Goal: Task Accomplishment & Management: Use online tool/utility

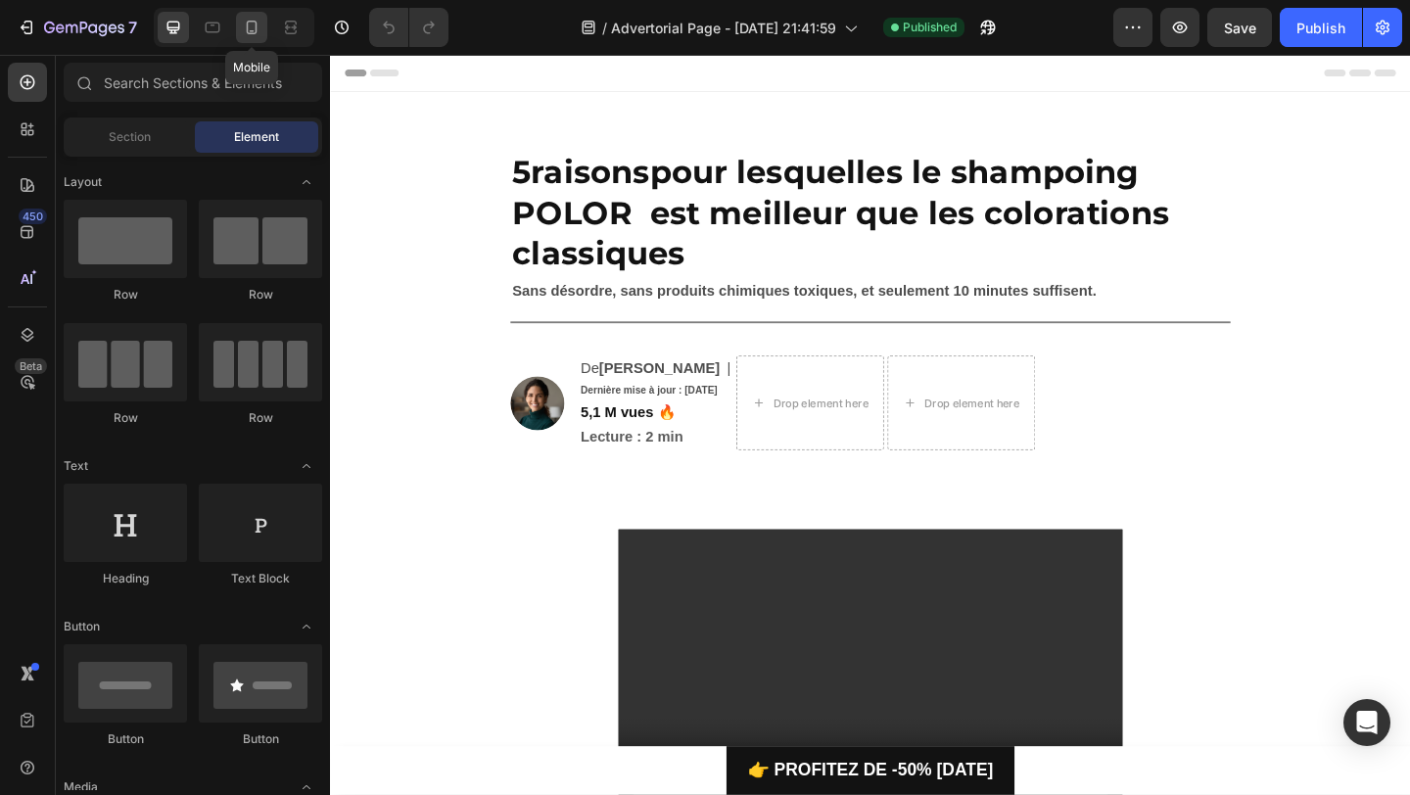
click at [256, 28] on icon at bounding box center [252, 28] width 11 height 14
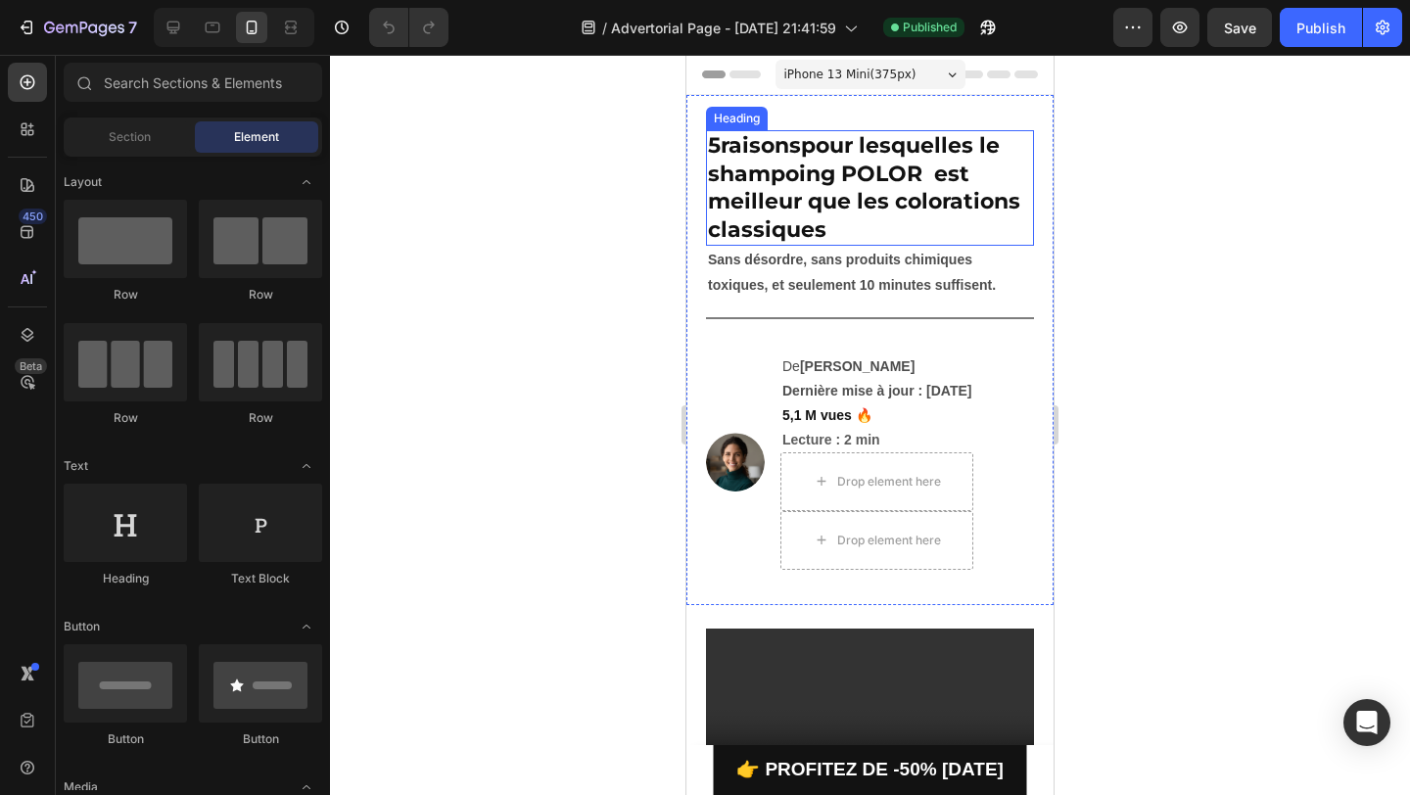
click at [754, 205] on strong "pour lesquelles le shampoing POLOR est meilleur que les colorations classiques" at bounding box center [864, 187] width 312 height 111
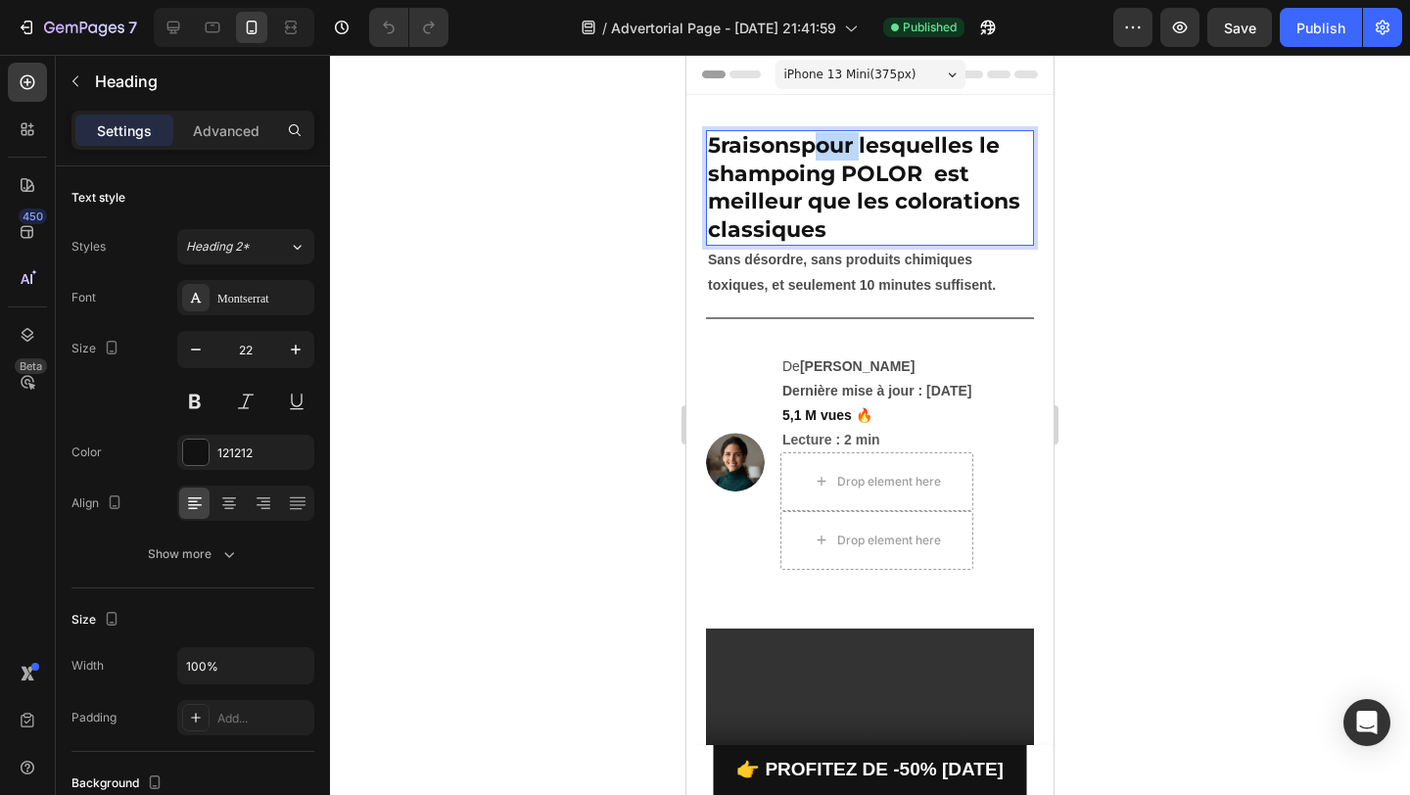
click at [843, 143] on strong "pour lesquelles le shampoing POLOR est meilleur que les colorations classiques" at bounding box center [864, 187] width 312 height 111
click at [830, 173] on strong "de choisir le shampoing POLOR est meilleur que les colorations classiques" at bounding box center [864, 187] width 312 height 111
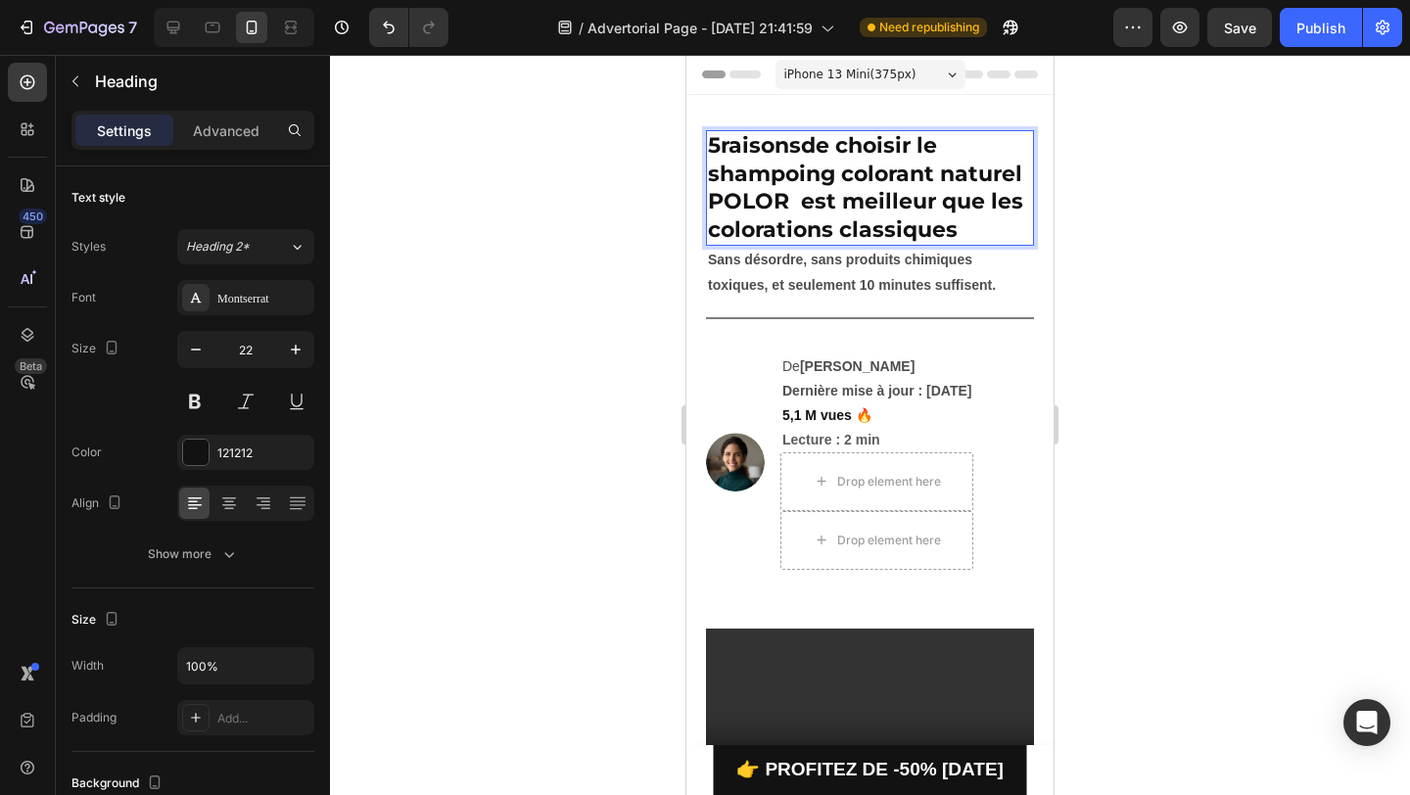
click at [815, 194] on strong "de choisir le shampoing colorant naturel POLOR est meilleur que les colorations…" at bounding box center [865, 187] width 315 height 111
click at [595, 200] on div at bounding box center [870, 425] width 1080 height 740
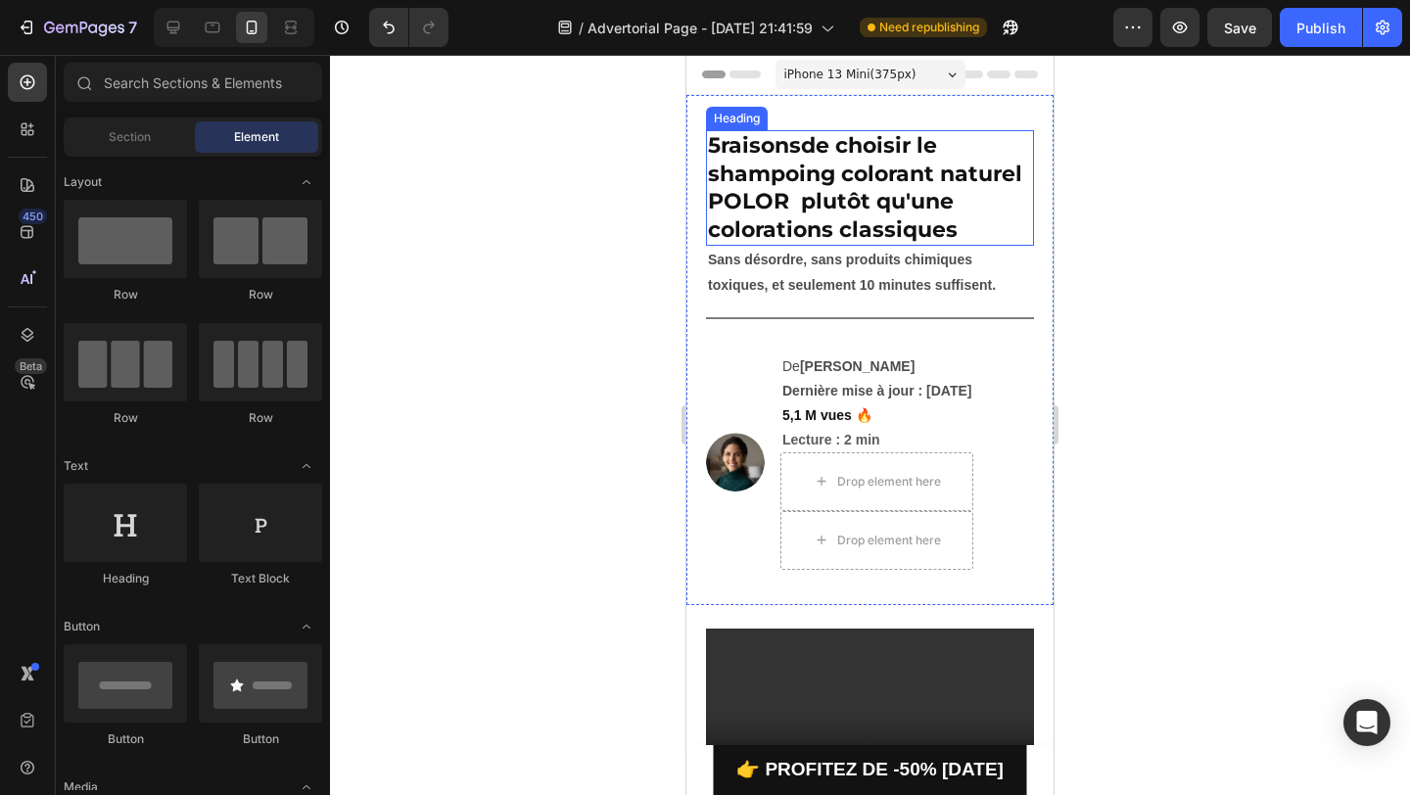
click at [766, 182] on strong "de choisir le shampoing colorant naturel POLOR plutôt qu'une colorations classi…" at bounding box center [865, 187] width 314 height 111
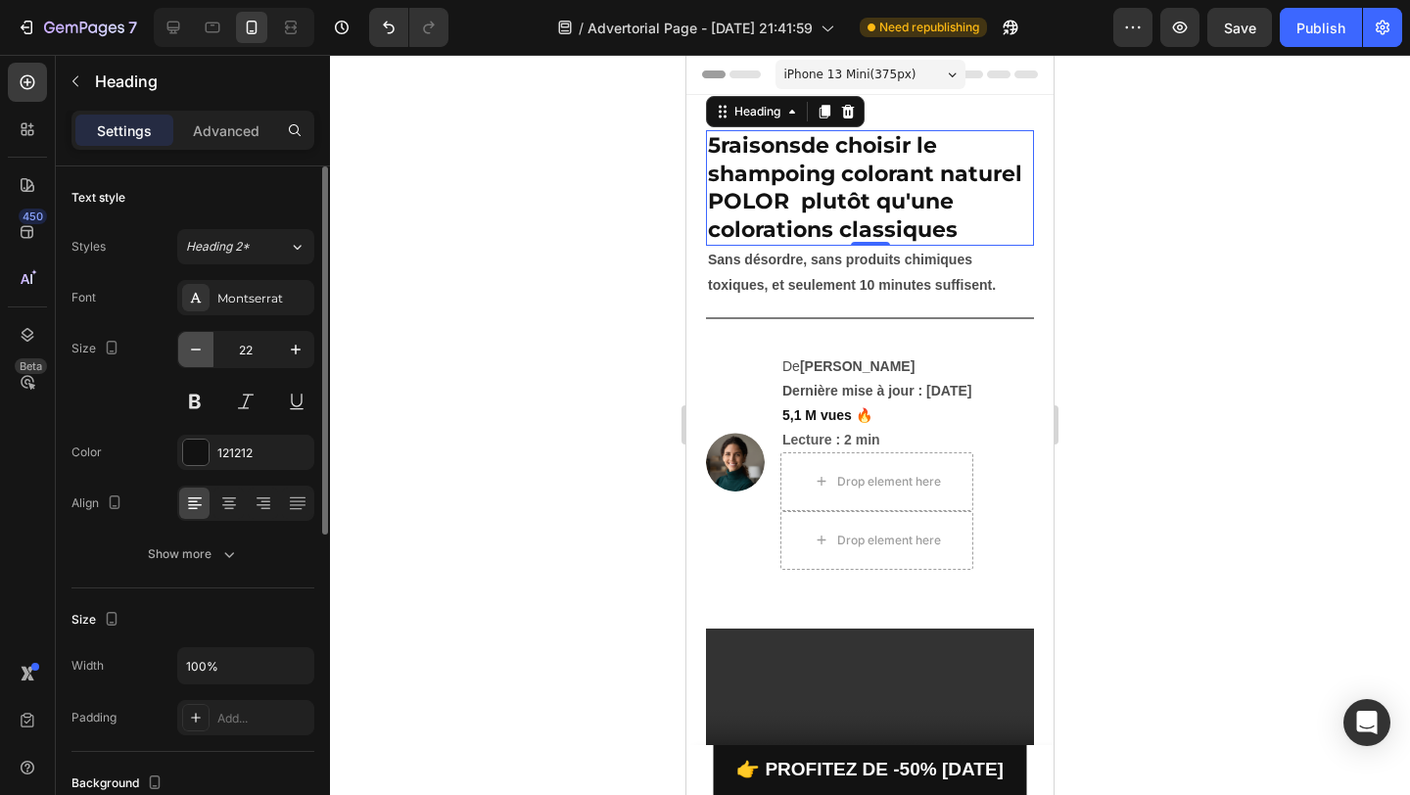
click at [189, 342] on icon "button" at bounding box center [196, 350] width 20 height 20
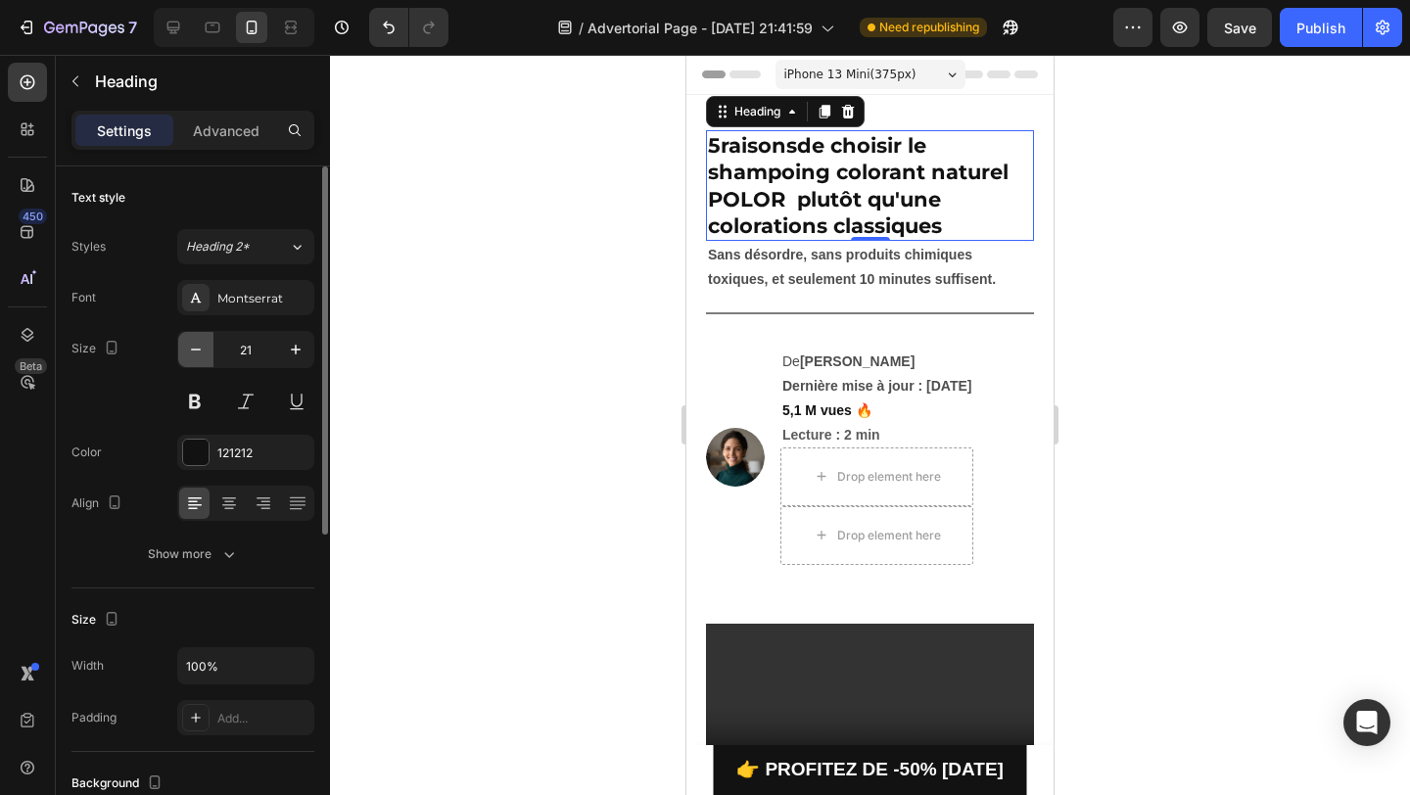
click at [189, 342] on icon "button" at bounding box center [196, 350] width 20 height 20
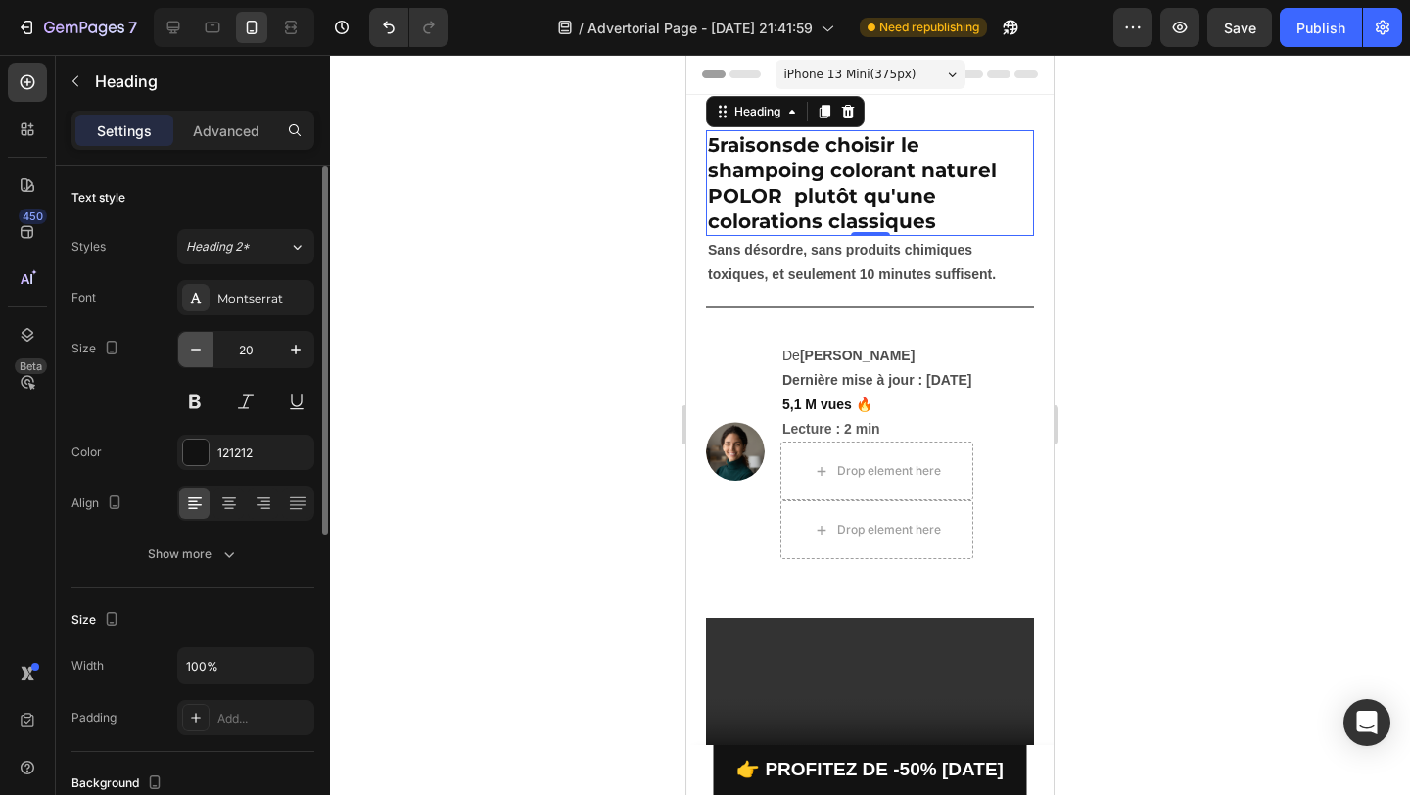
click at [189, 342] on icon "button" at bounding box center [196, 350] width 20 height 20
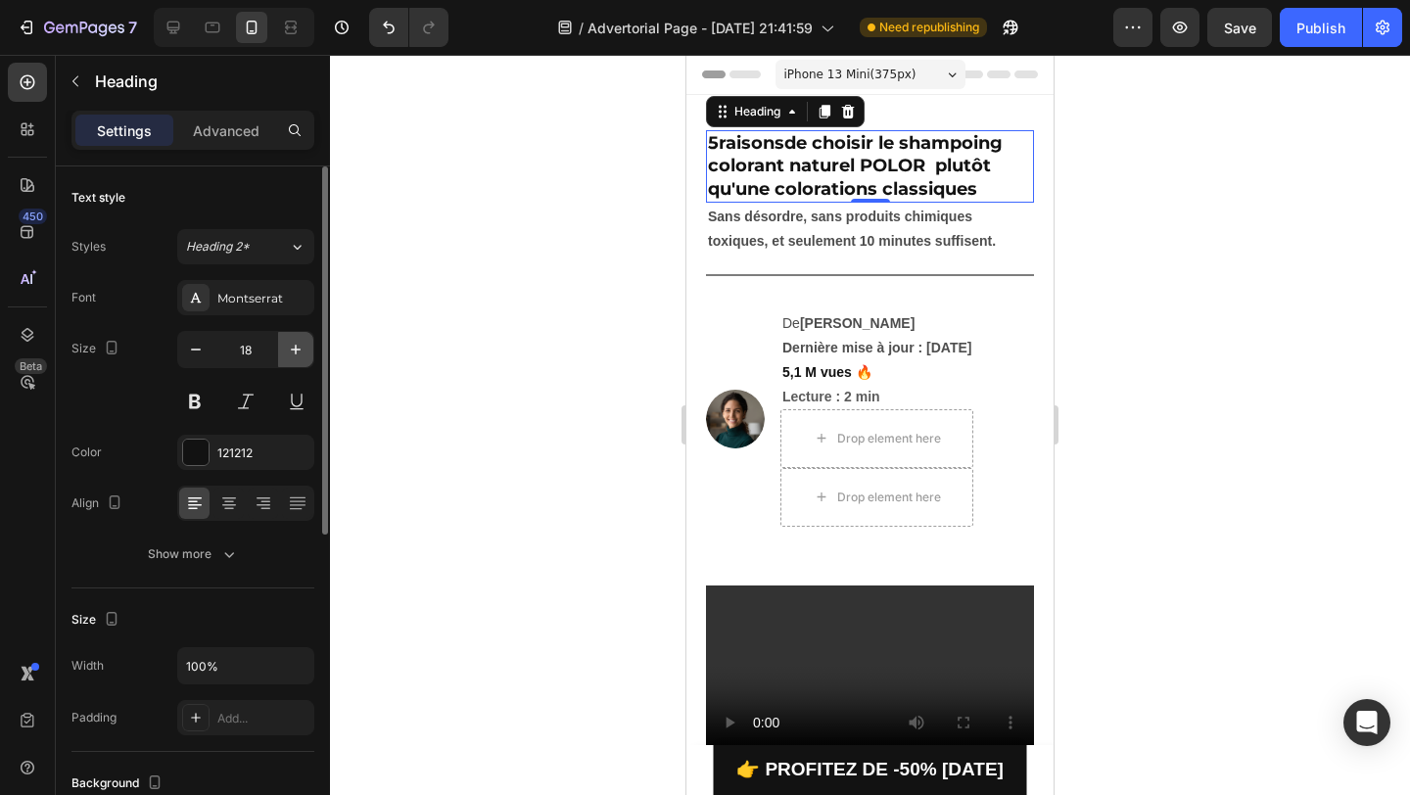
click at [293, 346] on icon "button" at bounding box center [296, 350] width 20 height 20
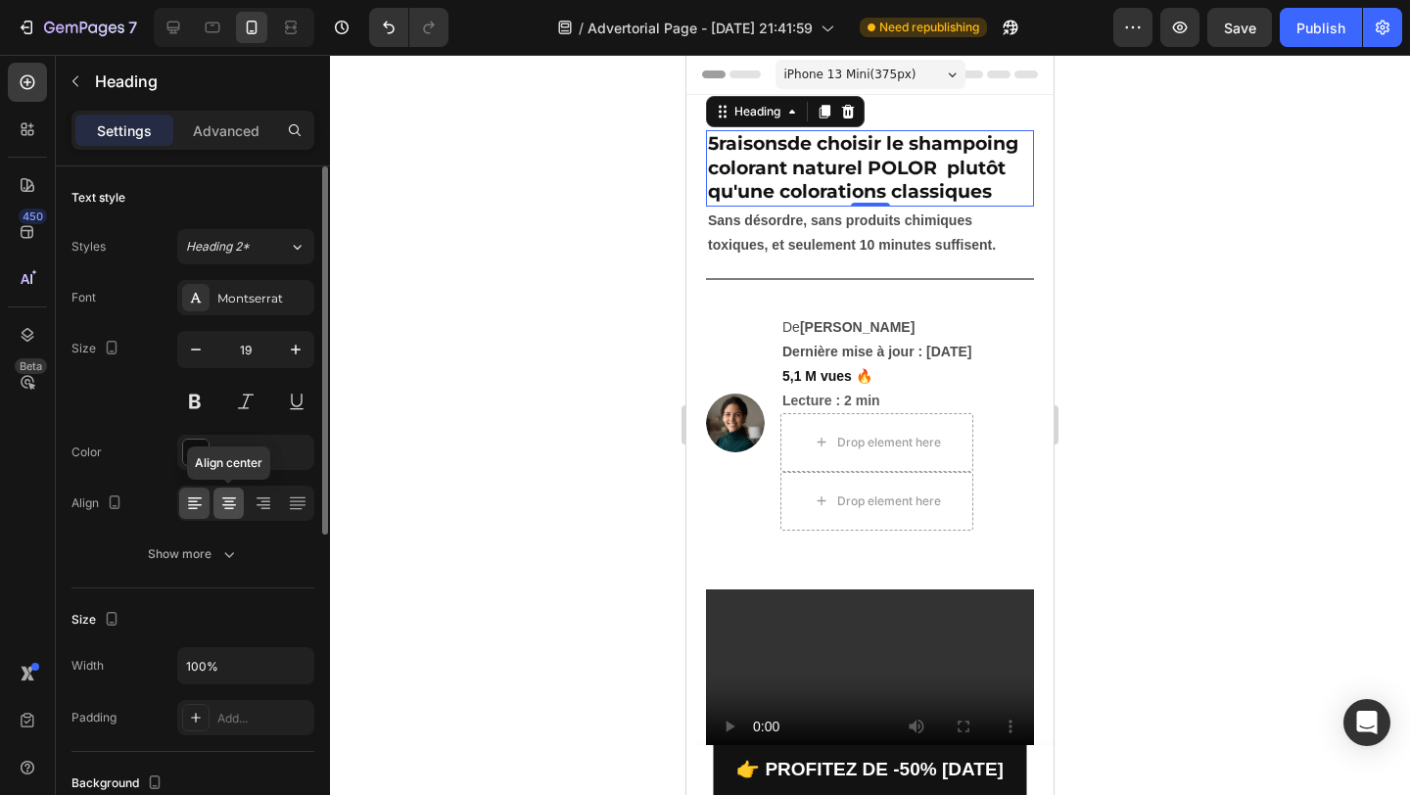
click at [227, 501] on icon at bounding box center [229, 502] width 10 height 2
click at [292, 340] on icon "button" at bounding box center [296, 350] width 20 height 20
type input "20"
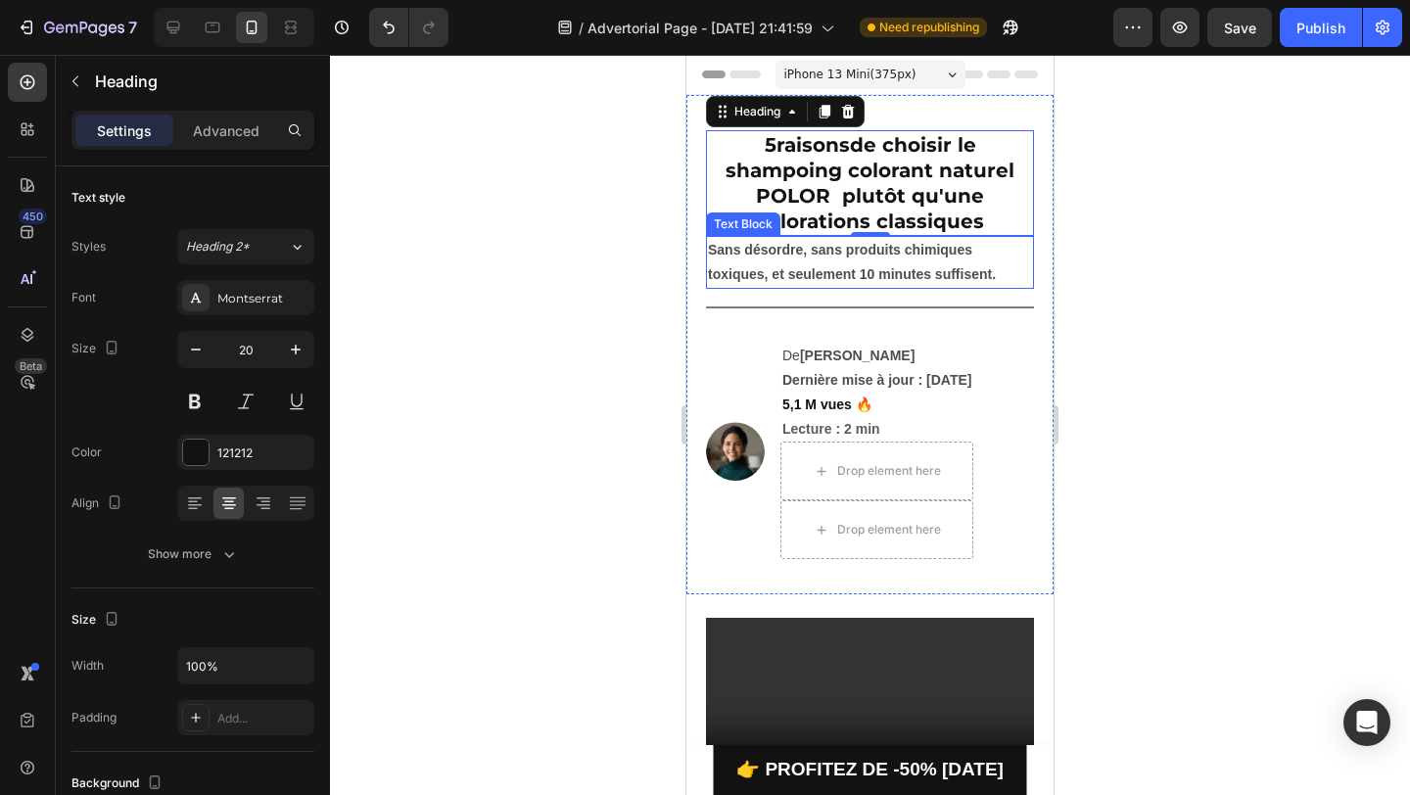
click at [786, 260] on p "Sans désordre, sans produits chimiques toxiques, et seulement 10 minutes suffis…" at bounding box center [870, 262] width 324 height 49
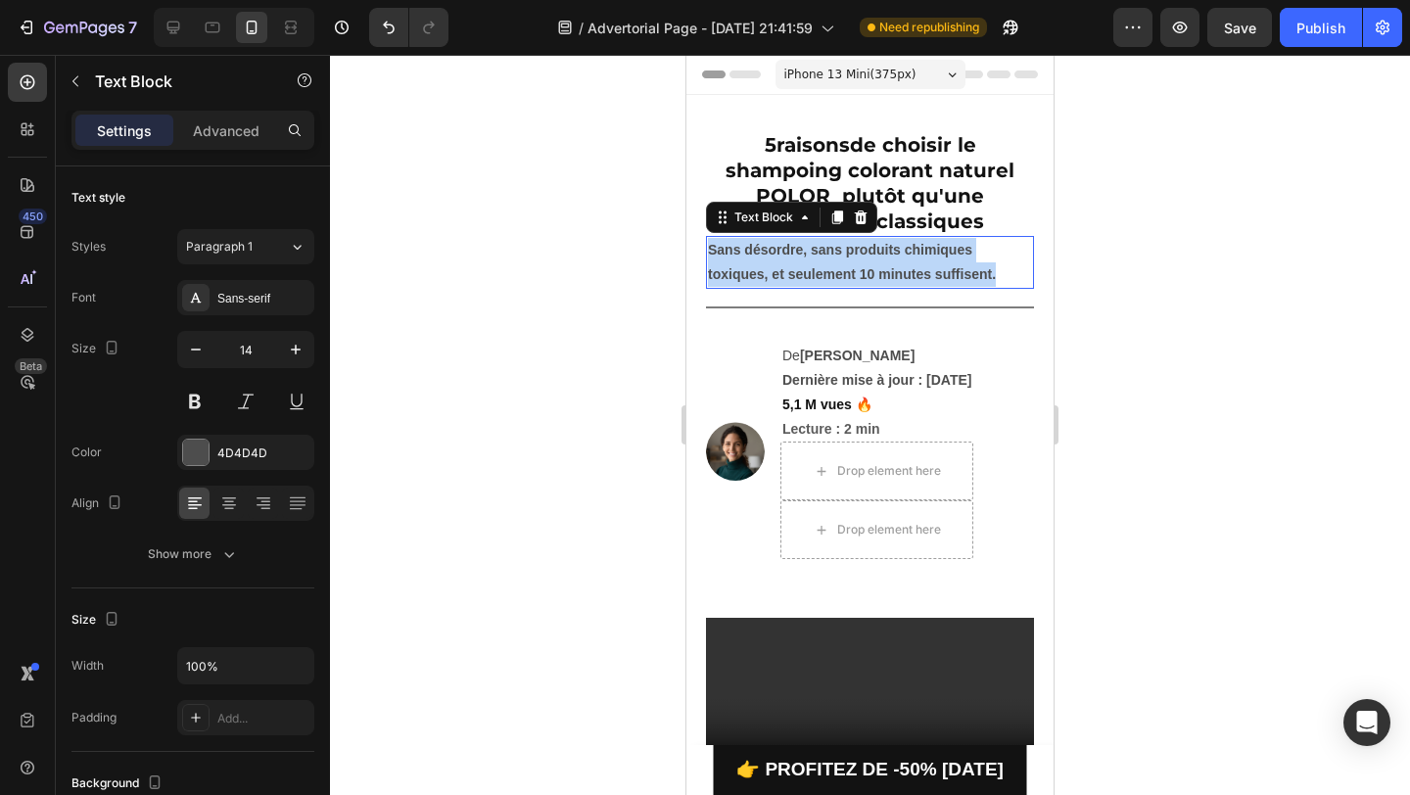
click at [786, 260] on p "Sans désordre, sans produits chimiques toxiques, et seulement 10 minutes suffis…" at bounding box center [870, 262] width 324 height 49
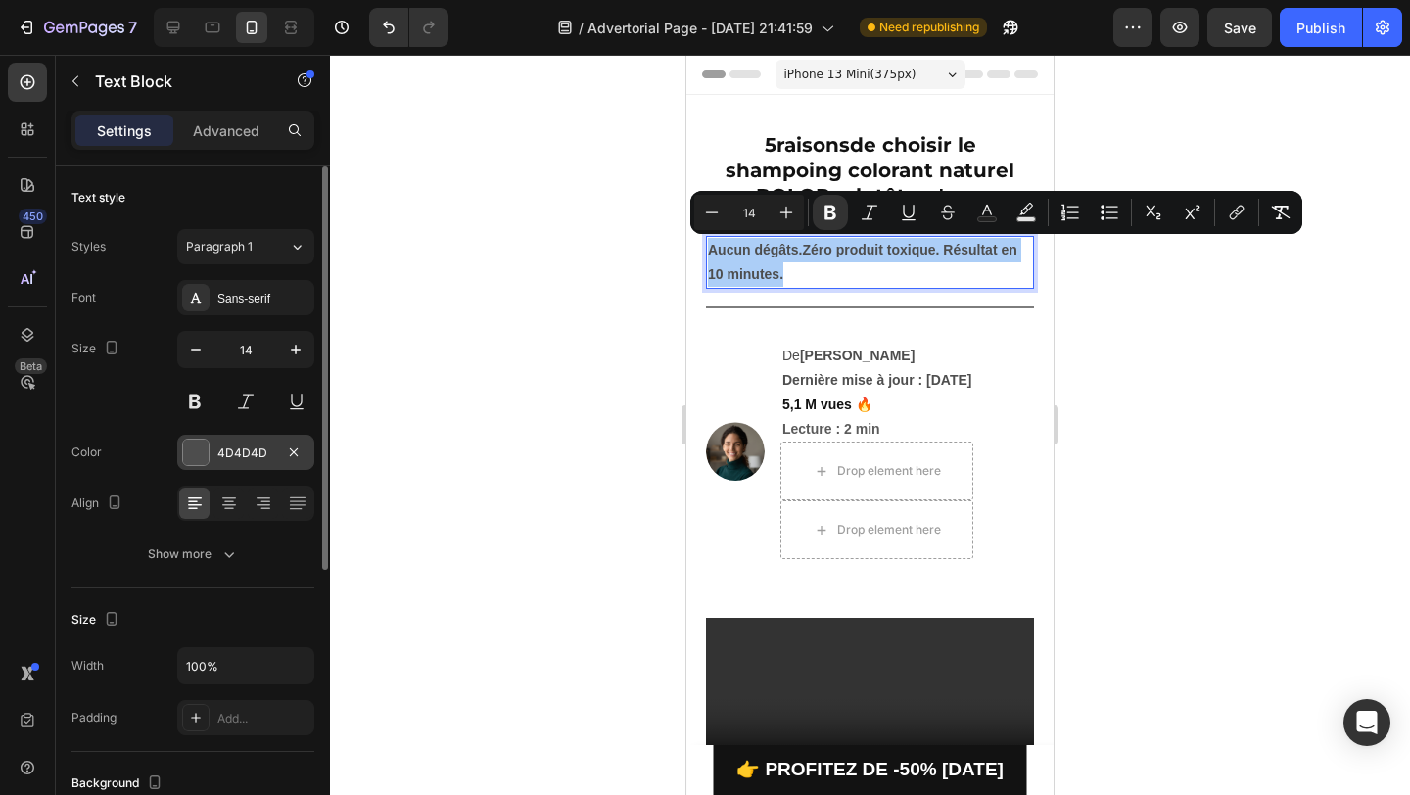
click at [195, 456] on div at bounding box center [195, 452] width 25 height 25
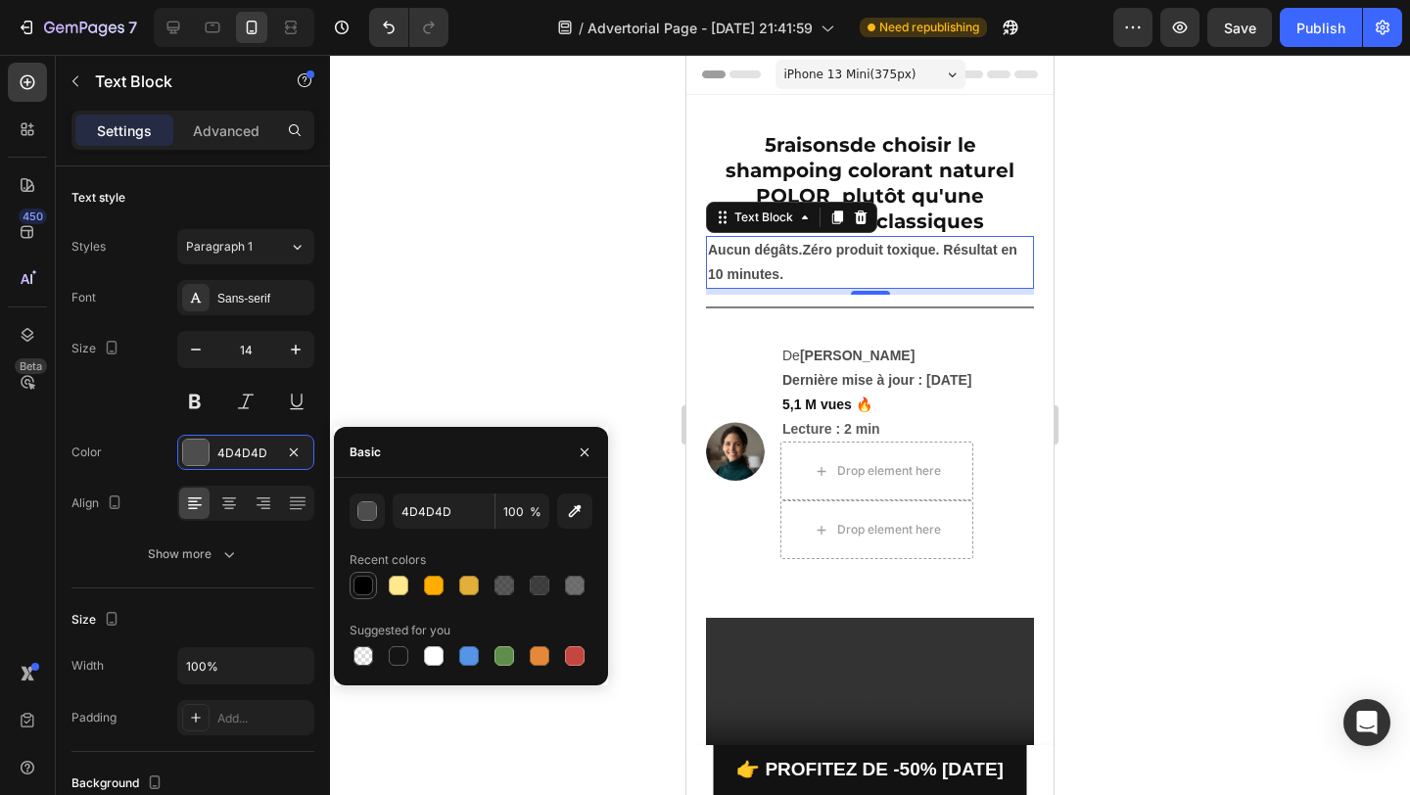
click at [371, 579] on div at bounding box center [363, 586] width 20 height 20
type input "000000"
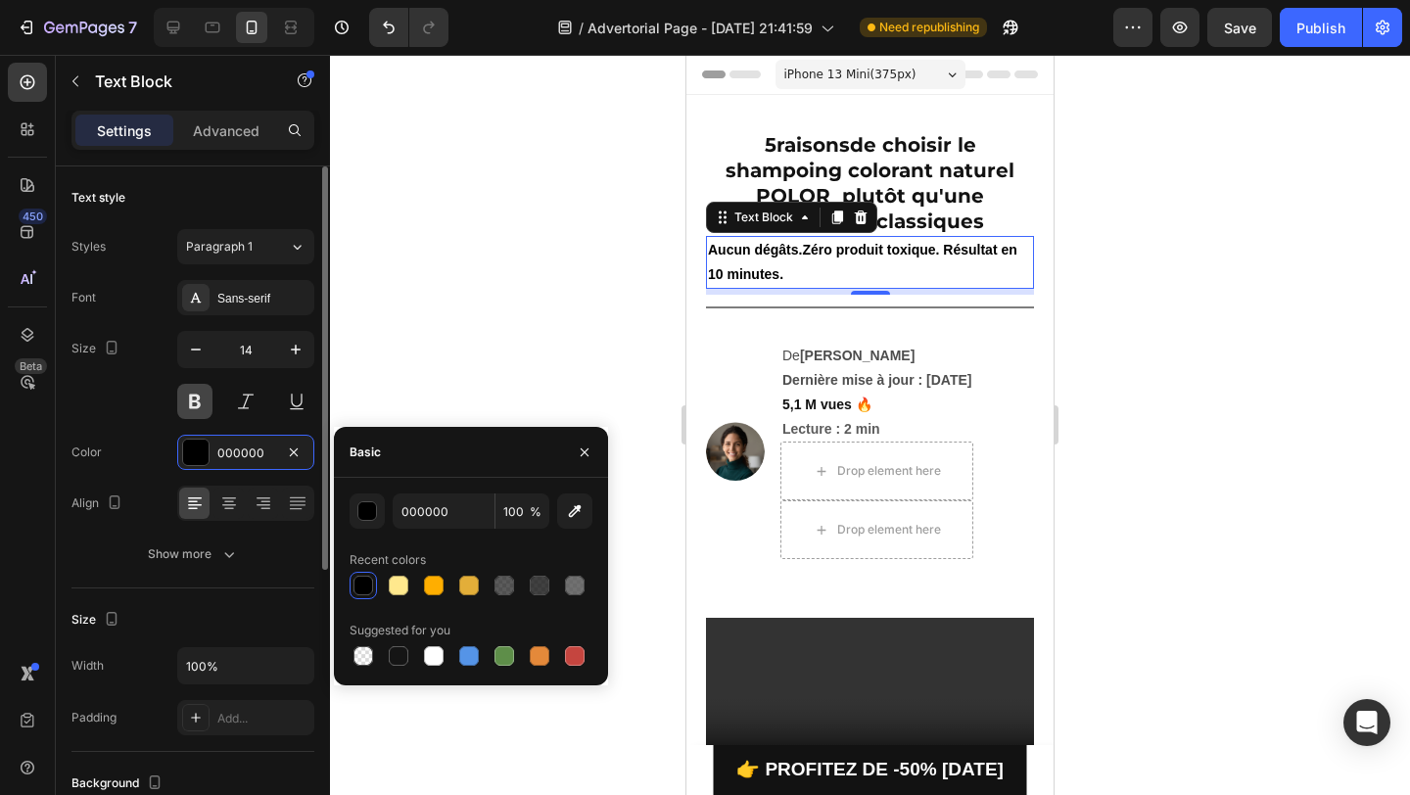
click at [190, 406] on button at bounding box center [194, 401] width 35 height 35
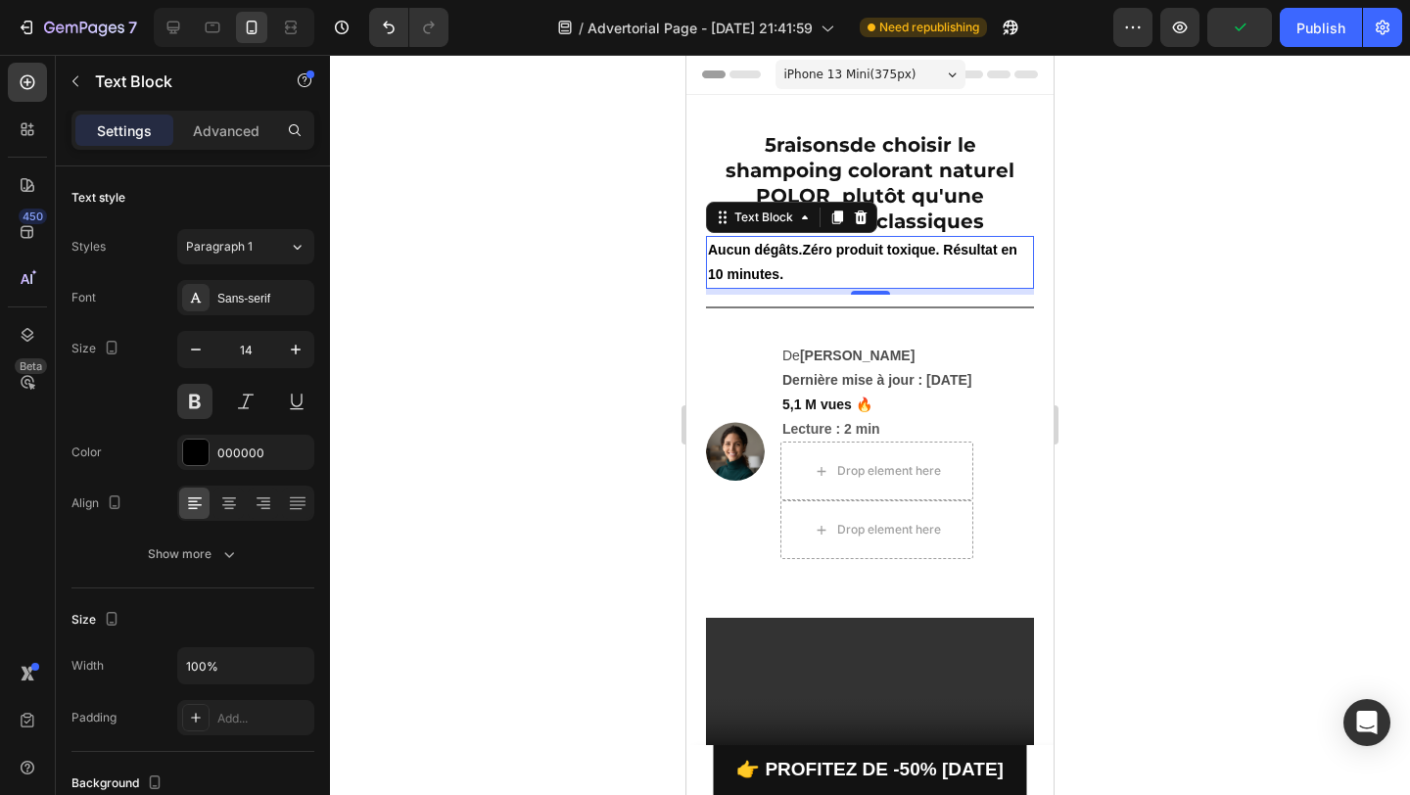
click at [732, 267] on strong "Aucun dégâts.Zéro produit toxique. Résultat en 10 minutes." at bounding box center [862, 262] width 309 height 40
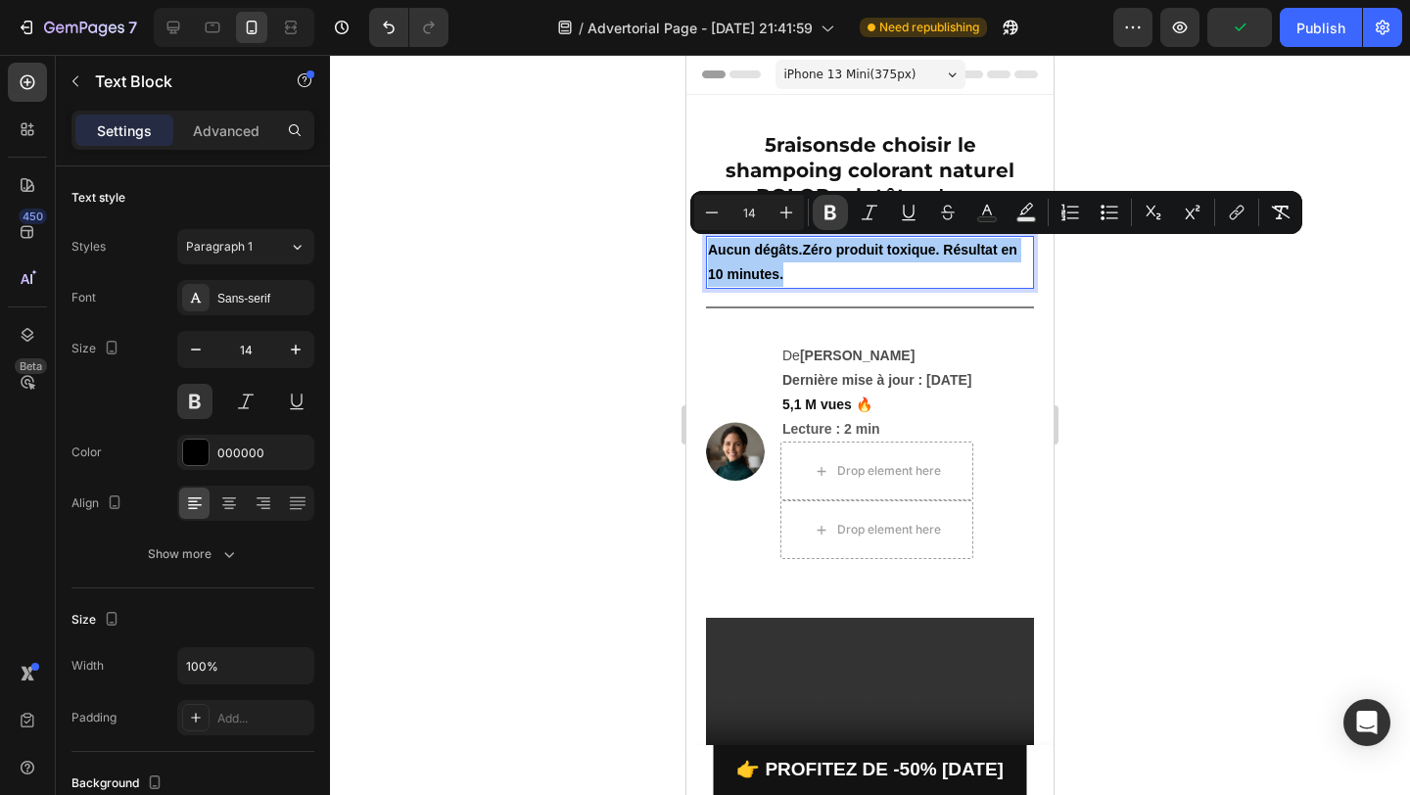
click at [831, 211] on icon "Editor contextual toolbar" at bounding box center [830, 213] width 12 height 15
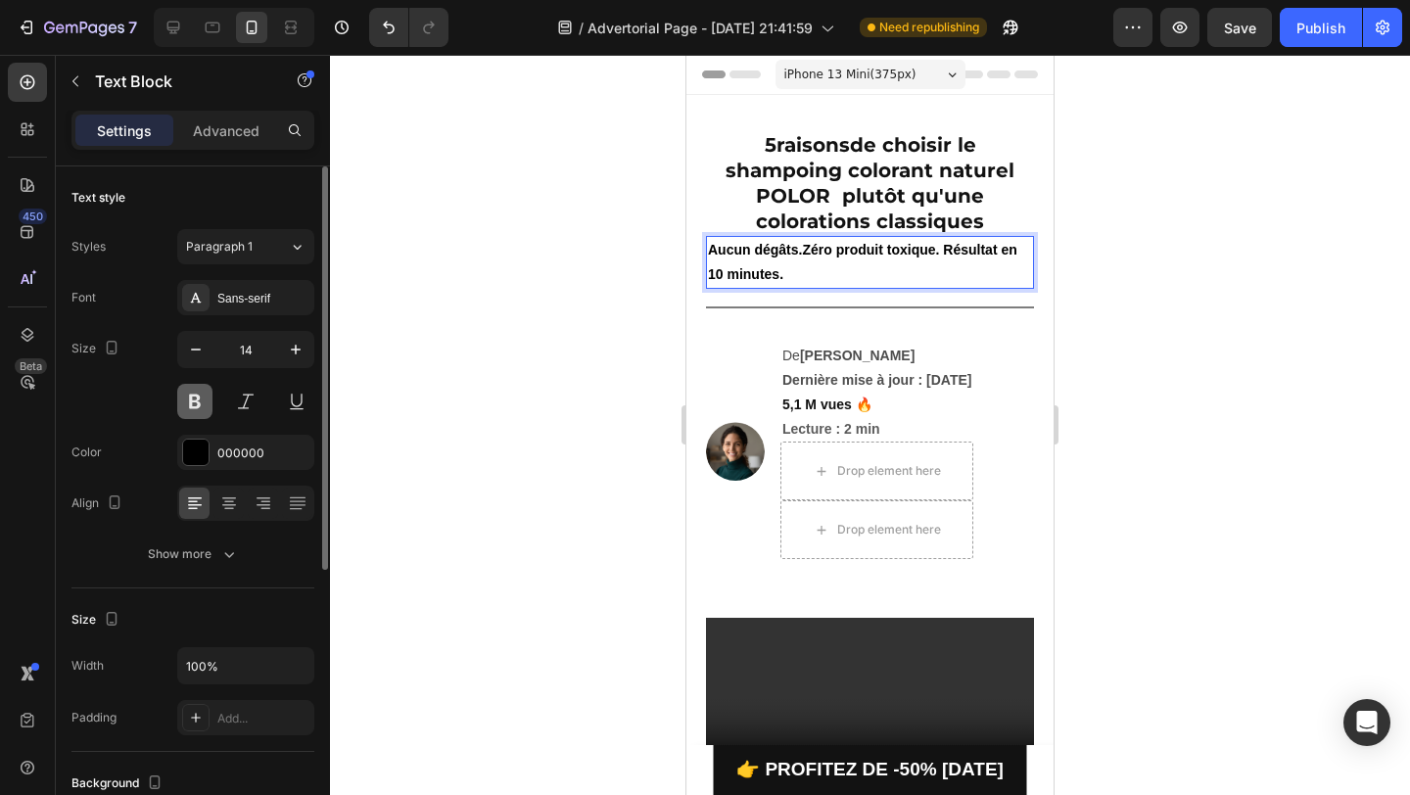
click at [201, 417] on button at bounding box center [194, 401] width 35 height 35
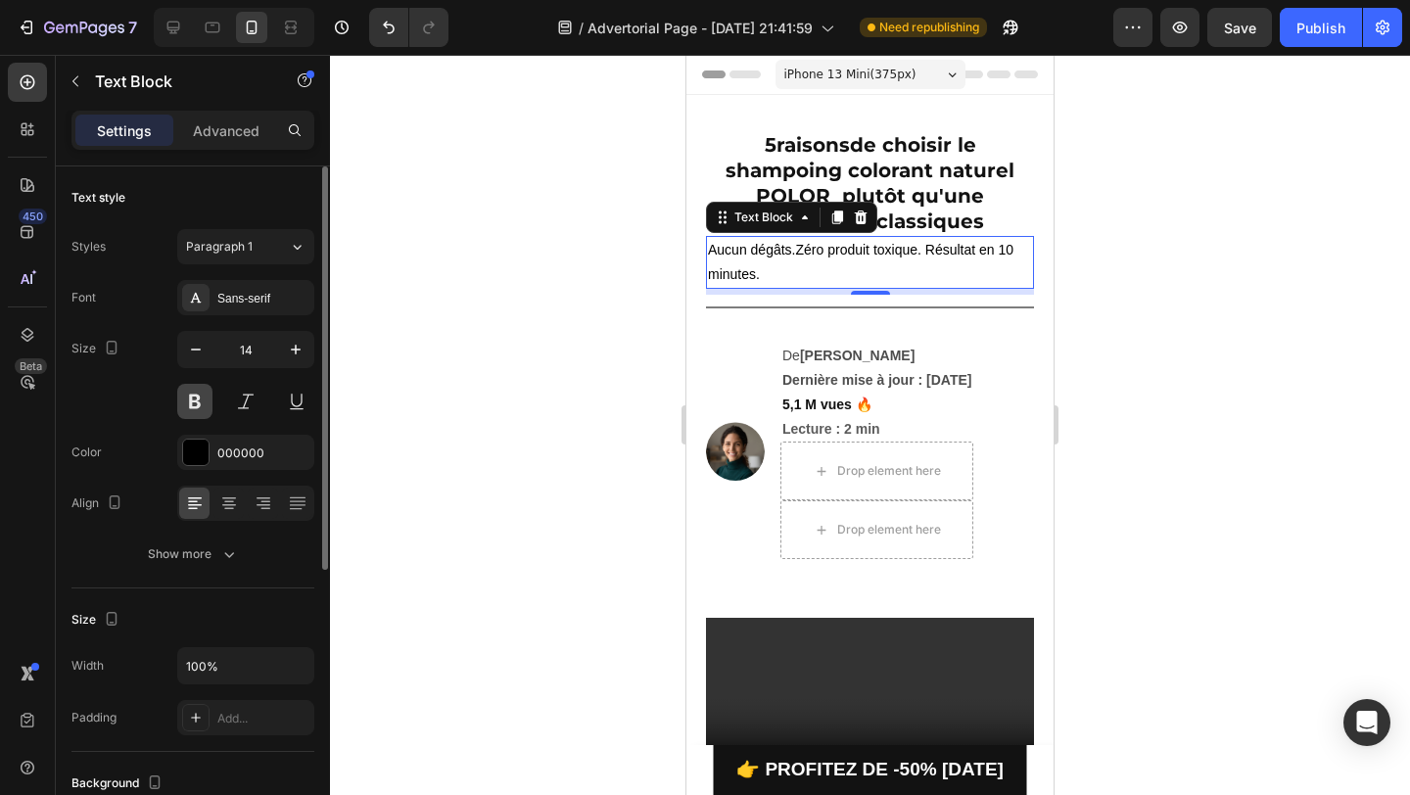
click at [201, 417] on button at bounding box center [194, 401] width 35 height 35
click at [229, 504] on icon at bounding box center [229, 505] width 14 height 2
click at [198, 355] on icon "button" at bounding box center [196, 350] width 20 height 20
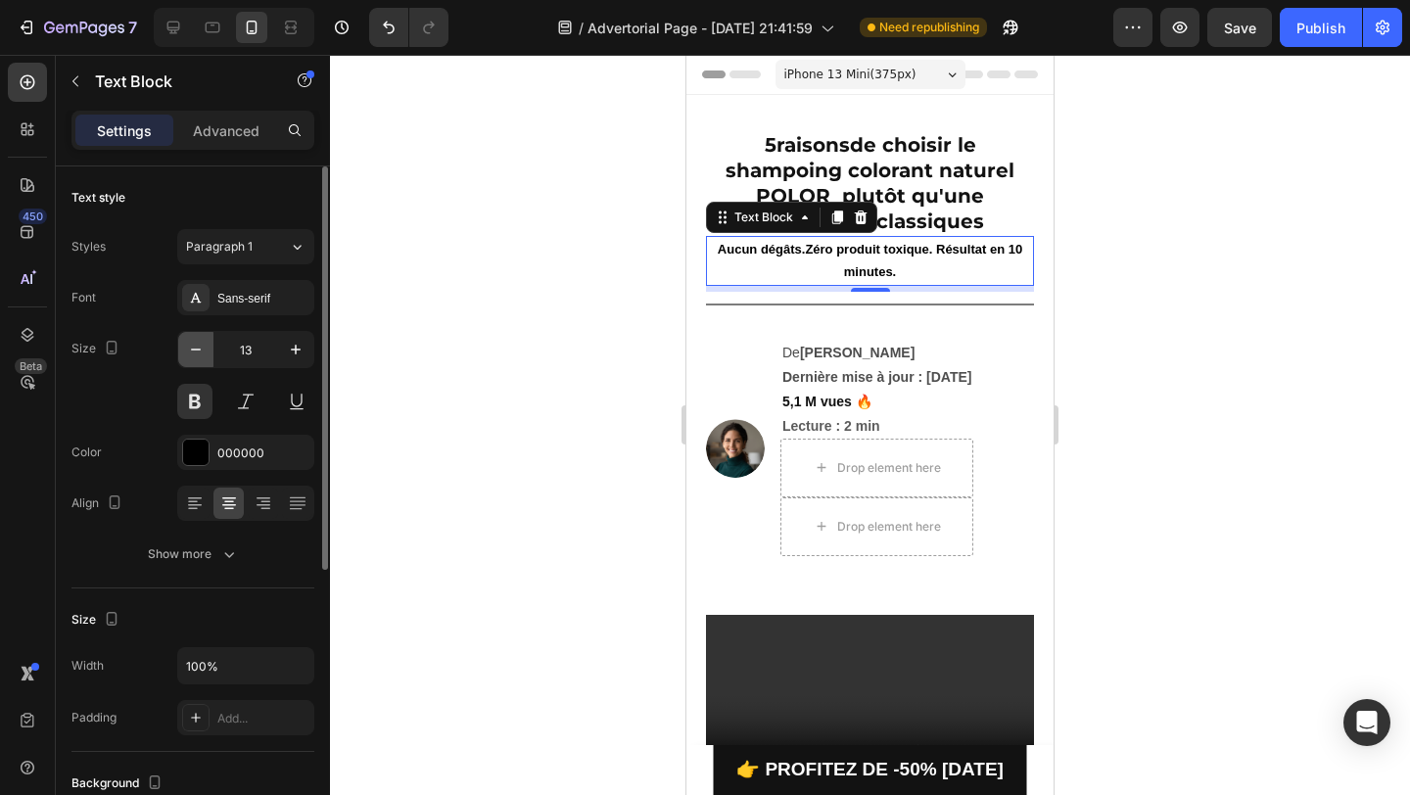
click at [198, 355] on icon "button" at bounding box center [196, 350] width 20 height 20
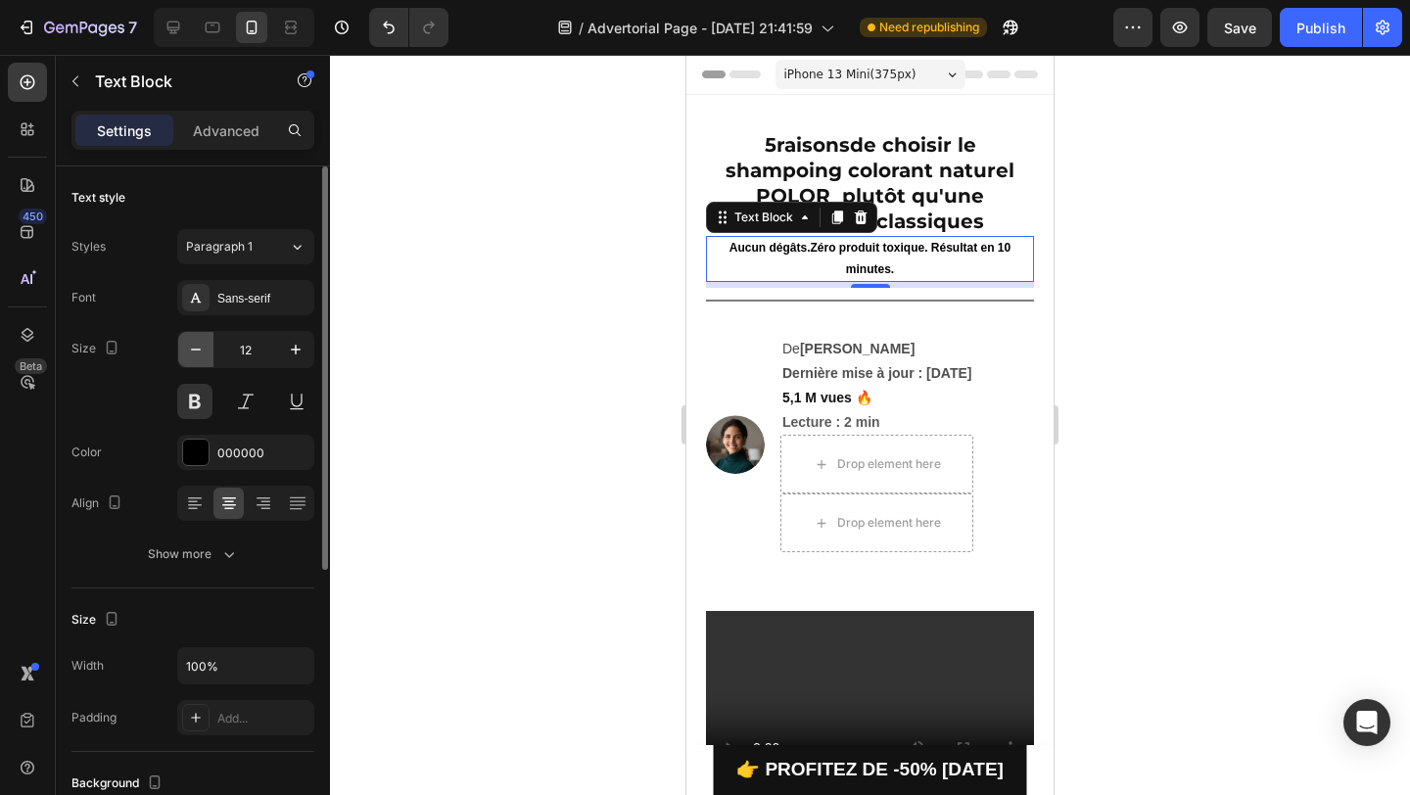
click at [198, 355] on icon "button" at bounding box center [196, 350] width 20 height 20
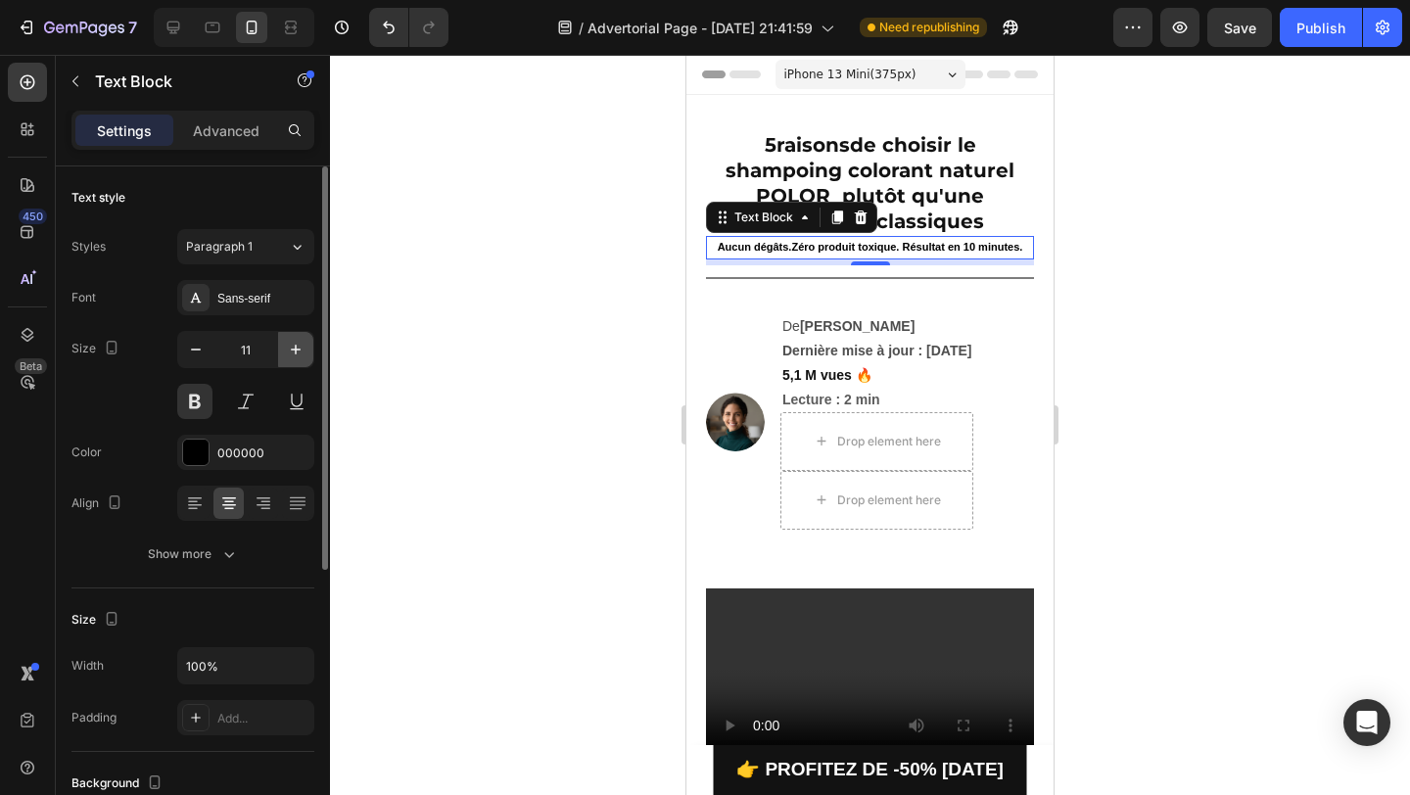
click at [291, 358] on icon "button" at bounding box center [296, 350] width 20 height 20
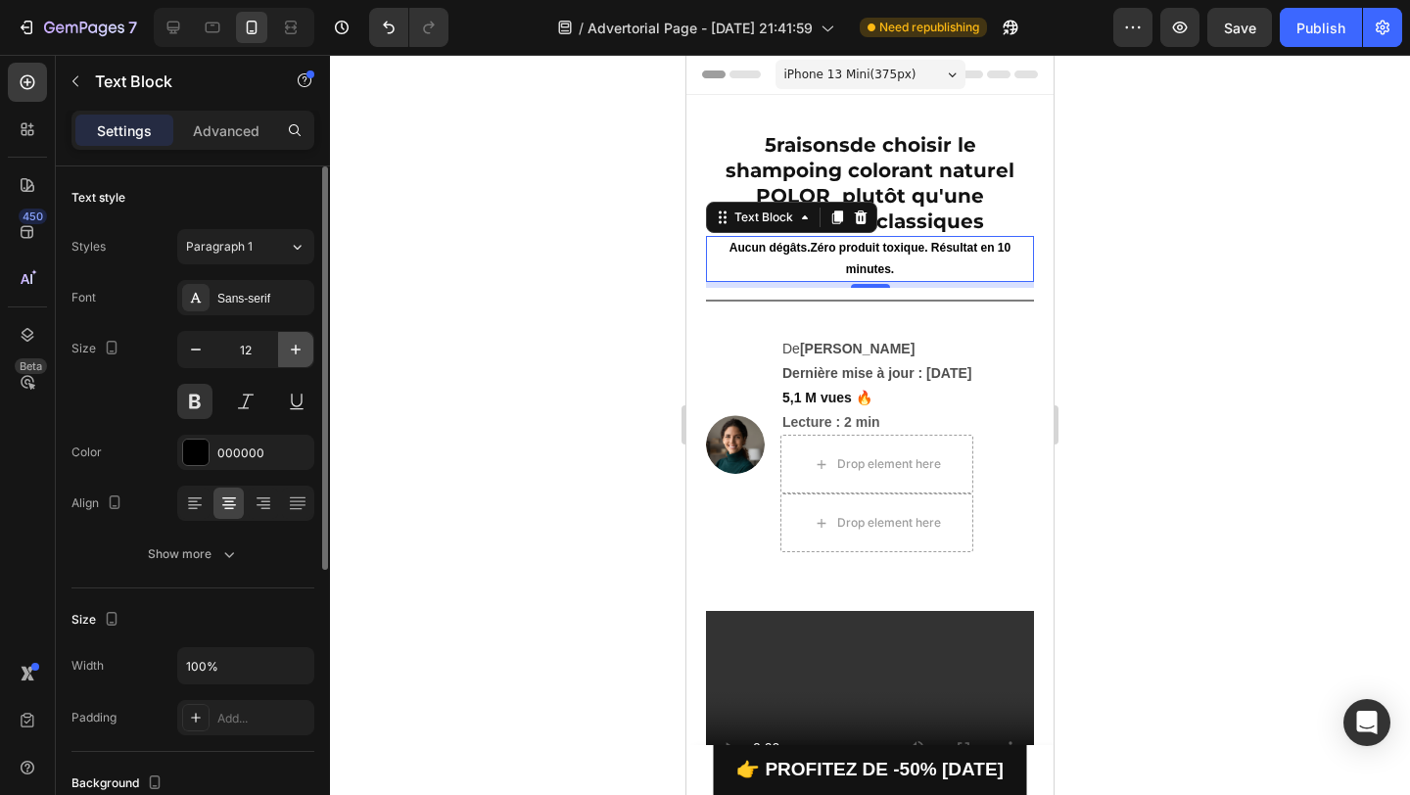
click at [291, 358] on icon "button" at bounding box center [296, 350] width 20 height 20
type input "13"
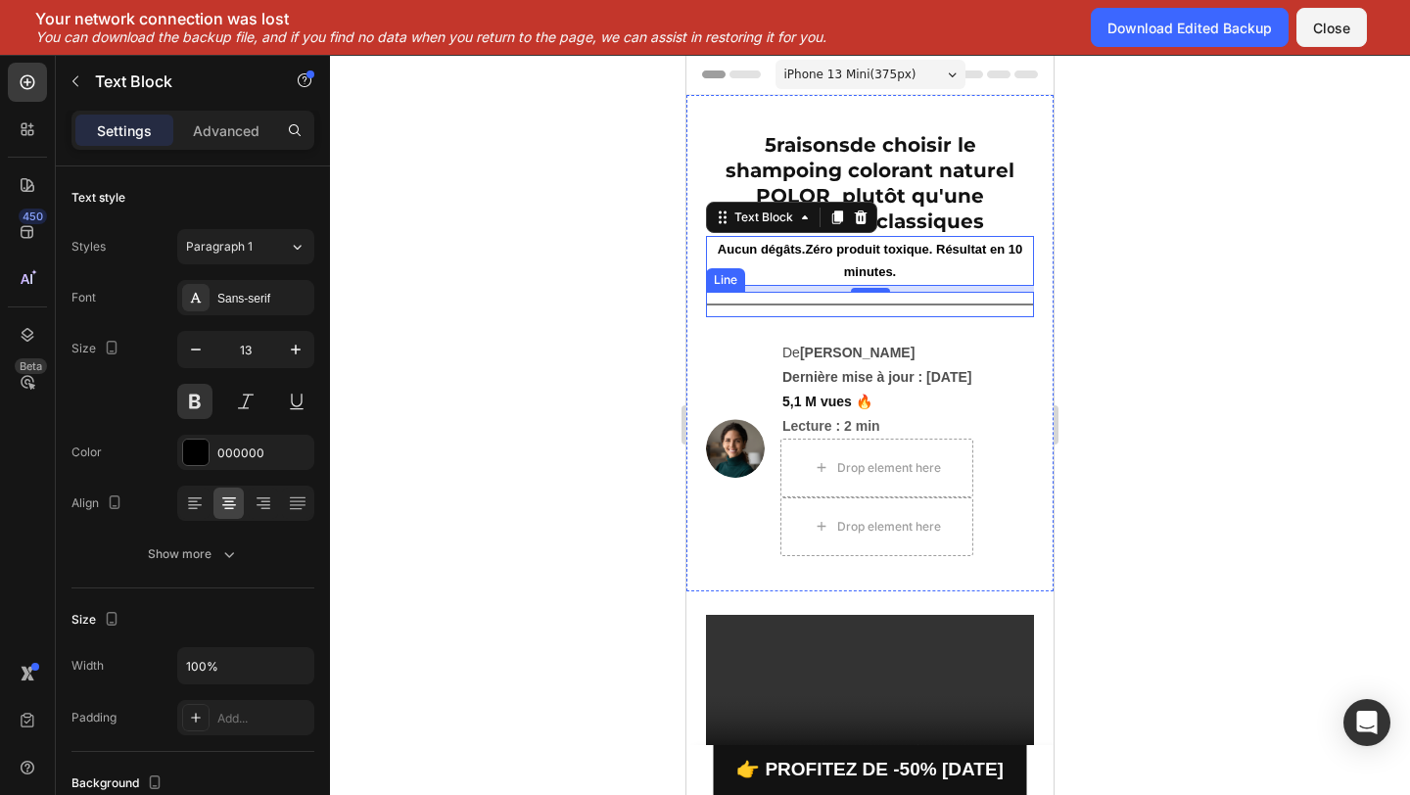
click at [782, 307] on div "Title Line" at bounding box center [870, 304] width 328 height 25
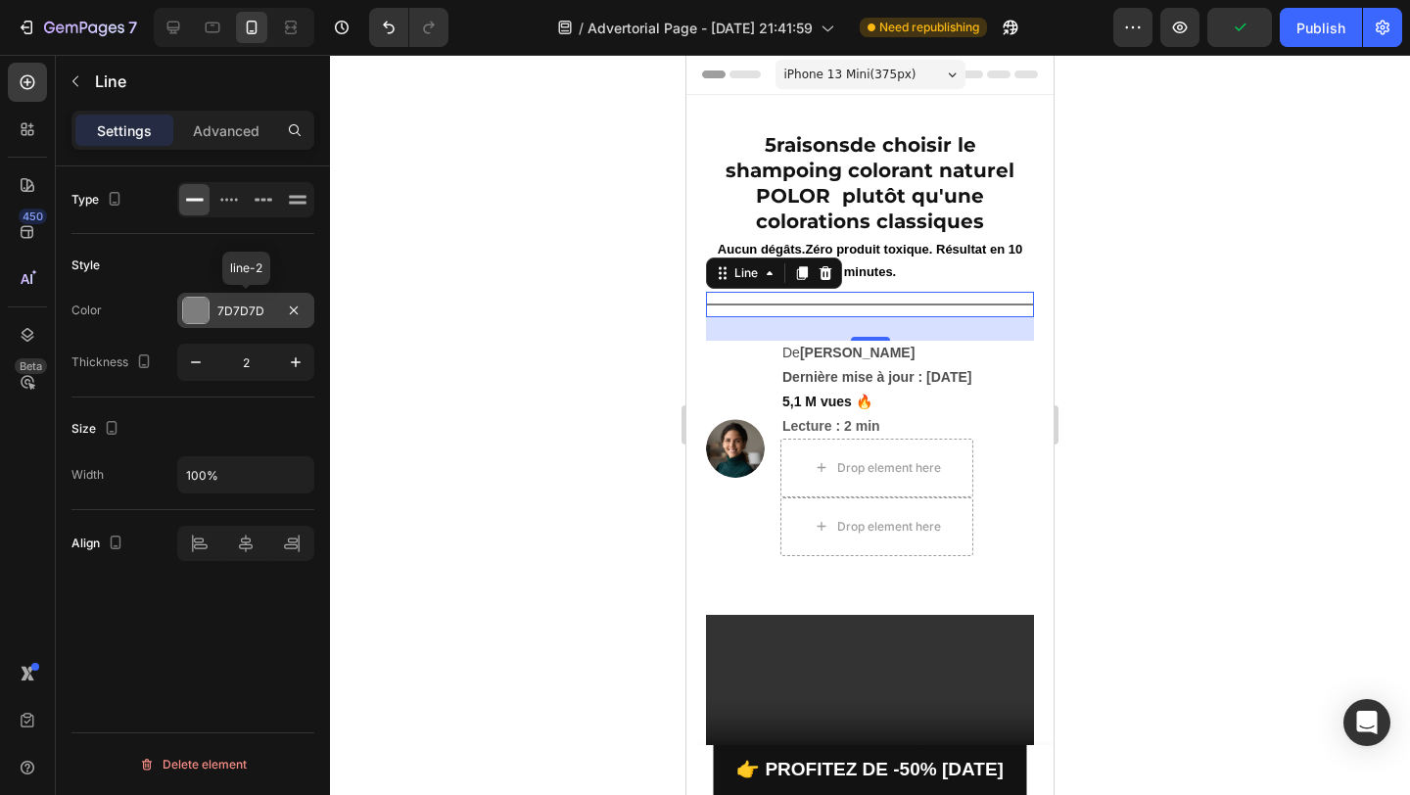
click at [187, 317] on div at bounding box center [195, 310] width 25 height 25
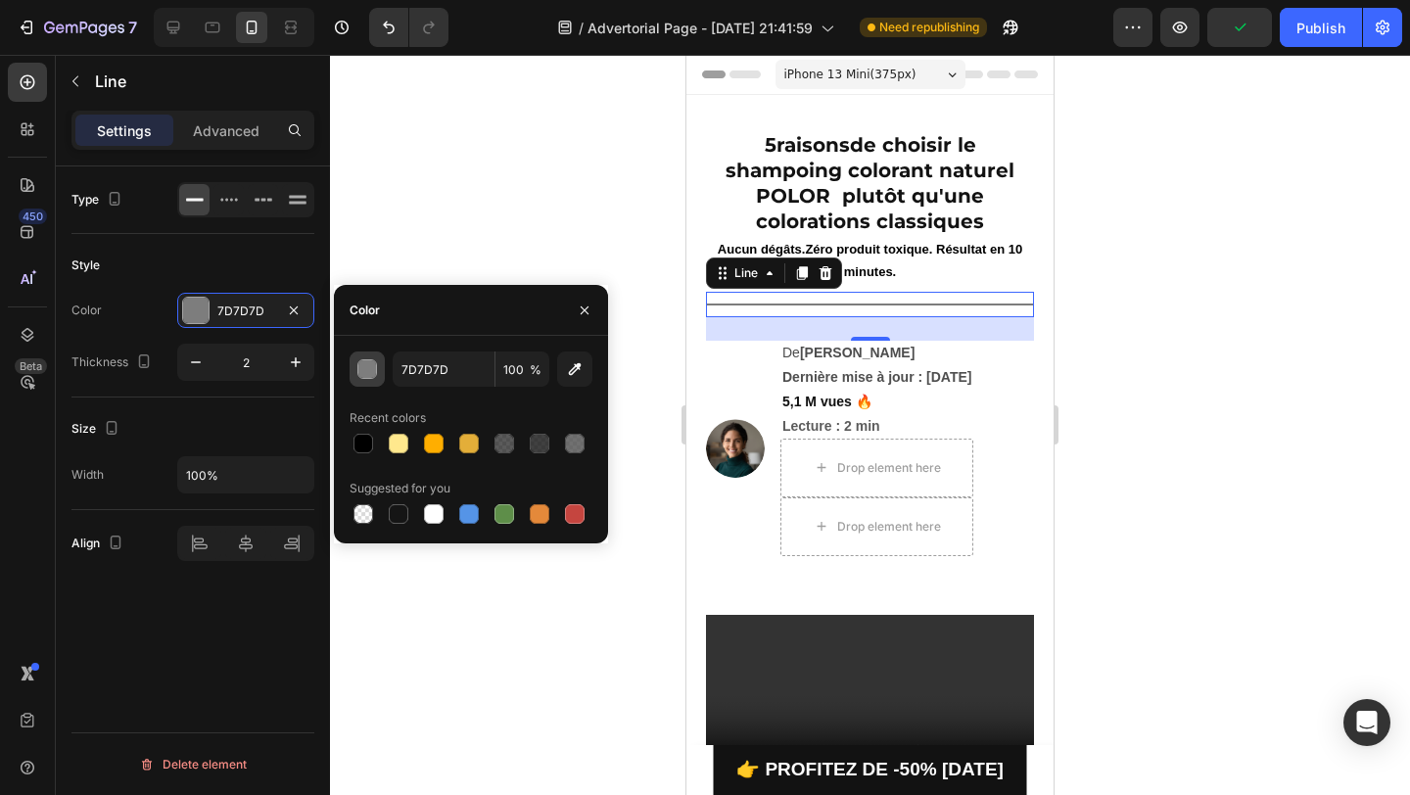
click at [364, 378] on div "button" at bounding box center [367, 369] width 20 height 20
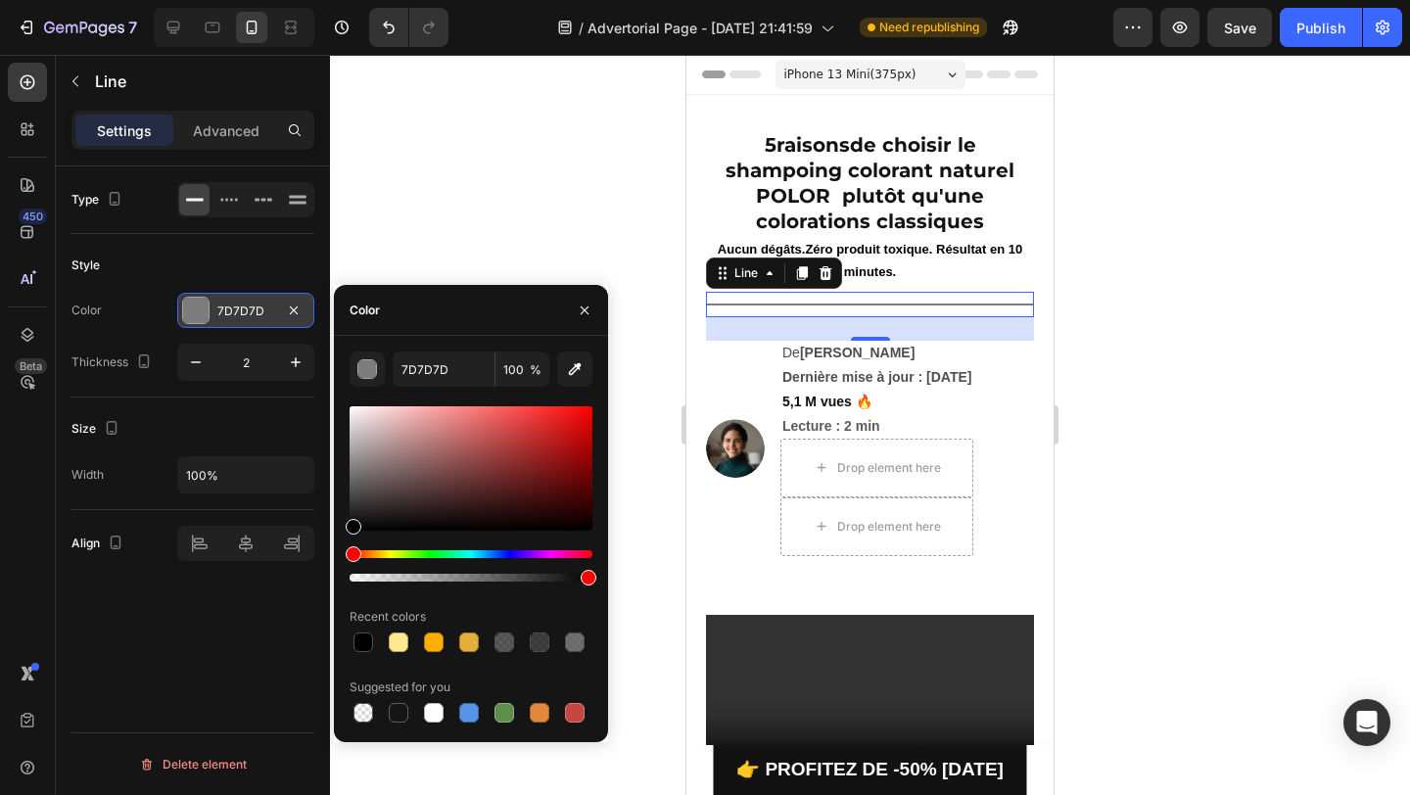
click at [195, 315] on div at bounding box center [195, 310] width 25 height 25
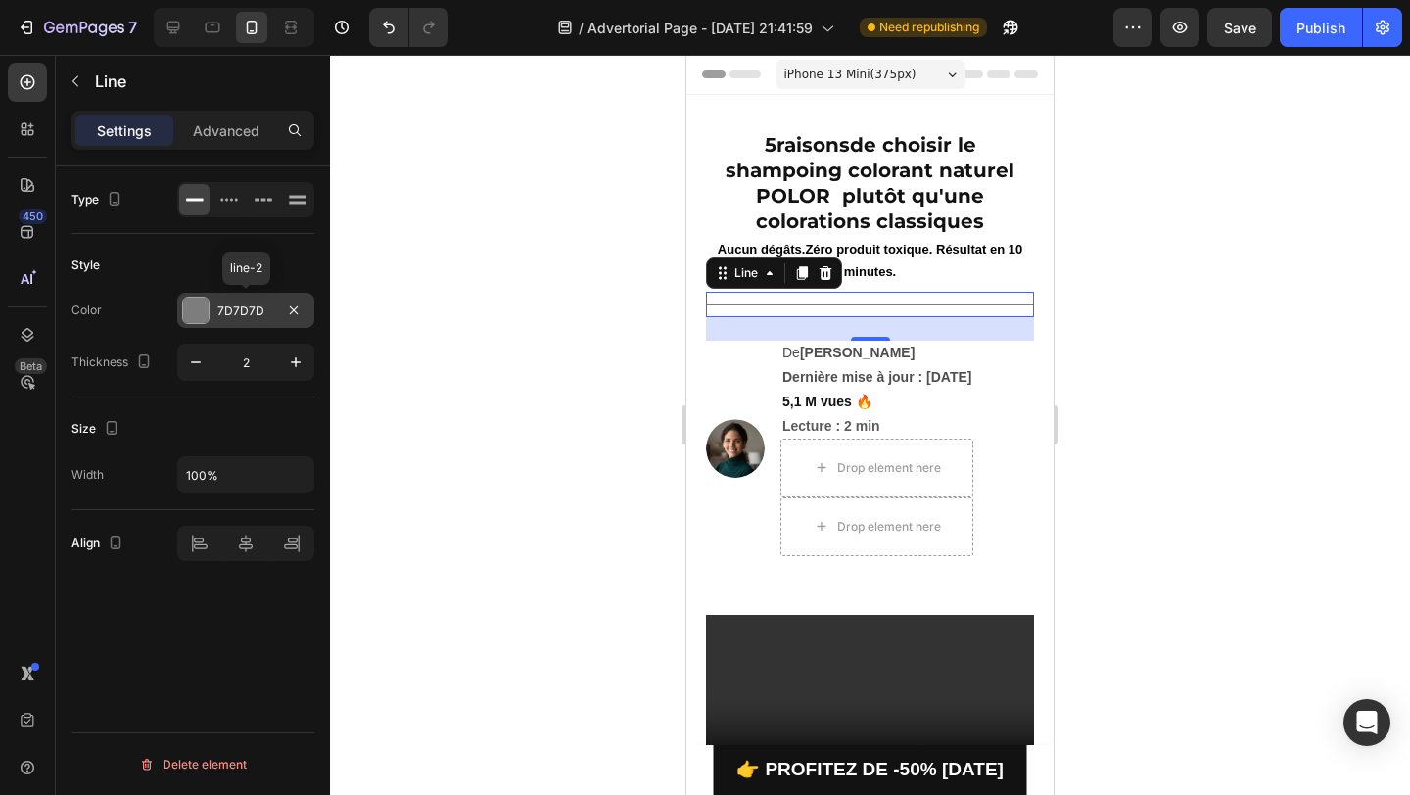
click at [195, 315] on div at bounding box center [195, 310] width 25 height 25
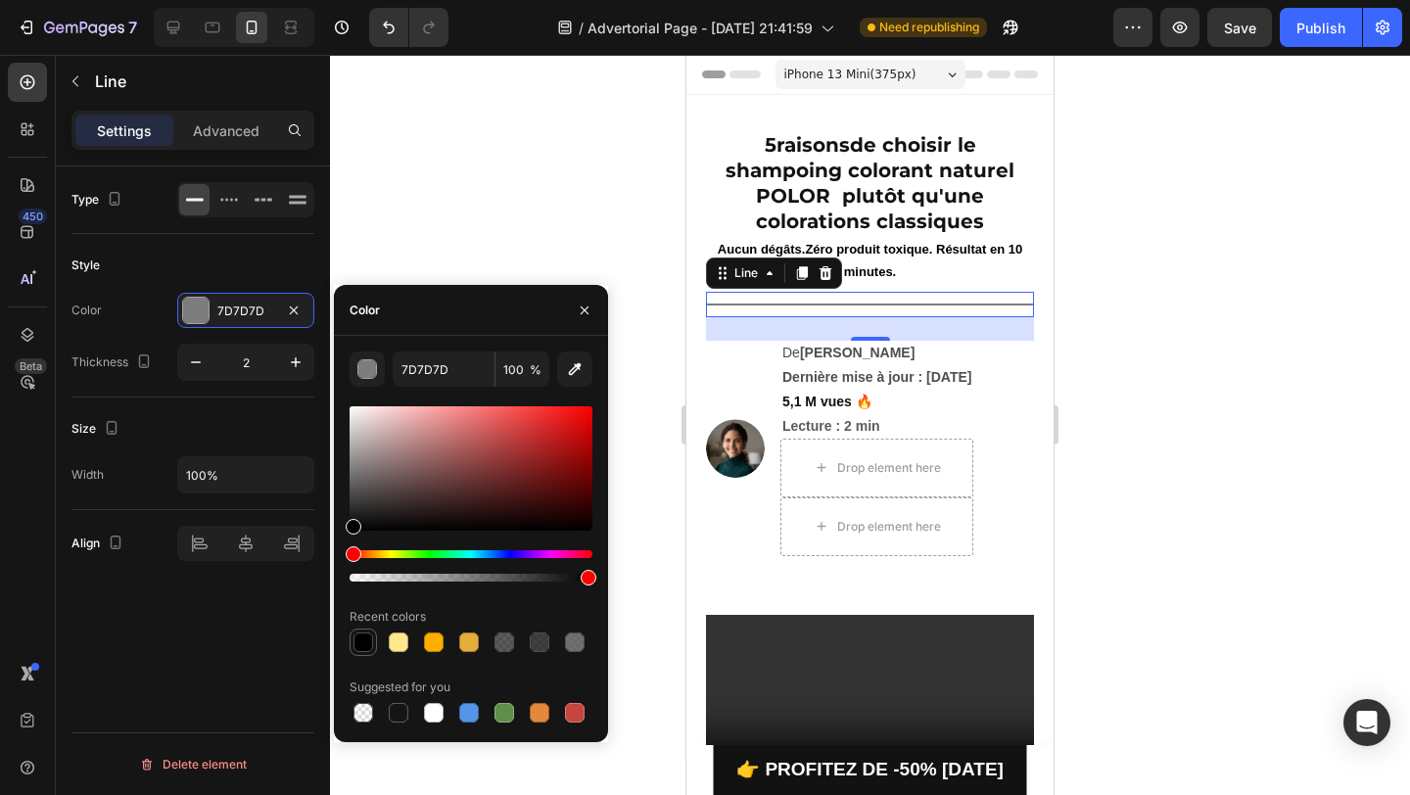
click at [366, 650] on div at bounding box center [363, 643] width 20 height 20
type input "000000"
click at [244, 256] on div "Style" at bounding box center [192, 265] width 243 height 31
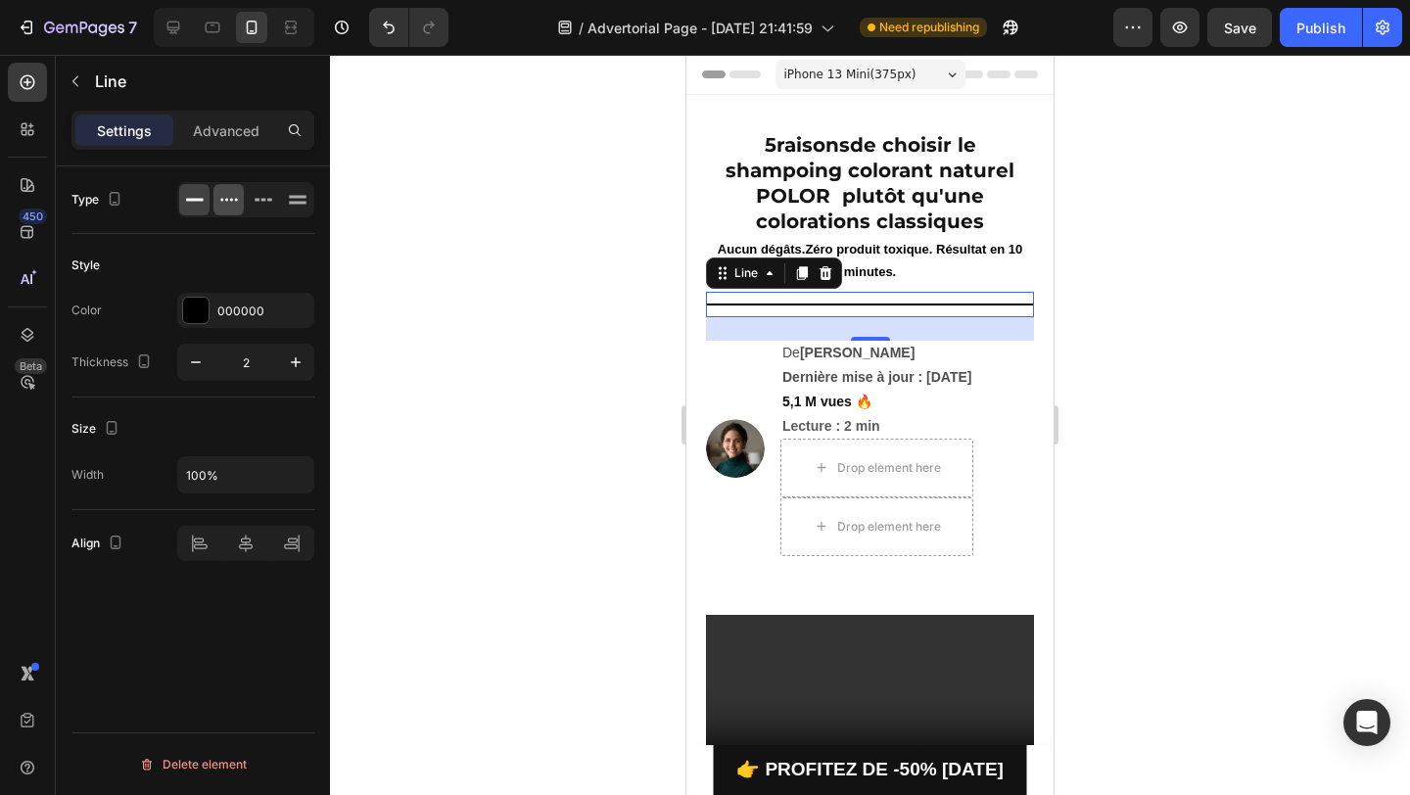
click at [224, 187] on div at bounding box center [228, 199] width 30 height 31
click at [190, 190] on icon at bounding box center [195, 200] width 20 height 20
click at [218, 182] on div at bounding box center [245, 199] width 137 height 35
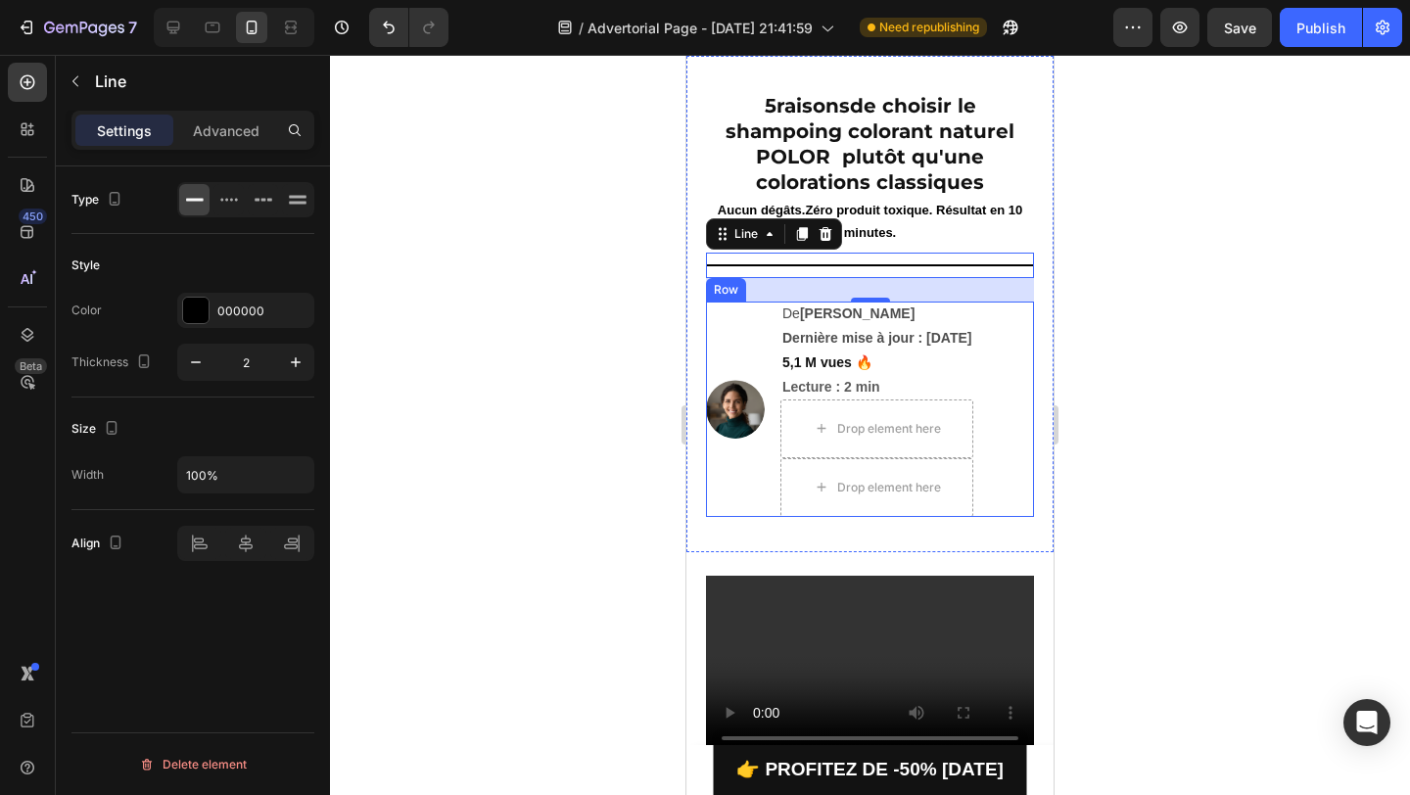
scroll to position [41, 0]
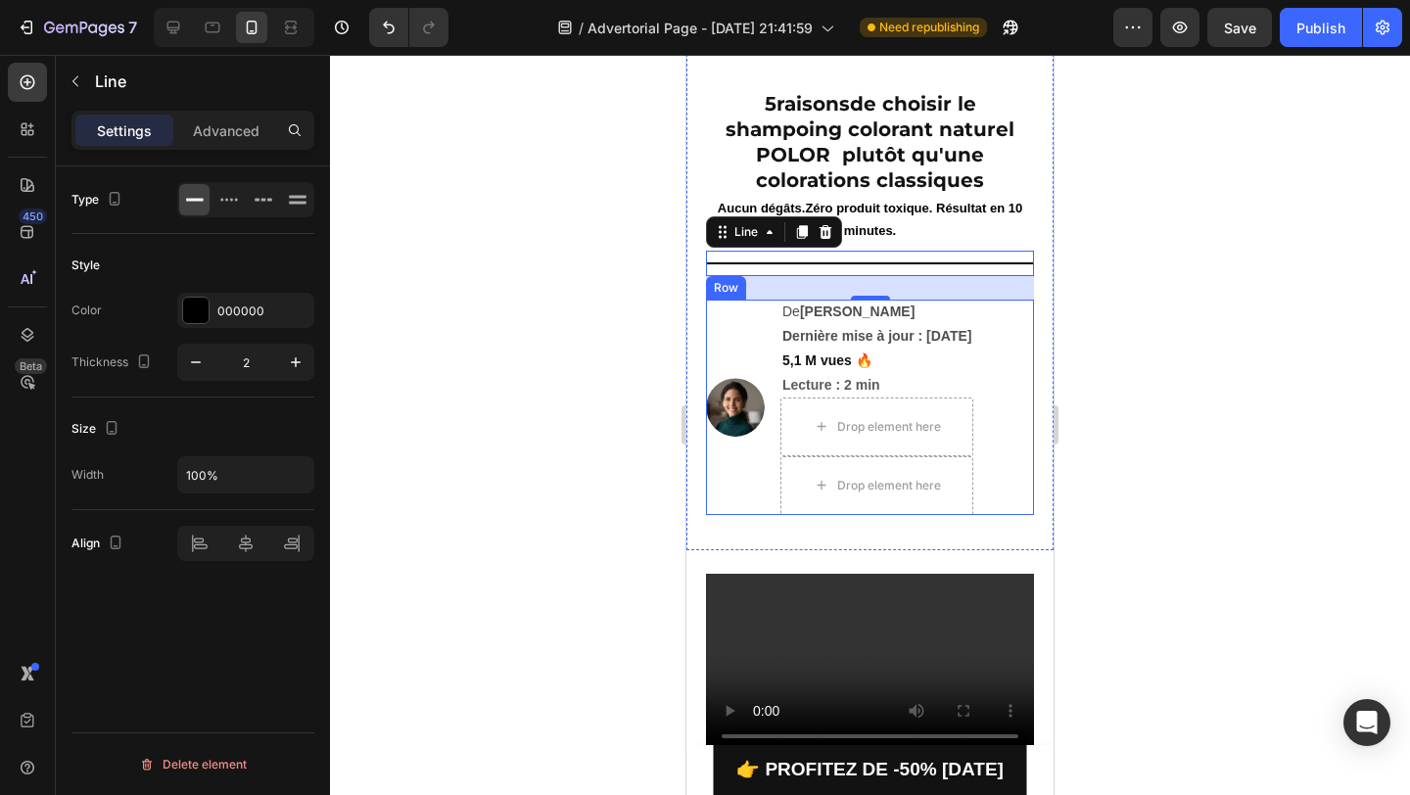
click at [753, 339] on div "Image" at bounding box center [735, 407] width 59 height 215
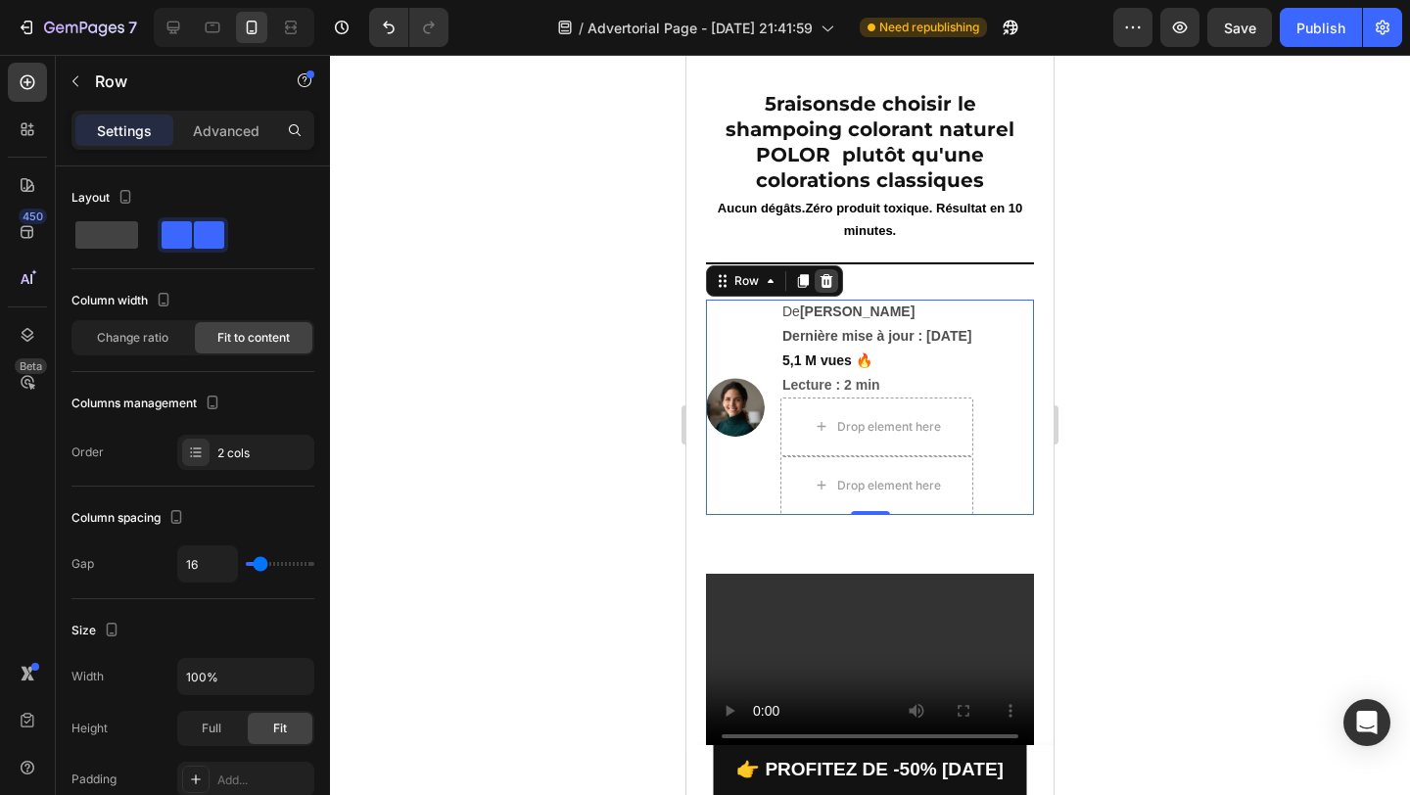
click at [830, 279] on icon at bounding box center [827, 281] width 13 height 14
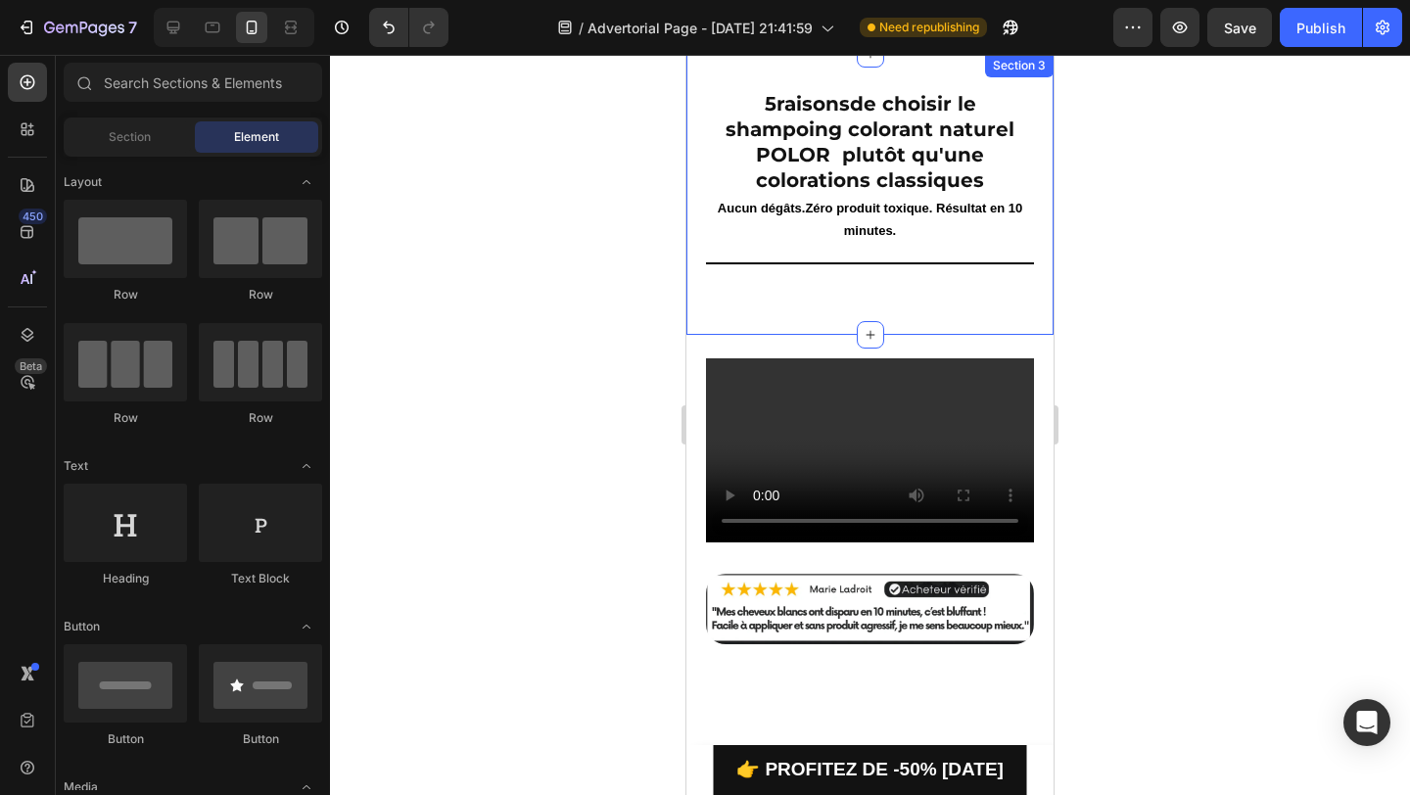
click at [849, 315] on div "⁠⁠⁠⁠⁠⁠⁠ 5 raisons de choisir le shampoing colorant naturel POLOR plutôt qu'une …" at bounding box center [869, 194] width 367 height 281
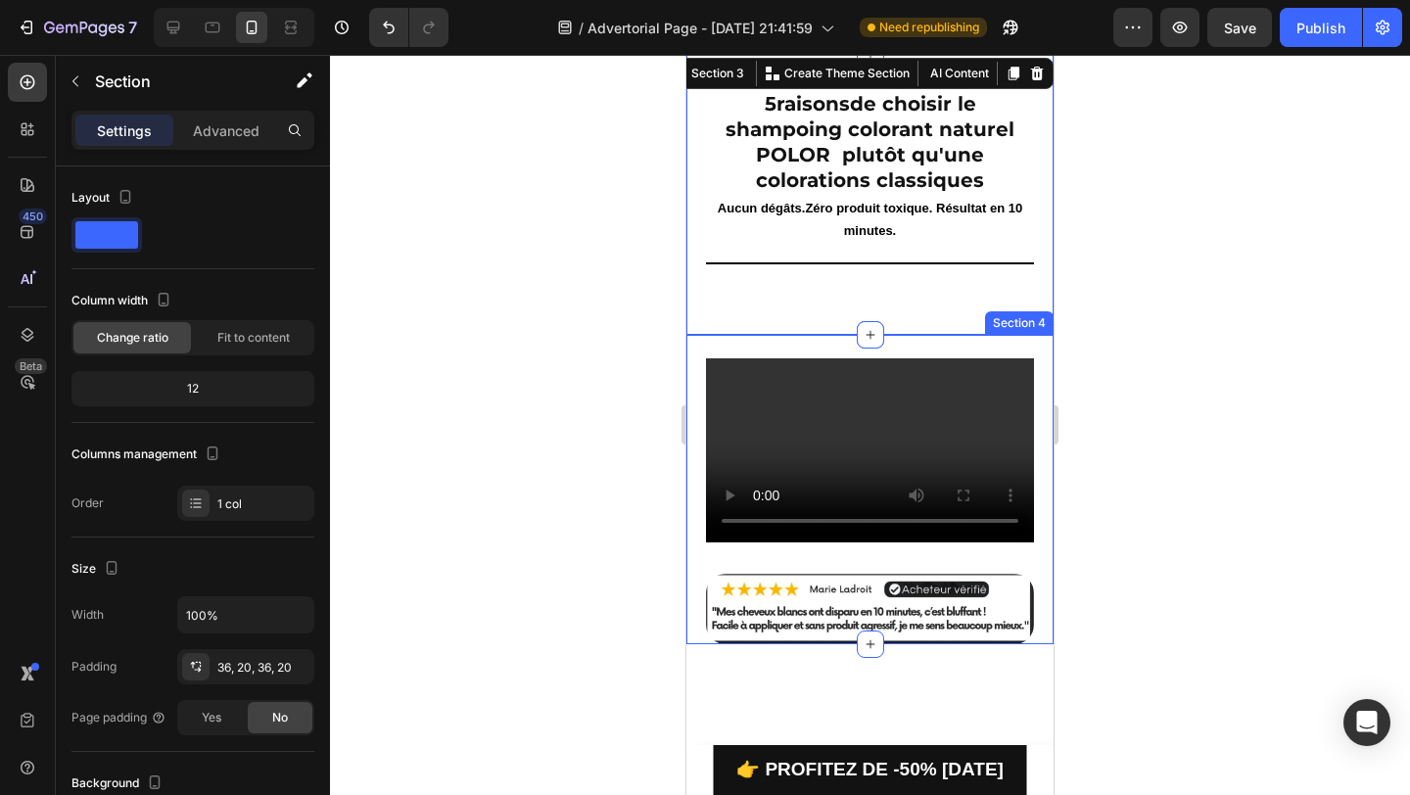
click at [790, 354] on div "Video Image Row Section 4" at bounding box center [869, 489] width 367 height 309
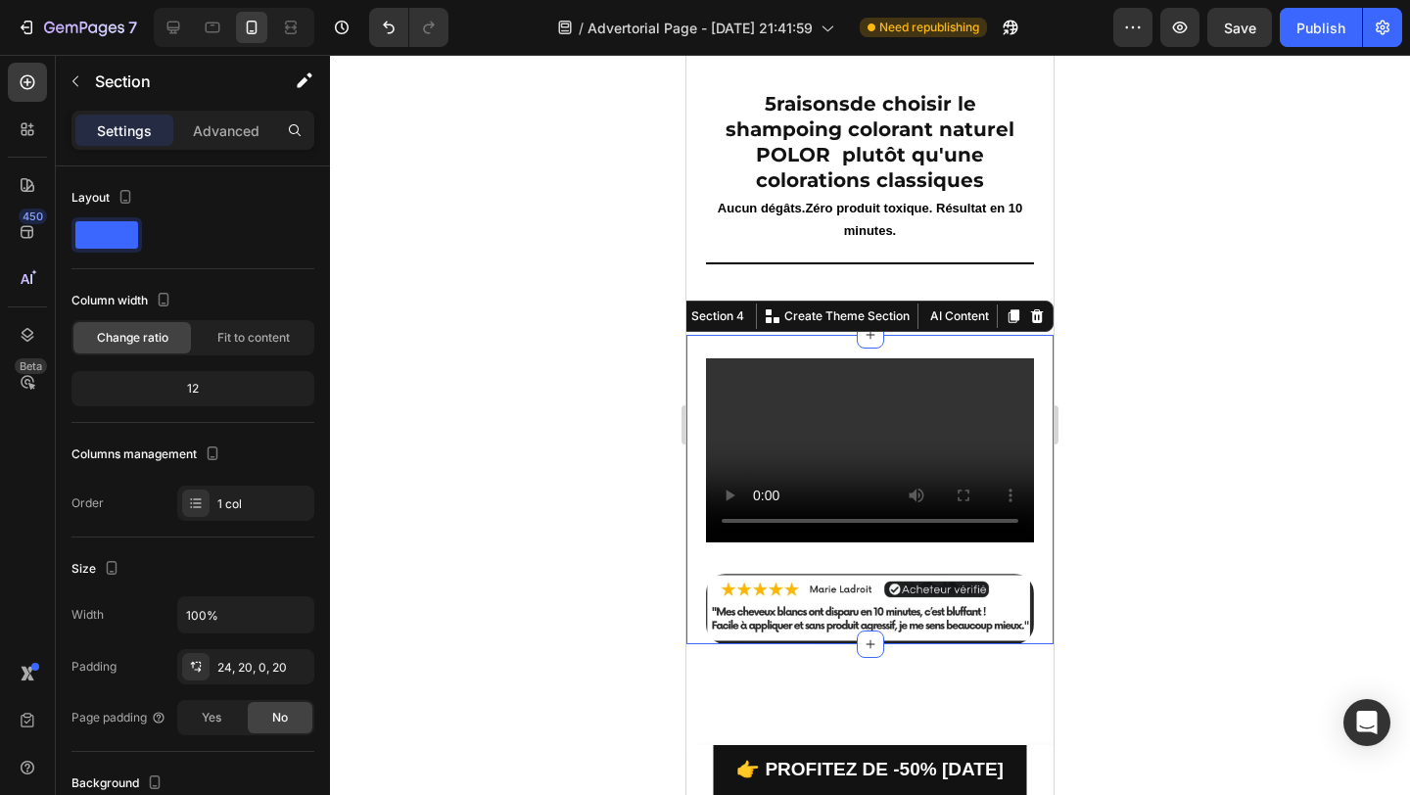
click at [612, 296] on div at bounding box center [870, 425] width 1080 height 740
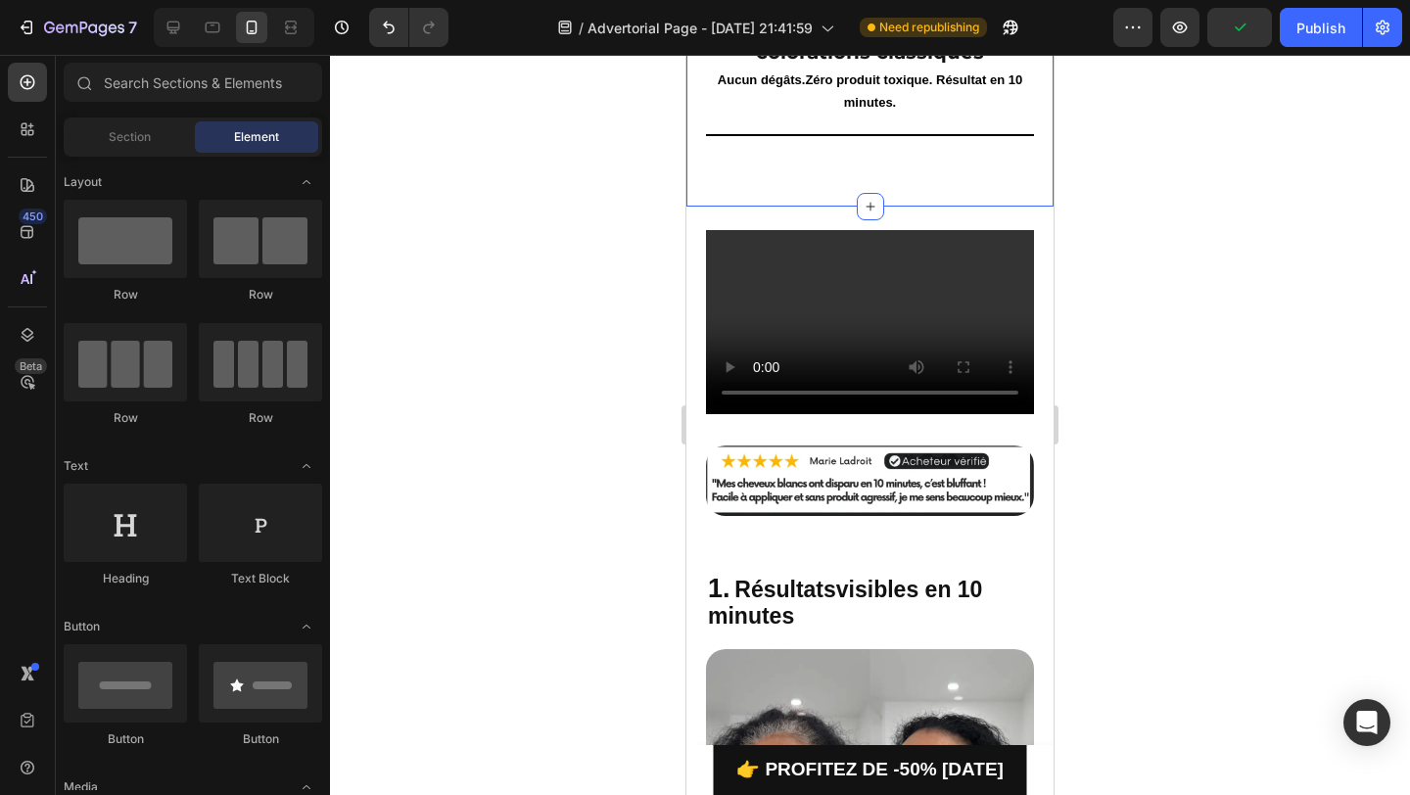
scroll to position [168, 0]
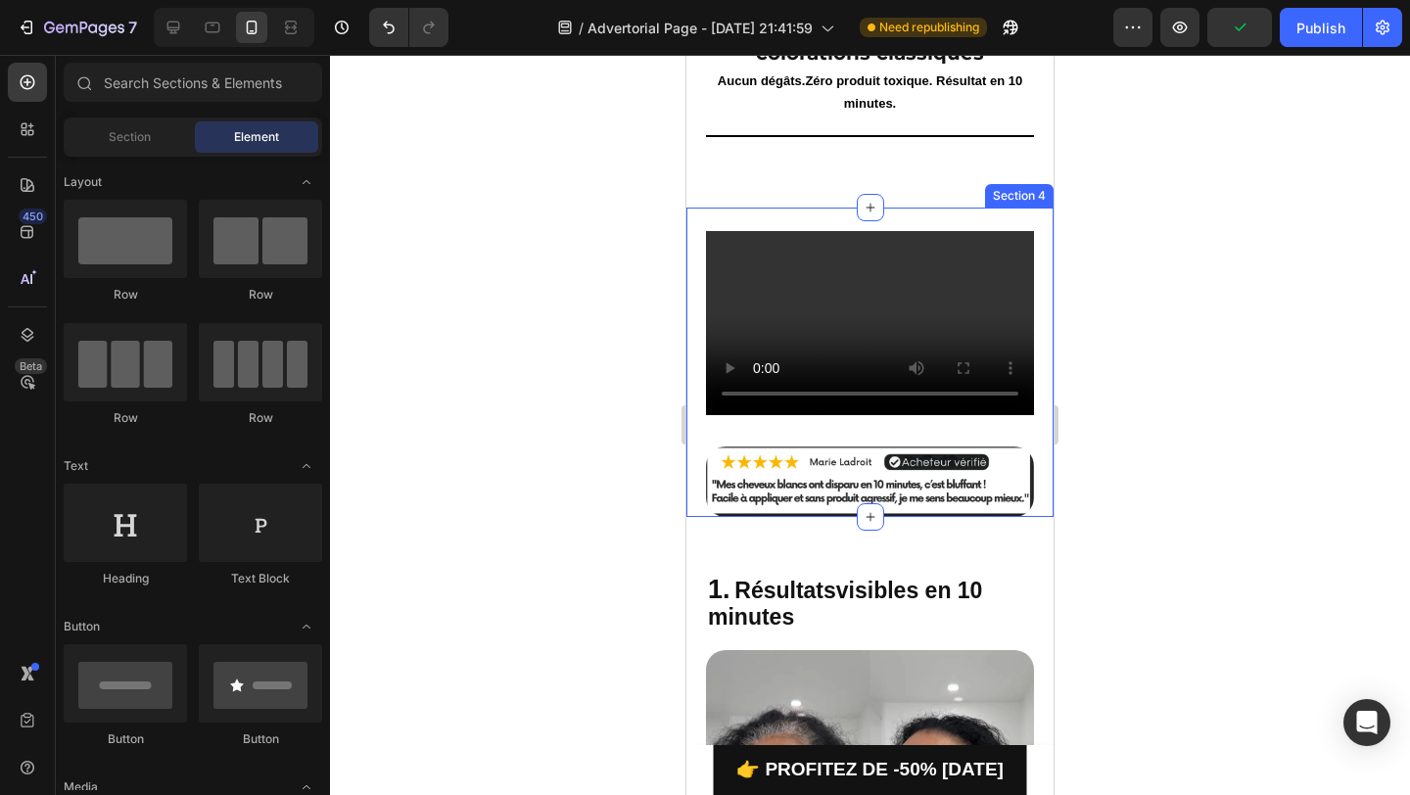
click at [945, 209] on div "Video Image Row Section 4" at bounding box center [869, 362] width 367 height 309
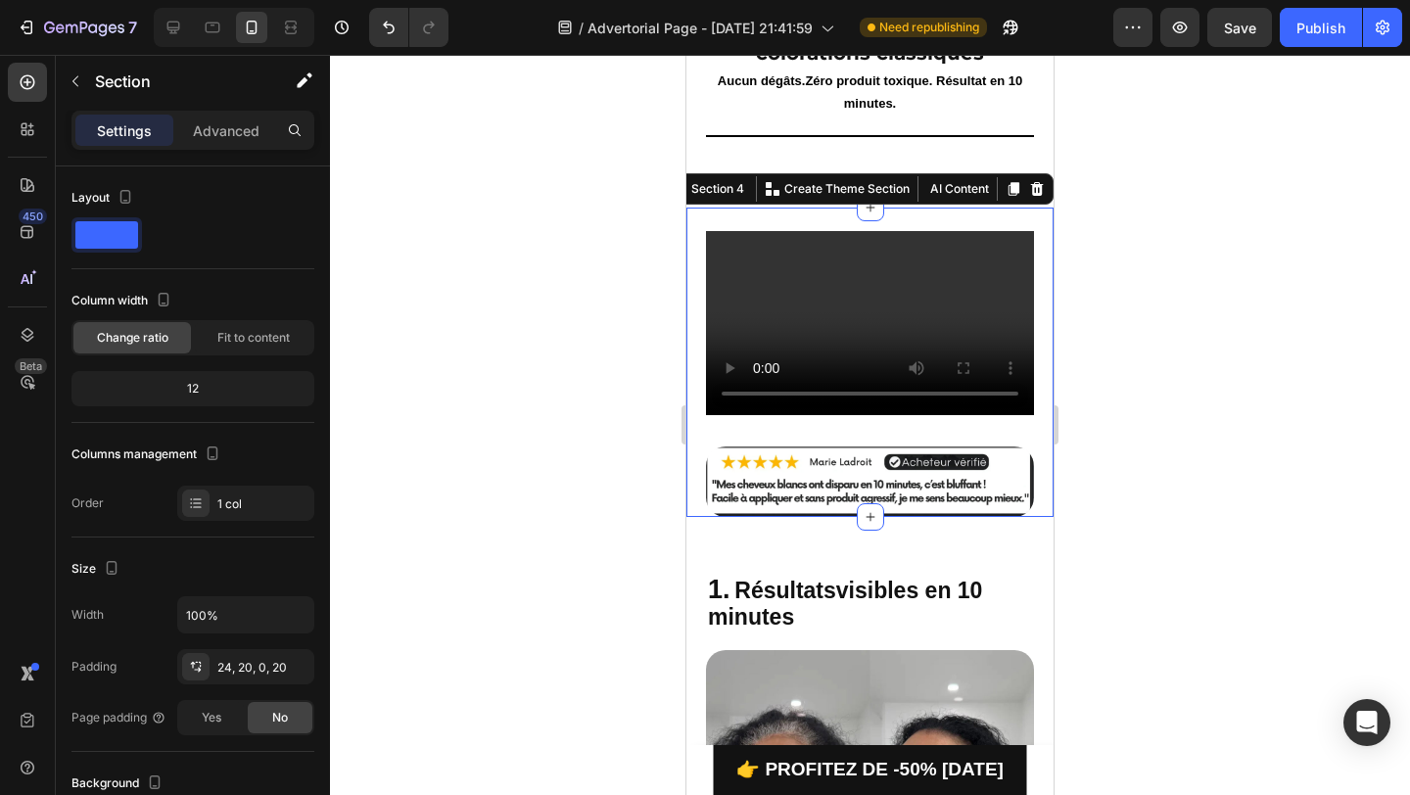
click at [645, 184] on div at bounding box center [870, 425] width 1080 height 740
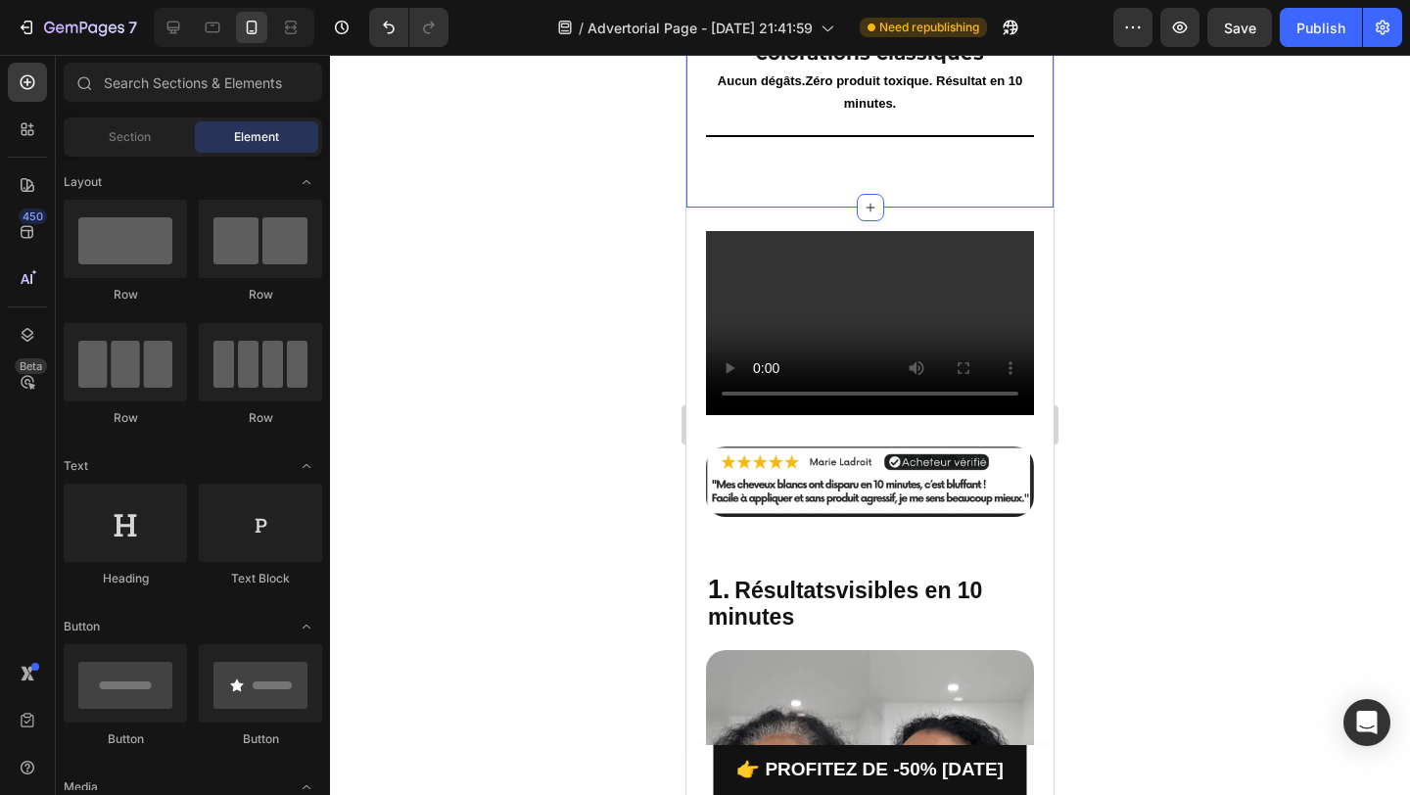
click at [810, 153] on div "⁠⁠⁠⁠⁠⁠⁠ 5 raisons de choisir le shampoing colorant naturel POLOR plutôt qu'une …" at bounding box center [870, 67] width 328 height 211
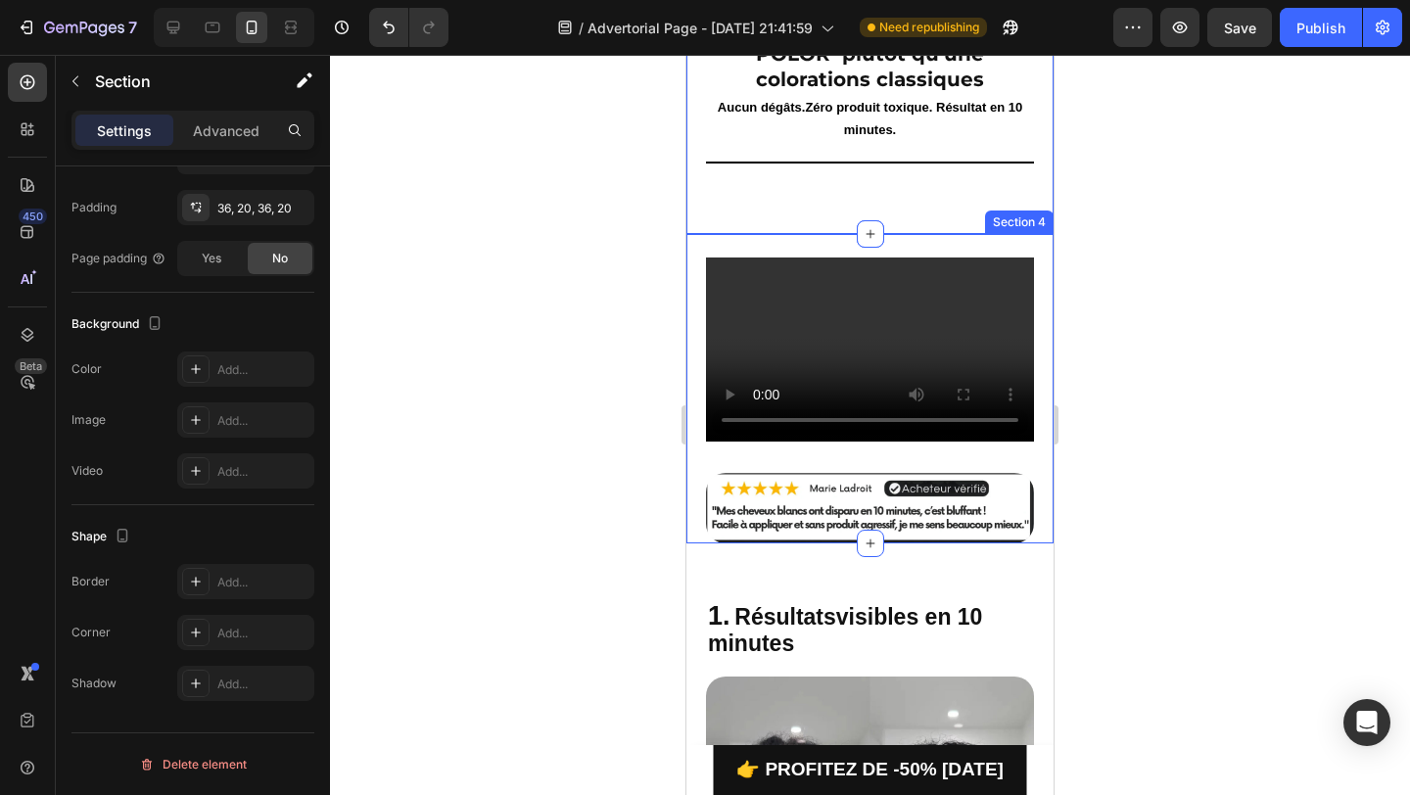
scroll to position [0, 0]
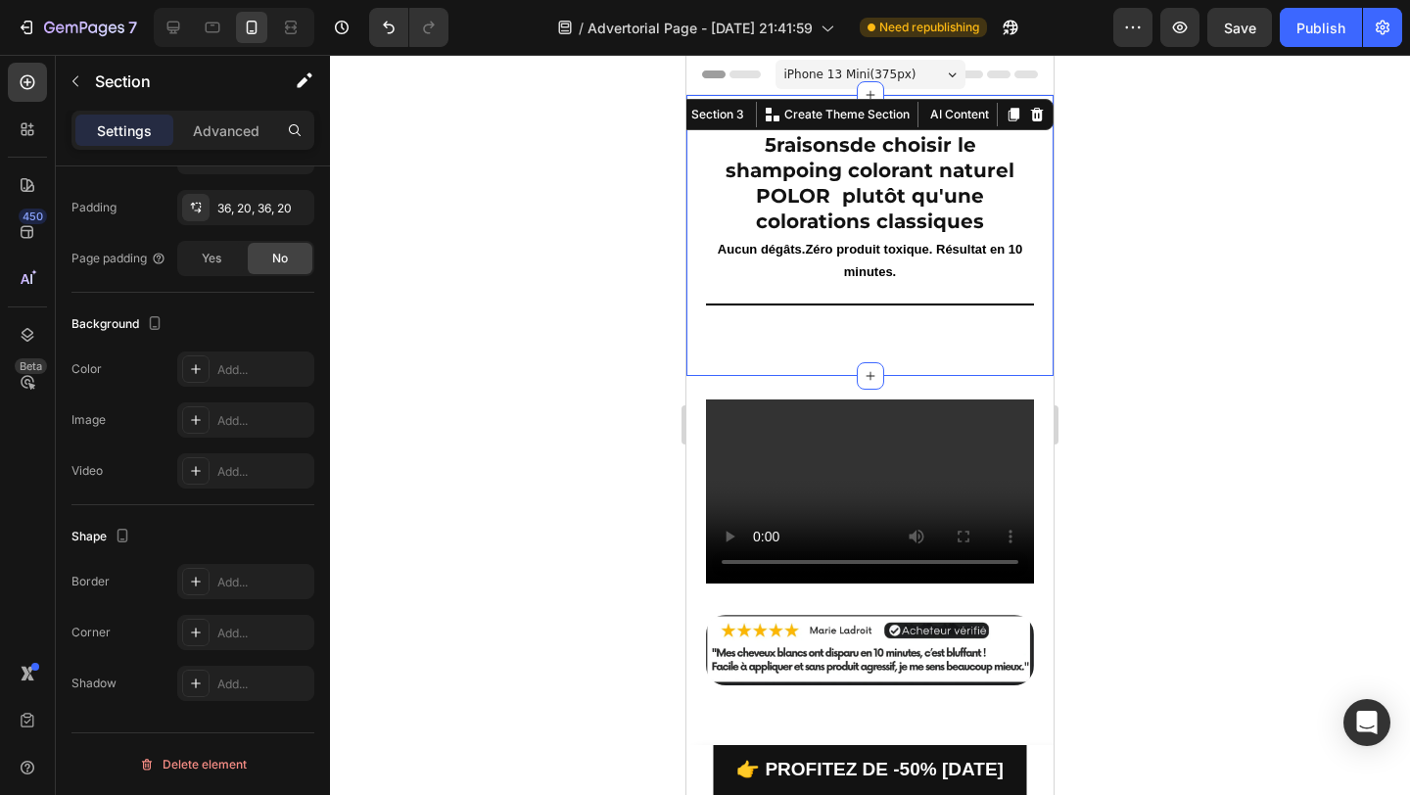
click at [917, 69] on div "iPhone 13 Mini ( 375 px)" at bounding box center [871, 74] width 190 height 29
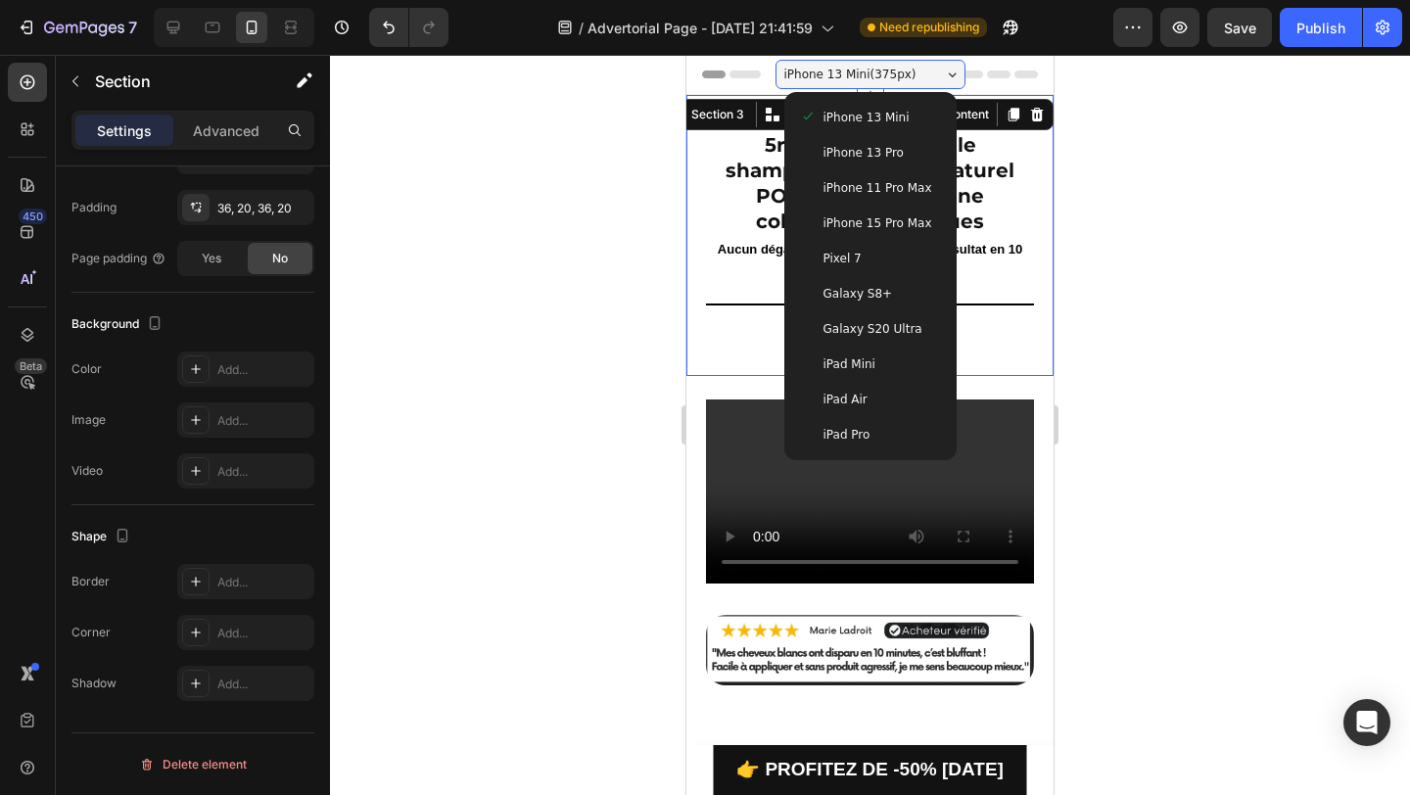
click at [890, 167] on div "iPhone 13 Pro" at bounding box center [870, 152] width 157 height 35
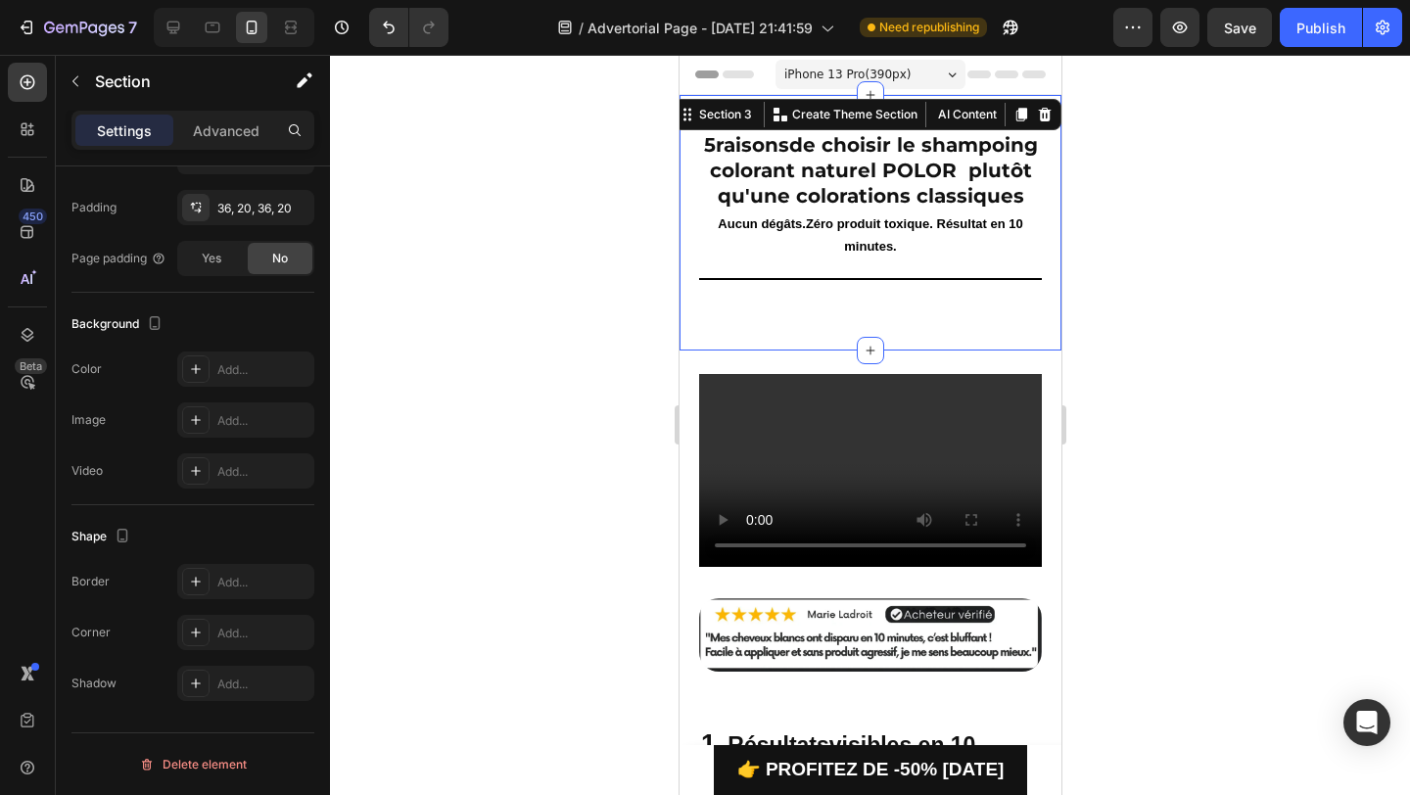
click at [903, 68] on span "iPhone 13 Pro ( 390 px)" at bounding box center [846, 75] width 126 height 20
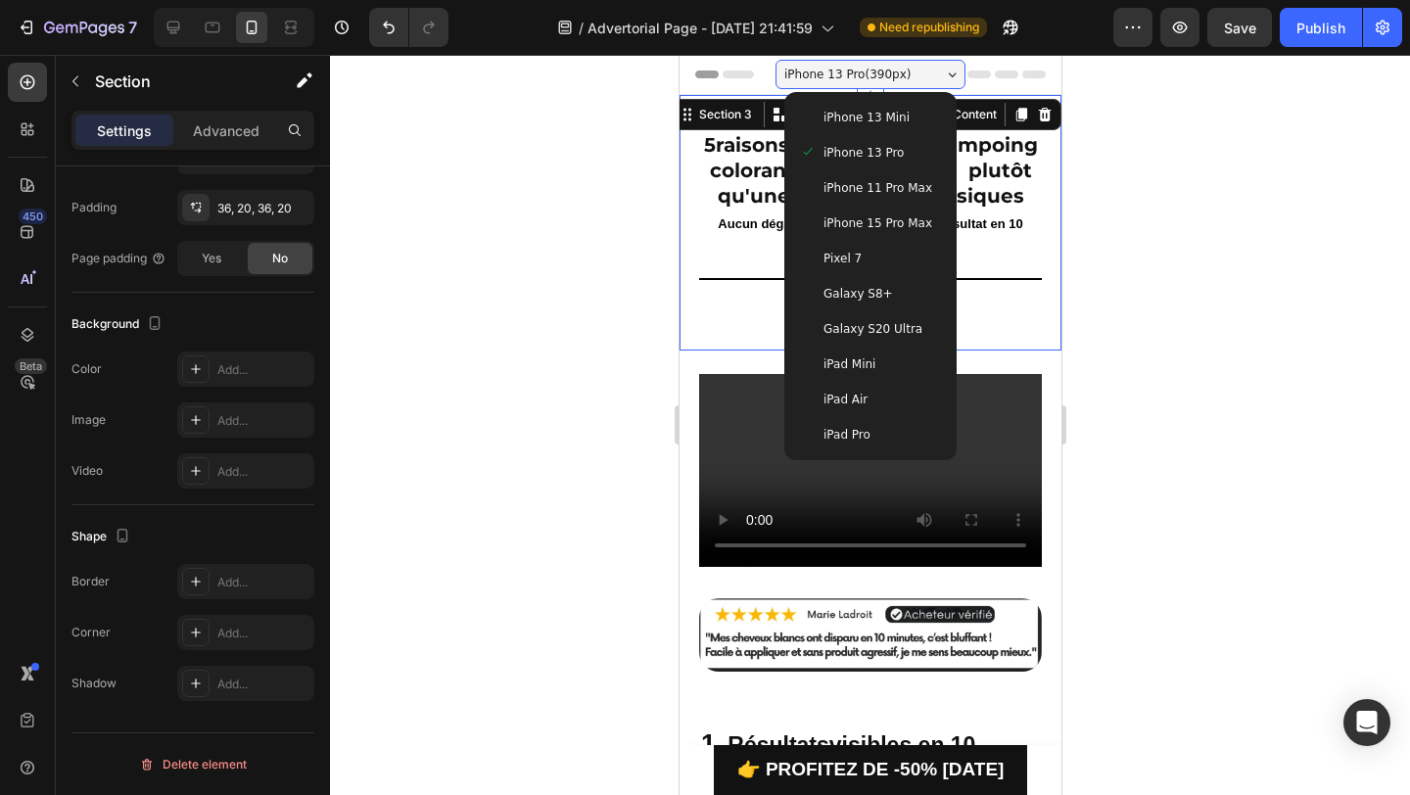
click at [895, 126] on span "iPhone 13 Mini" at bounding box center [866, 118] width 86 height 20
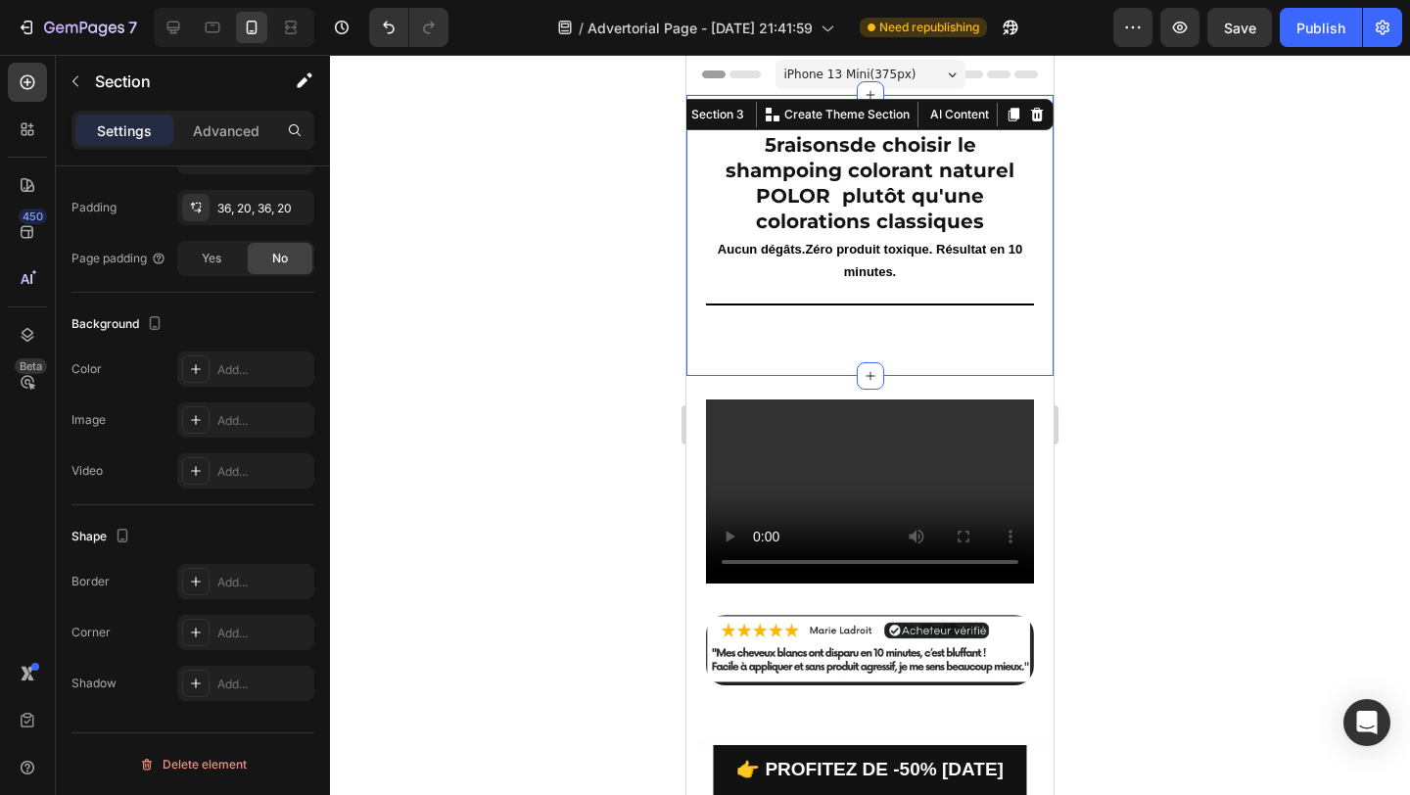
click at [889, 82] on span "iPhone 13 Mini ( 375 px)" at bounding box center [850, 75] width 132 height 20
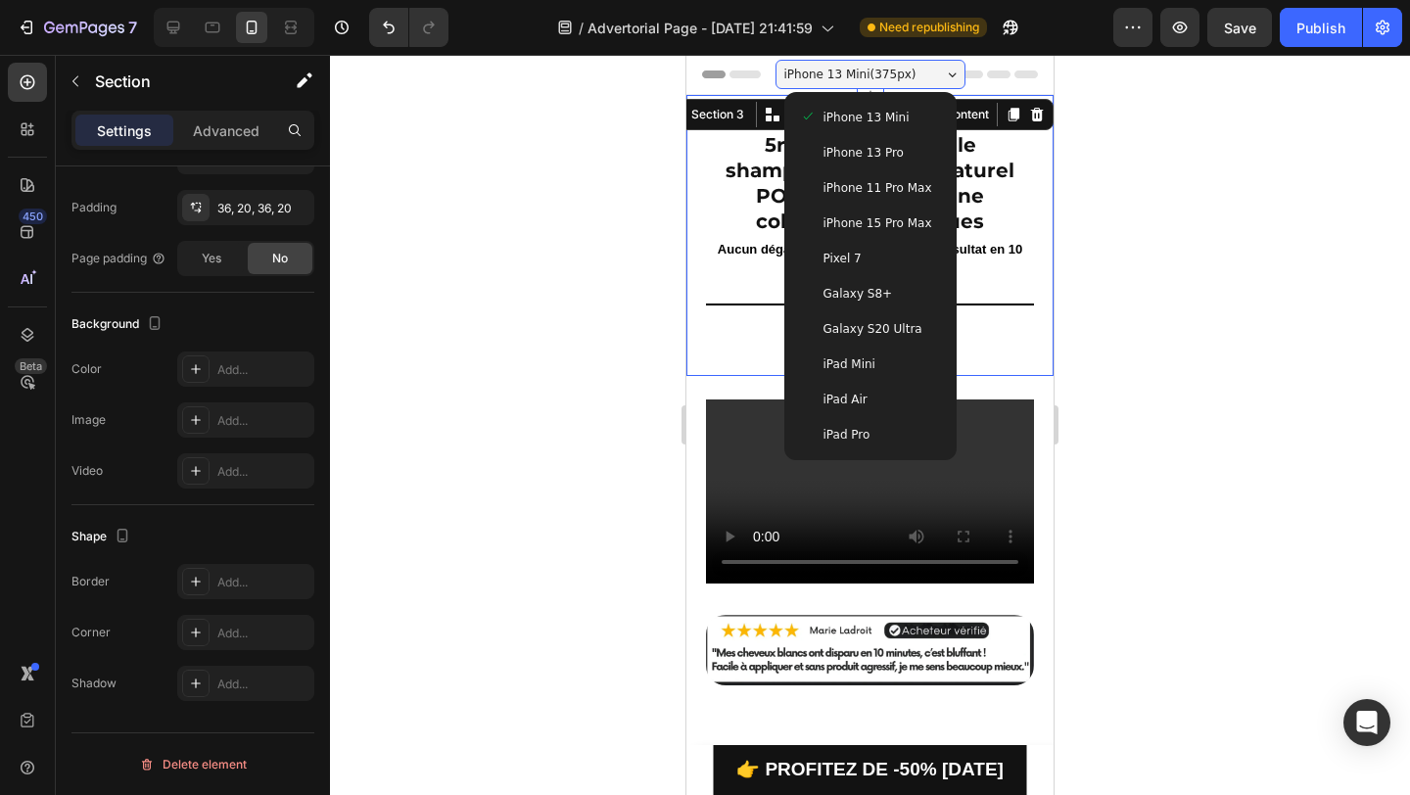
click at [867, 211] on div "iPhone 15 Pro Max" at bounding box center [870, 223] width 157 height 35
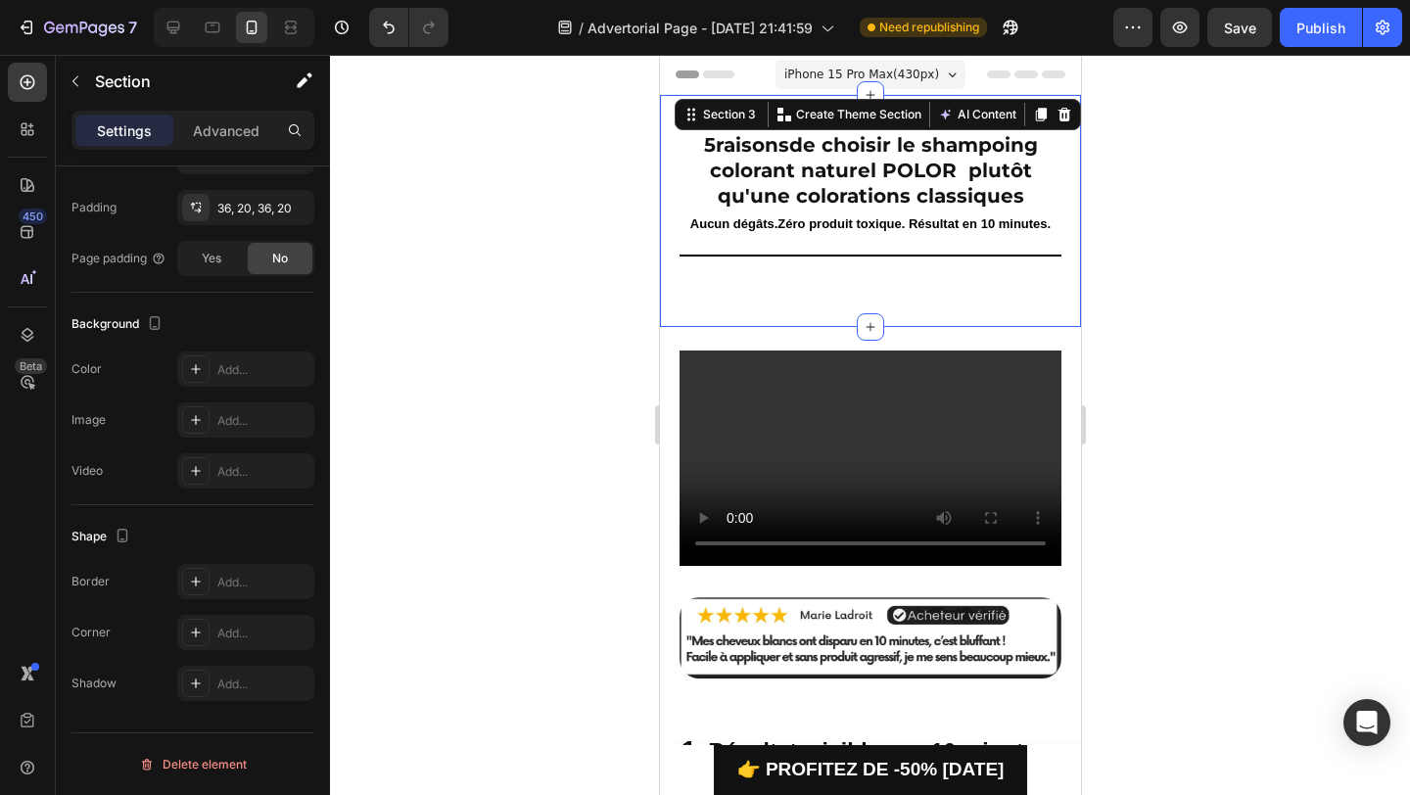
click at [899, 76] on span "iPhone 15 Pro Max ( 430 px)" at bounding box center [860, 75] width 155 height 20
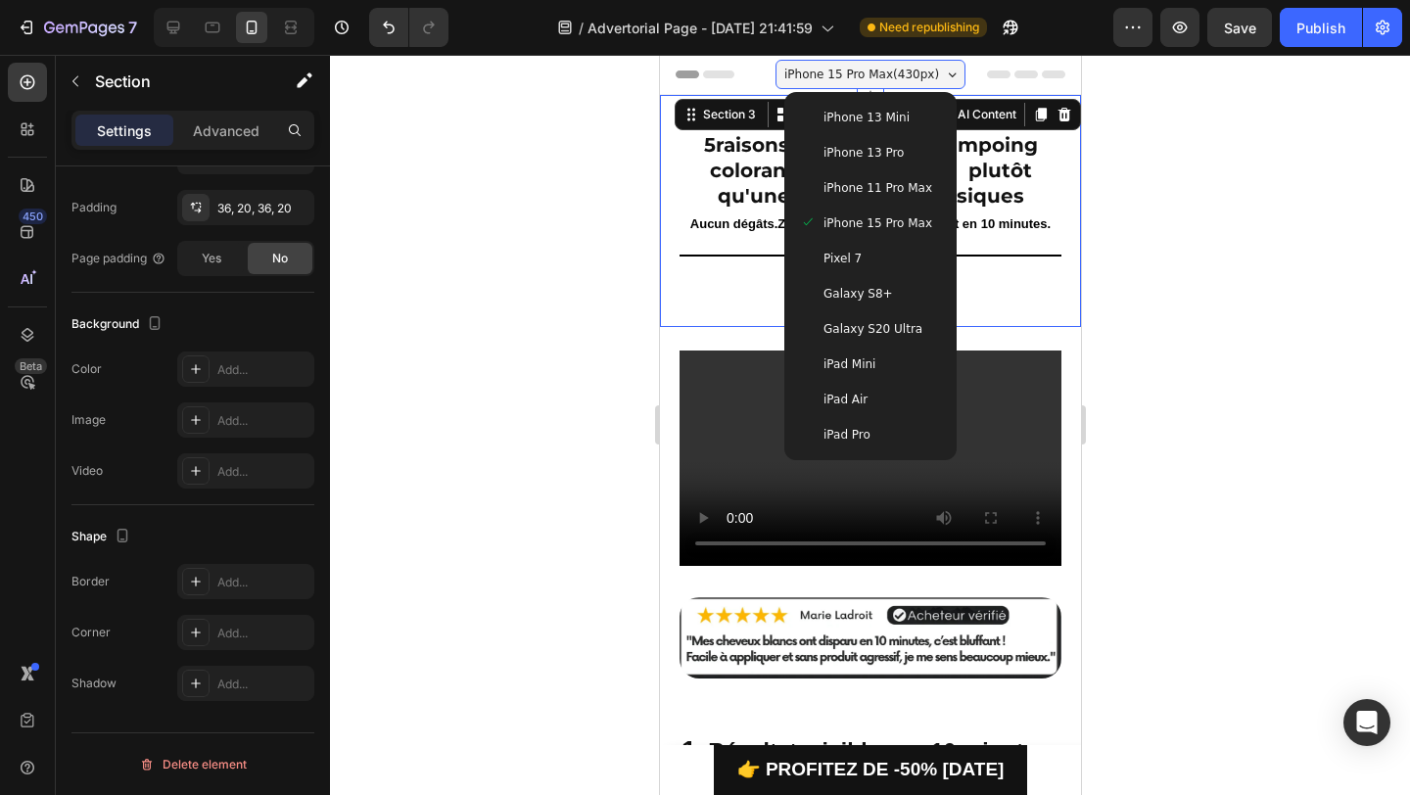
click at [850, 157] on span "iPhone 13 Pro" at bounding box center [863, 153] width 80 height 20
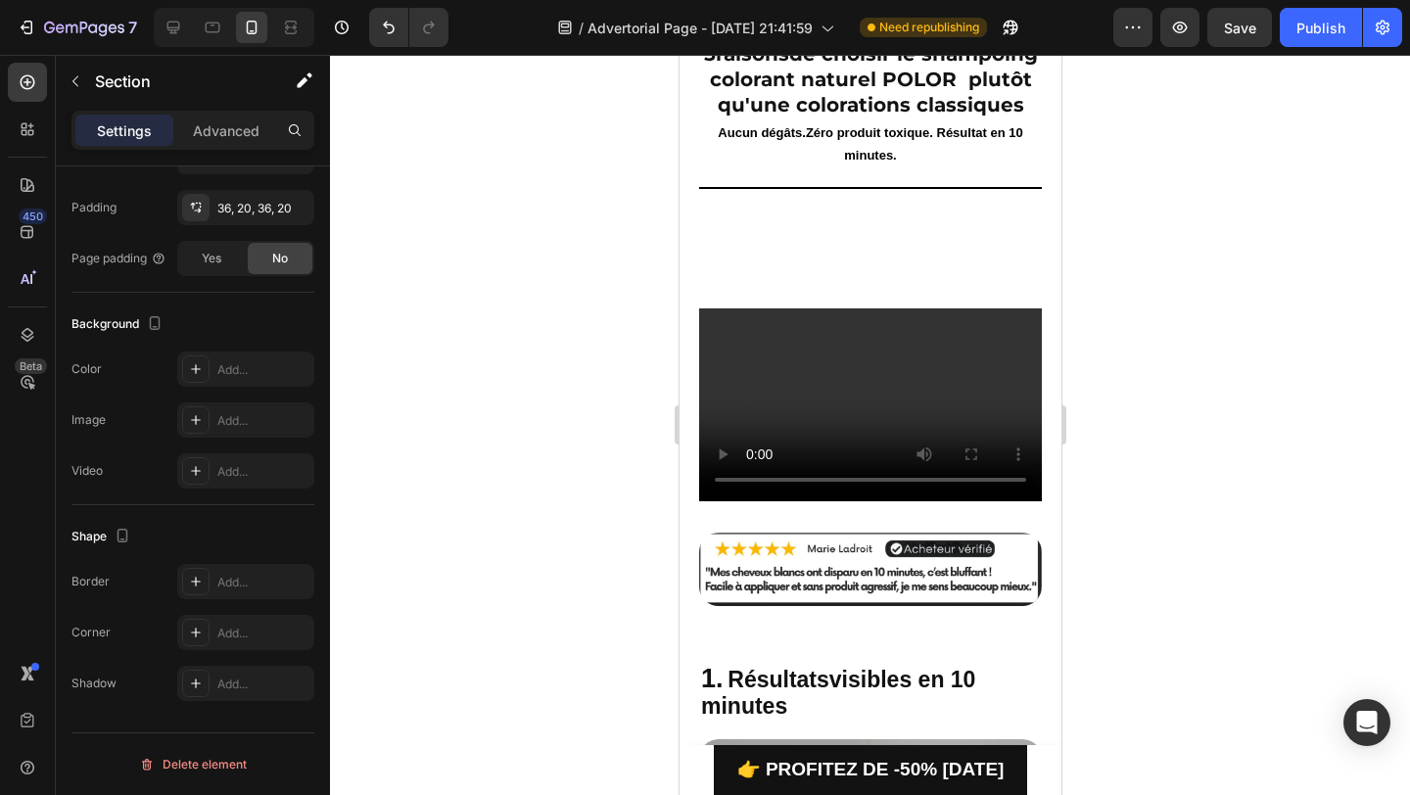
scroll to position [67, 0]
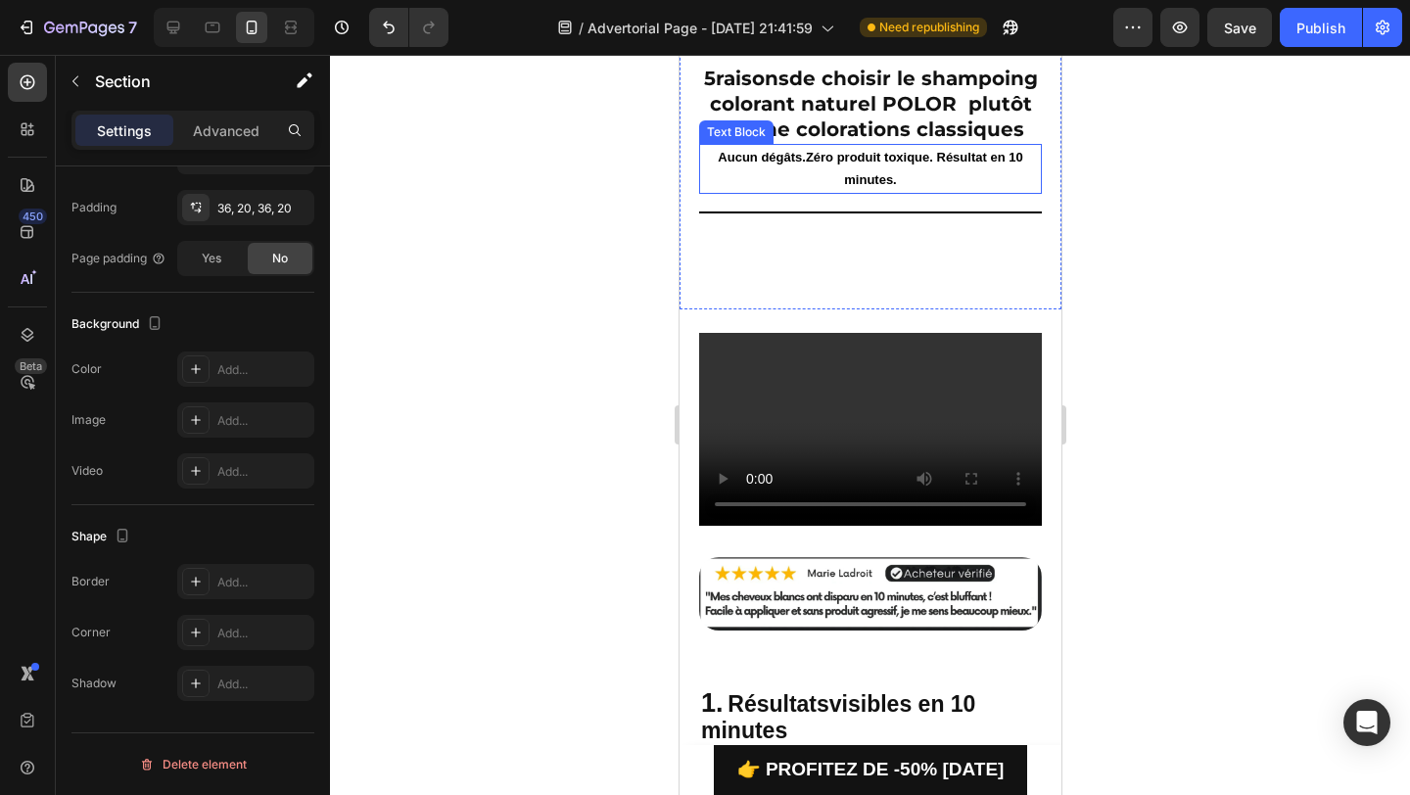
click at [812, 194] on div "Aucun dégâts.Zéro produit toxique. Résultat en 10 minutes." at bounding box center [869, 169] width 343 height 50
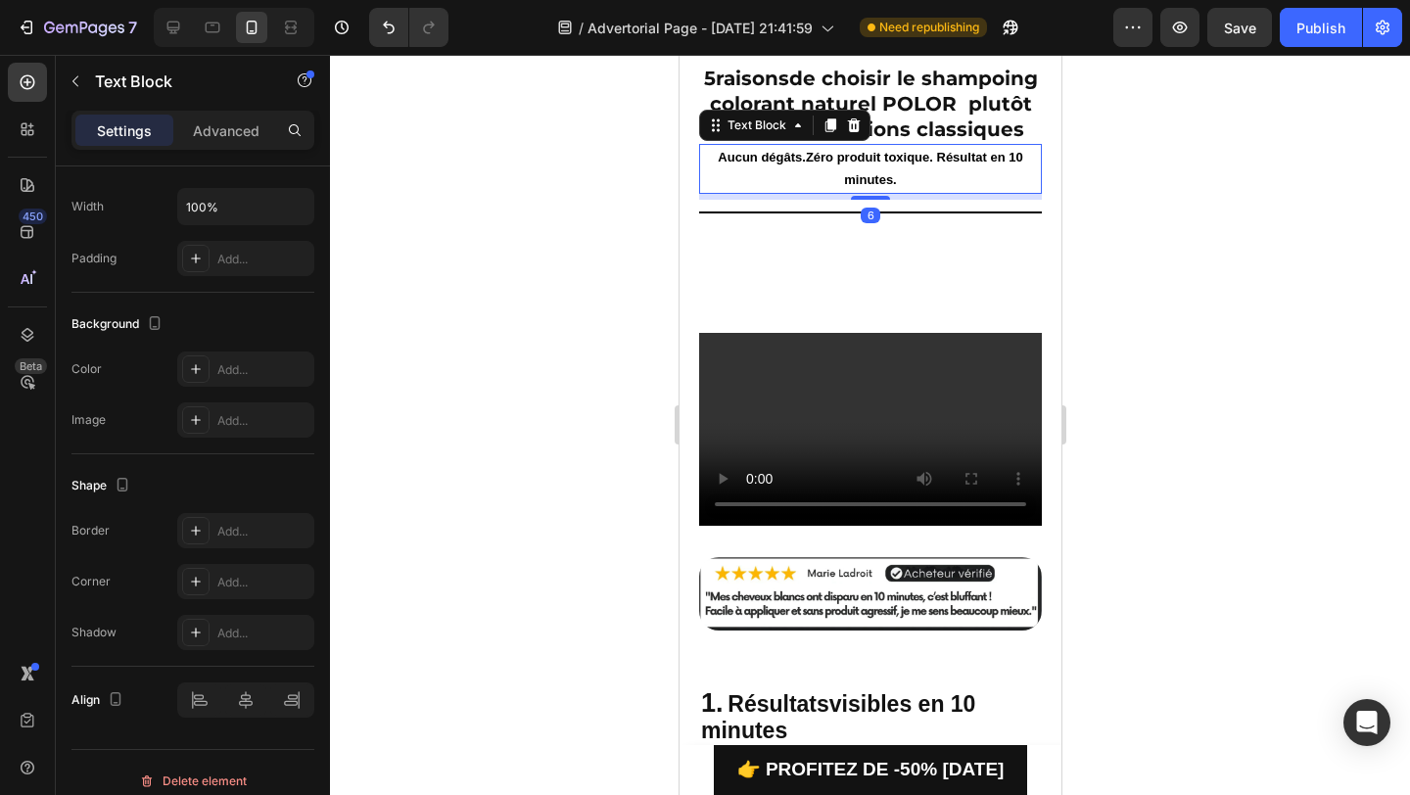
scroll to position [0, 0]
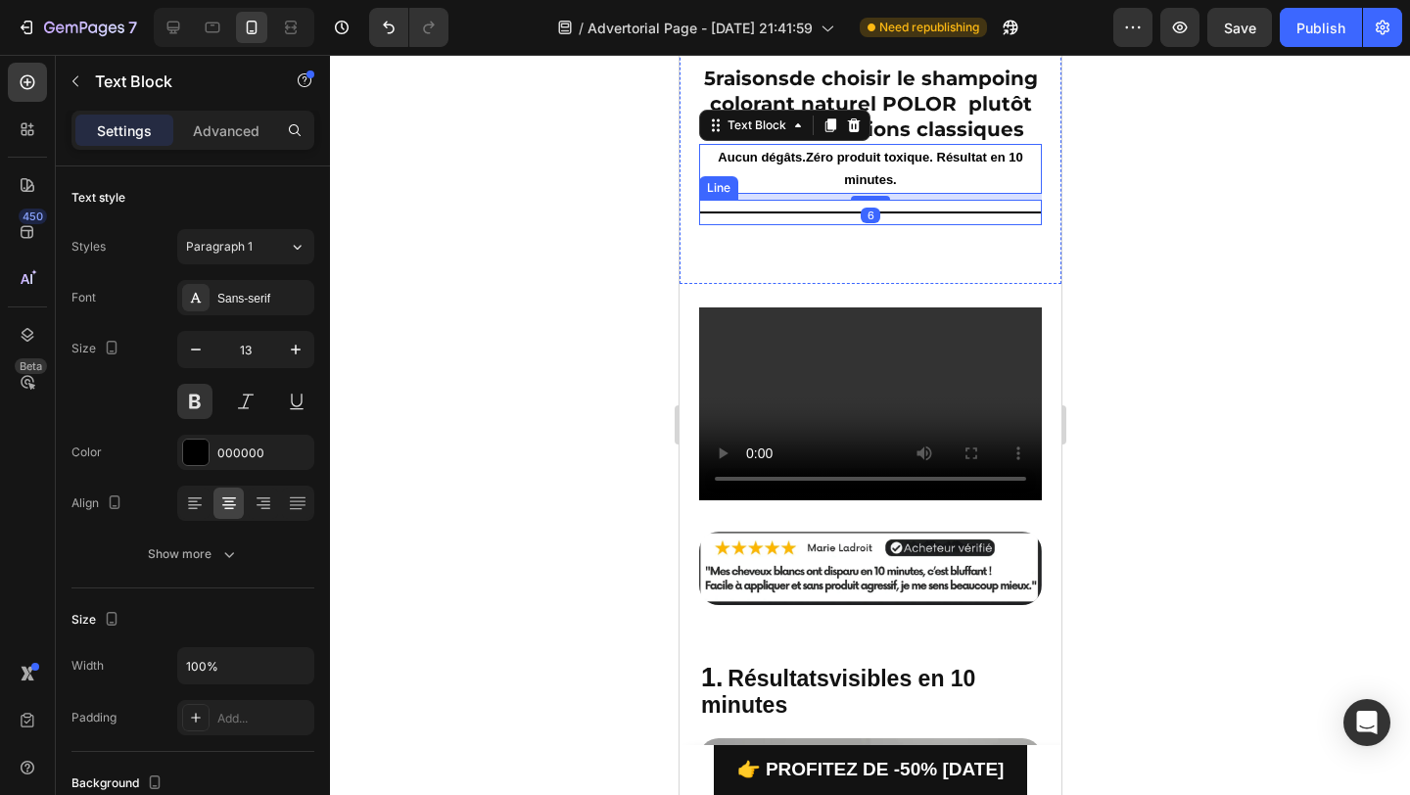
click at [805, 213] on div at bounding box center [869, 213] width 343 height 2
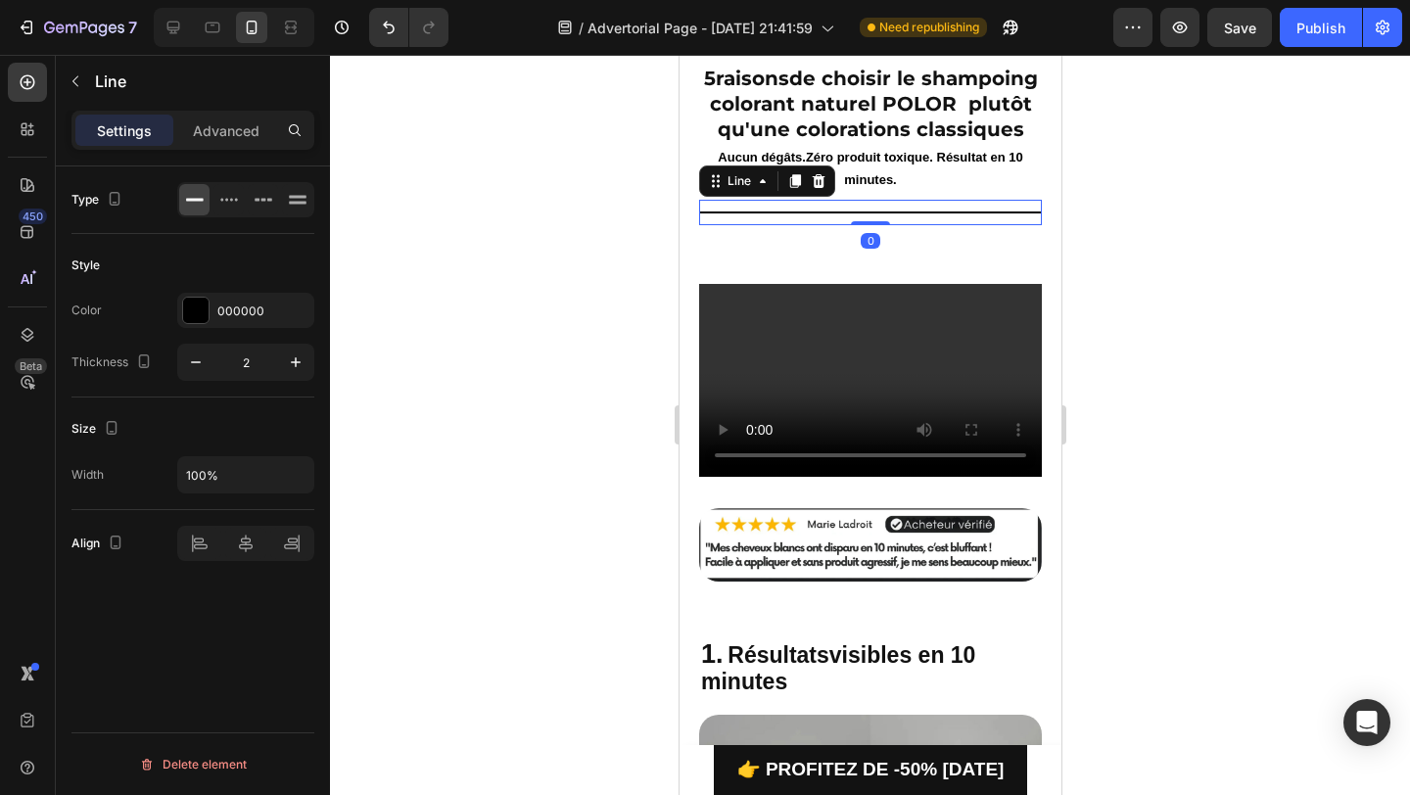
drag, startPoint x: 880, startPoint y: 270, endPoint x: 887, endPoint y: 241, distance: 30.2
click at [881, 221] on div "5 raisons de choisir le shampoing colorant naturel POLOR plutôt qu'une colorati…" at bounding box center [869, 145] width 343 height 162
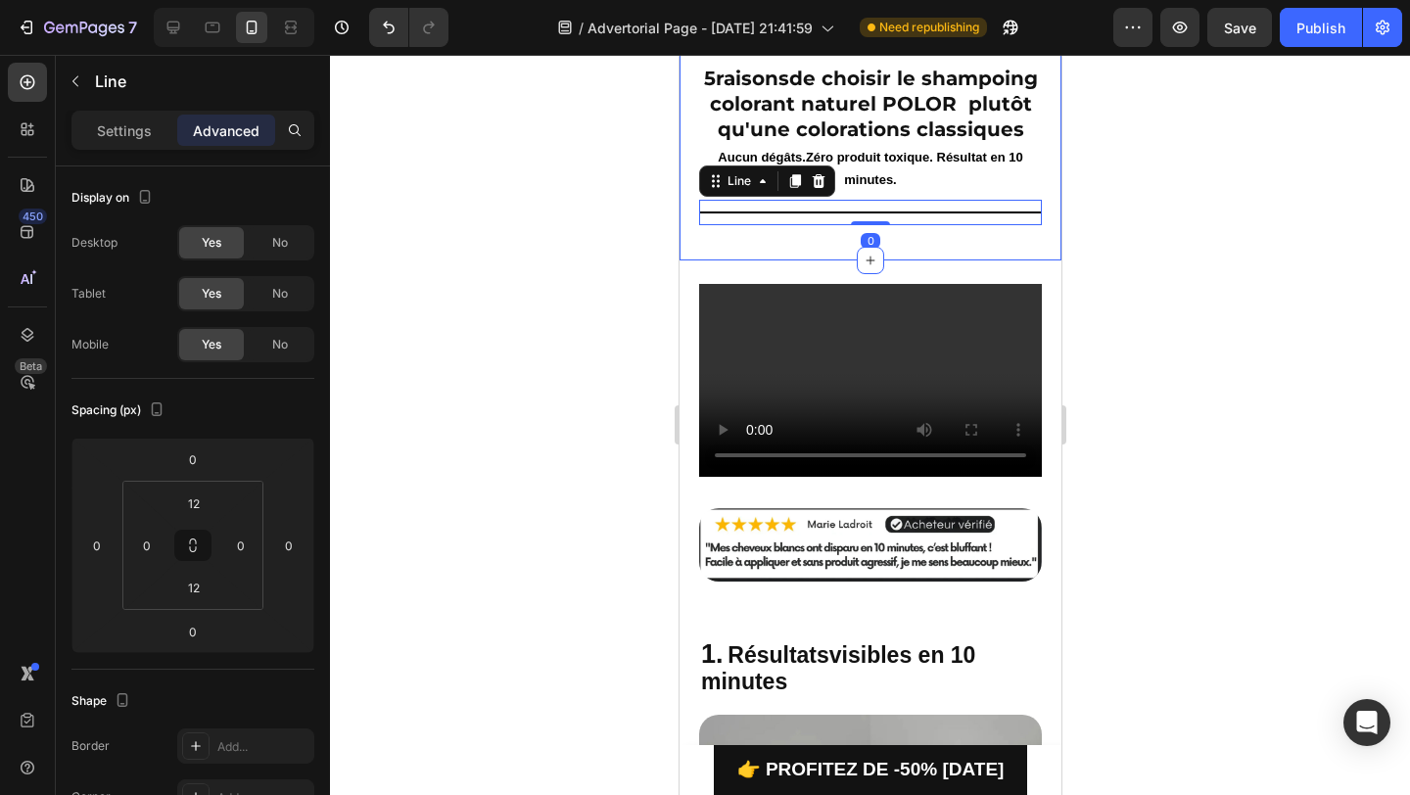
click at [926, 260] on div "5 raisons de choisir le shampoing colorant naturel POLOR plutôt qu'une colorati…" at bounding box center [870, 144] width 382 height 232
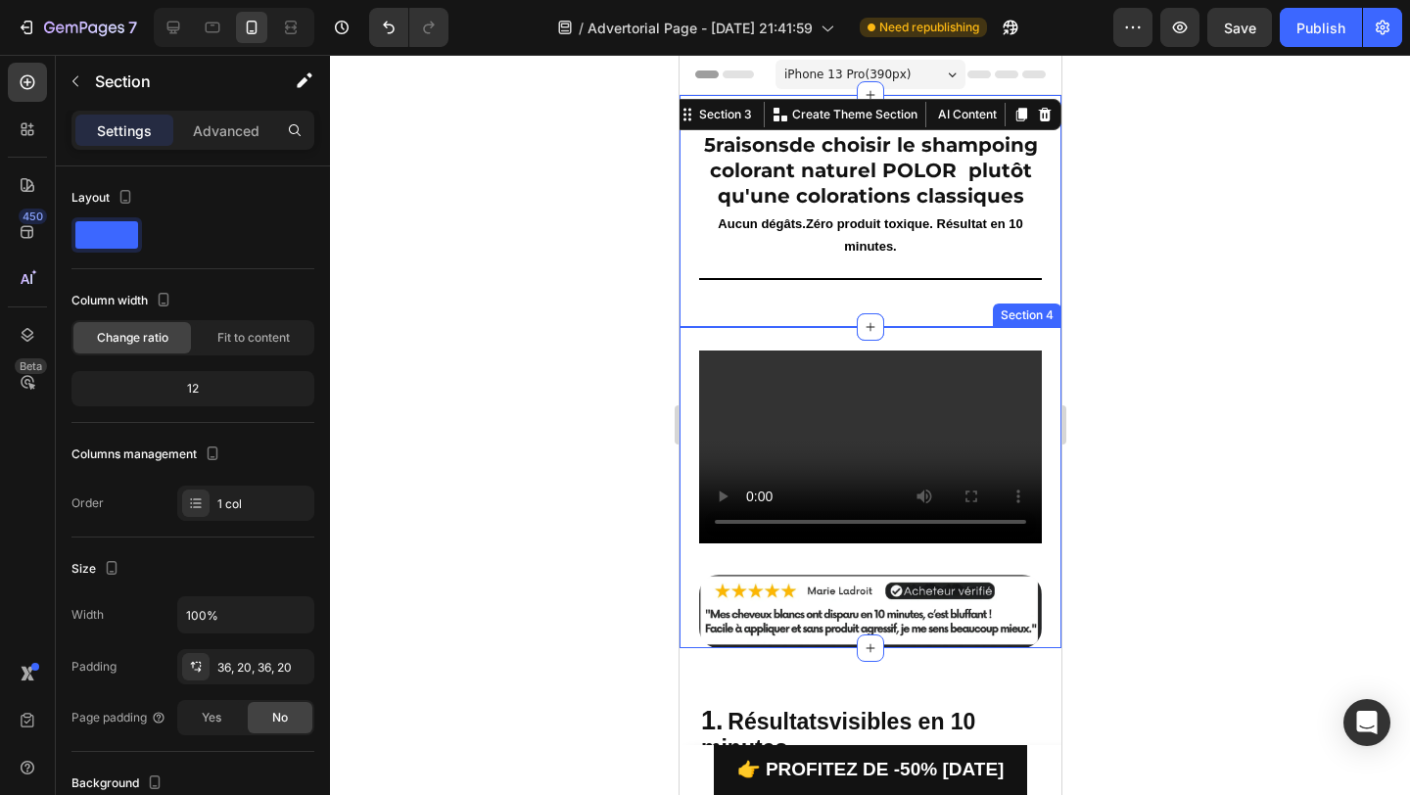
click at [732, 365] on div "Video Image Row Section 4" at bounding box center [870, 487] width 382 height 321
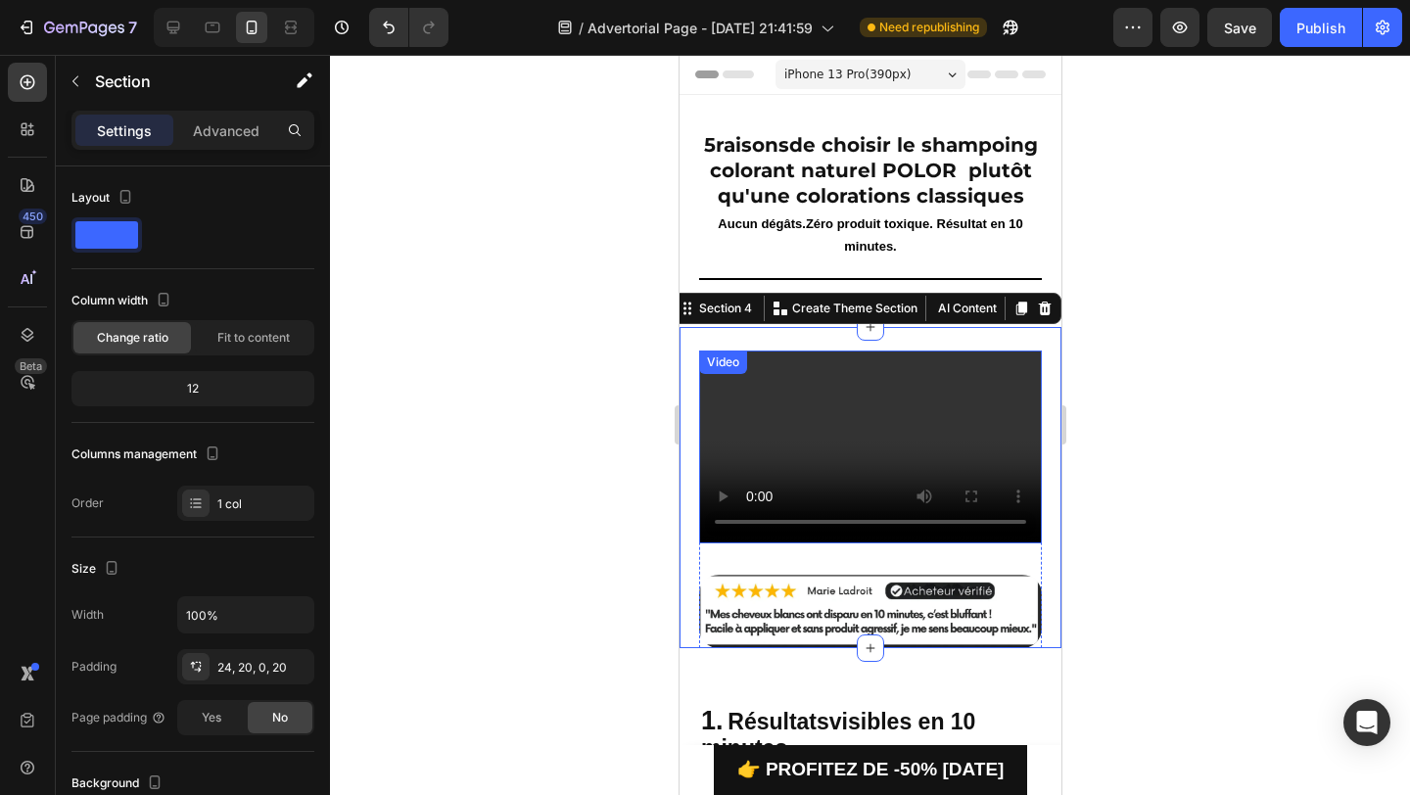
click at [773, 392] on video at bounding box center [869, 447] width 343 height 193
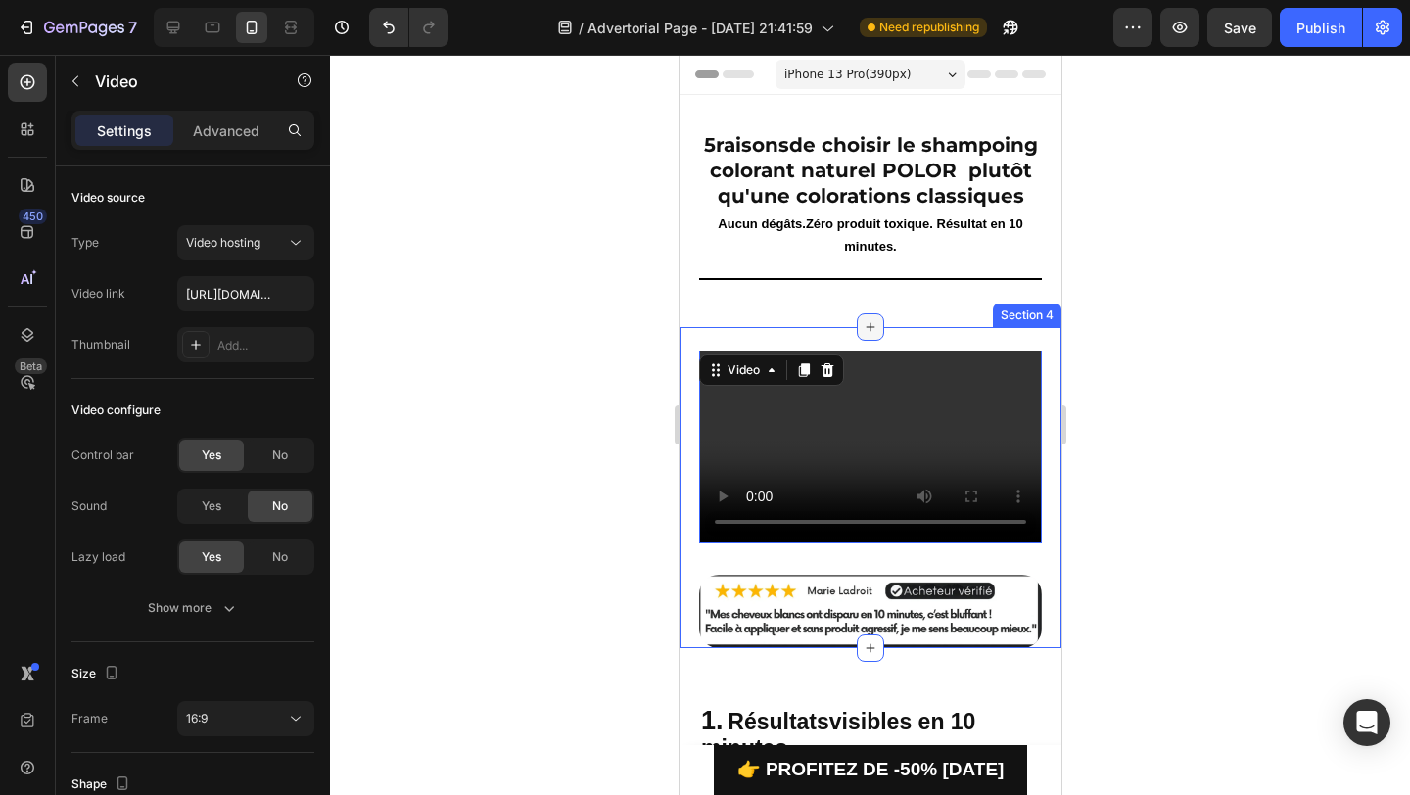
click at [877, 341] on div at bounding box center [869, 326] width 27 height 27
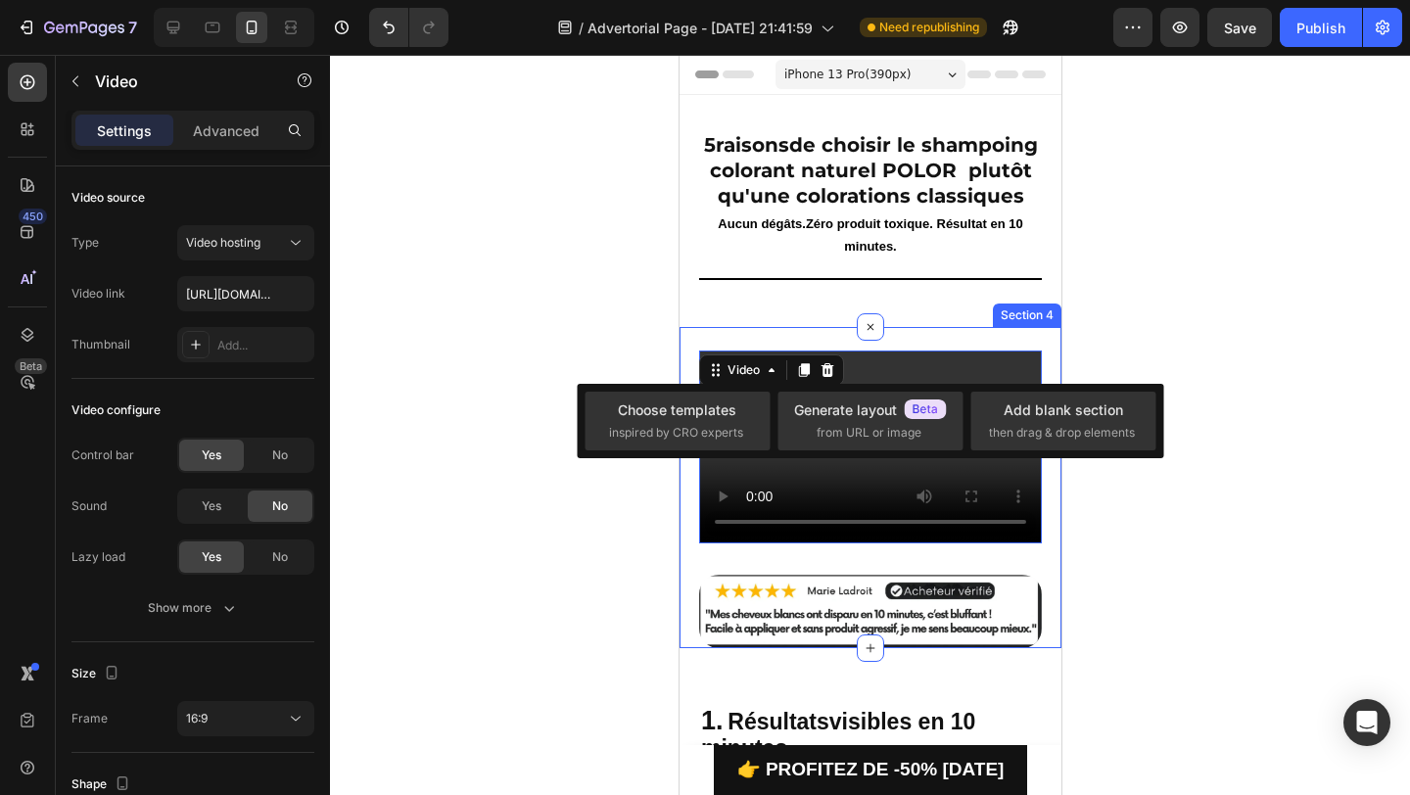
click at [918, 354] on div "Video 32 Image Row Section 4" at bounding box center [870, 487] width 382 height 321
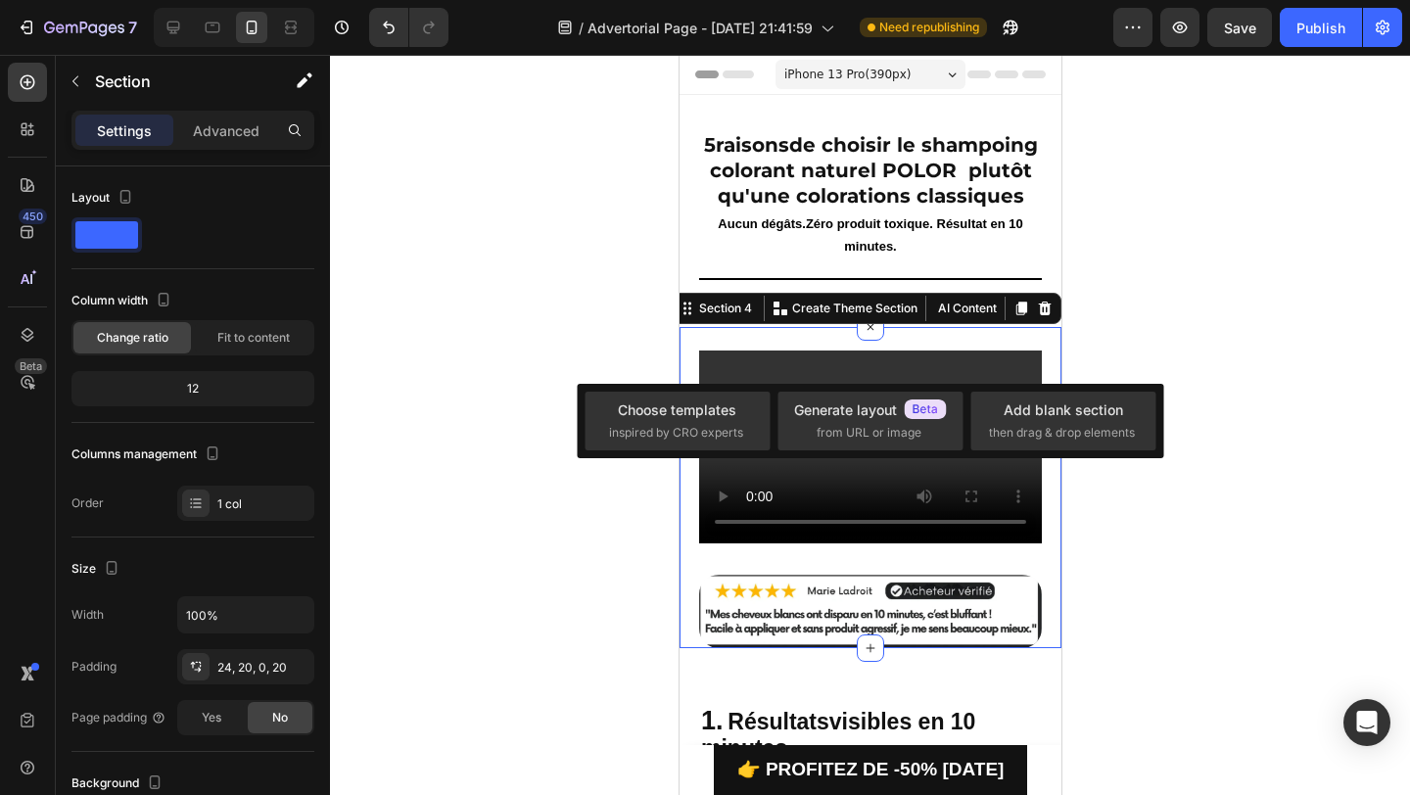
click at [1106, 339] on div at bounding box center [870, 425] width 1080 height 740
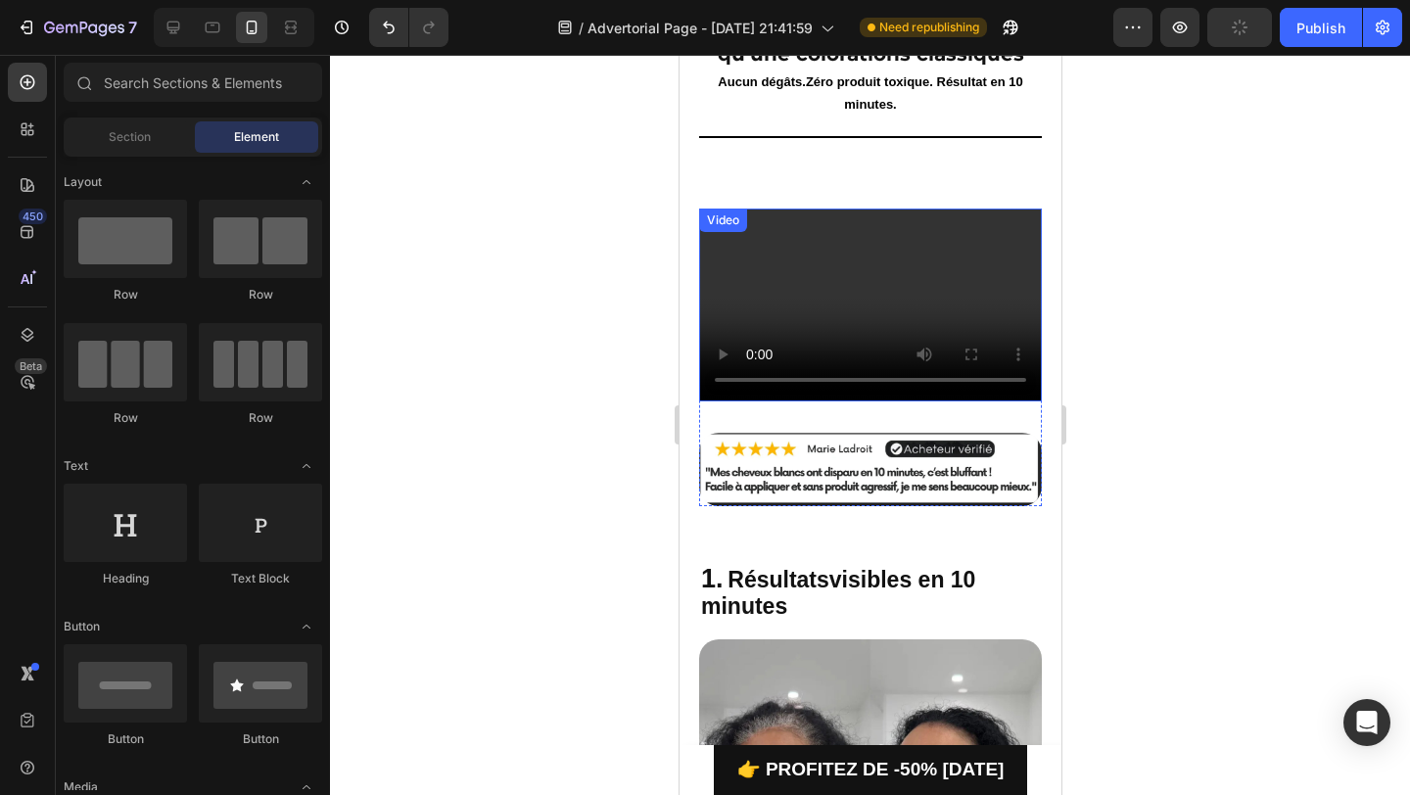
scroll to position [143, 0]
click at [821, 276] on video at bounding box center [869, 304] width 343 height 193
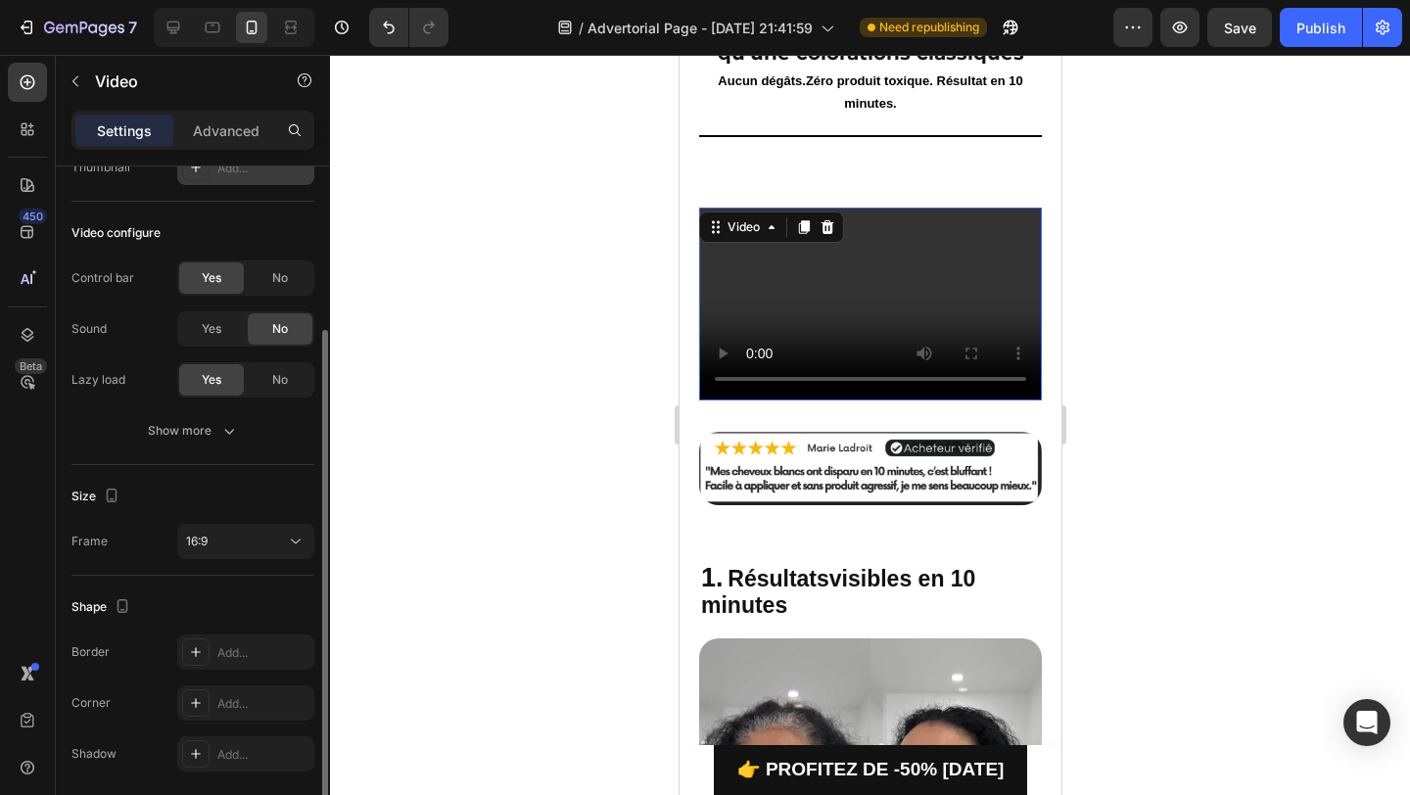
scroll to position [248, 0]
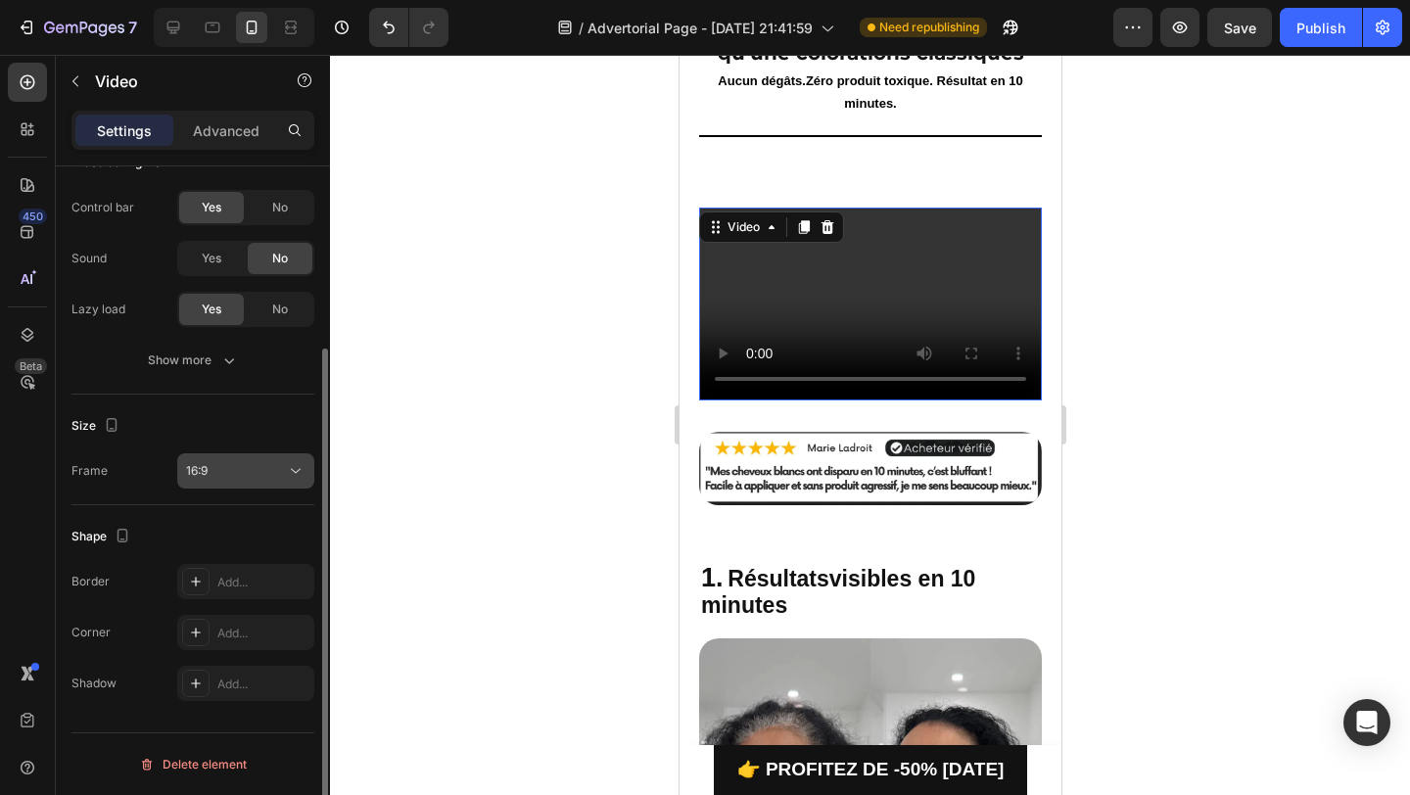
click at [221, 482] on button "16:9" at bounding box center [245, 470] width 137 height 35
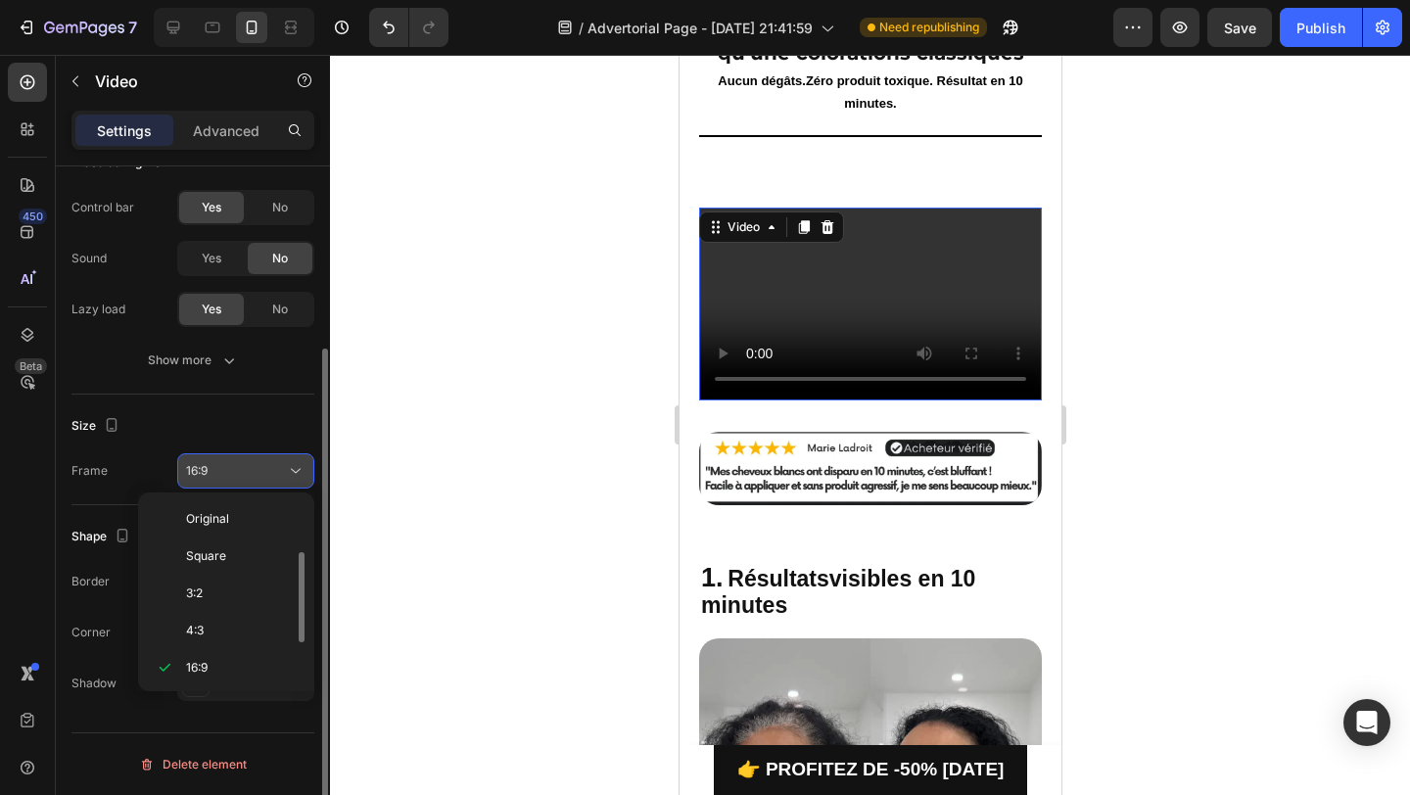
scroll to position [35, 0]
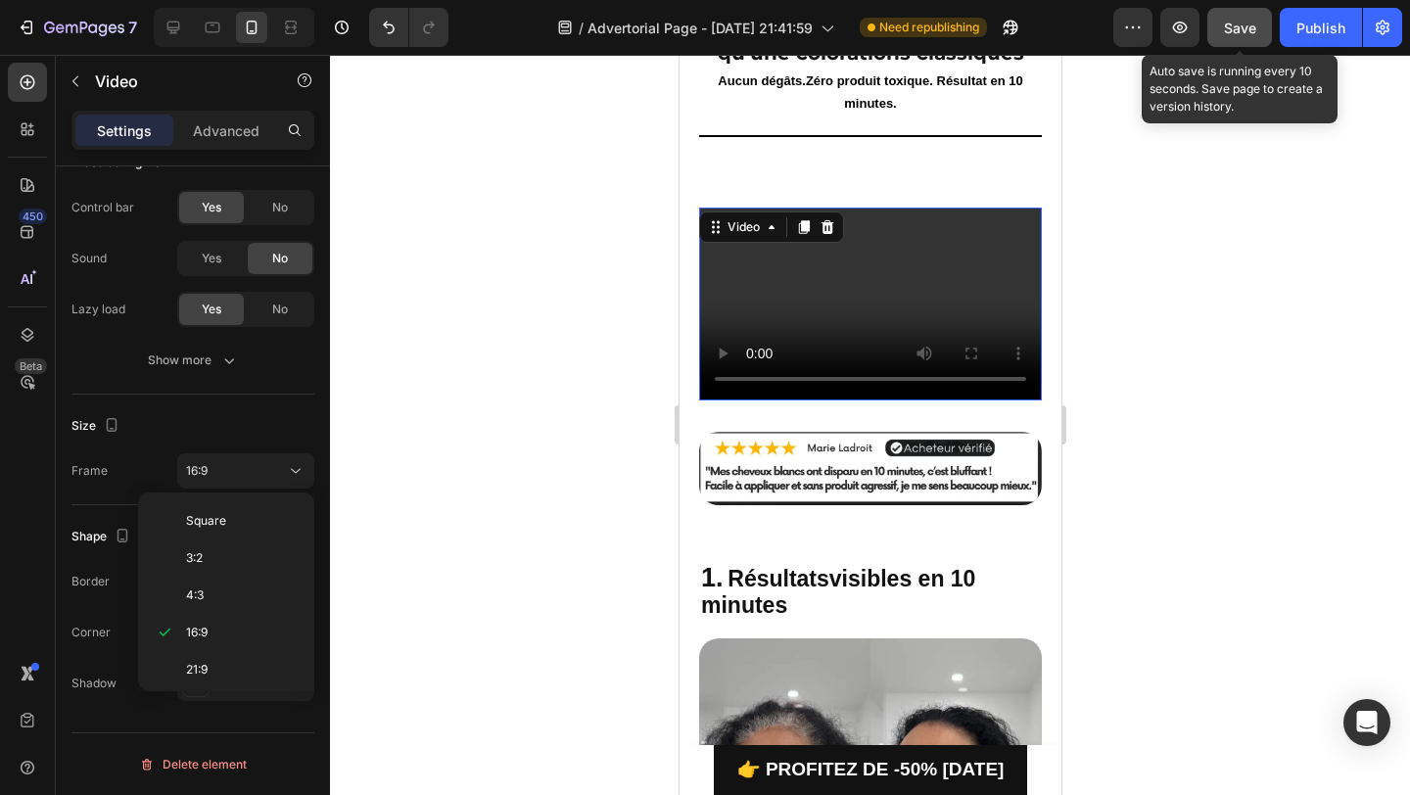
click at [1250, 30] on span "Save" at bounding box center [1240, 28] width 32 height 17
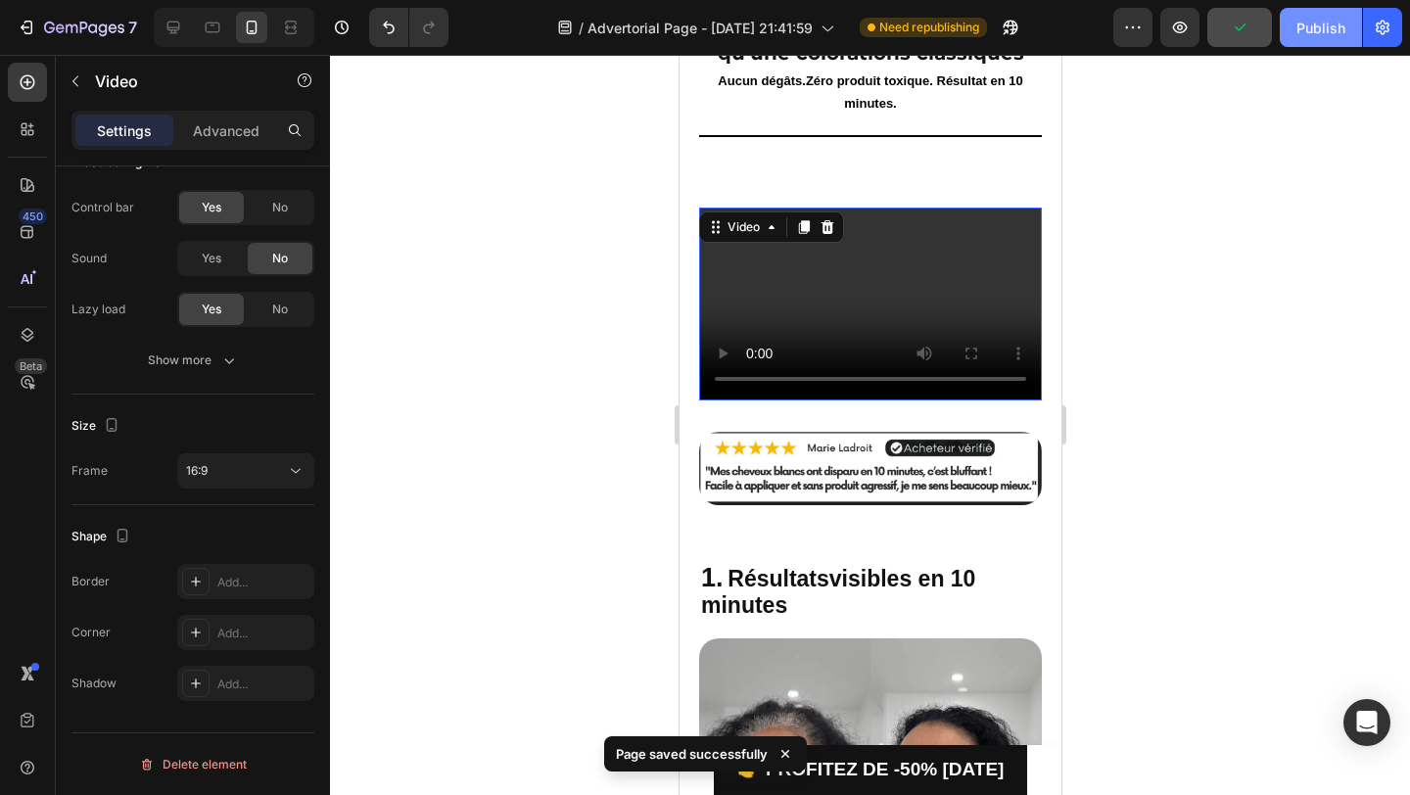
click at [1314, 28] on div "Publish" at bounding box center [1320, 28] width 49 height 21
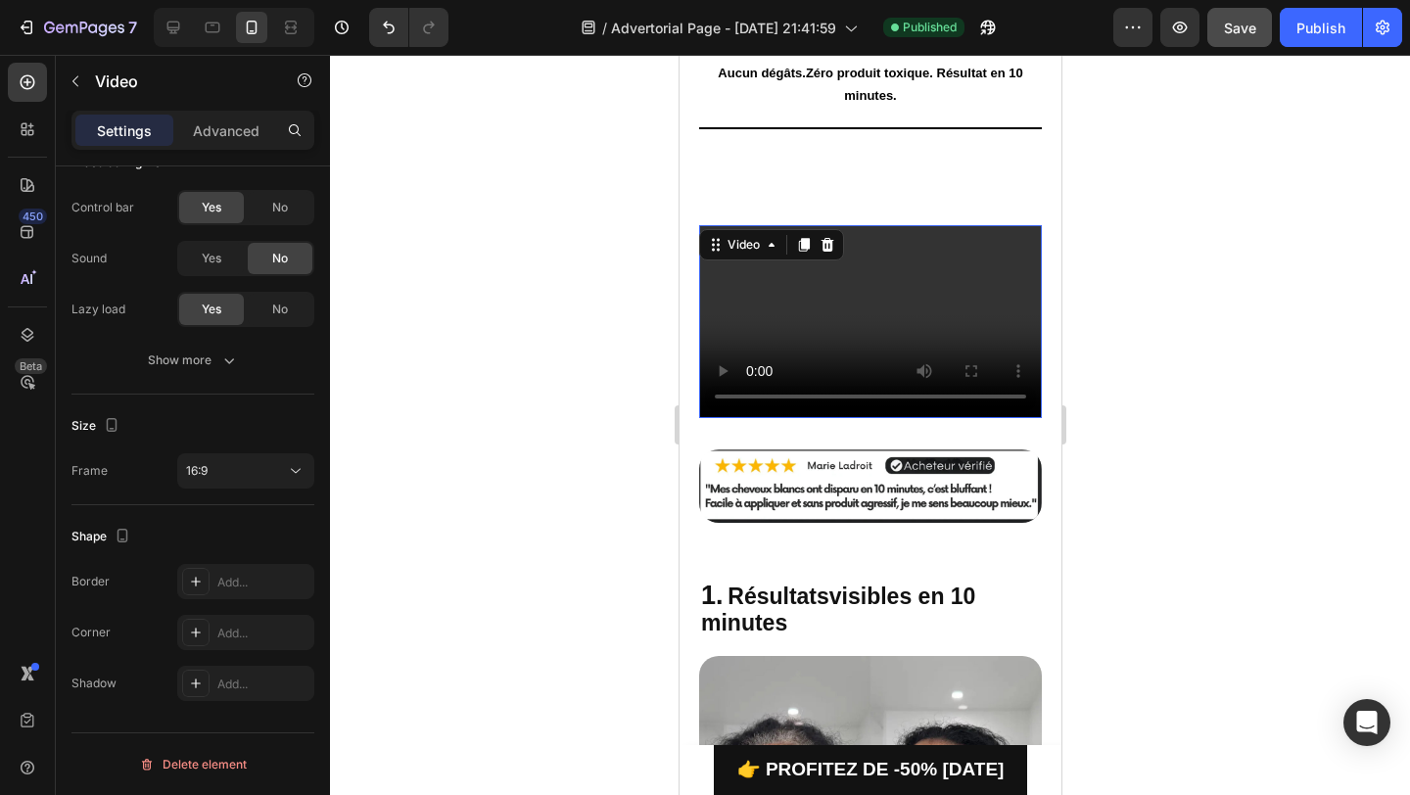
scroll to position [134, 0]
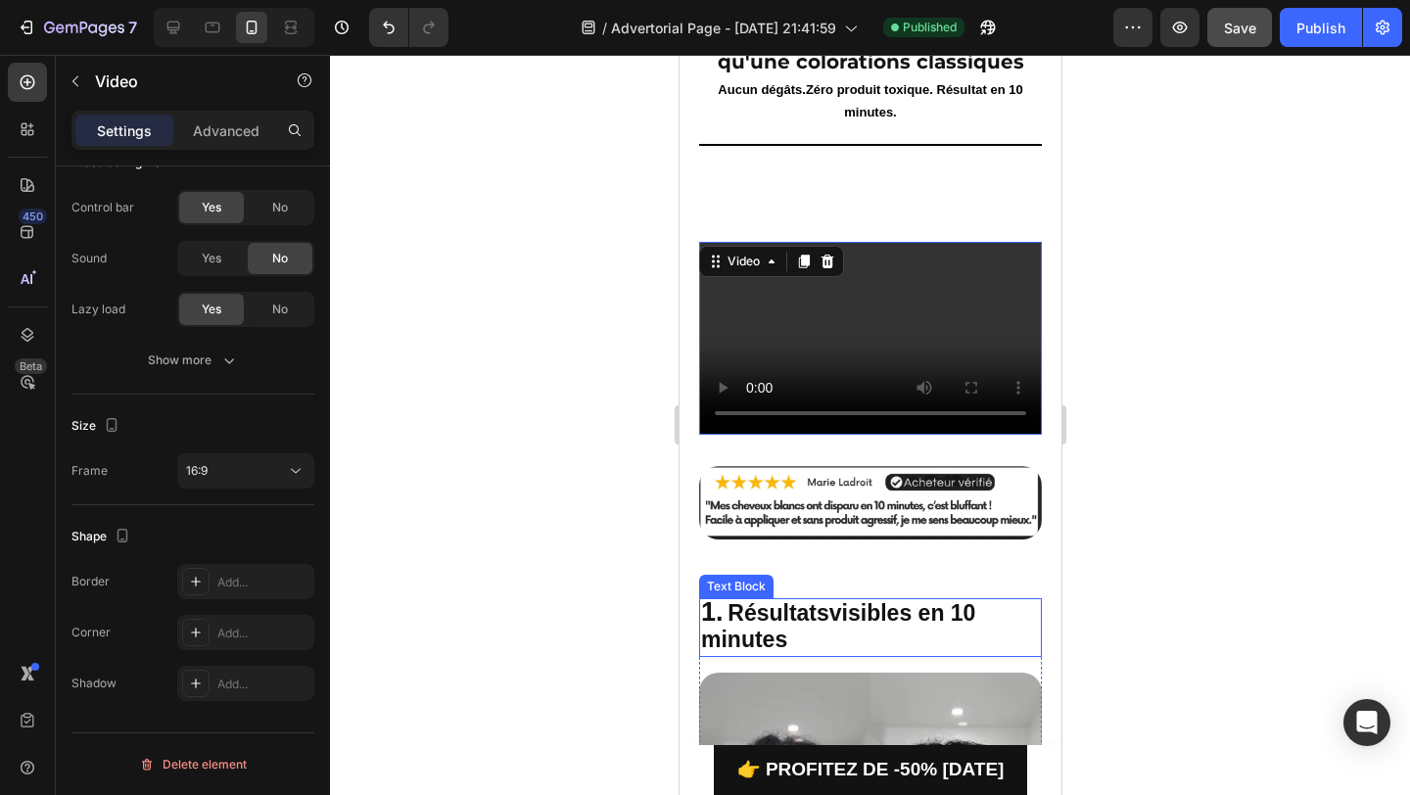
click at [764, 610] on span "Résultats" at bounding box center [778, 612] width 102 height 25
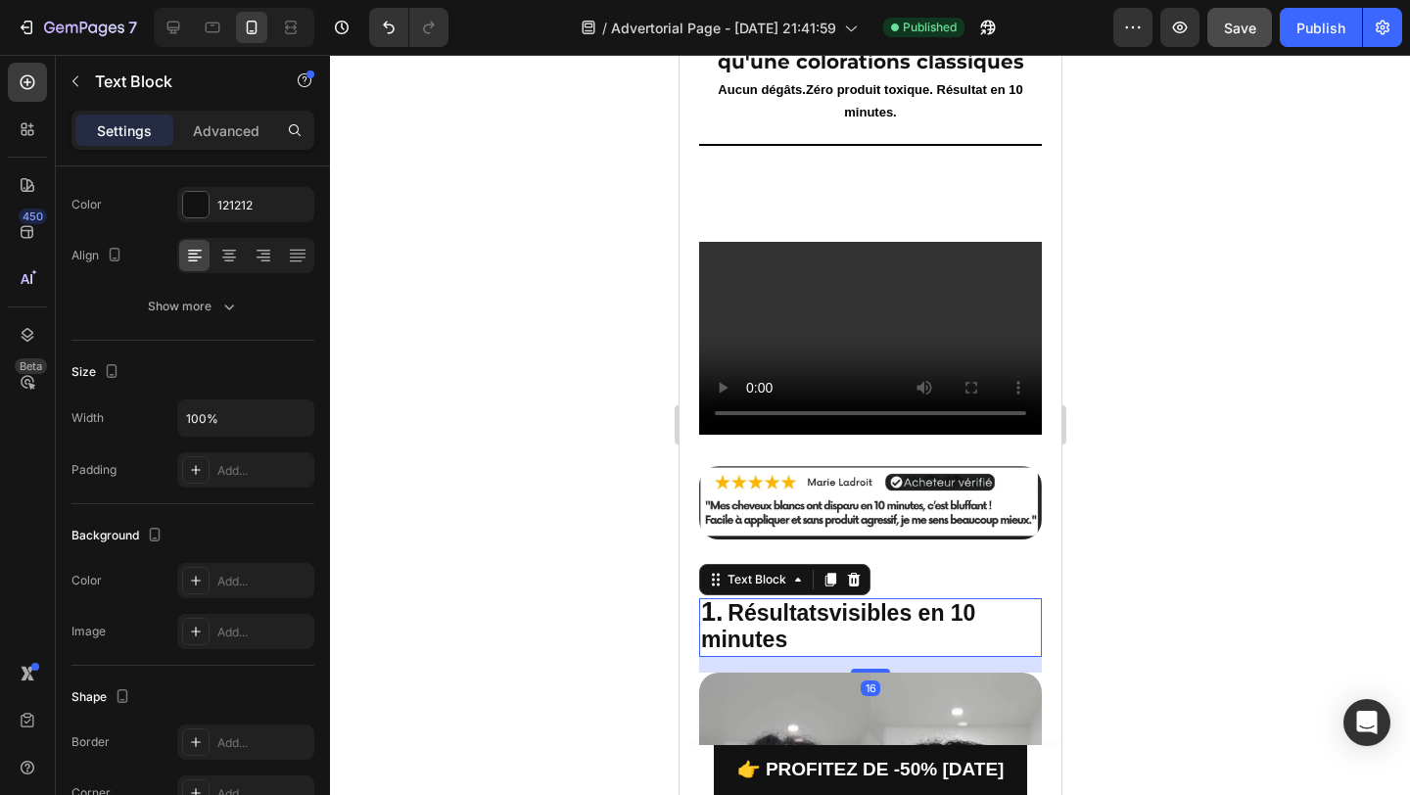
scroll to position [0, 0]
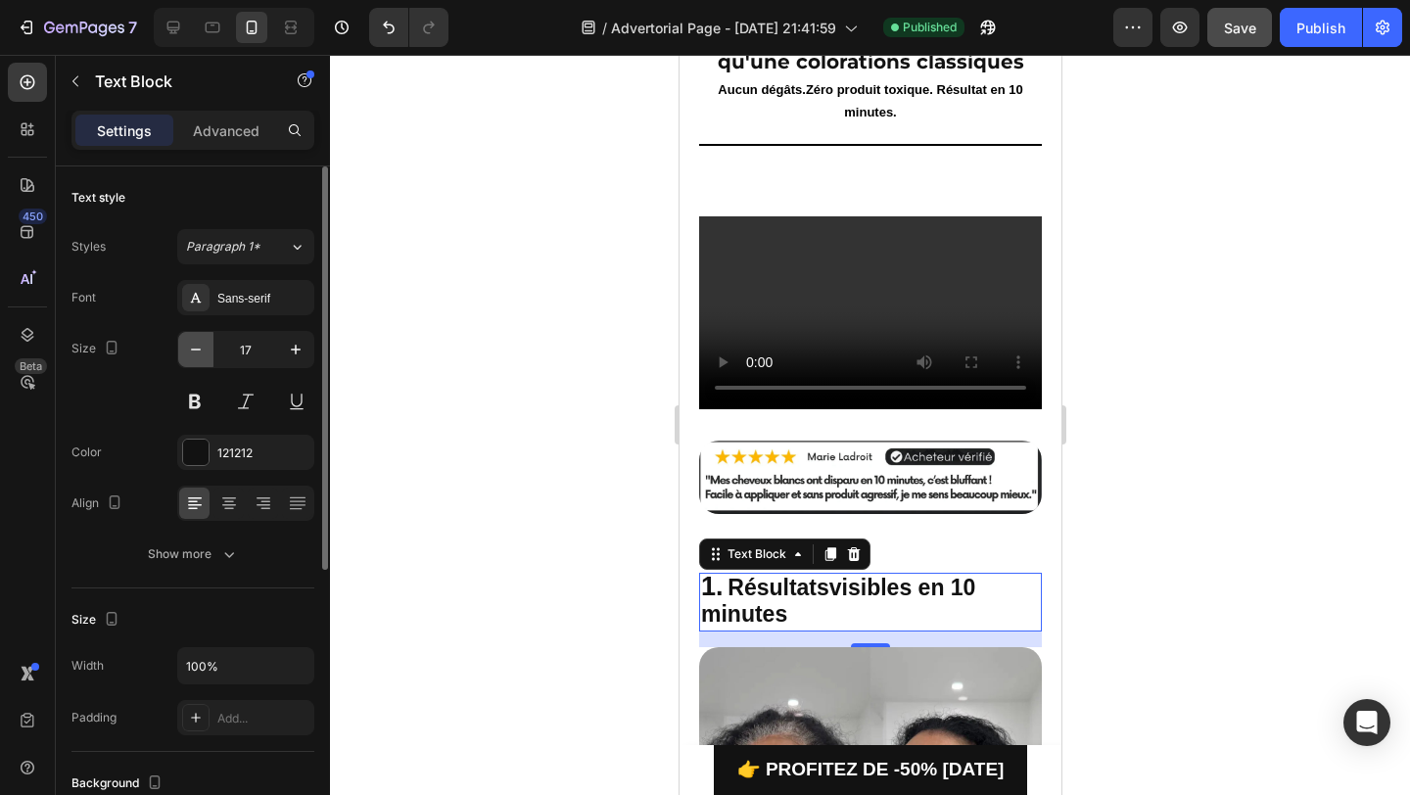
click at [202, 357] on icon "button" at bounding box center [196, 350] width 20 height 20
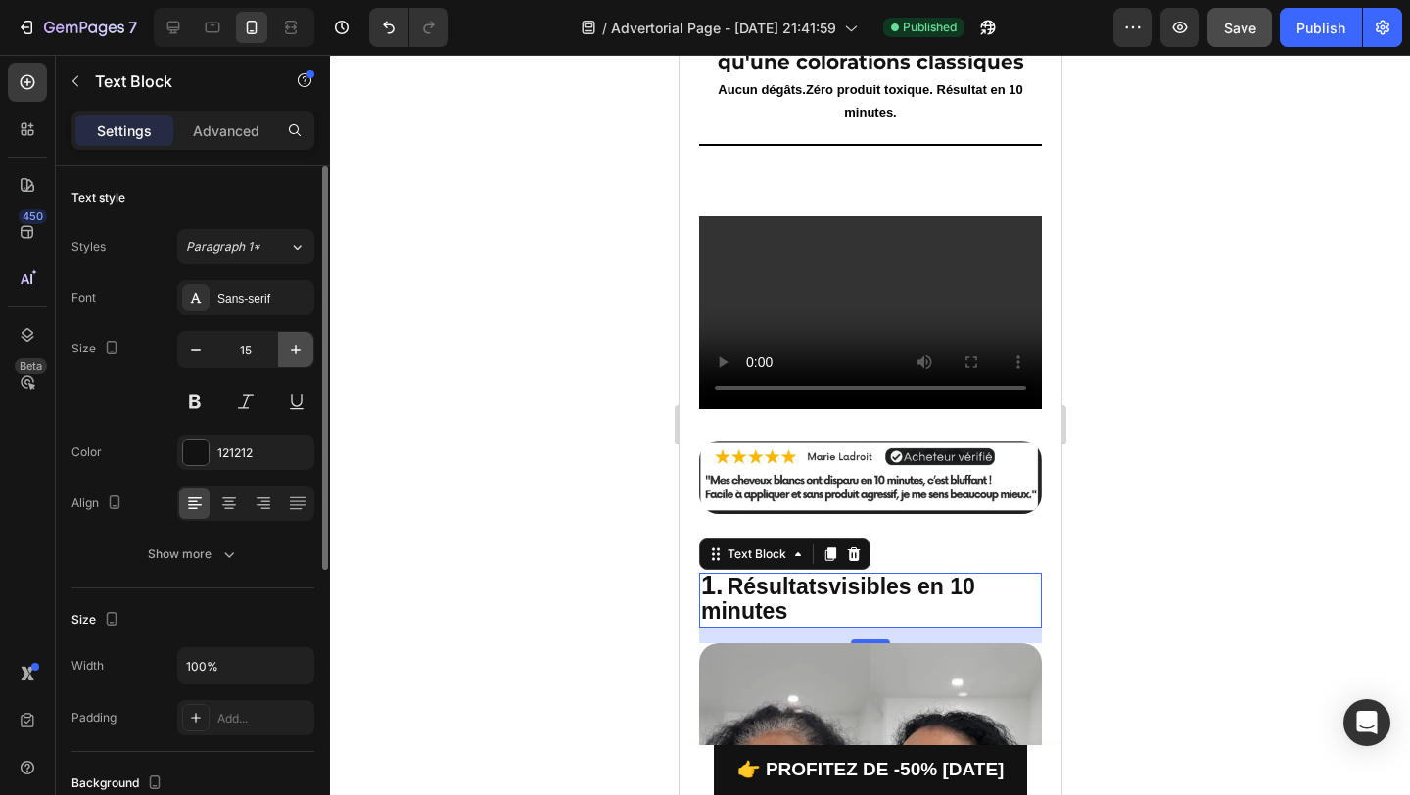
click at [286, 347] on icon "button" at bounding box center [296, 350] width 20 height 20
type input "16"
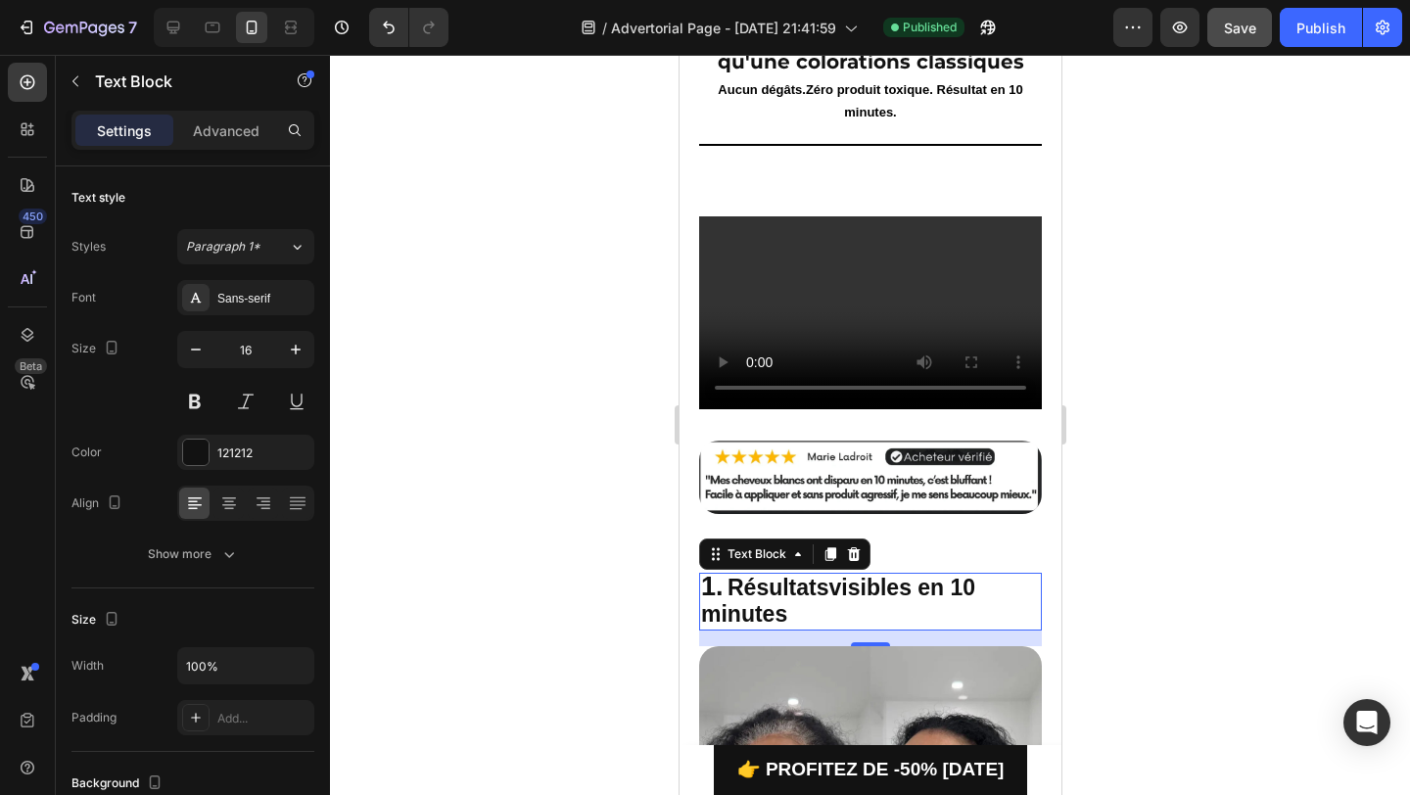
click at [568, 538] on div at bounding box center [870, 425] width 1080 height 740
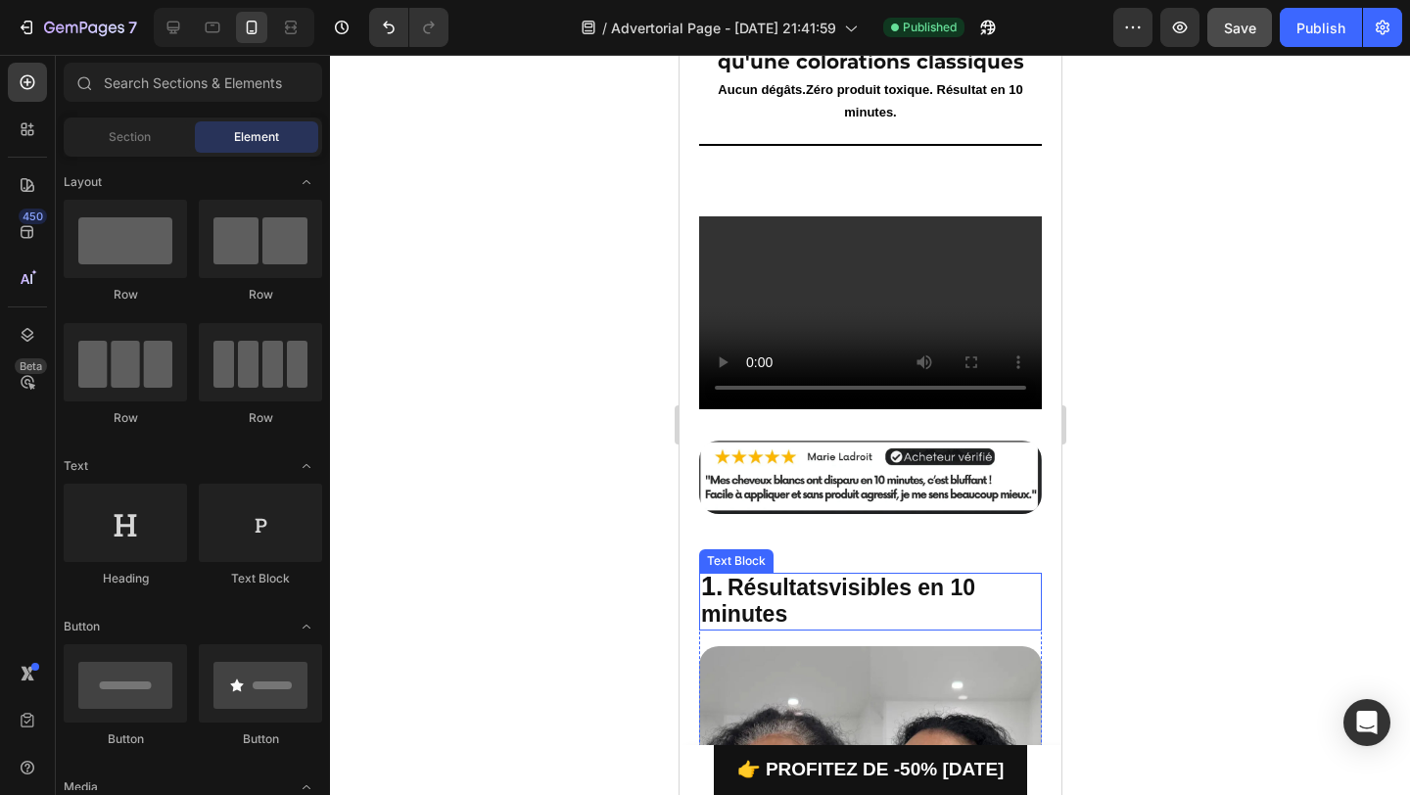
click at [744, 600] on span "Résultats" at bounding box center [778, 587] width 102 height 25
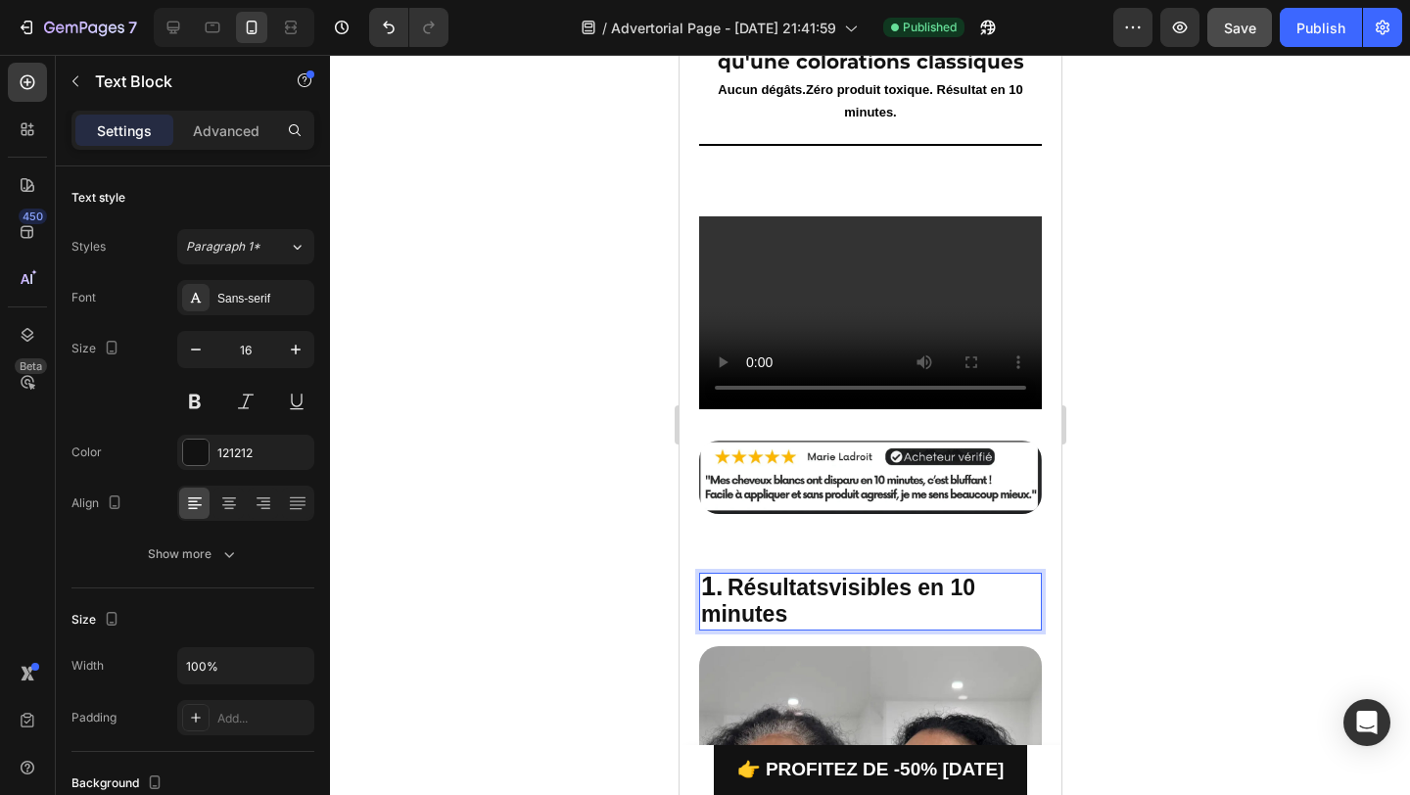
click at [744, 600] on span "Résultats" at bounding box center [778, 587] width 102 height 25
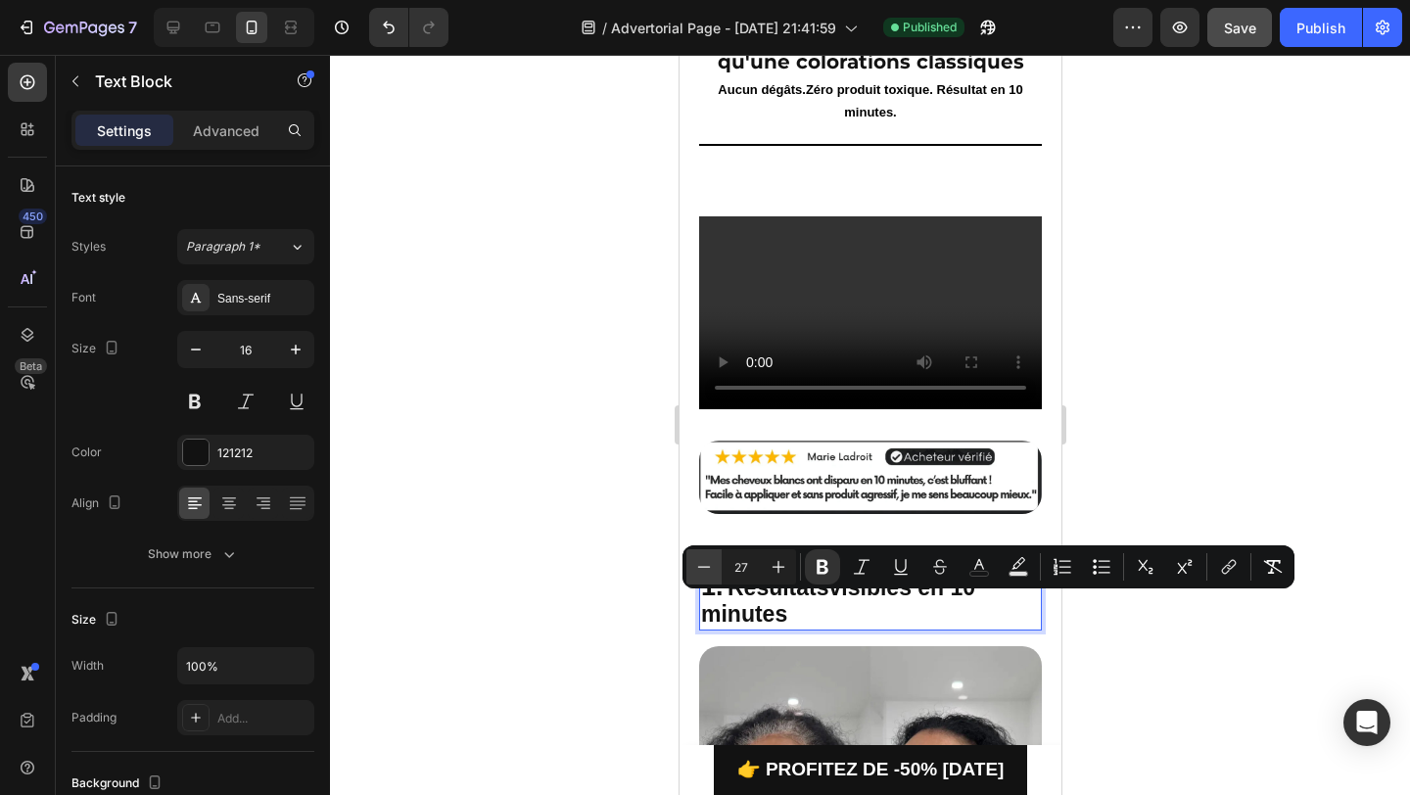
click at [705, 565] on icon "Editor contextual toolbar" at bounding box center [704, 567] width 20 height 20
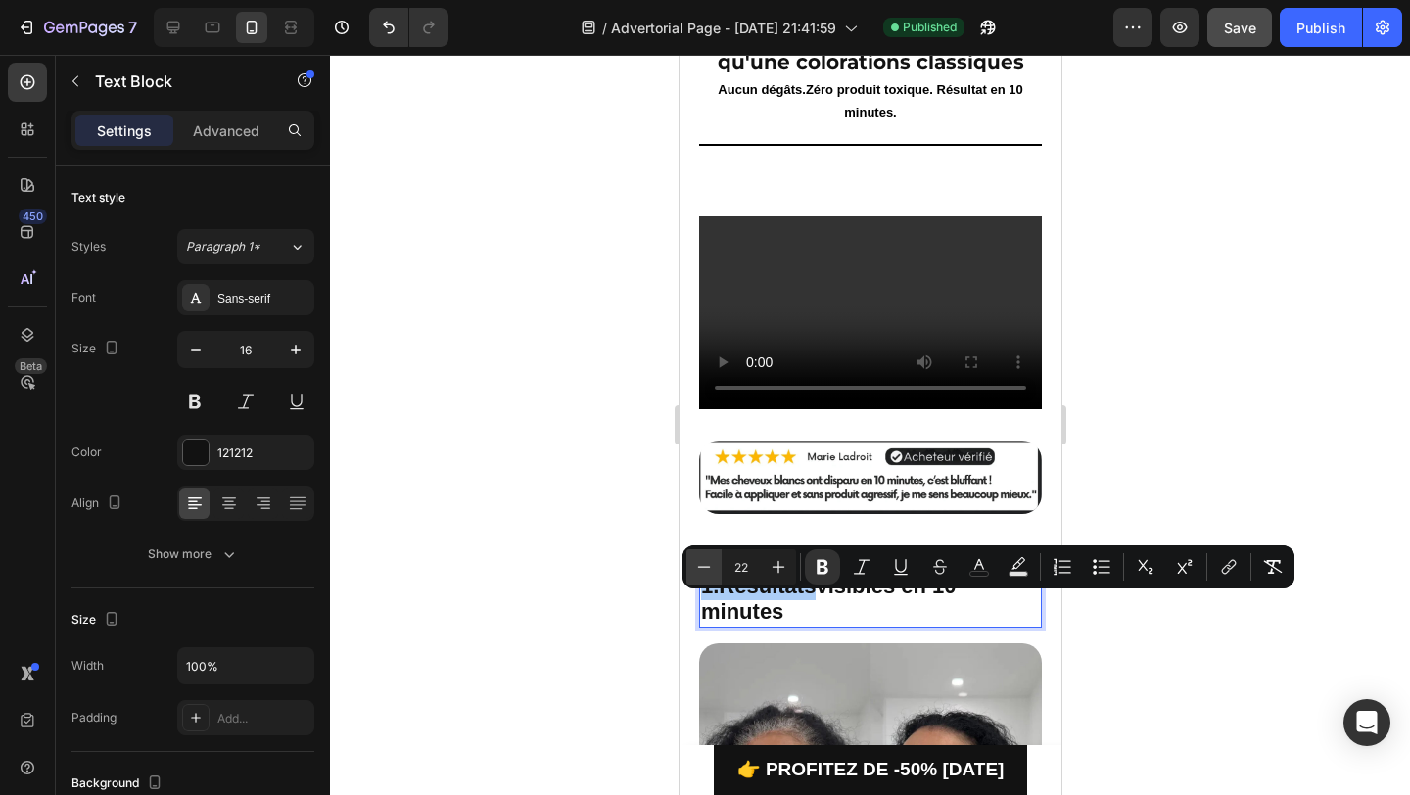
click at [705, 565] on icon "Editor contextual toolbar" at bounding box center [704, 567] width 20 height 20
type input "21"
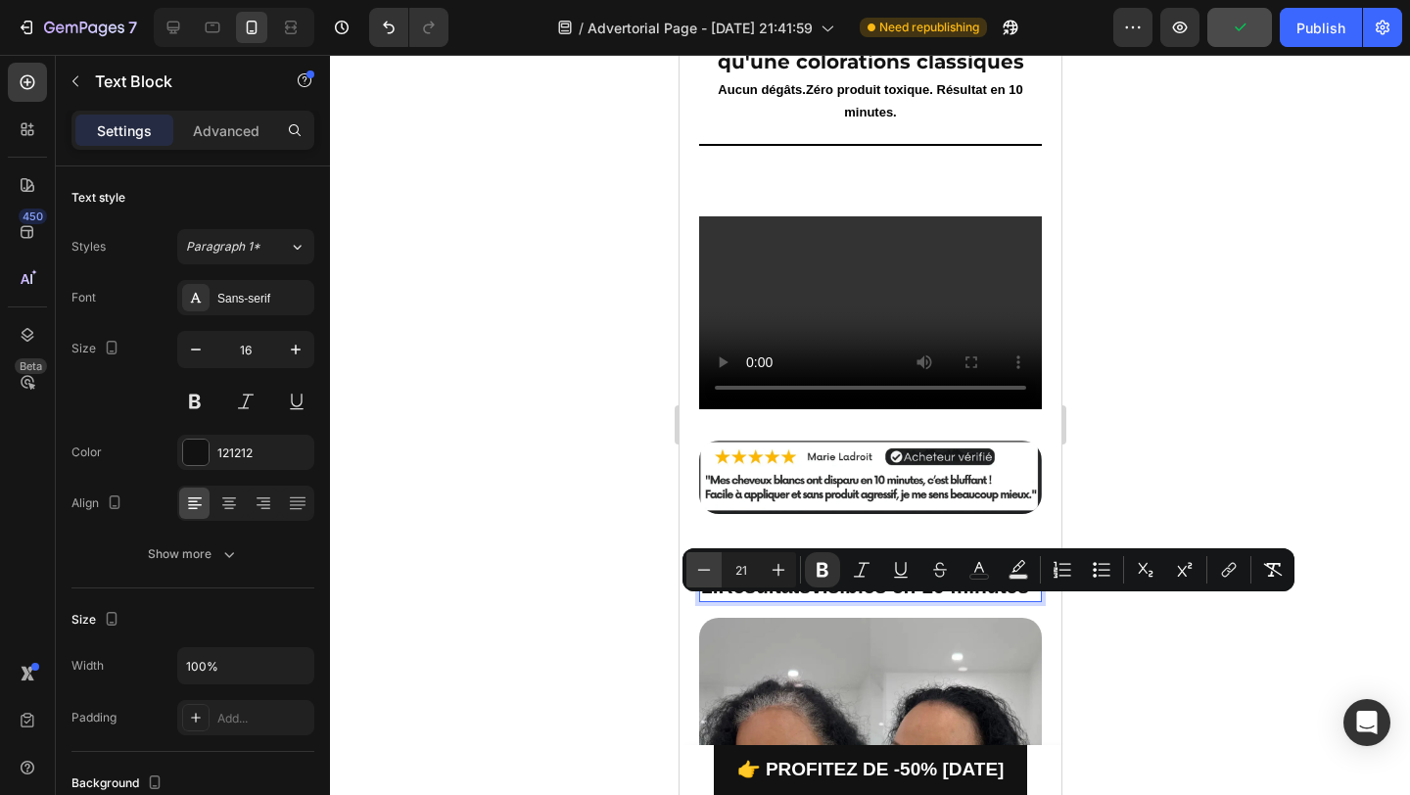
click at [702, 569] on icon "Editor contextual toolbar" at bounding box center [704, 569] width 13 height 1
type input "20"
click at [1134, 696] on div at bounding box center [870, 425] width 1080 height 740
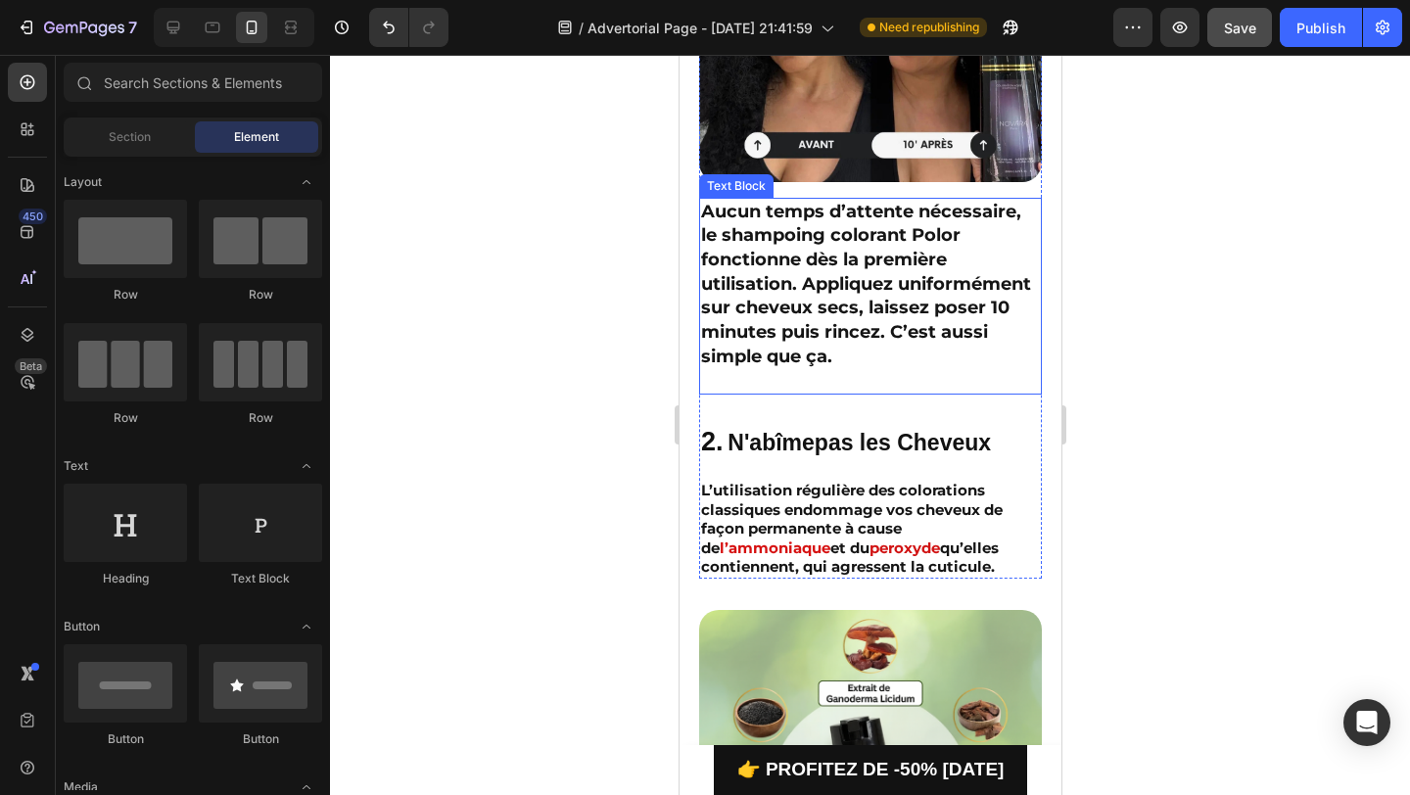
scroll to position [961, 0]
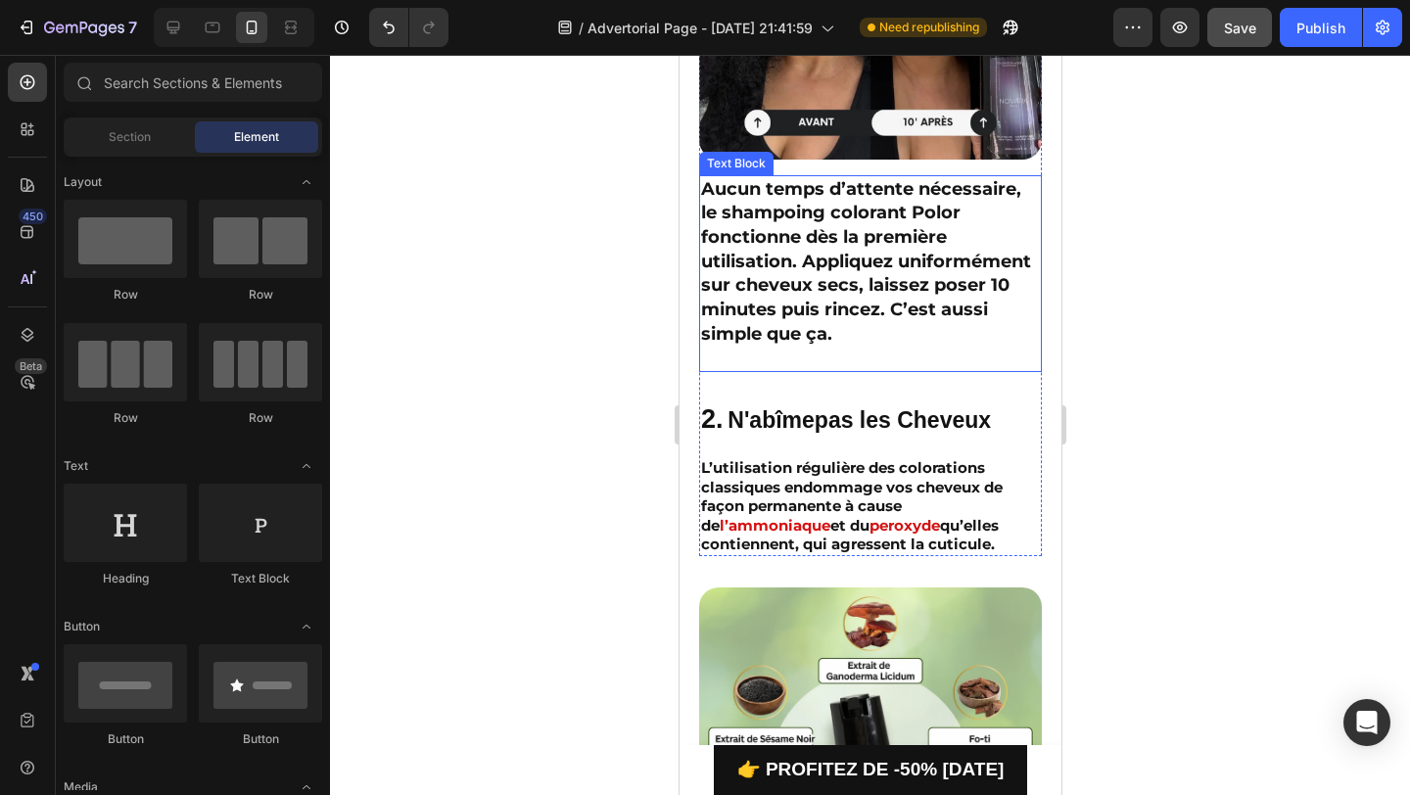
click at [740, 313] on strong "Aucun temps d’attente nécessaire, le shampoing colorant Polor fonctionne dès la…" at bounding box center [865, 261] width 330 height 166
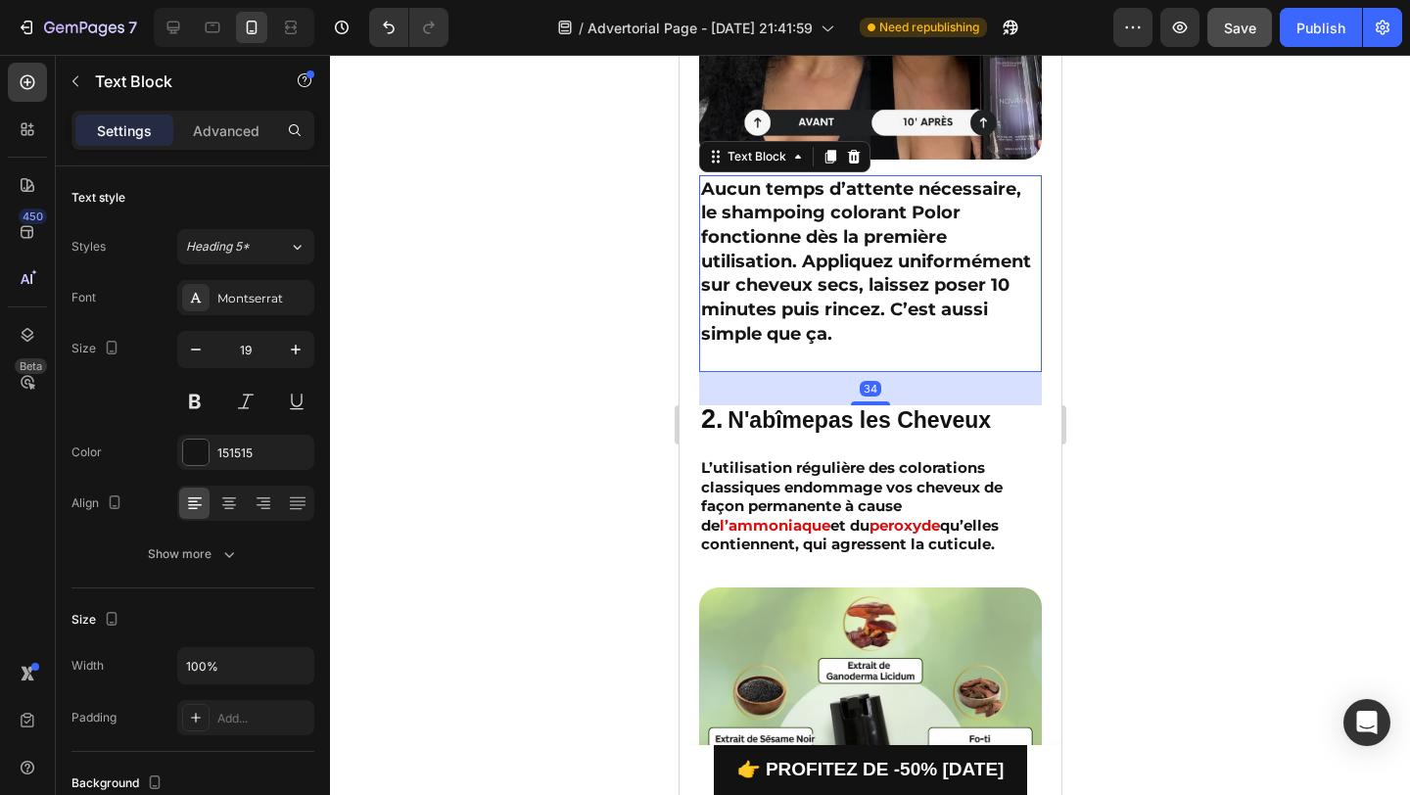
click at [802, 261] on strong "Aucun temps d’attente nécessaire, le shampoing colorant Polor fonctionne dès la…" at bounding box center [865, 261] width 330 height 166
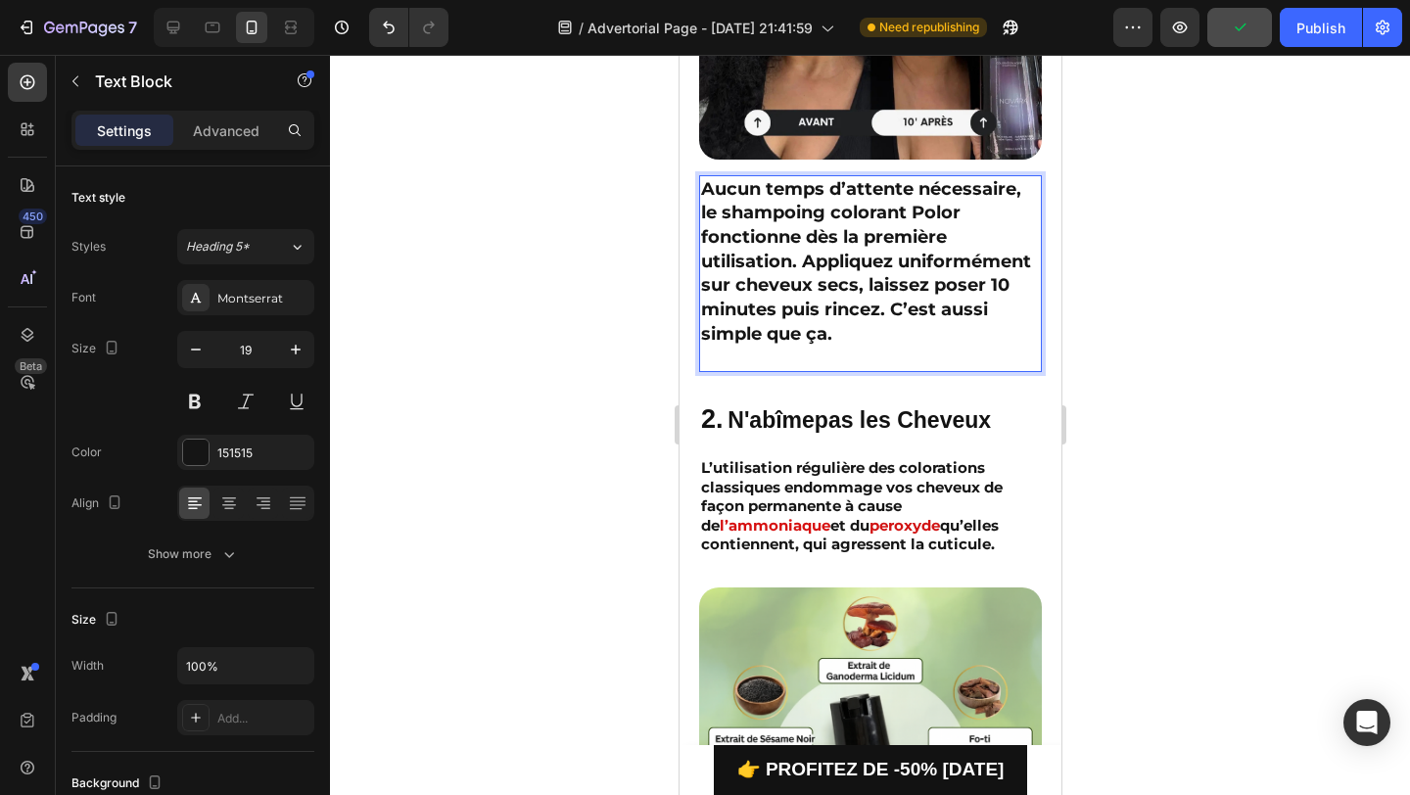
drag, startPoint x: 799, startPoint y: 260, endPoint x: 837, endPoint y: 336, distance: 84.5
click at [837, 336] on p "Aucun temps d’attente nécessaire, le shampoing colorant Polor fonctionne dès la…" at bounding box center [869, 274] width 339 height 194
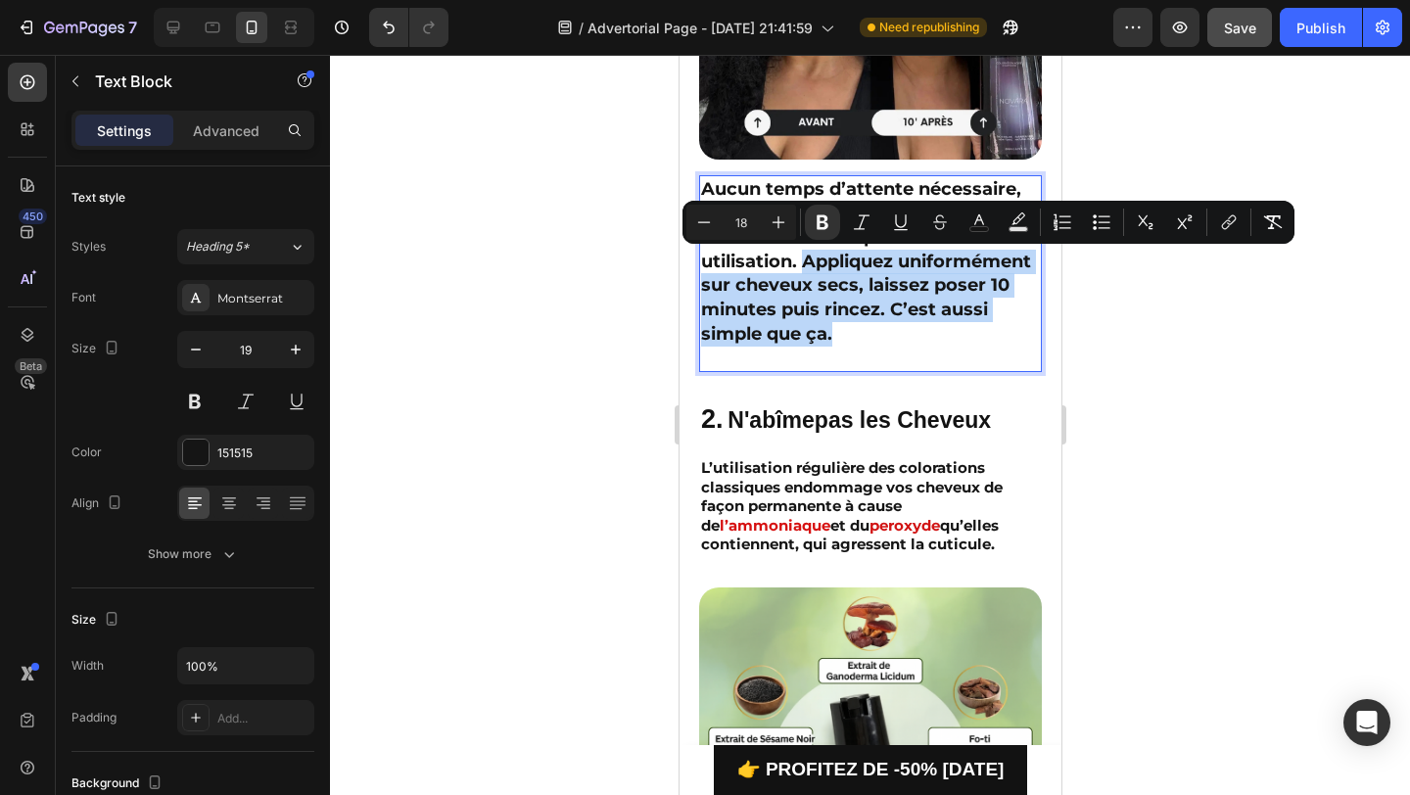
drag, startPoint x: 844, startPoint y: 337, endPoint x: 801, endPoint y: 256, distance: 92.0
click at [801, 256] on p "Aucun temps d’attente nécessaire, le shampoing colorant Polor fonctionne dès la…" at bounding box center [869, 274] width 339 height 194
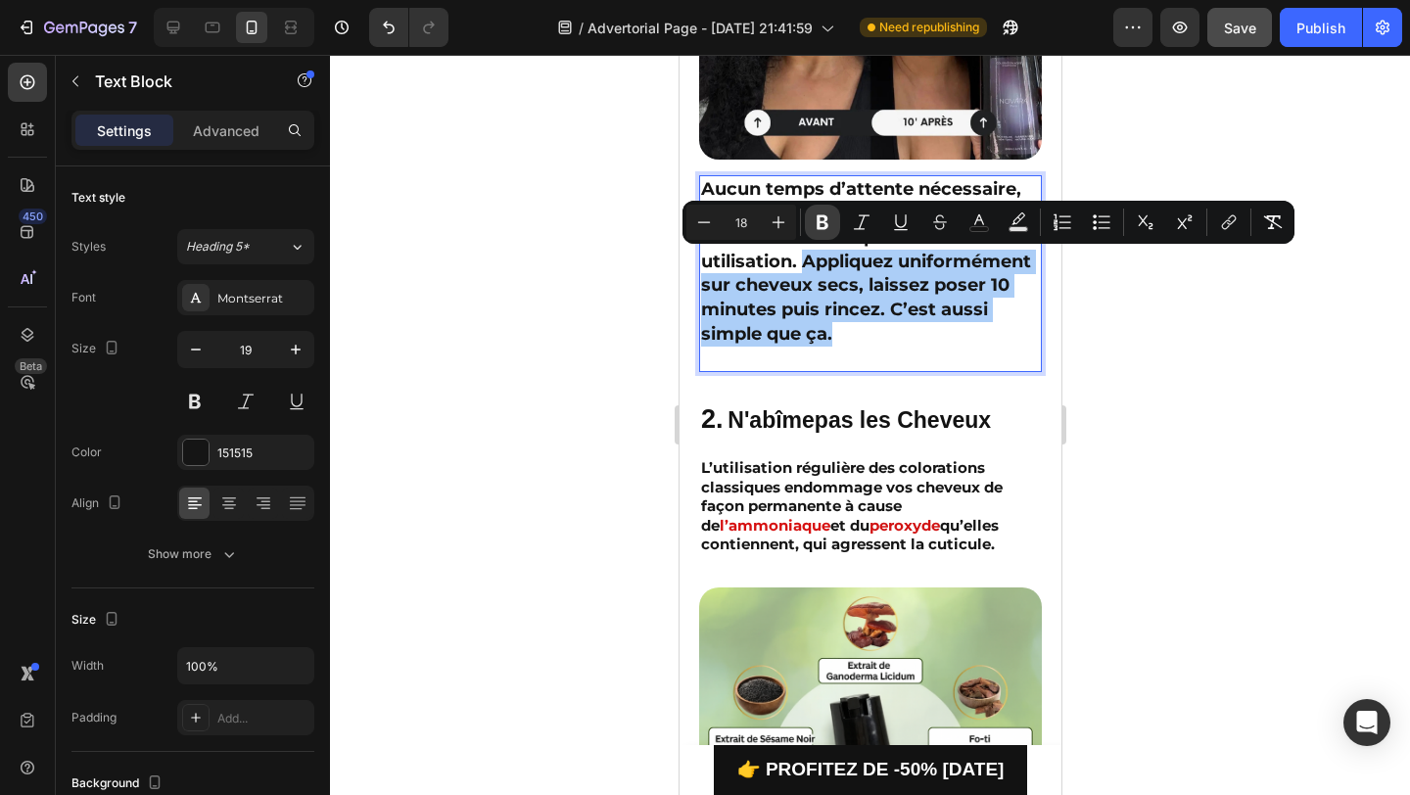
click at [826, 220] on icon "Editor contextual toolbar" at bounding box center [823, 222] width 20 height 20
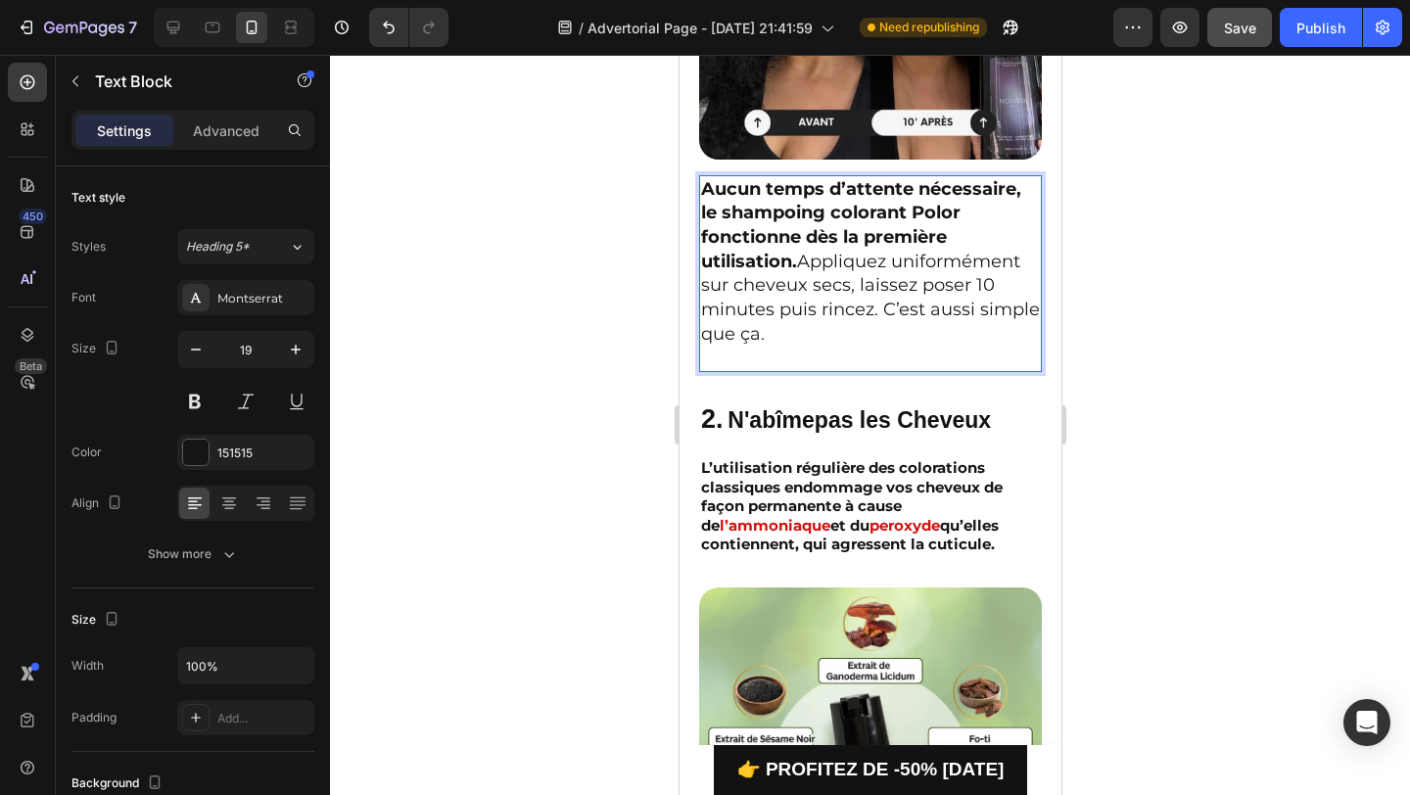
click at [808, 260] on span "Aucun temps d’attente nécessaire, le shampoing colorant Polor fonctionne dès la…" at bounding box center [869, 261] width 339 height 166
click at [792, 290] on span "⁠⁠⁠⁠⁠⁠⁠ Appliquez uniformément sur cheveux secs, laissez poser 10 minutes puis …" at bounding box center [867, 309] width 335 height 70
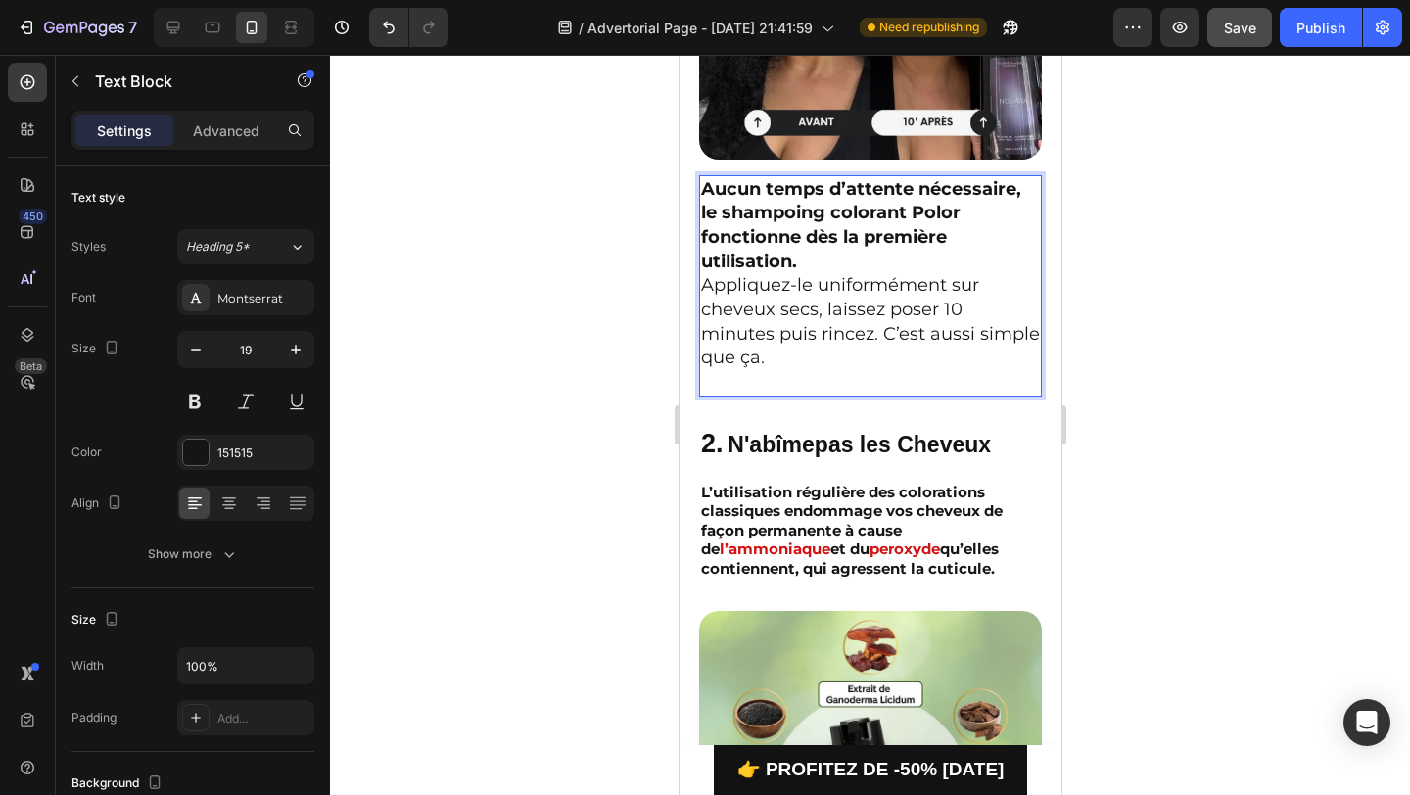
click at [788, 194] on strong "Aucun temps d’attente nécessaire, le shampoing colorant Polor fonctionne dès la…" at bounding box center [860, 225] width 320 height 94
click at [855, 205] on strong "Aucune attente nécessaire, le shampoing colorant Polor fonctionne dès la premiè…" at bounding box center [835, 225] width 271 height 94
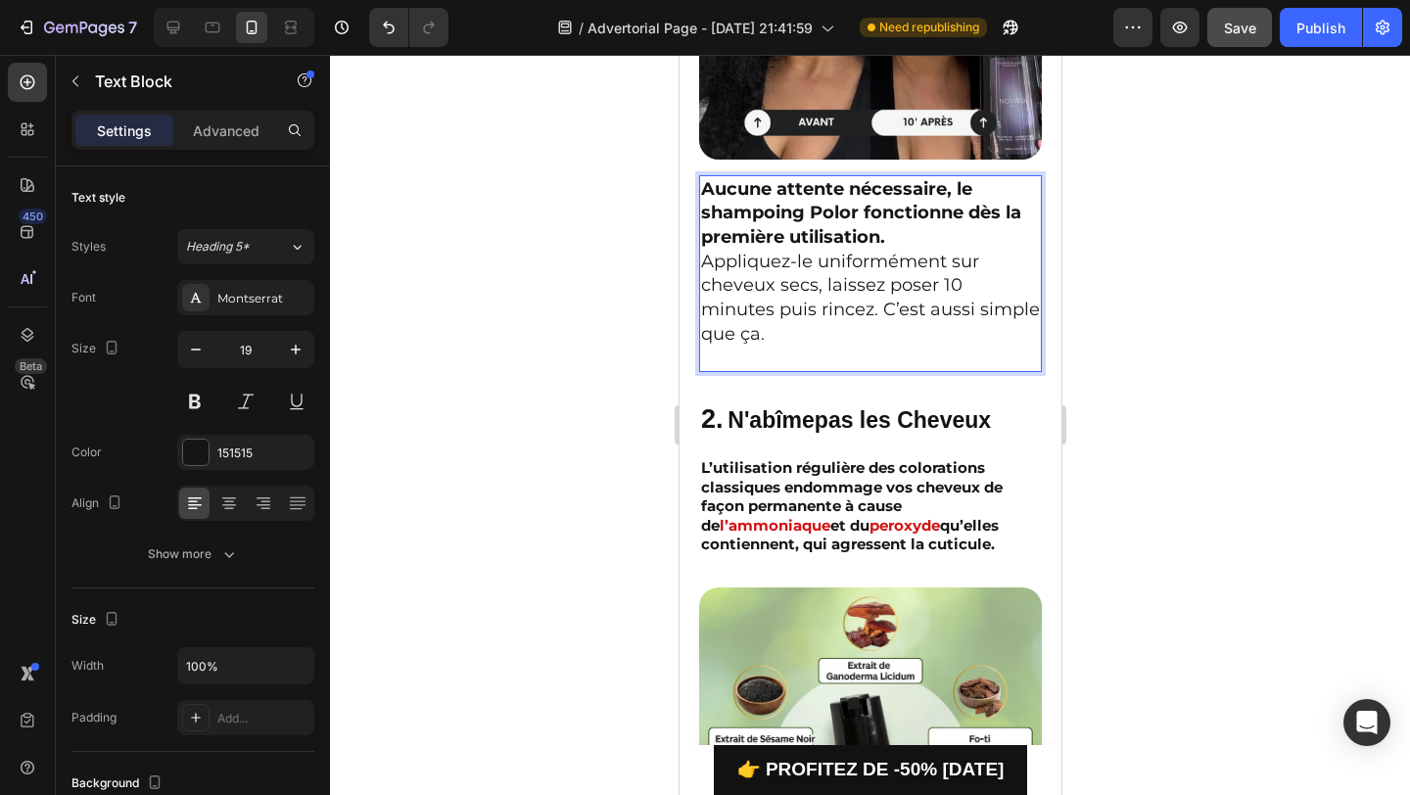
click at [868, 258] on span "Appliquez-le uniformément sur cheveux secs, laissez poser 10 minutes puis rince…" at bounding box center [869, 298] width 339 height 94
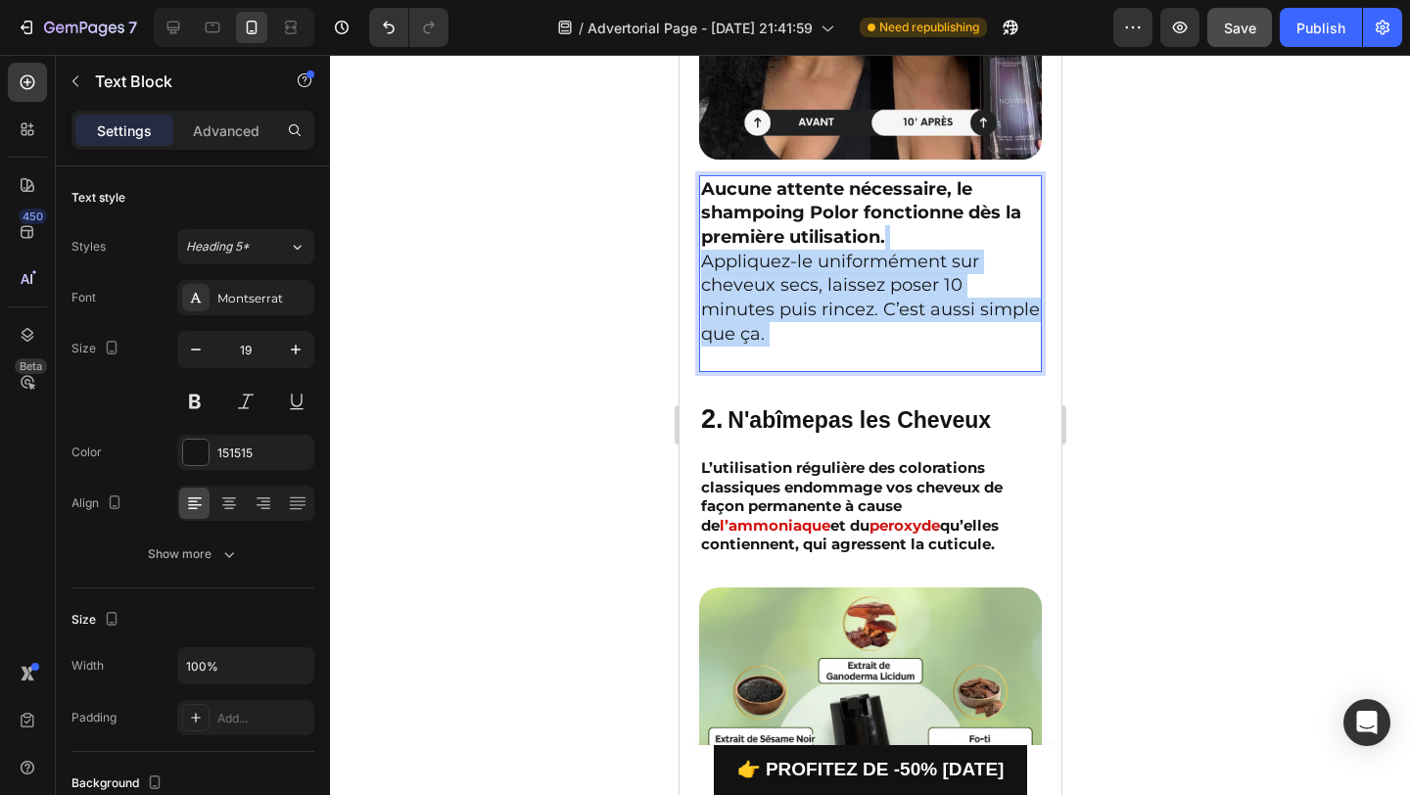
click at [868, 258] on span "Appliquez-le uniformément sur cheveux secs, laissez poser 10 minutes puis rince…" at bounding box center [869, 298] width 339 height 94
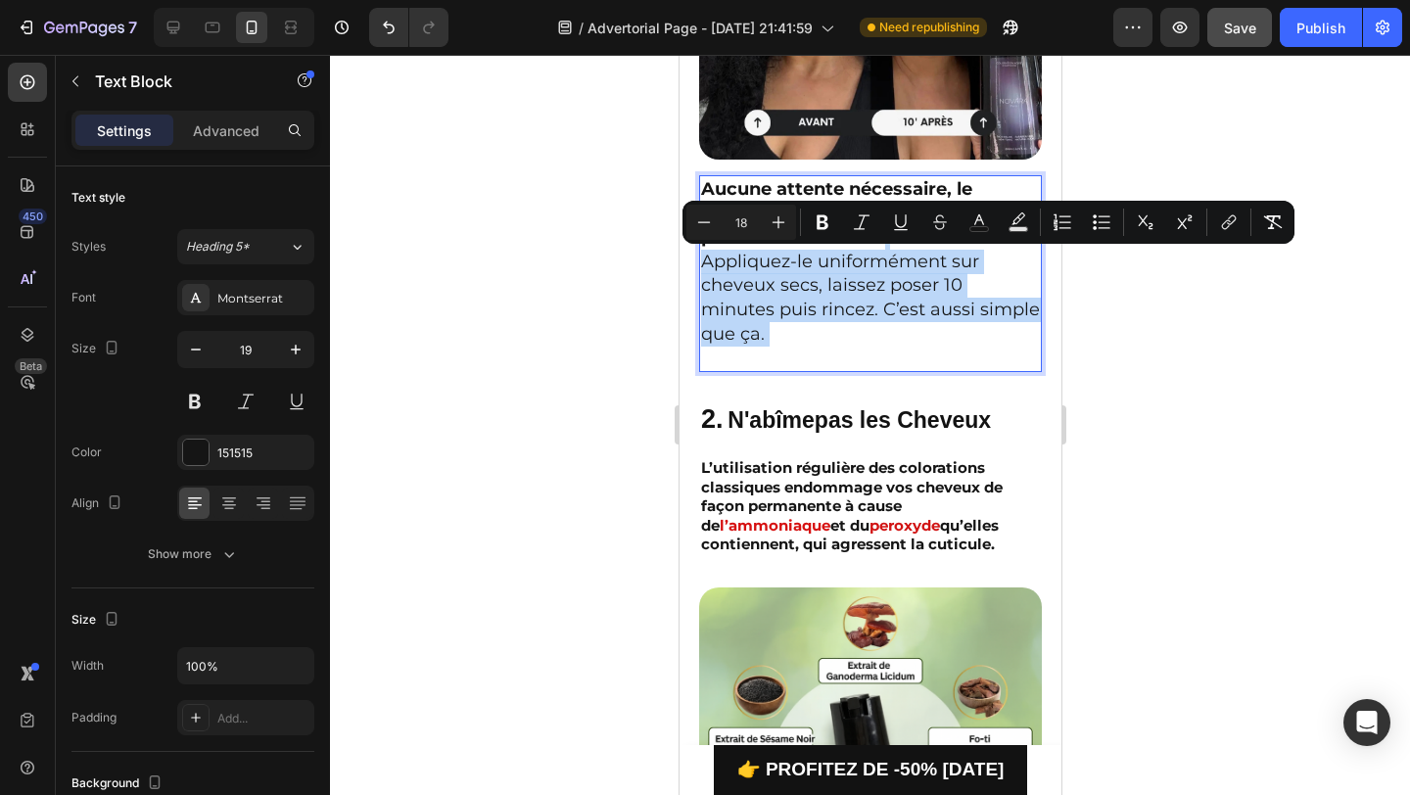
click at [925, 285] on span "Appliquez-le uniformément sur cheveux secs, laissez poser 10 minutes puis rince…" at bounding box center [869, 298] width 339 height 94
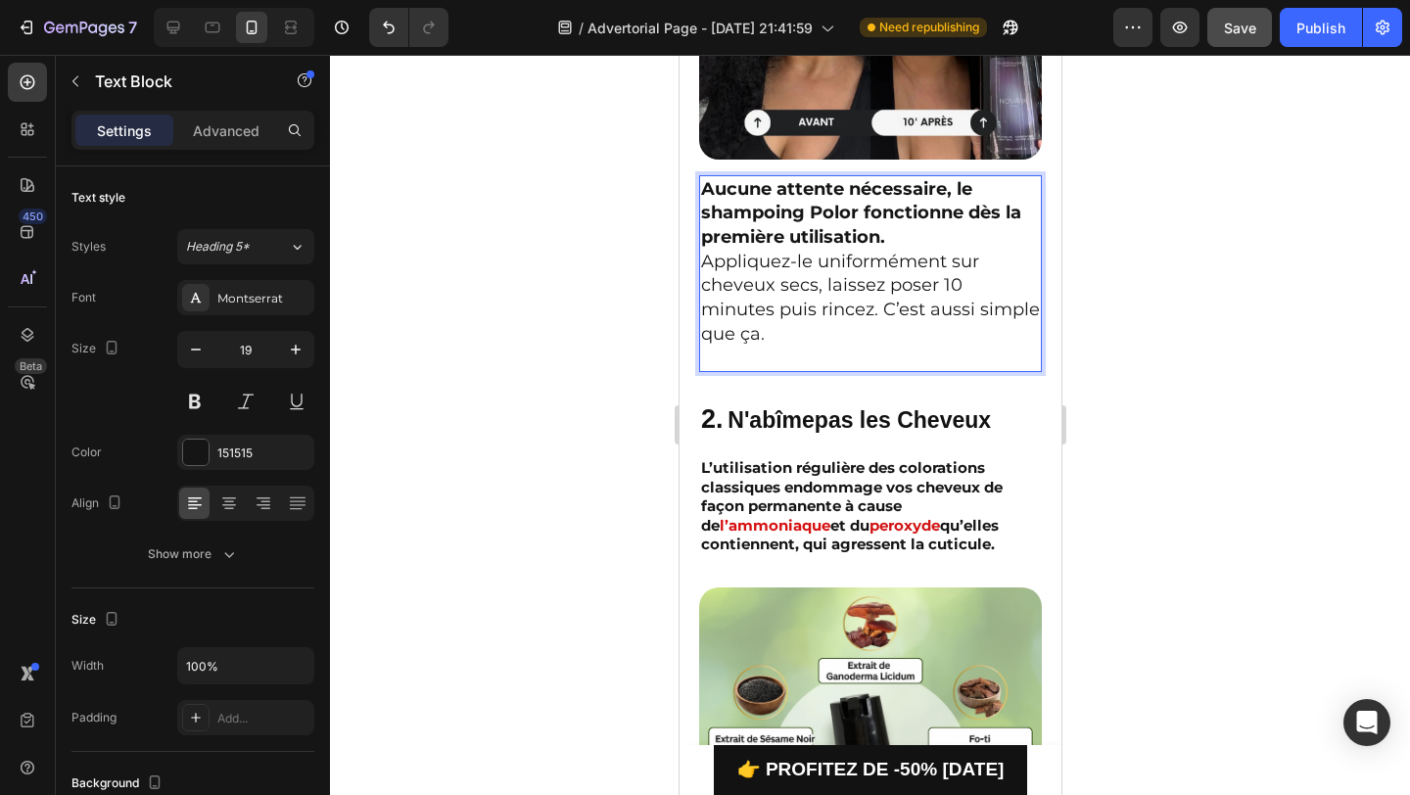
click at [1032, 314] on p "Aucune attente nécessaire, le shampoing Polor fonctionne dès la première utilis…" at bounding box center [869, 274] width 339 height 194
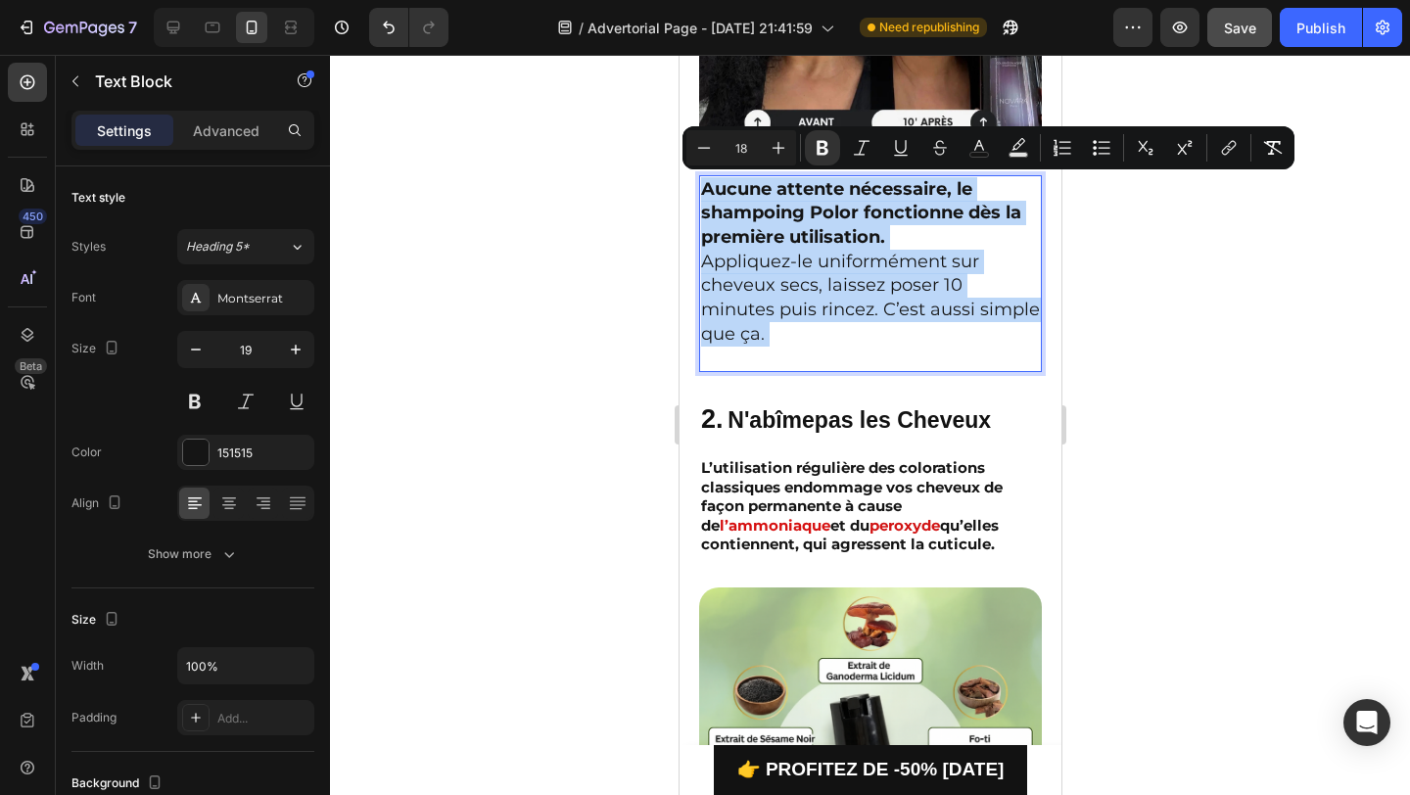
drag, startPoint x: 1032, startPoint y: 314, endPoint x: 715, endPoint y: 178, distance: 345.2
click at [715, 178] on p "Aucune attente nécessaire, le shampoing Polor fonctionne dès la première utilis…" at bounding box center [869, 274] width 339 height 194
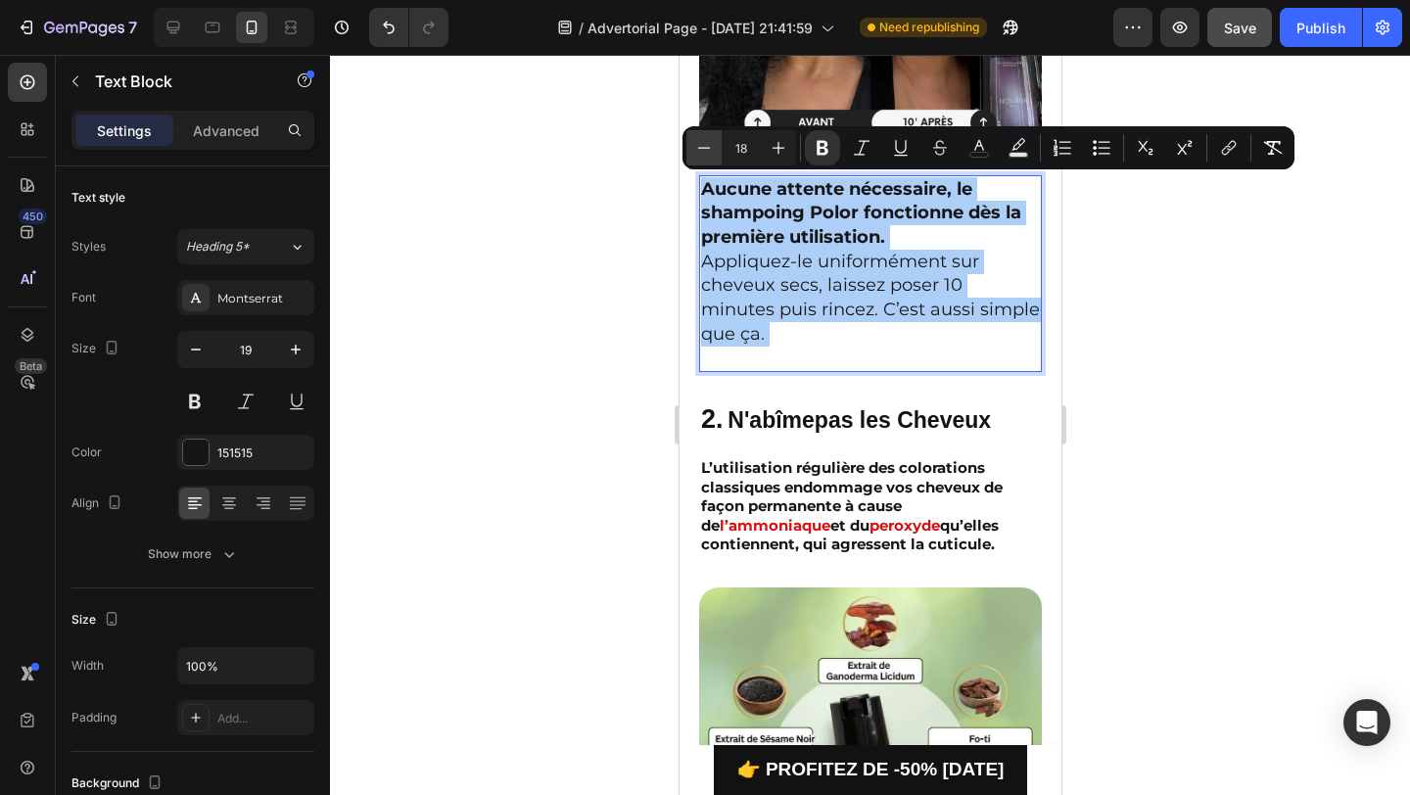
click at [701, 150] on icon "Editor contextual toolbar" at bounding box center [704, 148] width 20 height 20
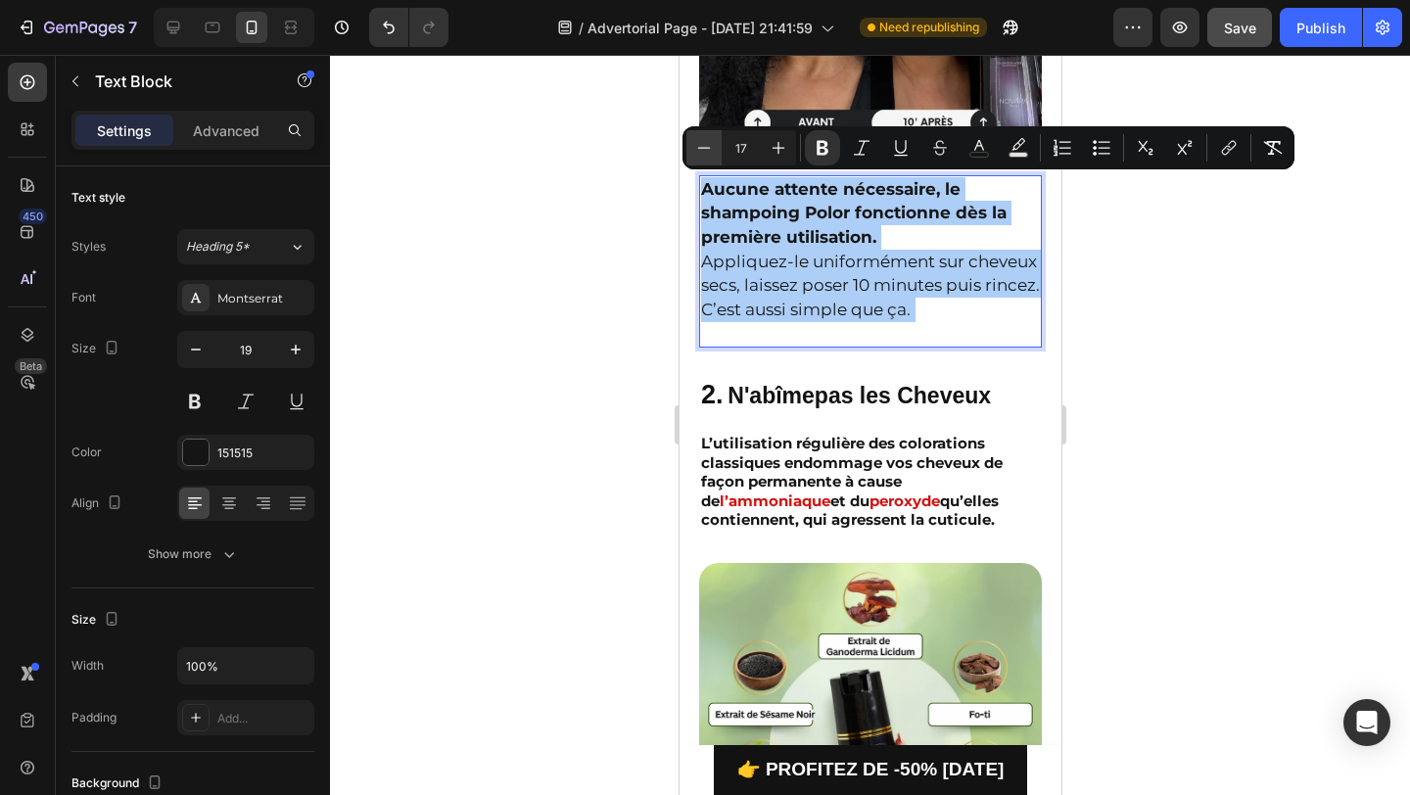
click at [701, 150] on icon "Editor contextual toolbar" at bounding box center [704, 148] width 20 height 20
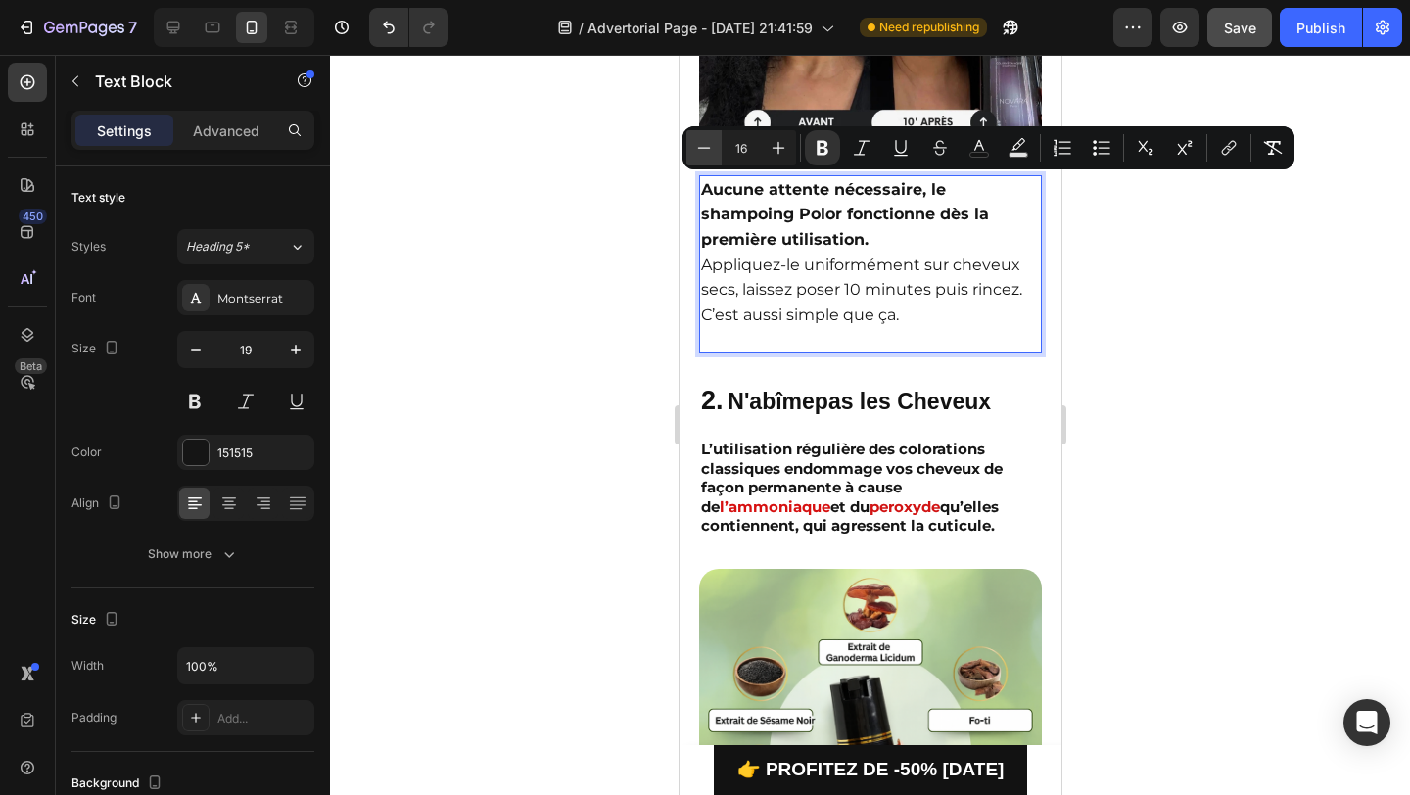
click at [701, 150] on icon "Editor contextual toolbar" at bounding box center [704, 148] width 20 height 20
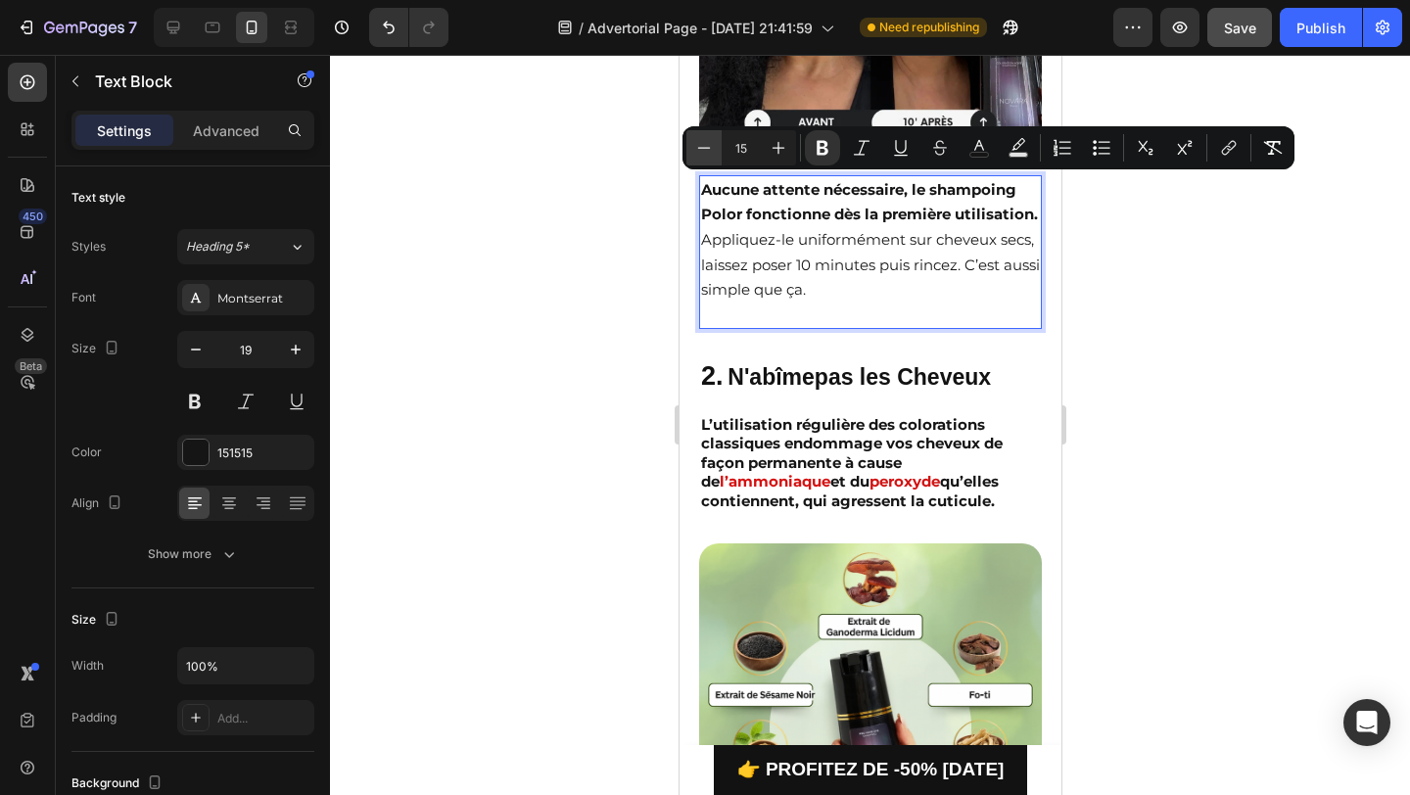
click at [701, 150] on icon "Editor contextual toolbar" at bounding box center [704, 148] width 20 height 20
type input "14"
click at [1116, 267] on div at bounding box center [870, 425] width 1080 height 740
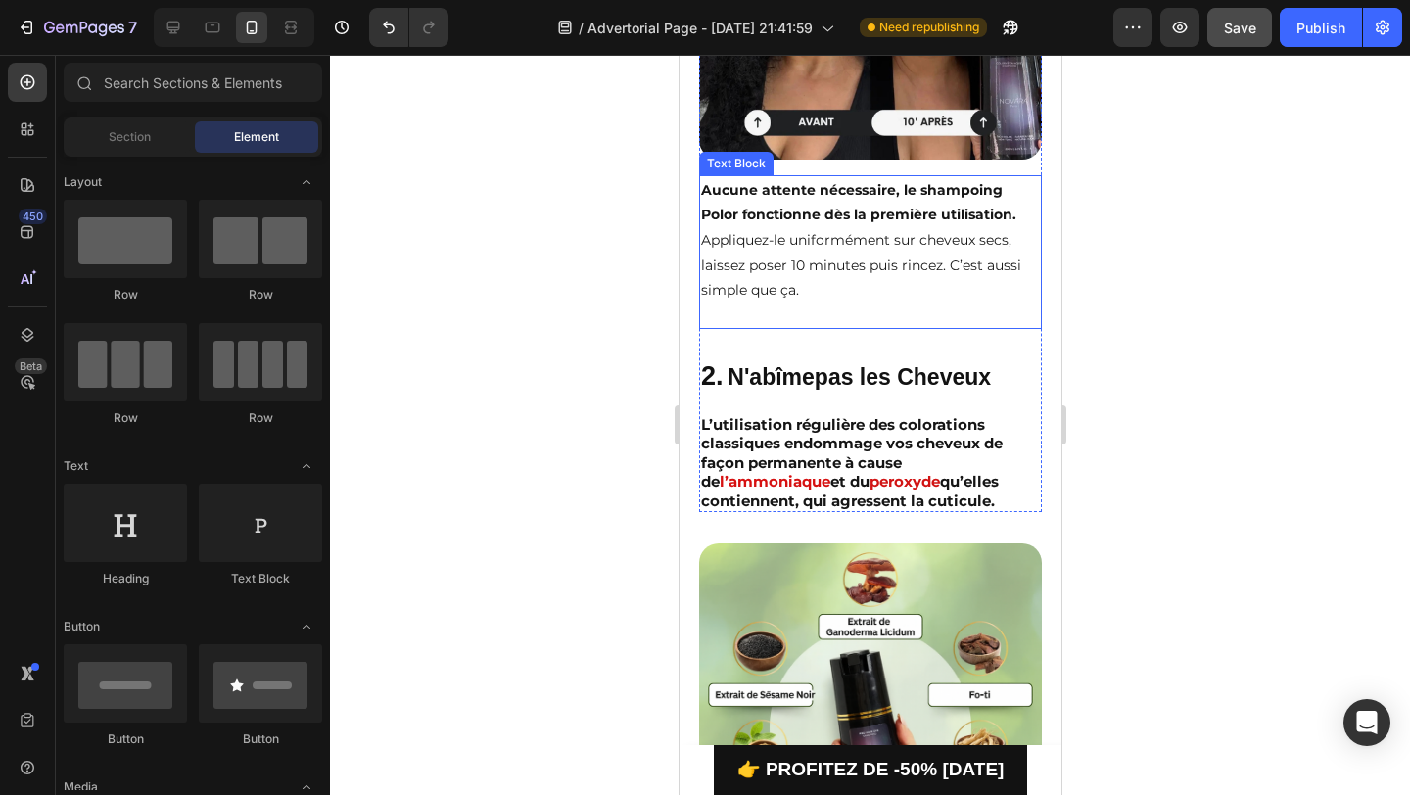
click at [844, 215] on strong "Aucune attente nécessaire, le shampoing Polor fonctionne dès la première utilis…" at bounding box center [857, 202] width 315 height 43
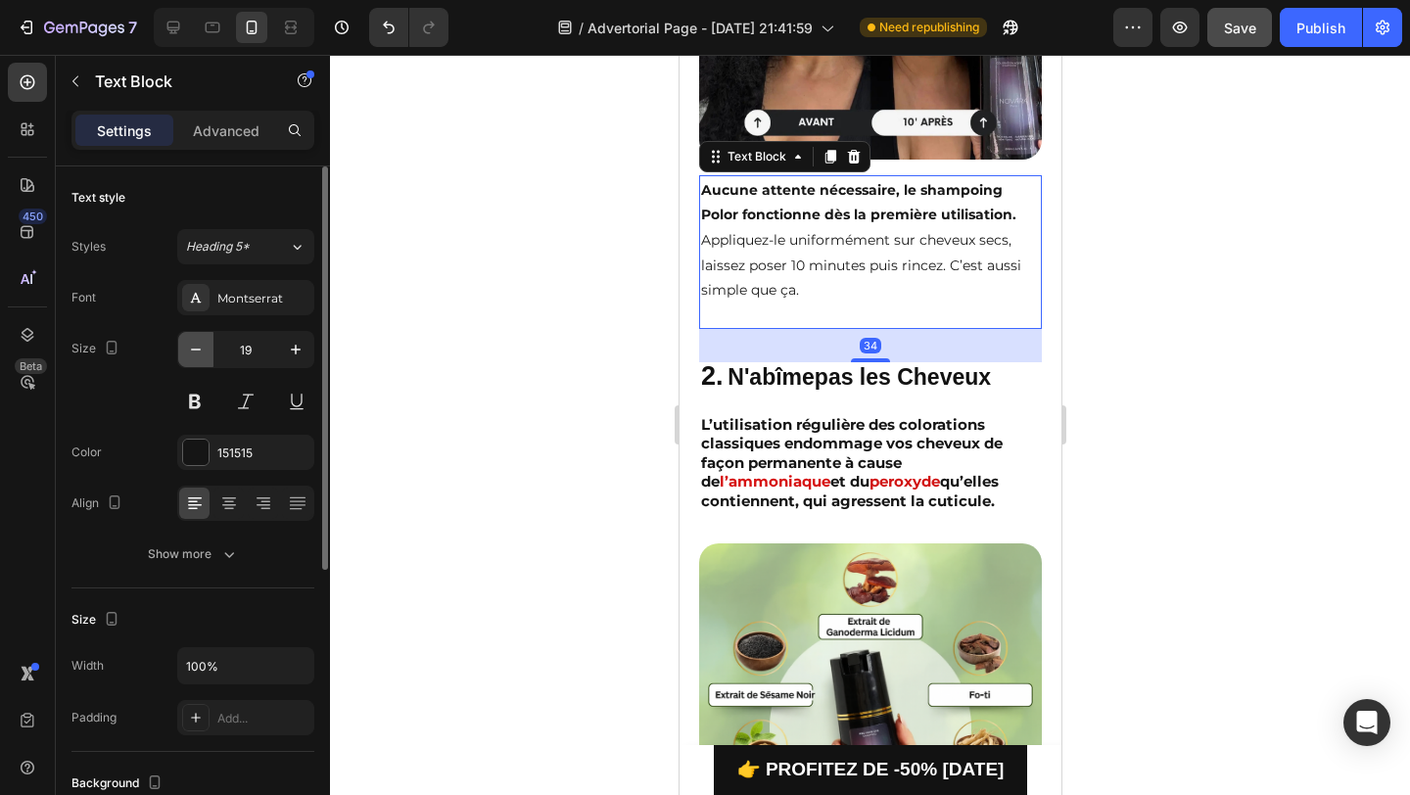
click at [193, 348] on icon "button" at bounding box center [196, 350] width 20 height 20
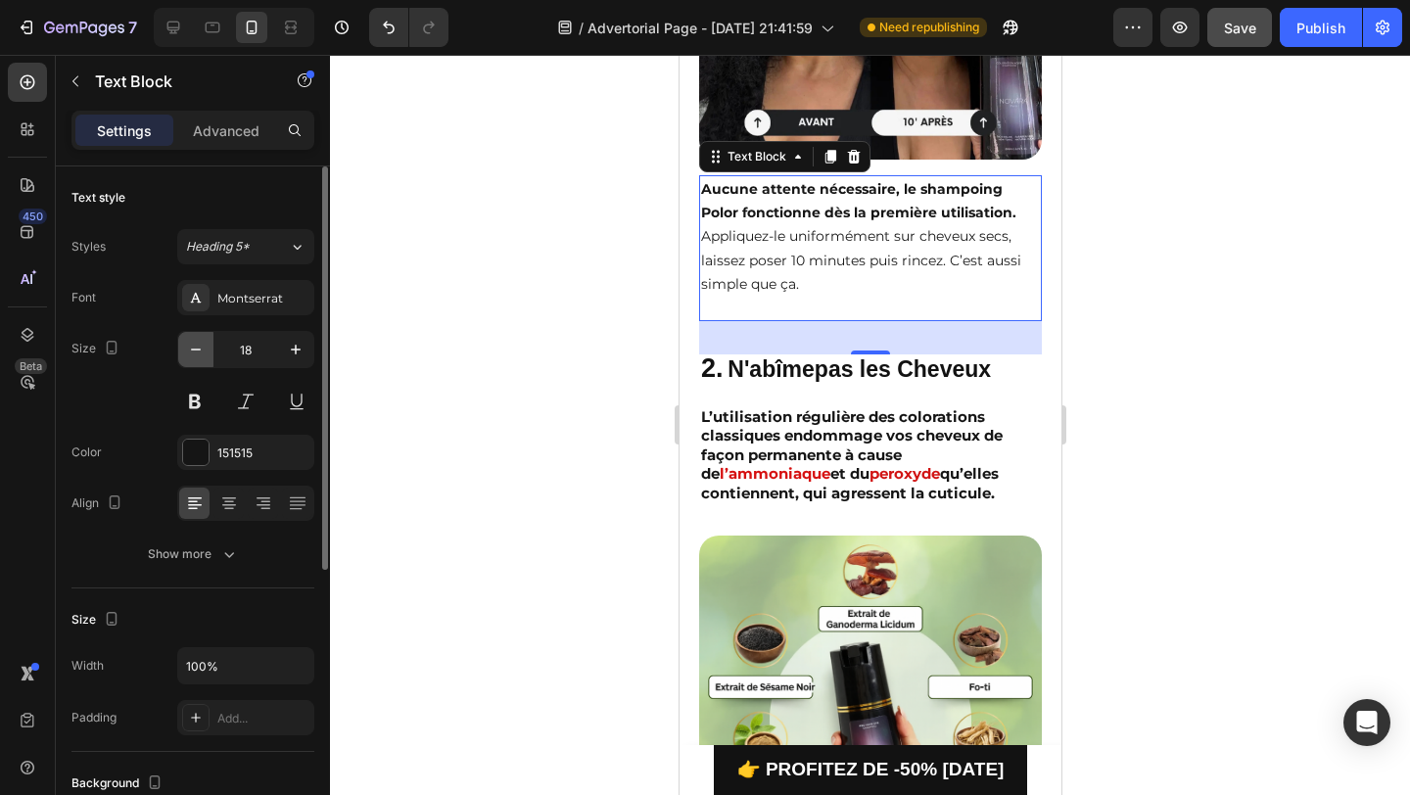
click at [193, 348] on icon "button" at bounding box center [196, 350] width 20 height 20
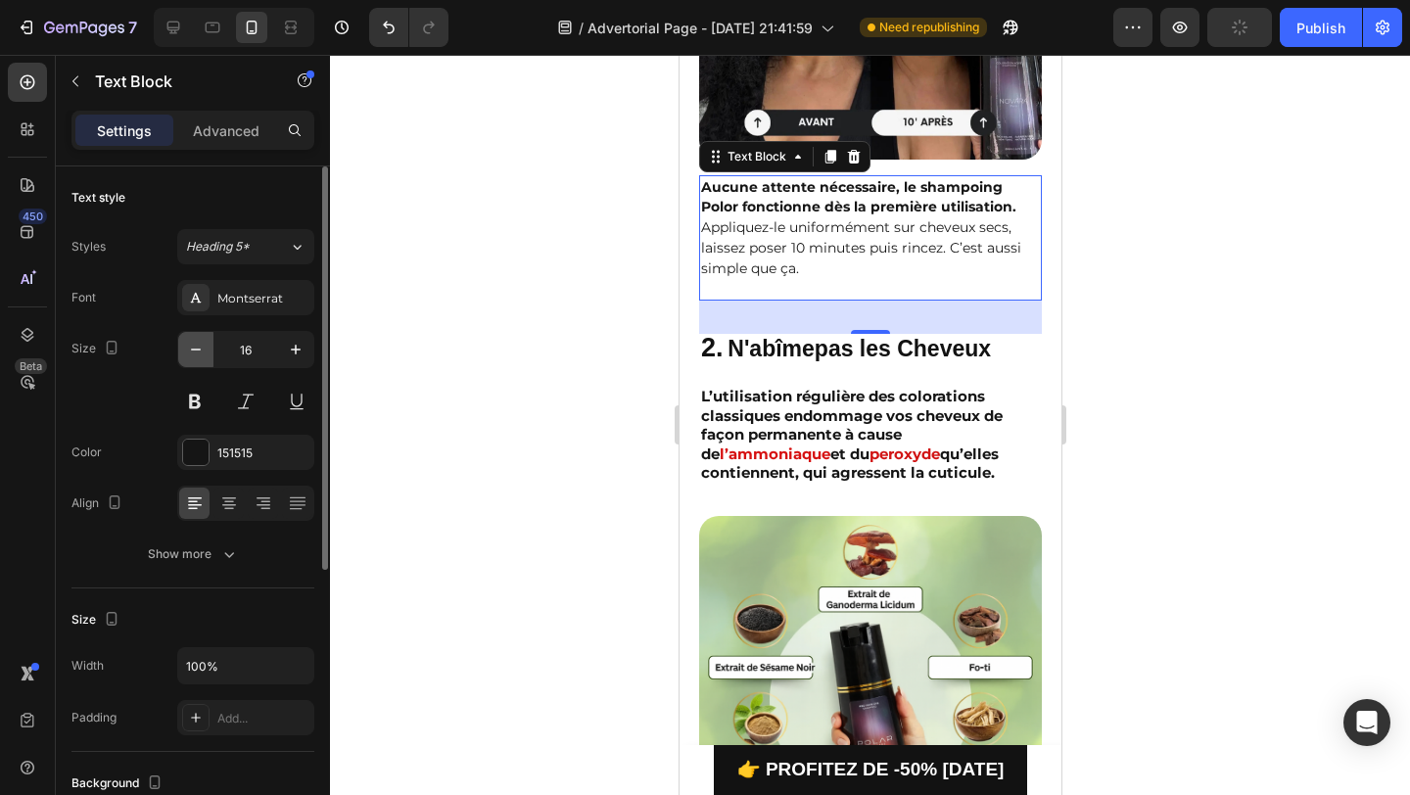
click at [193, 348] on icon "button" at bounding box center [196, 350] width 20 height 20
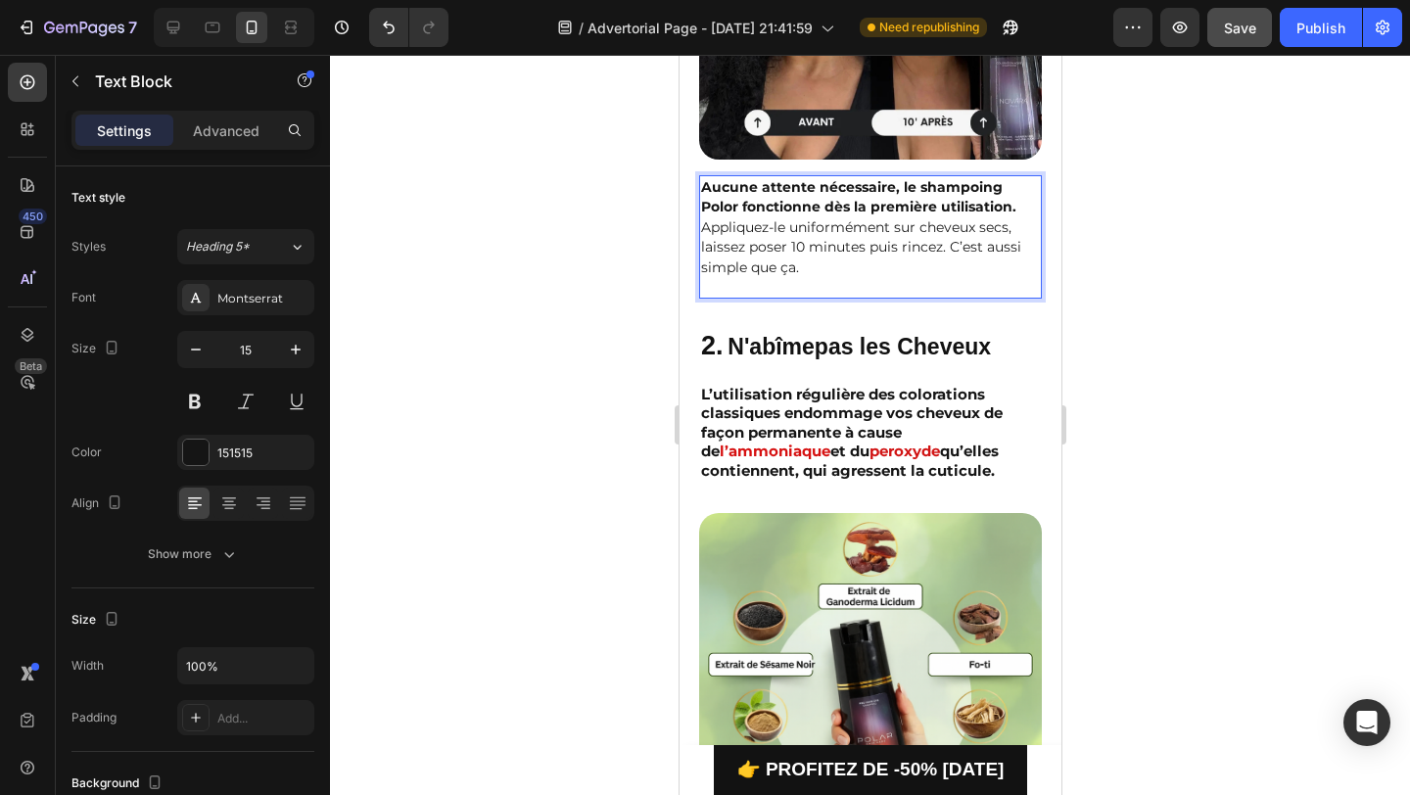
click at [763, 206] on strong "Aucune attente nécessaire, le shampoing Polor fonctionne dès la première utilis…" at bounding box center [857, 197] width 315 height 38
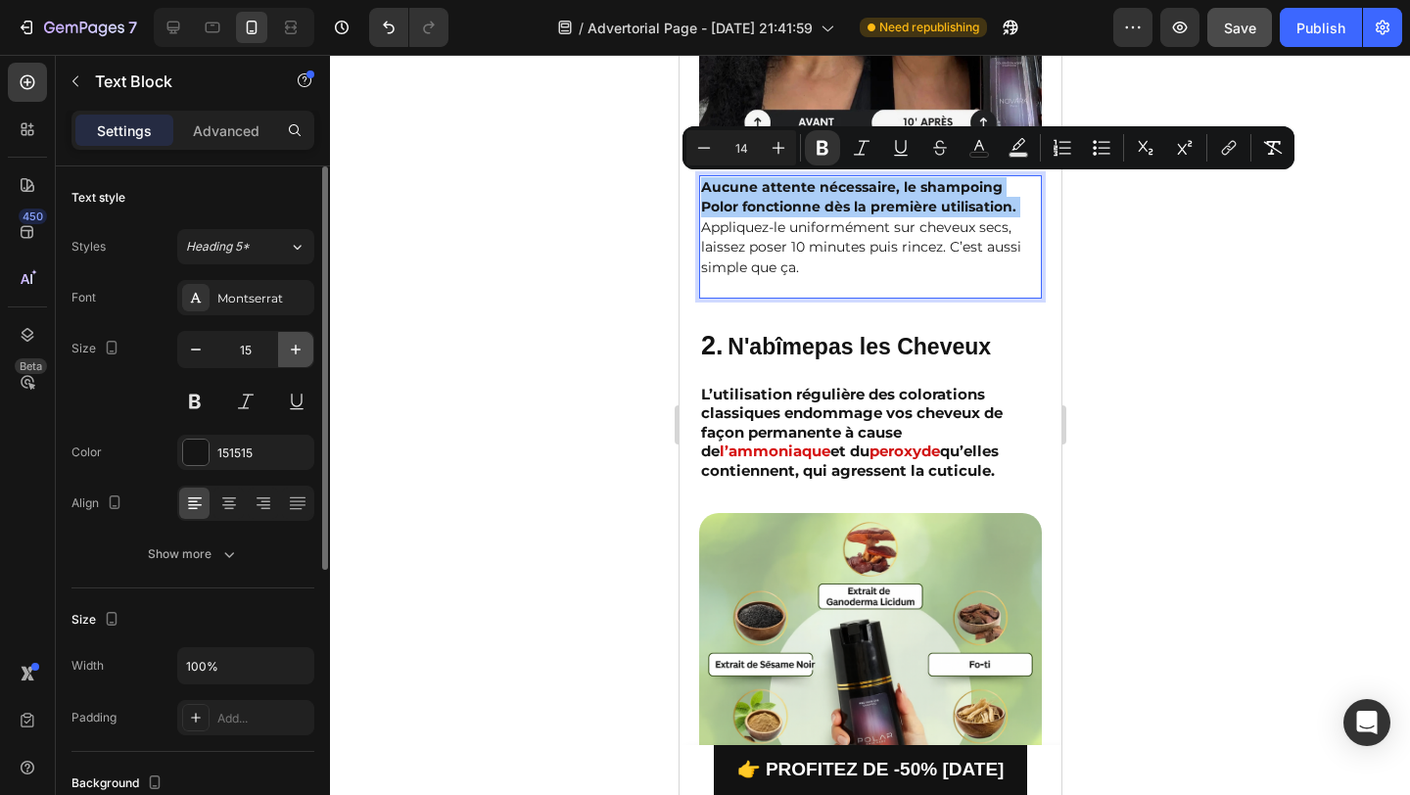
click at [297, 356] on icon "button" at bounding box center [296, 350] width 20 height 20
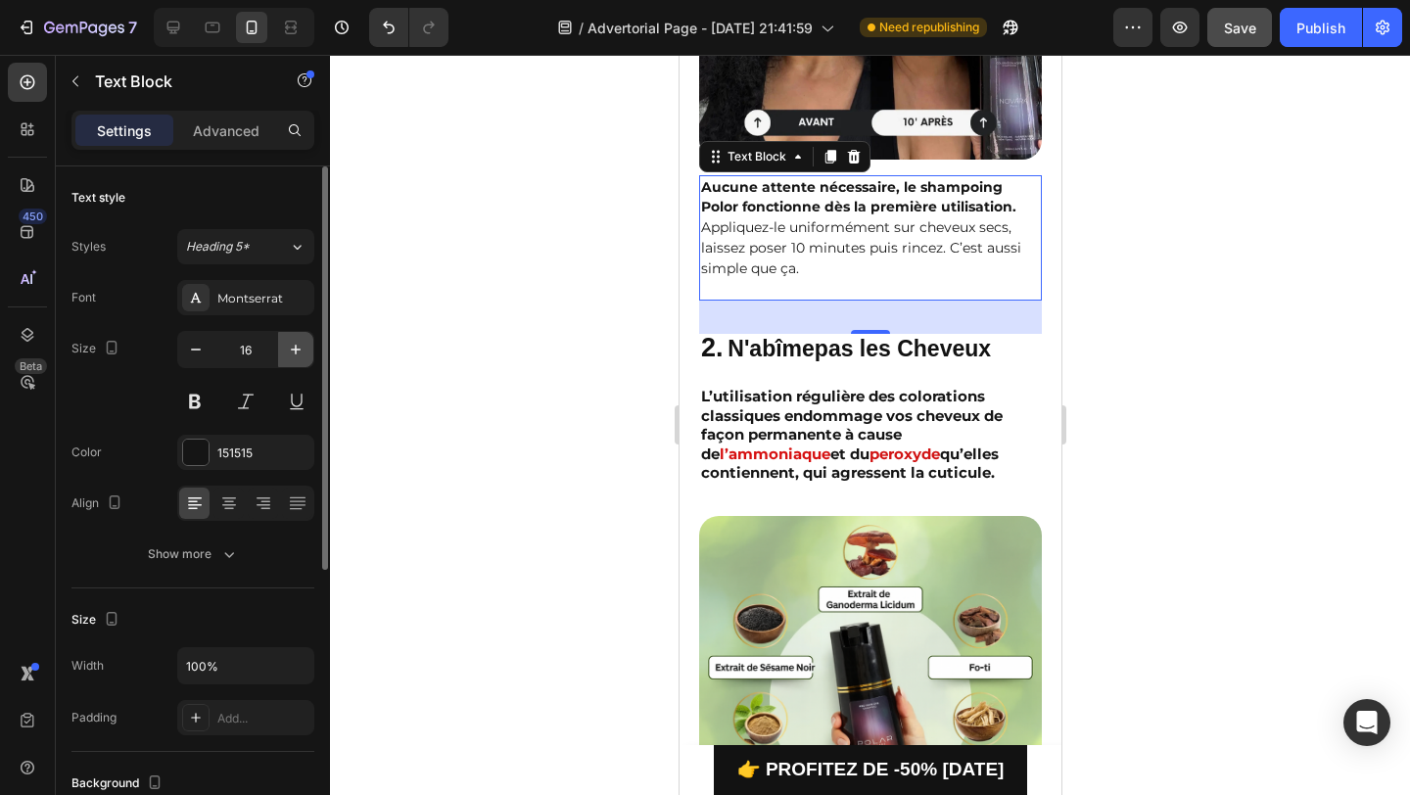
click at [287, 356] on icon "button" at bounding box center [296, 350] width 20 height 20
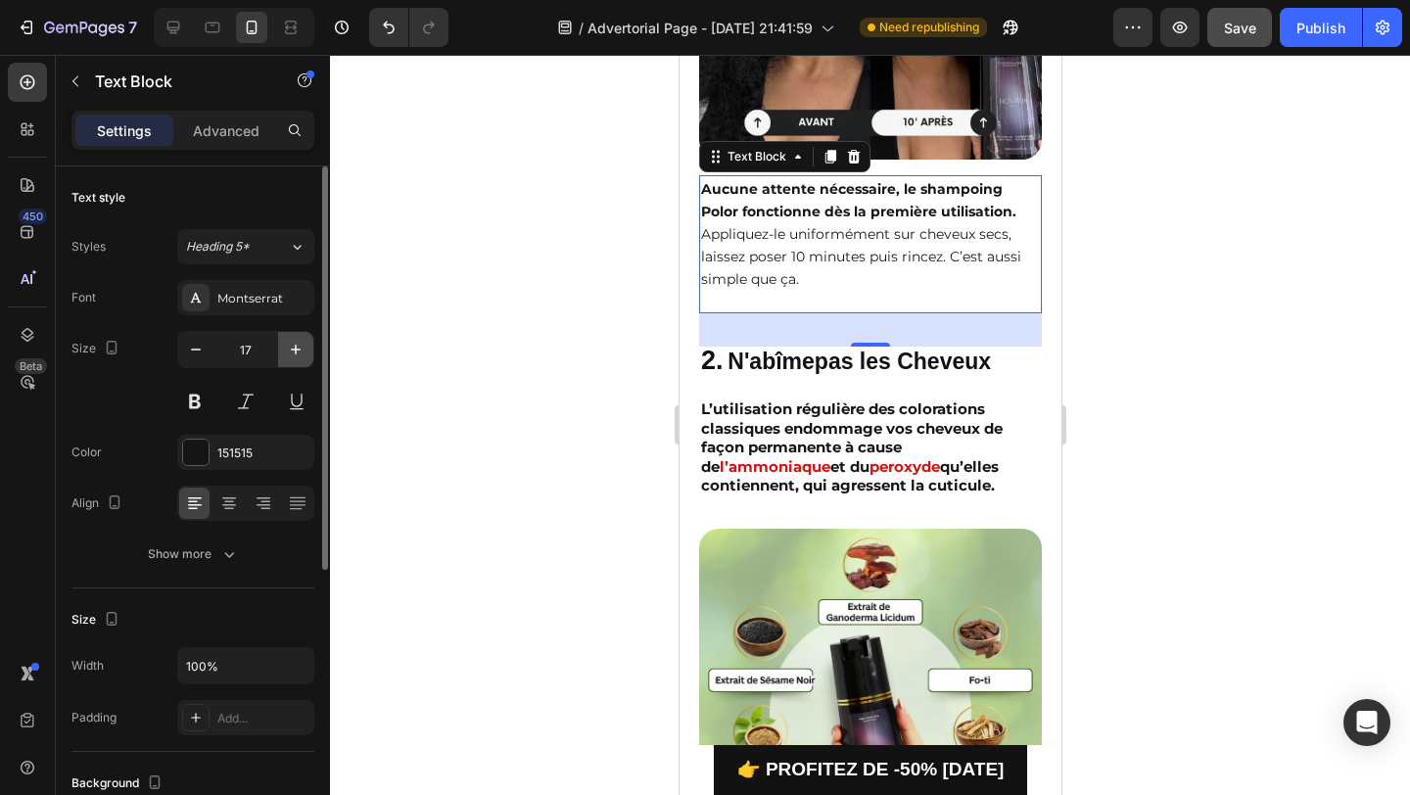
click at [287, 356] on icon "button" at bounding box center [296, 350] width 20 height 20
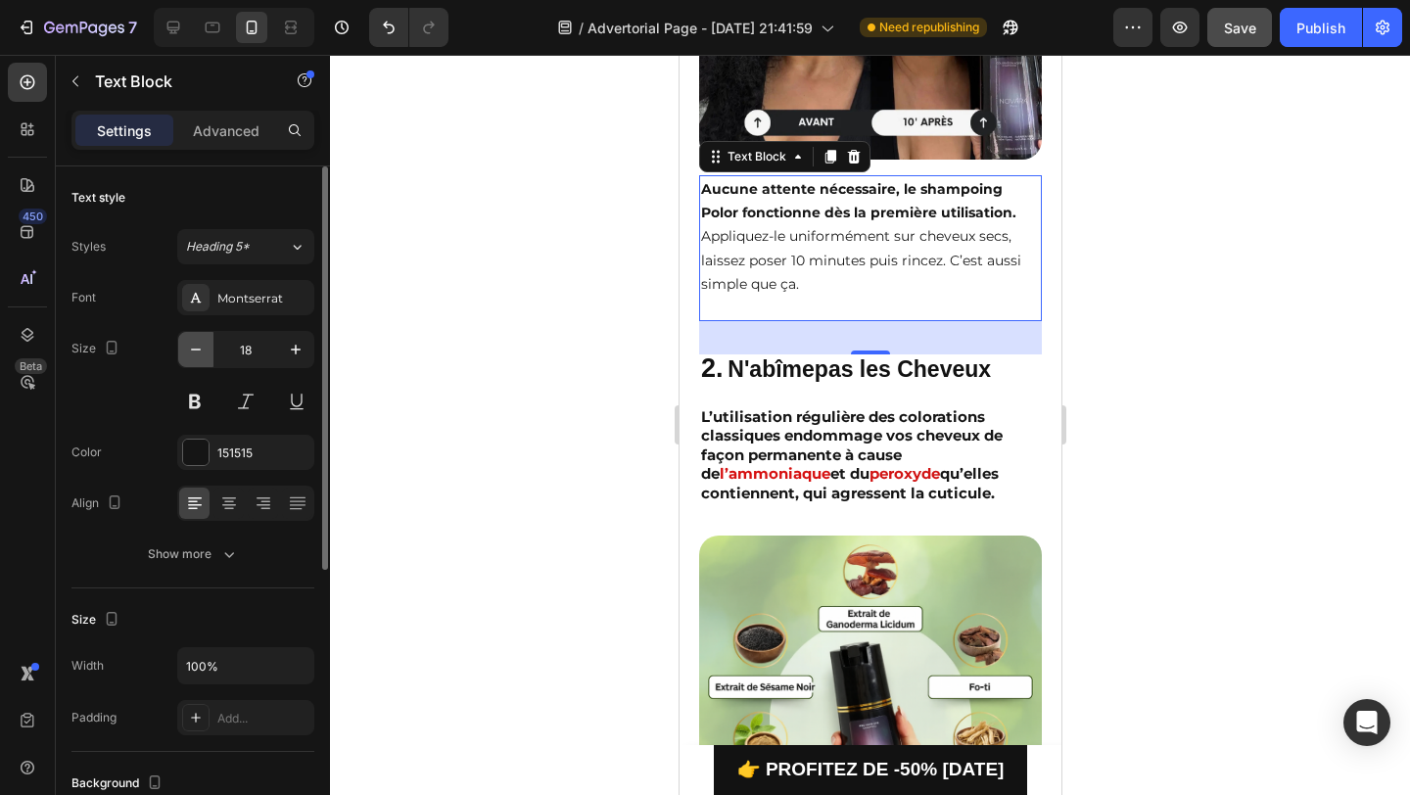
click at [202, 359] on button "button" at bounding box center [195, 349] width 35 height 35
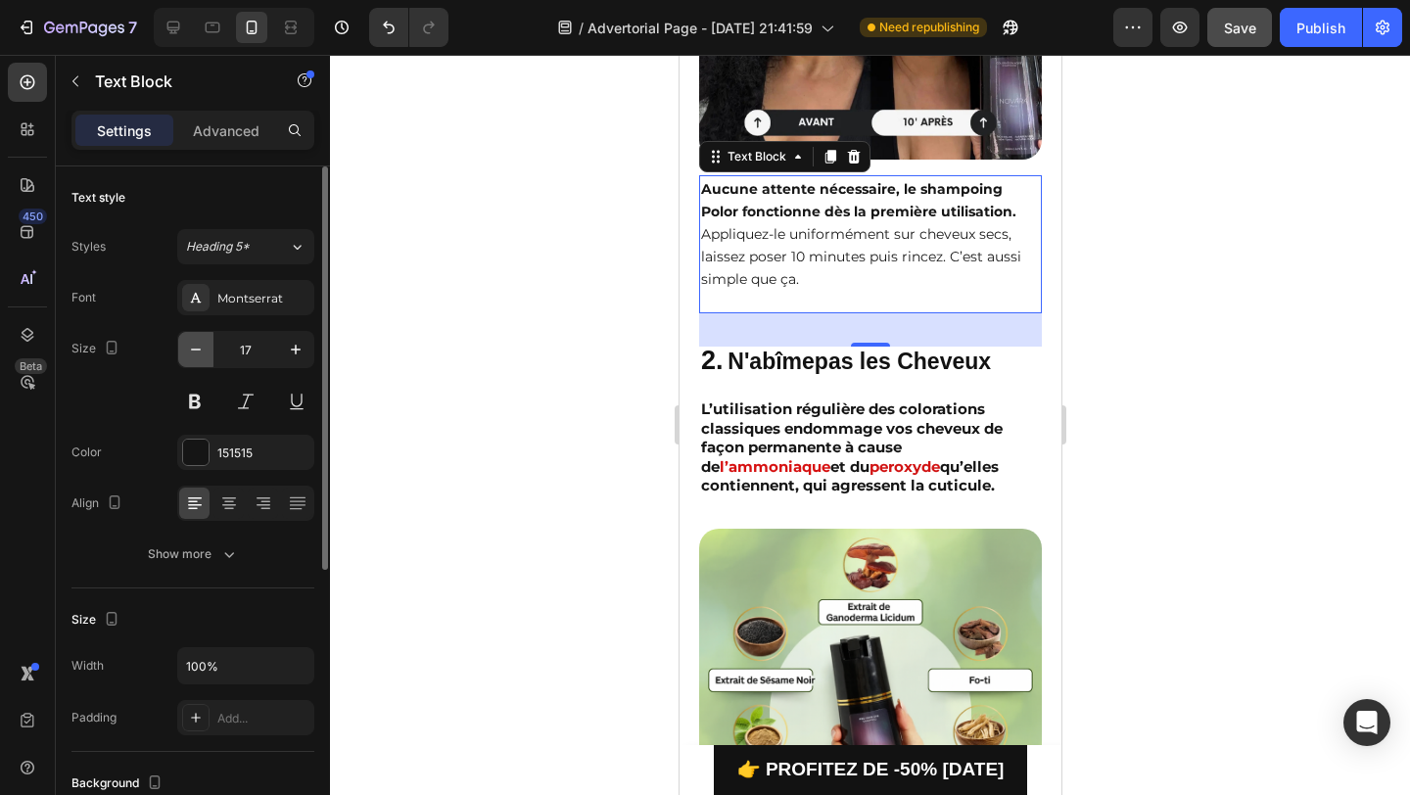
click at [202, 359] on button "button" at bounding box center [195, 349] width 35 height 35
type input "16"
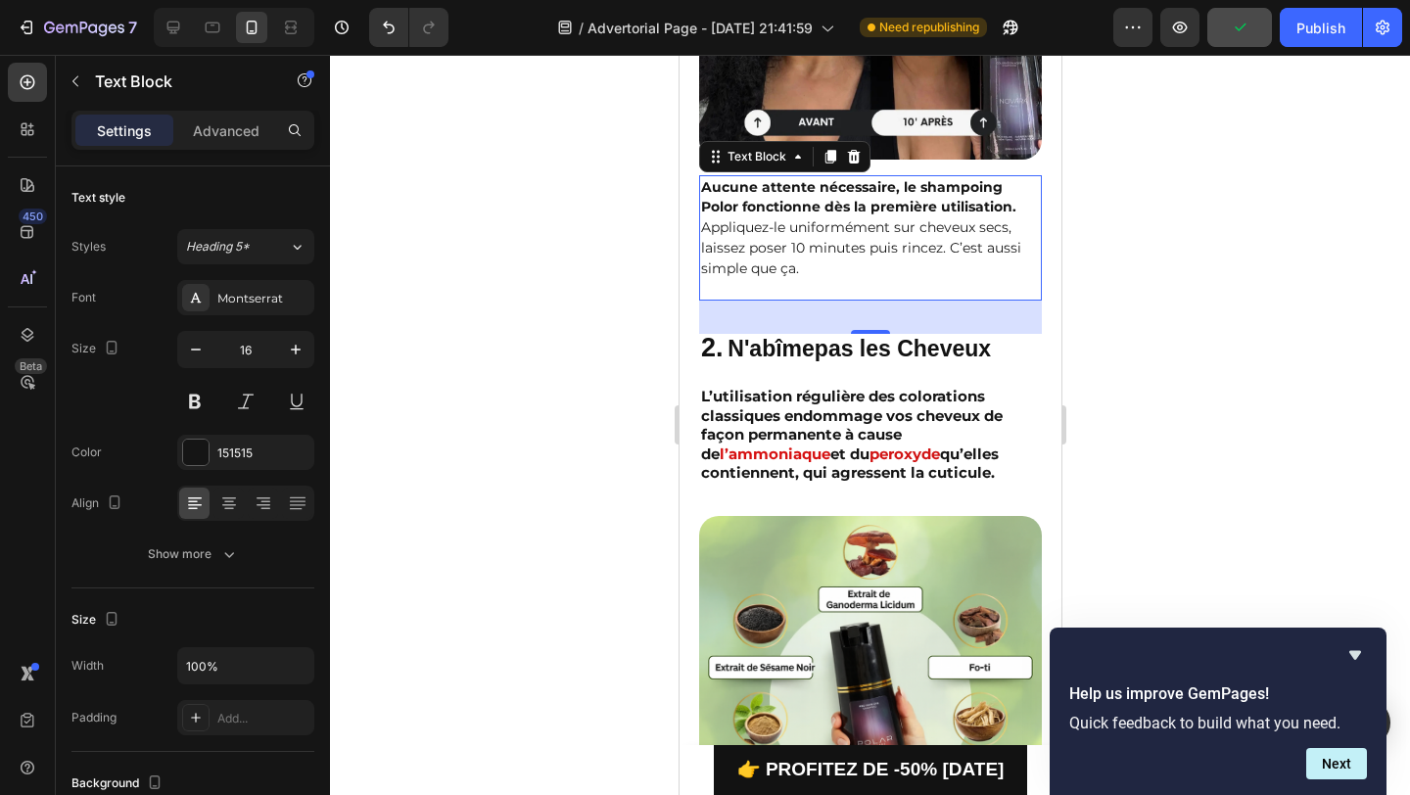
click at [765, 212] on strong "Aucune attente nécessaire, le shampoing Polor fonctionne dès la première utilis…" at bounding box center [857, 197] width 315 height 38
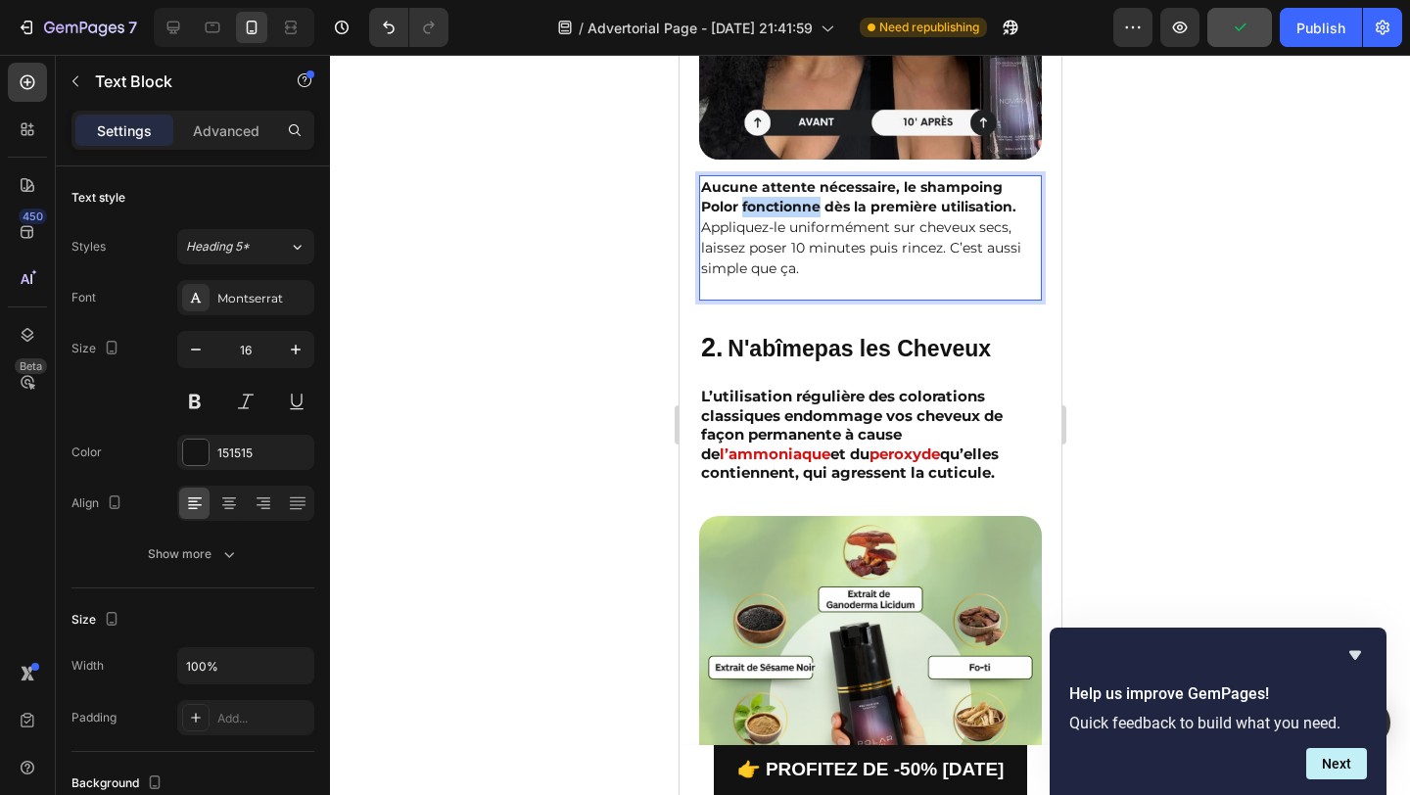
click at [765, 212] on strong "Aucune attente nécessaire, le shampoing Polor fonctionne dès la première utilis…" at bounding box center [857, 197] width 315 height 38
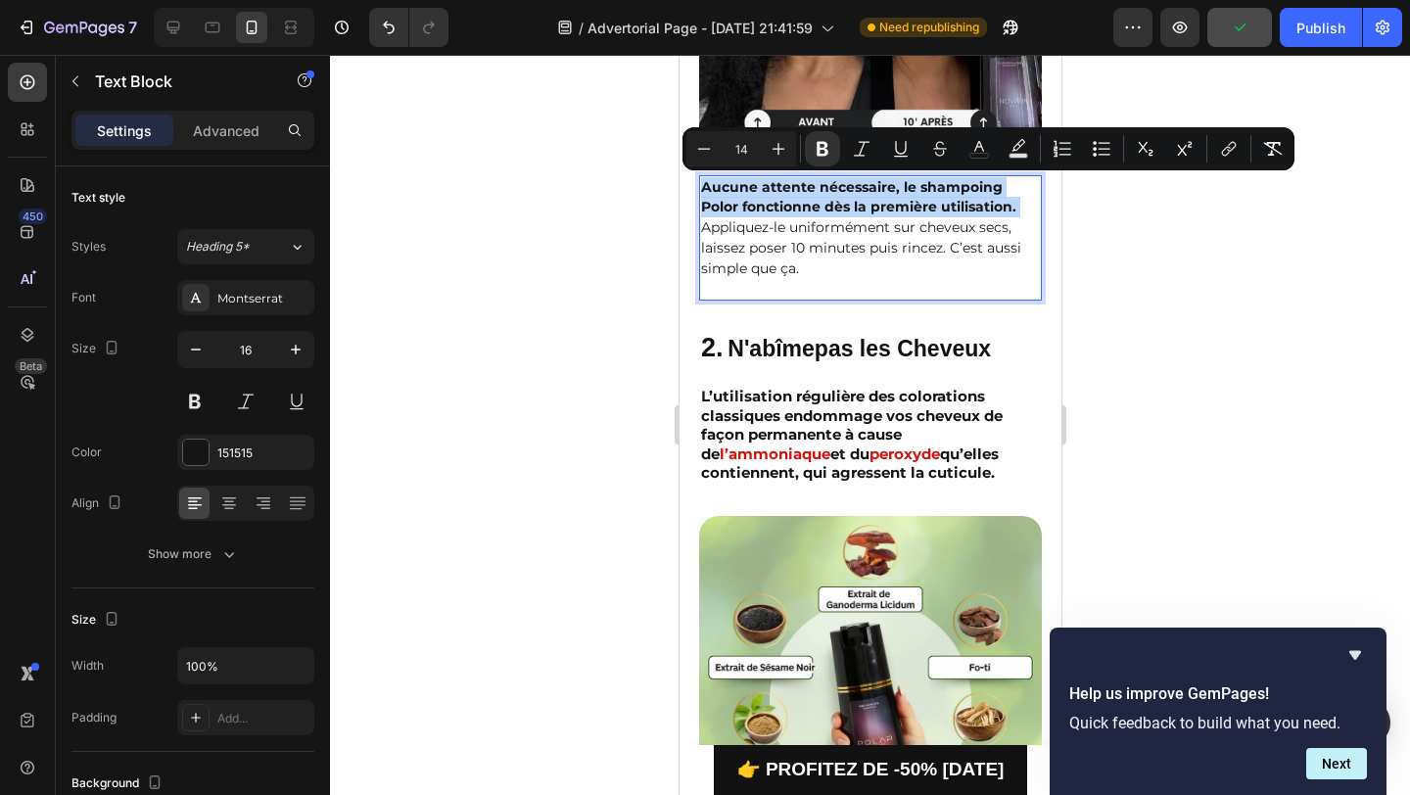
click at [837, 263] on p "Aucune attente nécessaire, le shampoing Polor fonctionne dès la première utilis…" at bounding box center [869, 238] width 339 height 122
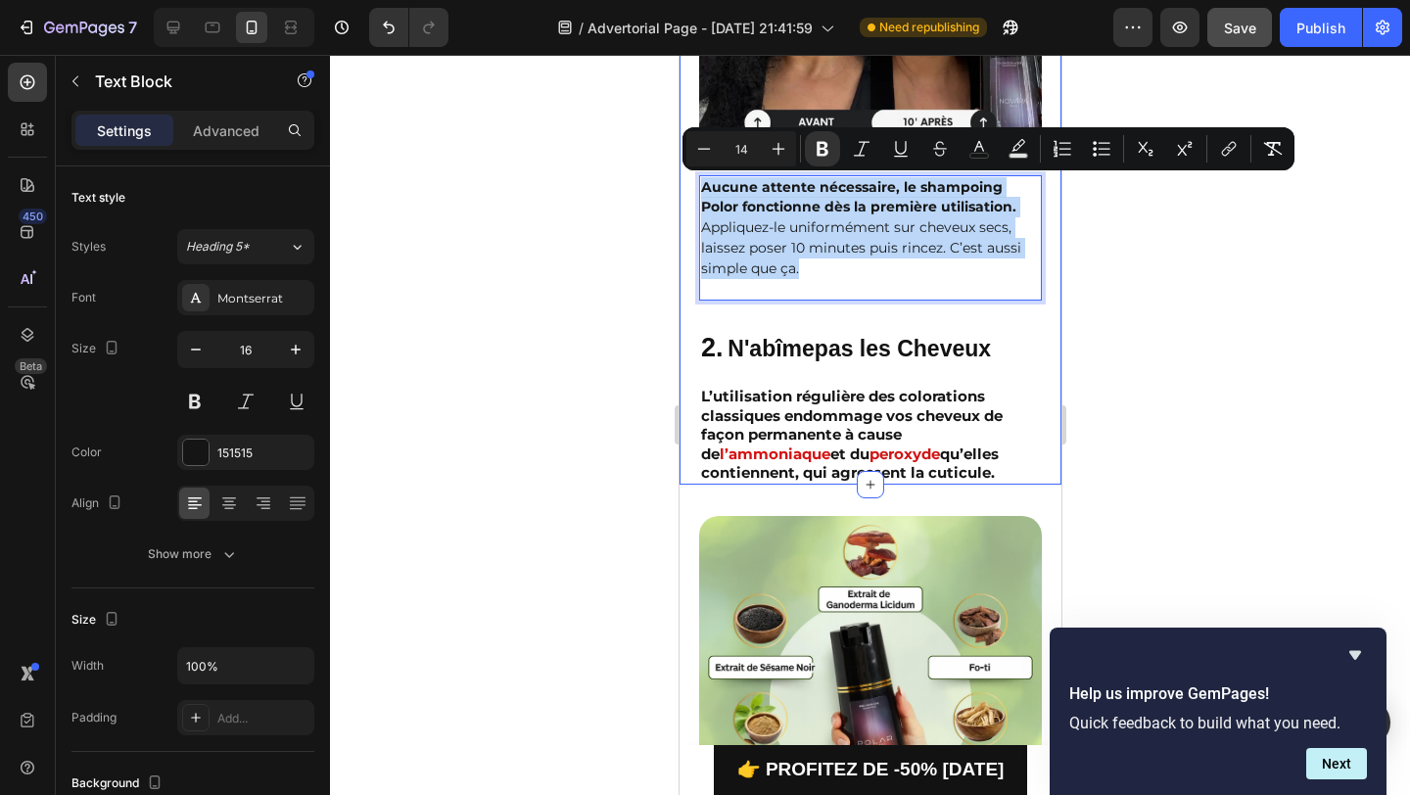
drag, startPoint x: 818, startPoint y: 271, endPoint x: 691, endPoint y: 170, distance: 161.6
click at [691, 170] on div "1. Résultats visibles en 10 minutes Text Block Image Aucune attente nécessaire,…" at bounding box center [870, 111] width 382 height 748
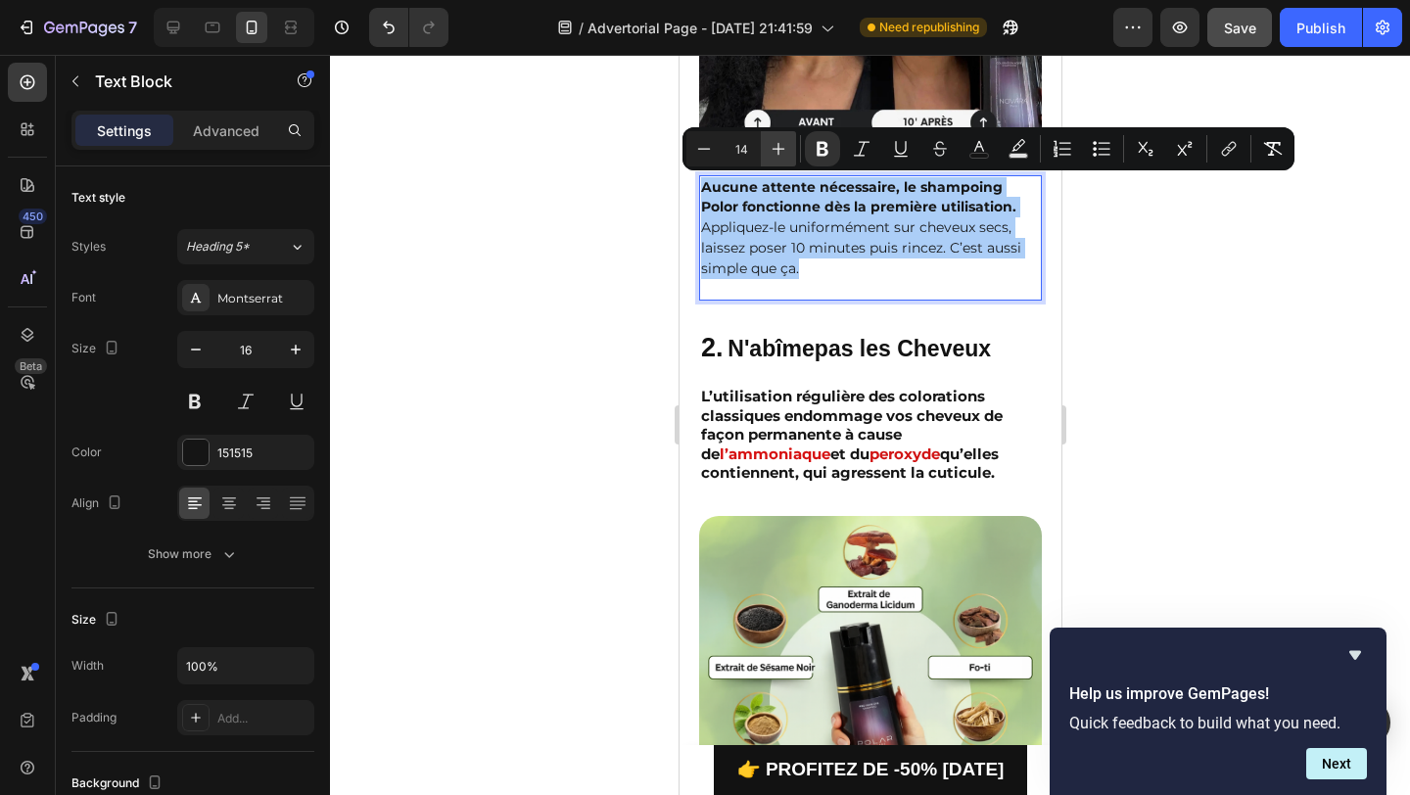
click at [783, 147] on icon "Editor contextual toolbar" at bounding box center [779, 149] width 20 height 20
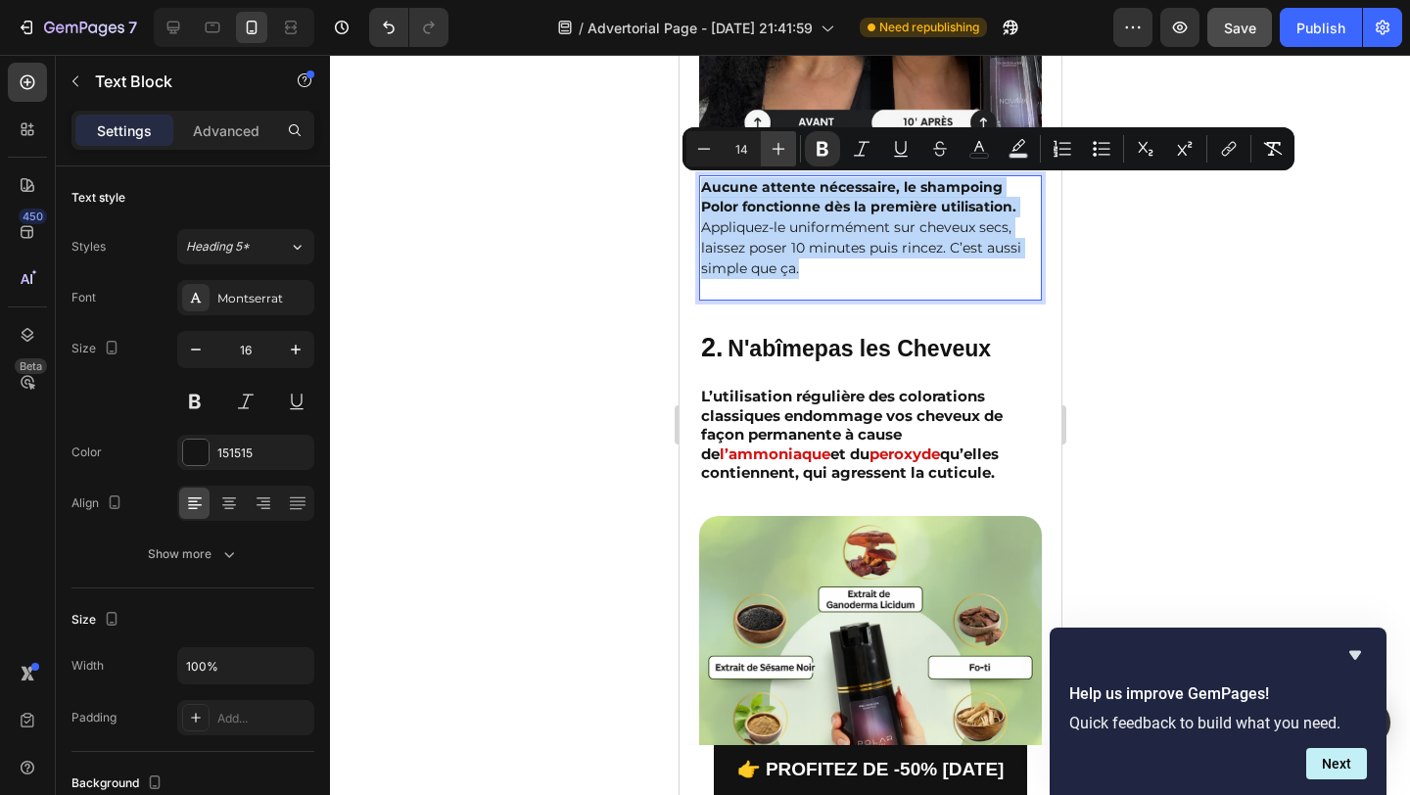
type input "15"
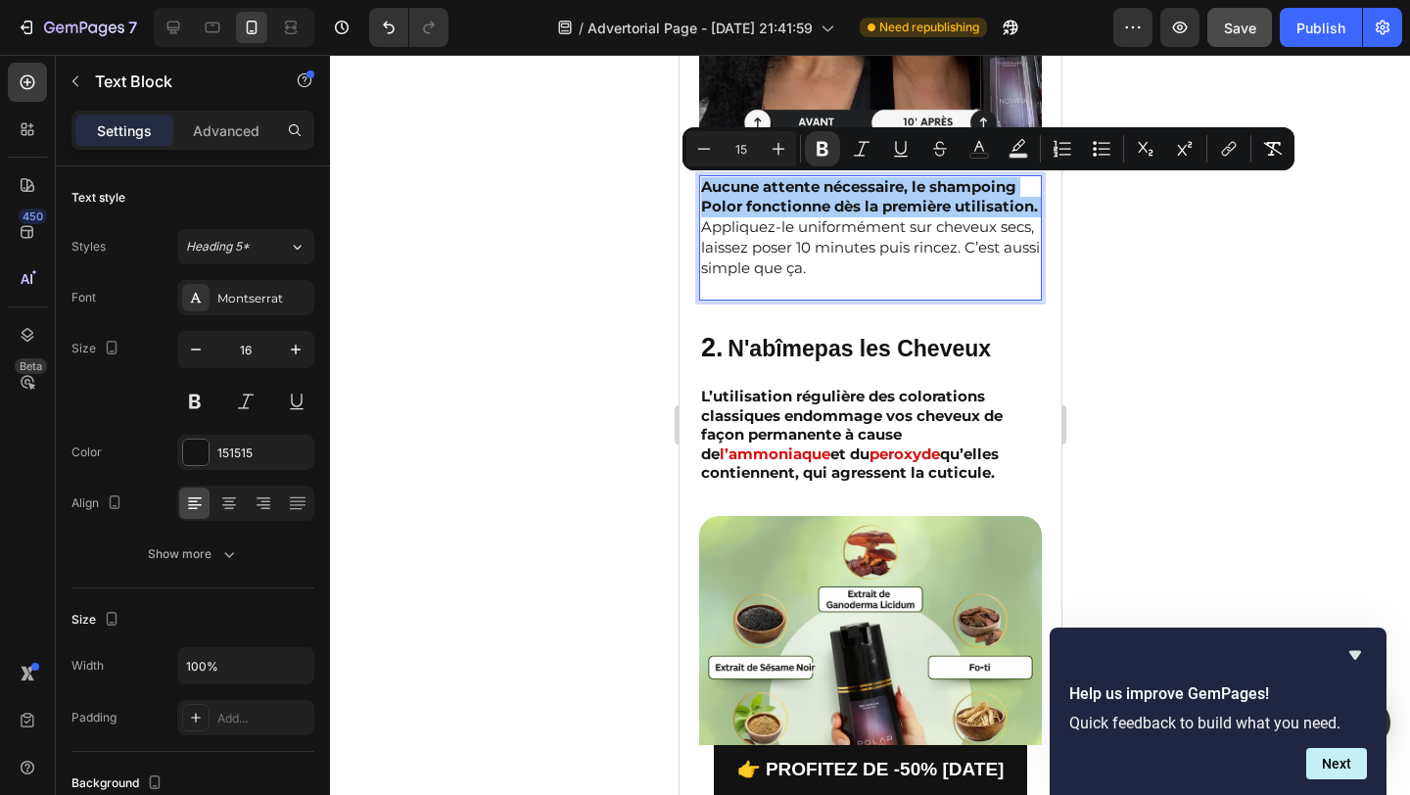
click at [1098, 312] on div at bounding box center [870, 425] width 1080 height 740
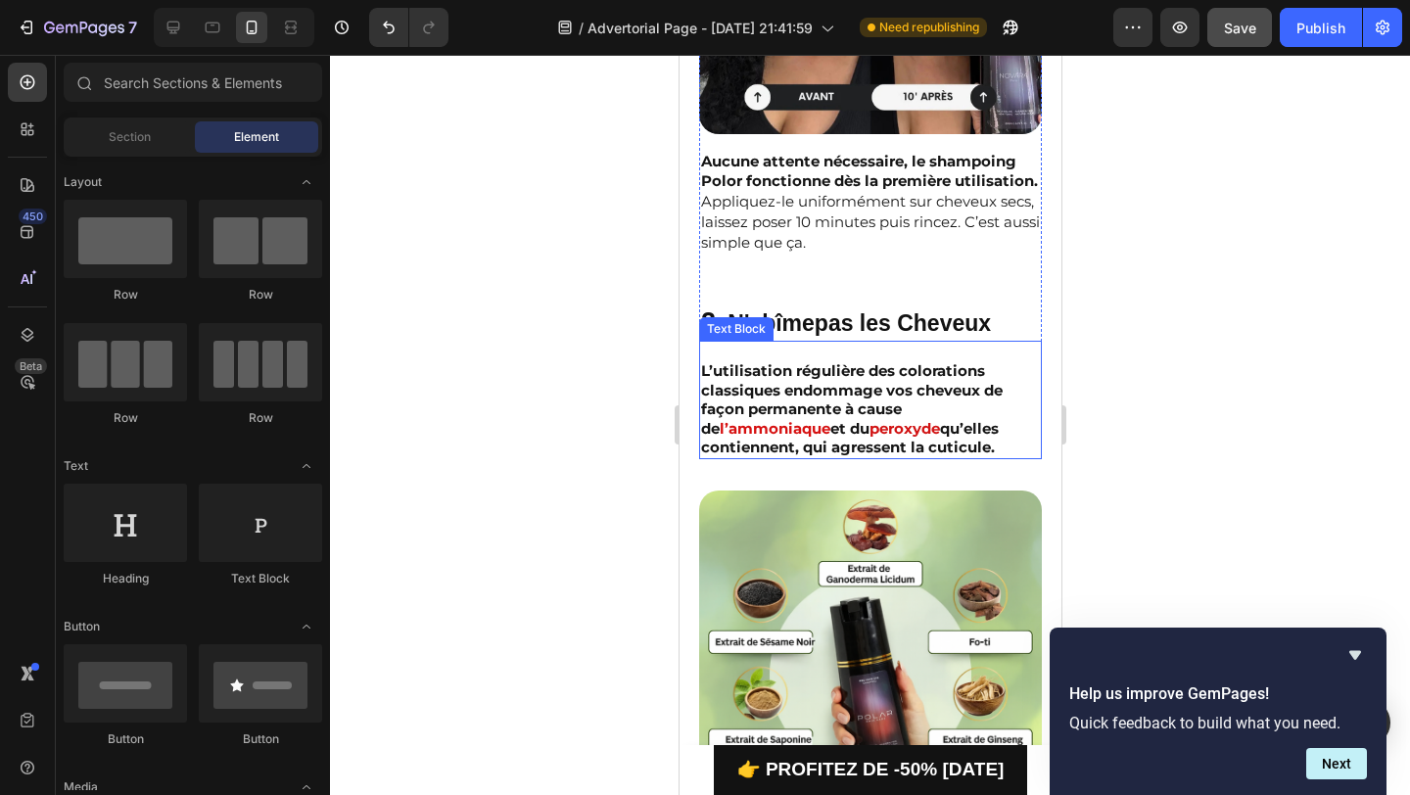
scroll to position [970, 0]
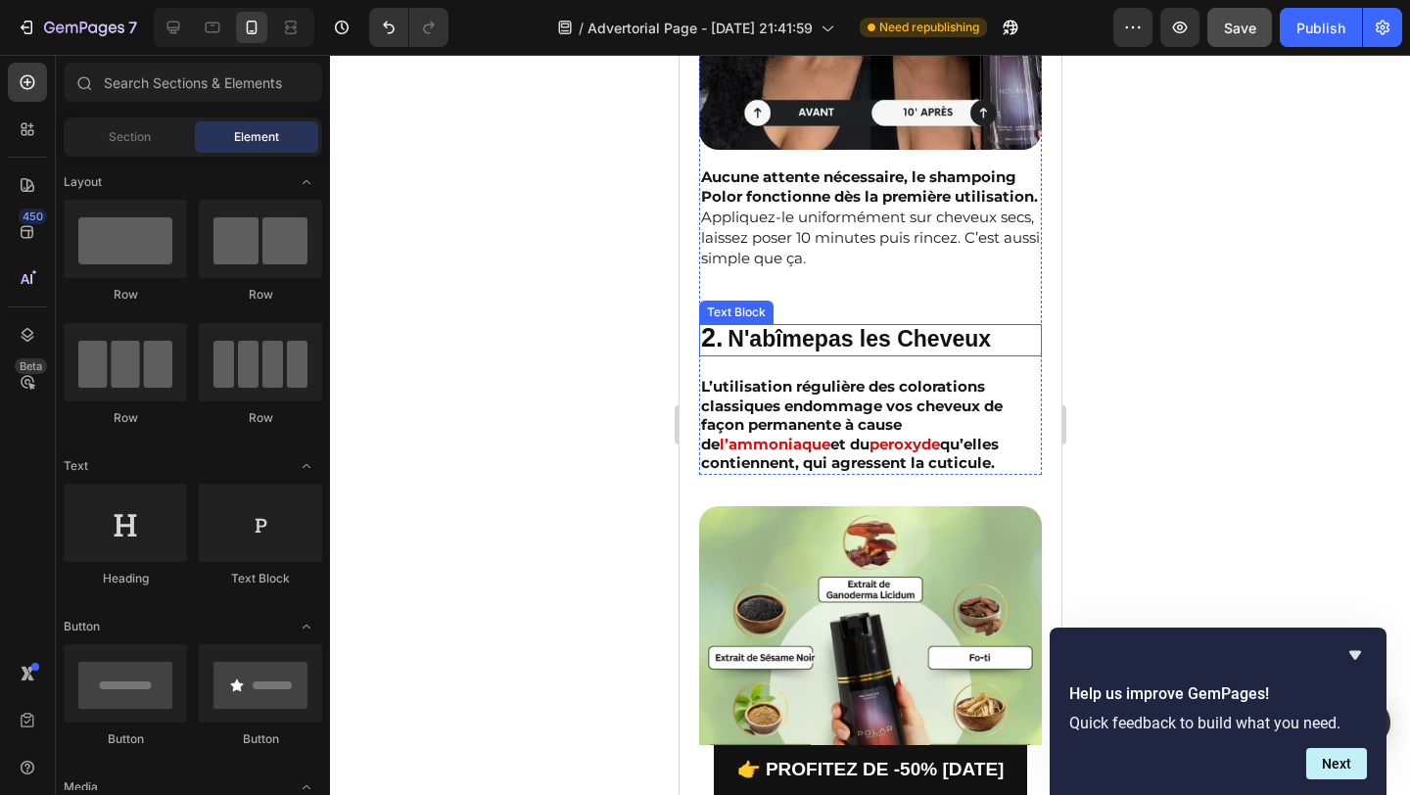
click at [830, 352] on strong "pas les Cheveux" at bounding box center [902, 338] width 176 height 25
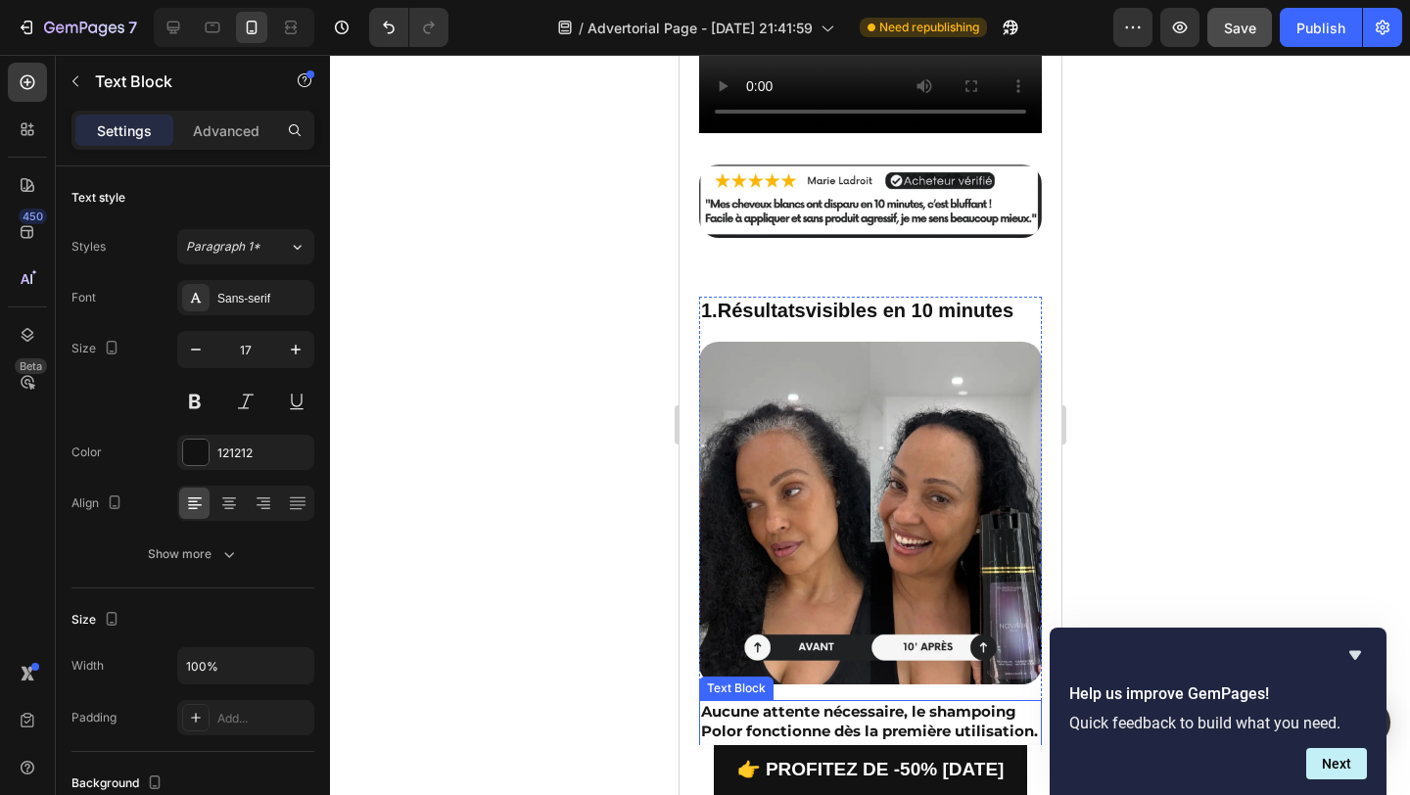
scroll to position [310, 0]
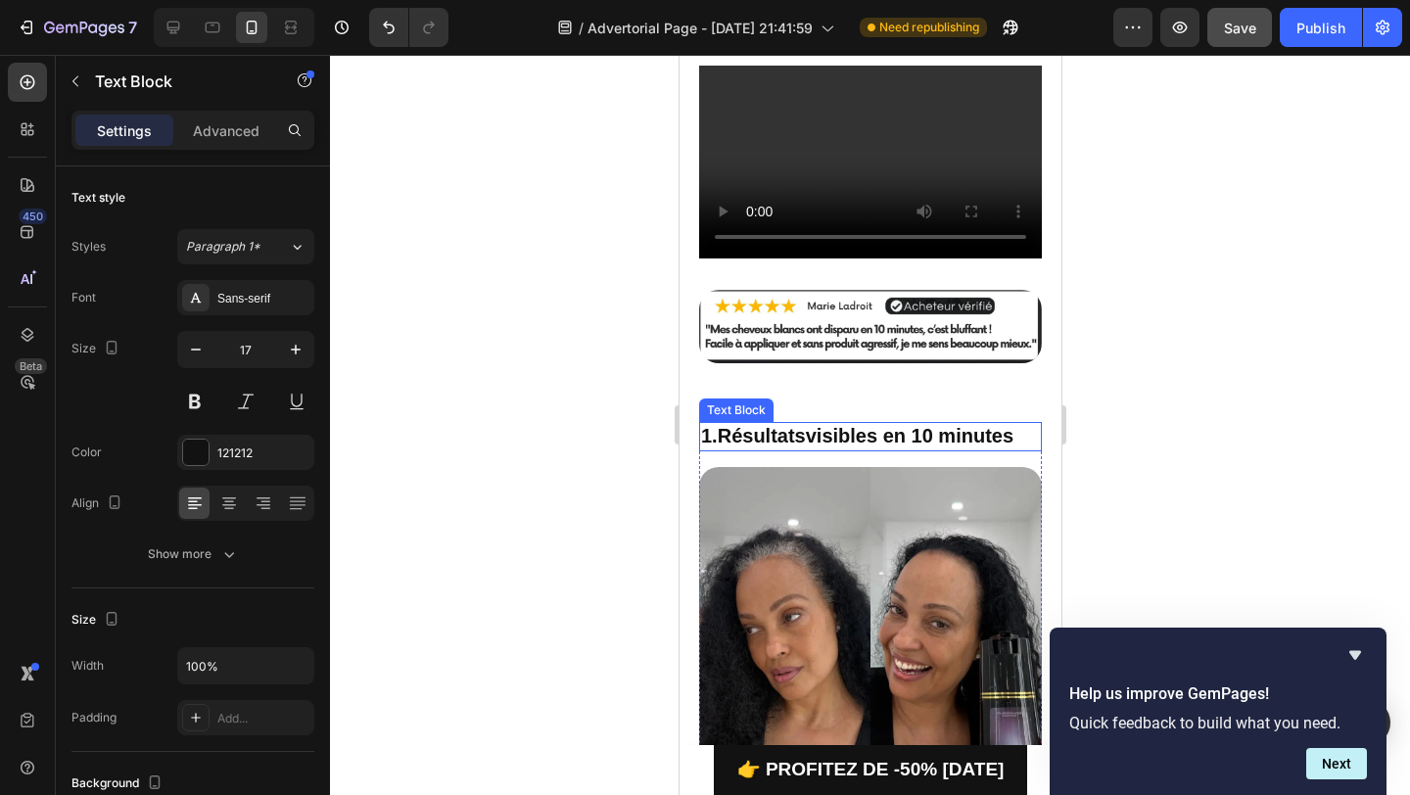
click at [802, 437] on span "Résultats" at bounding box center [761, 436] width 88 height 22
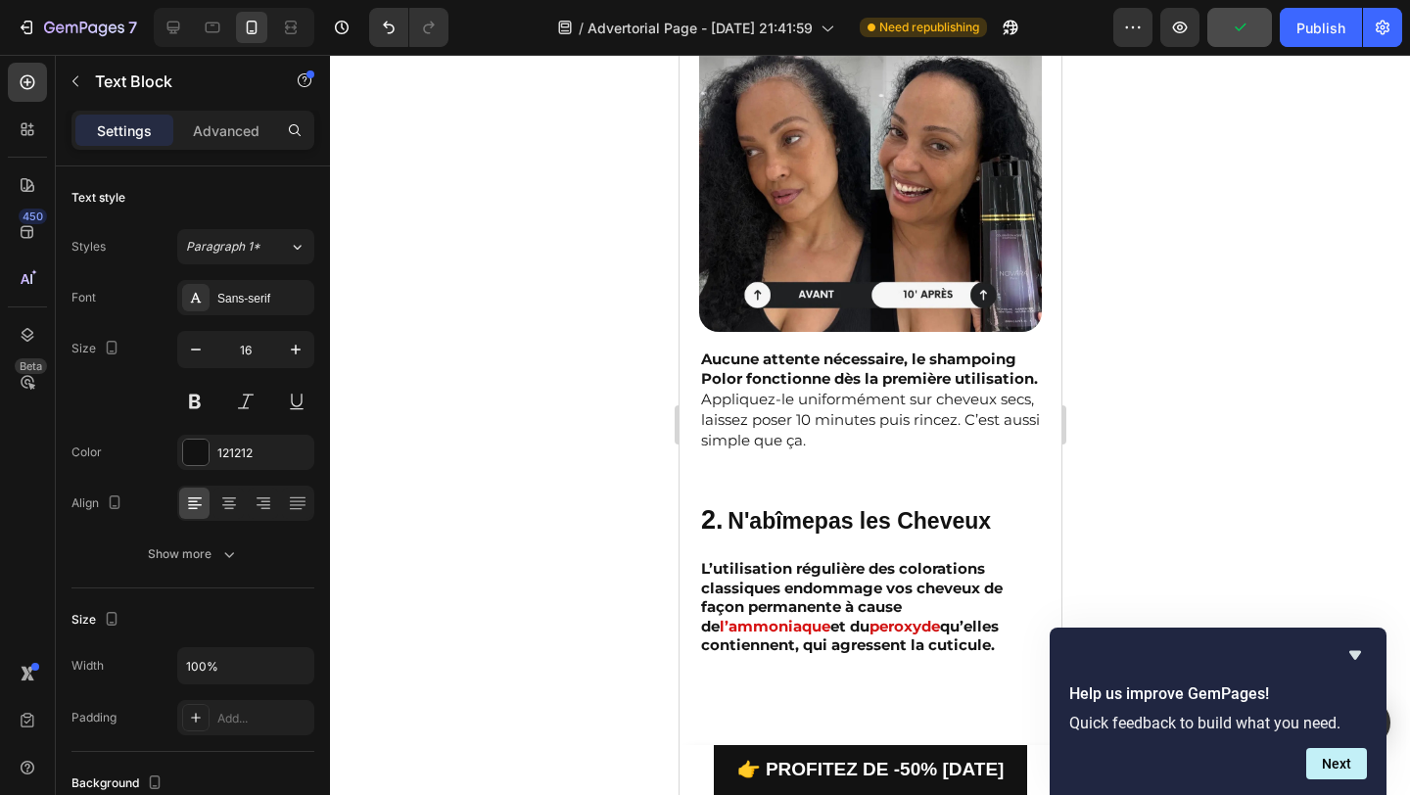
scroll to position [314, 0]
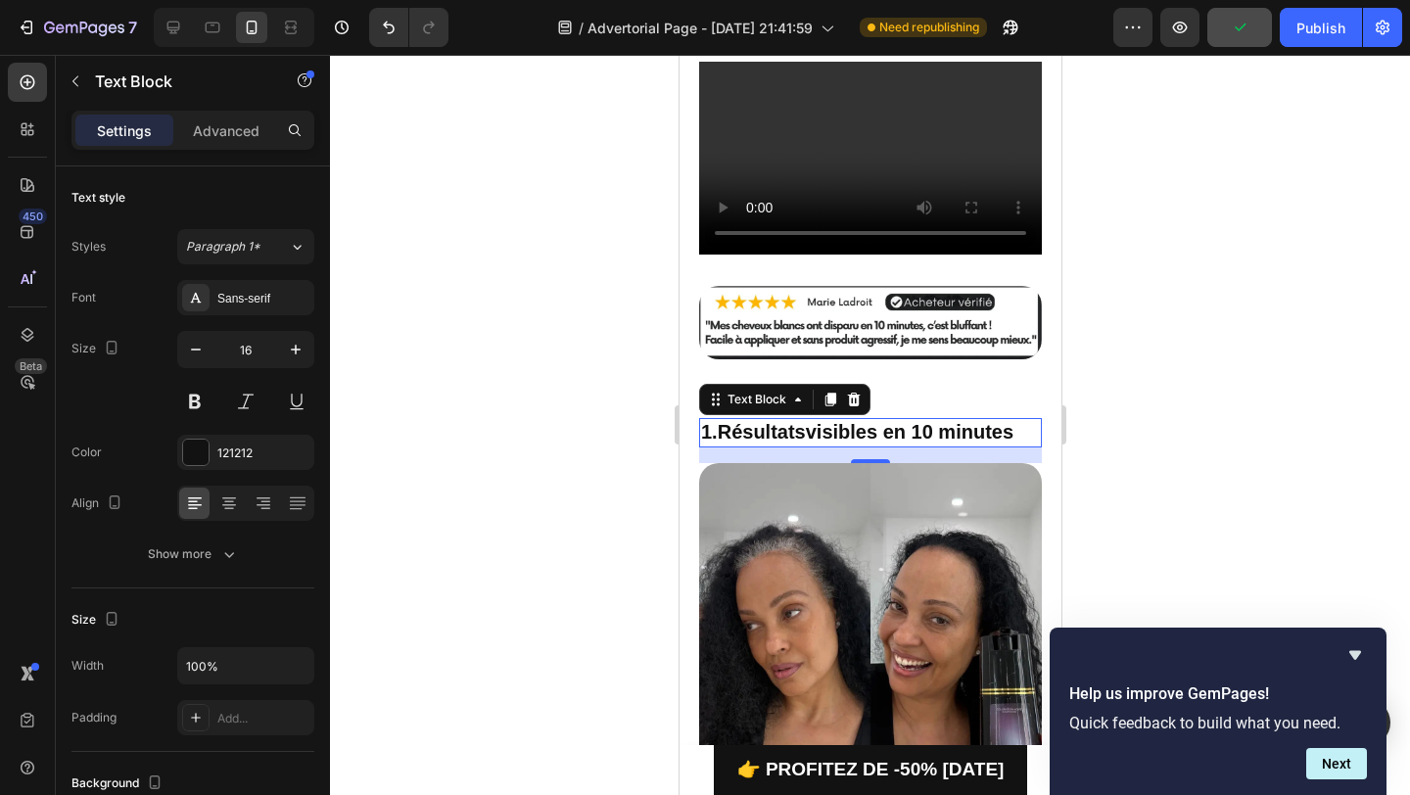
click at [791, 436] on span "Résultats" at bounding box center [761, 432] width 88 height 22
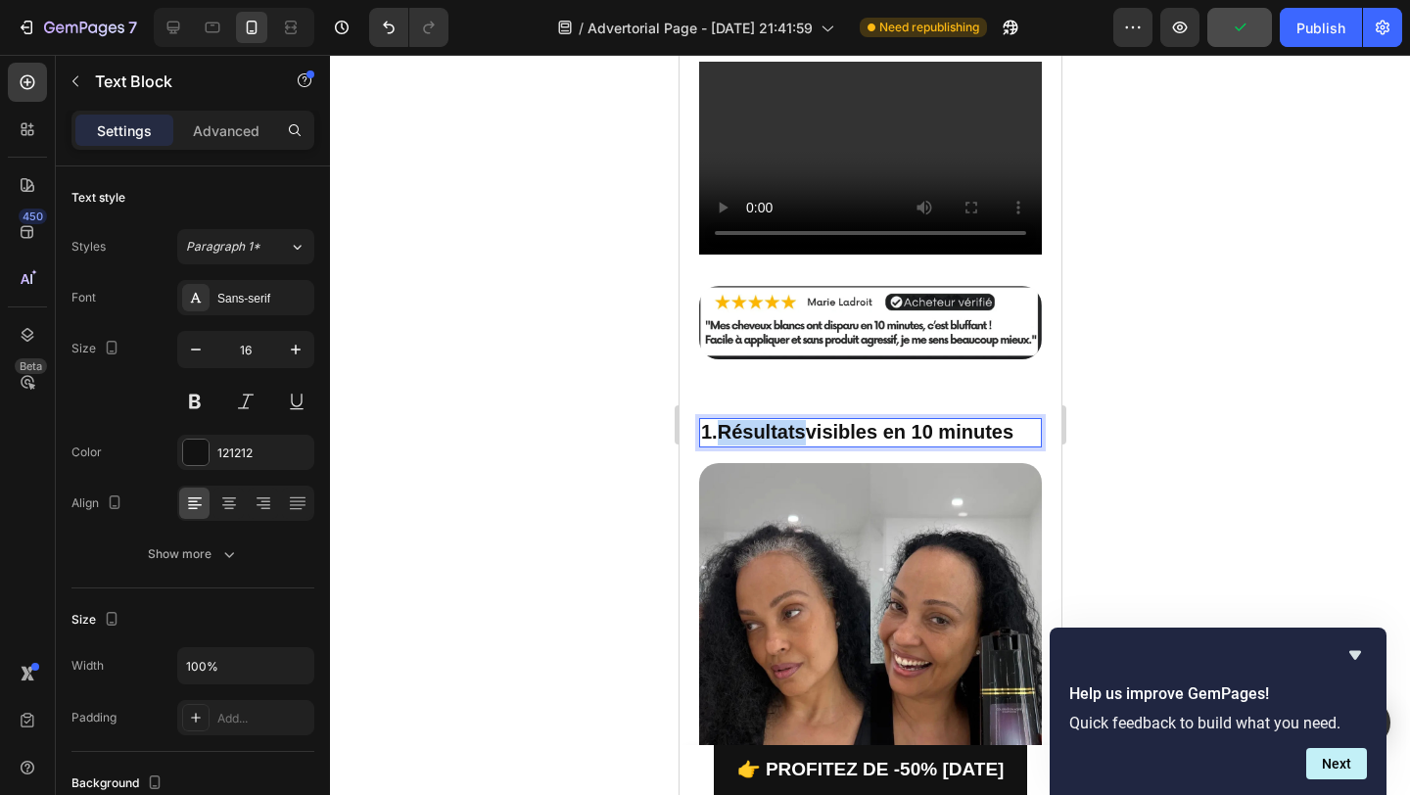
click at [791, 436] on span "Résultats" at bounding box center [761, 432] width 88 height 22
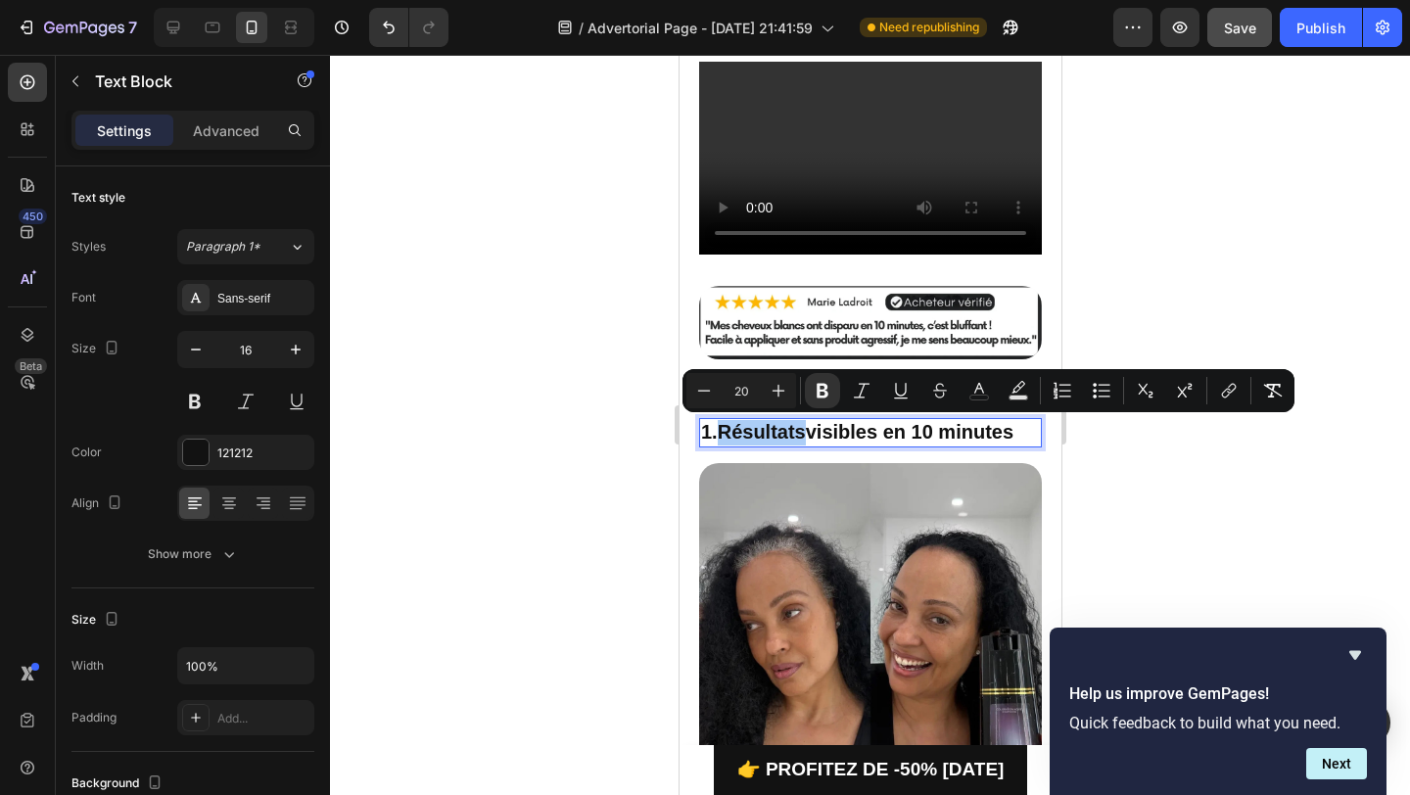
click at [573, 415] on div at bounding box center [870, 425] width 1080 height 740
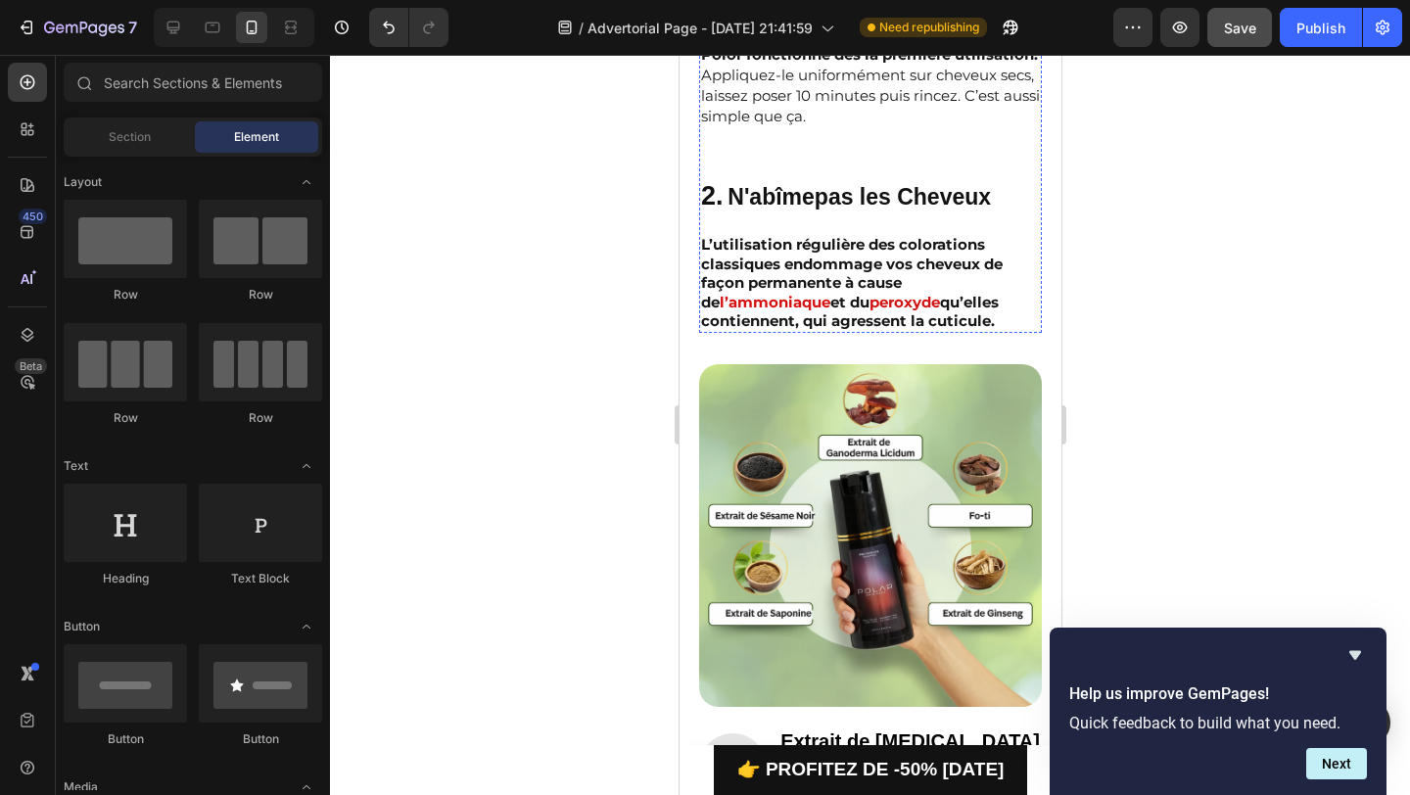
scroll to position [1089, 0]
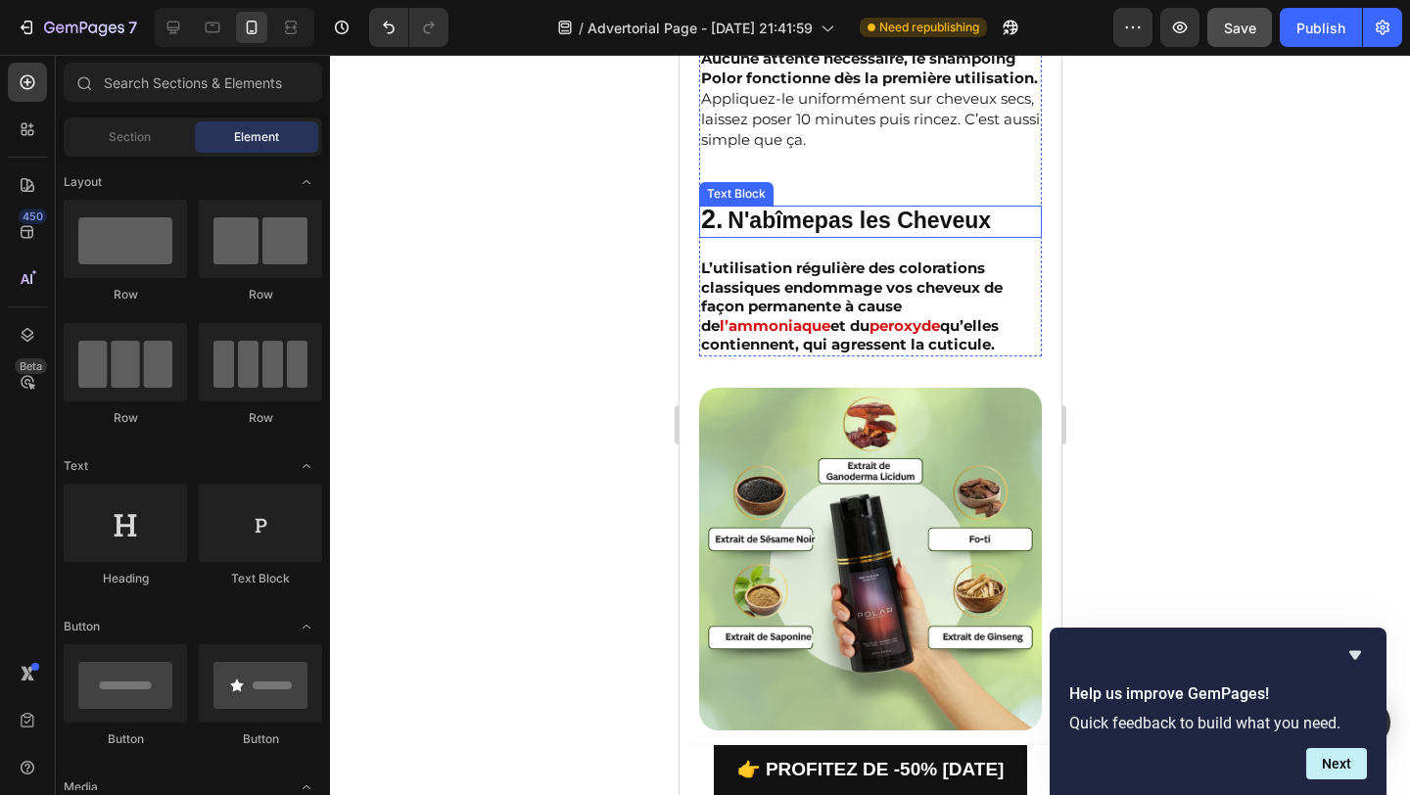
click at [792, 233] on span "N'abîme pas les Cheveux" at bounding box center [858, 220] width 263 height 25
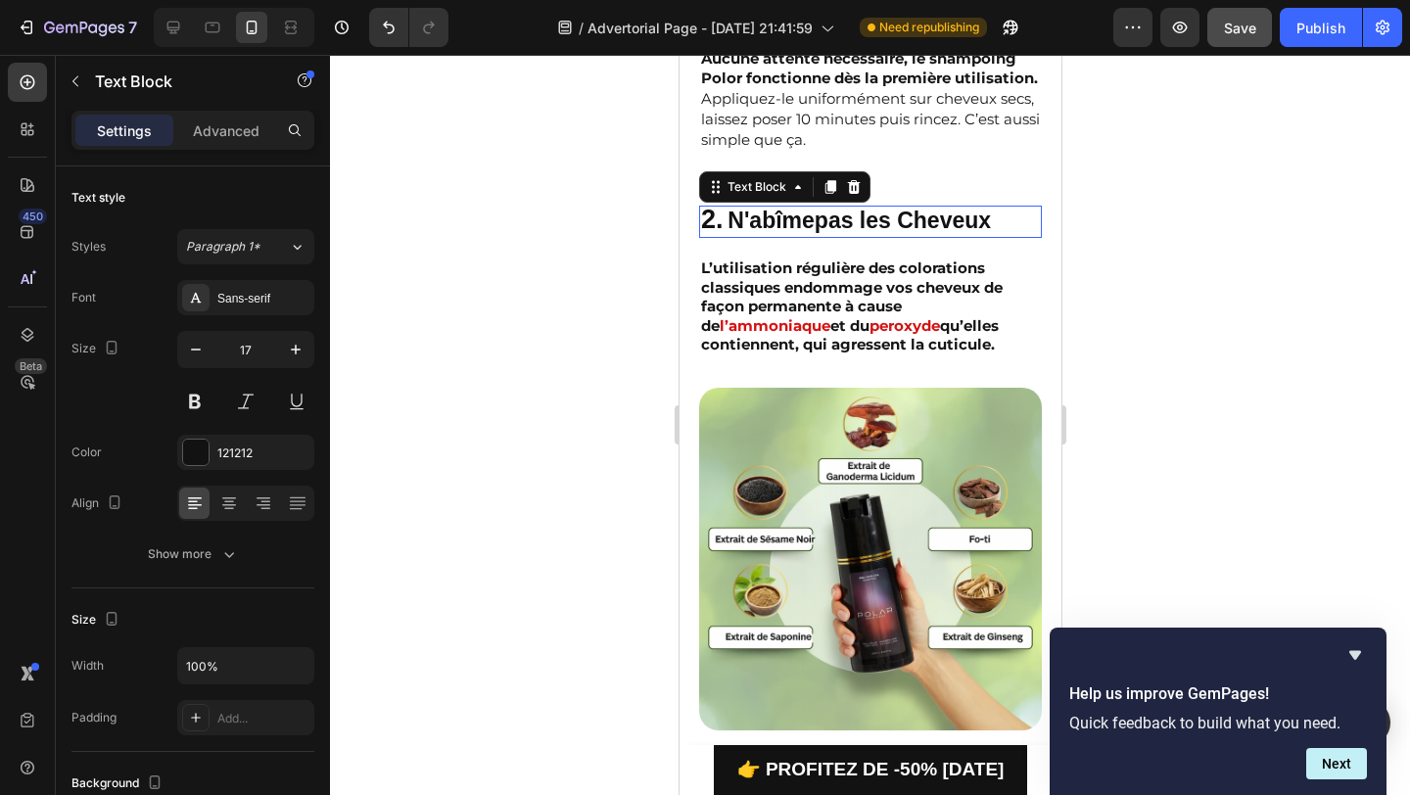
click at [792, 233] on span "N'abîme pas les Cheveux" at bounding box center [858, 220] width 263 height 25
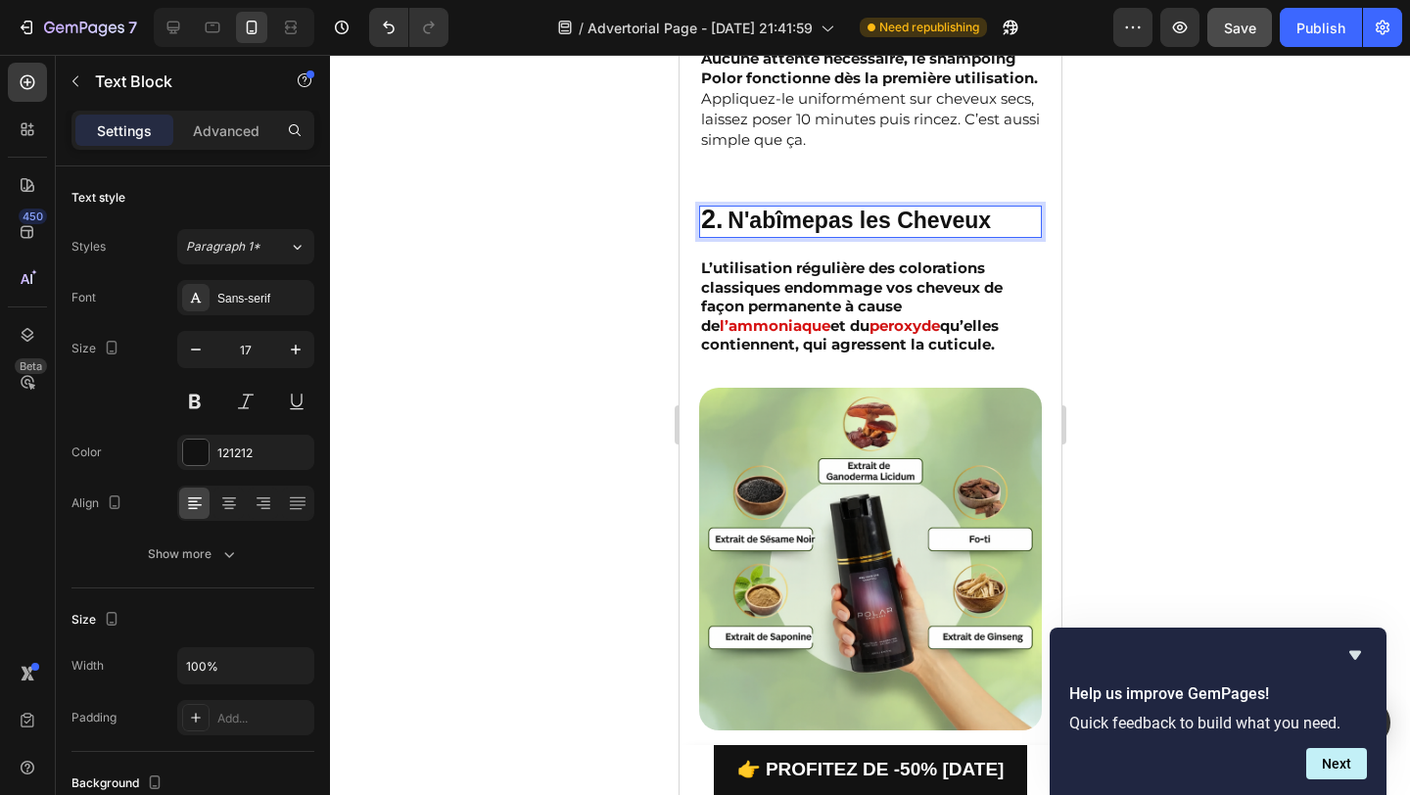
click at [792, 233] on span "N'abîme pas les Cheveux" at bounding box center [858, 220] width 263 height 25
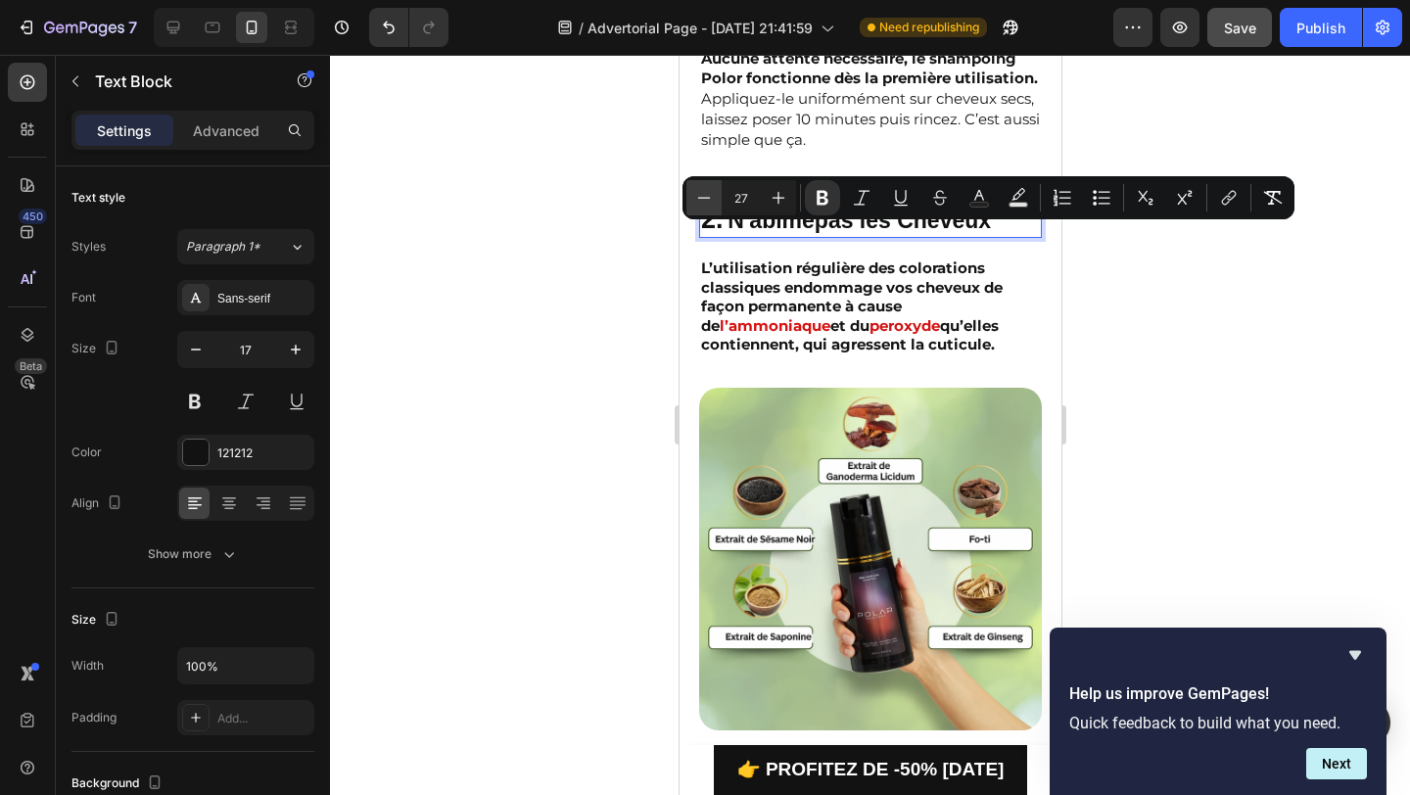
click at [709, 195] on icon "Editor contextual toolbar" at bounding box center [704, 198] width 20 height 20
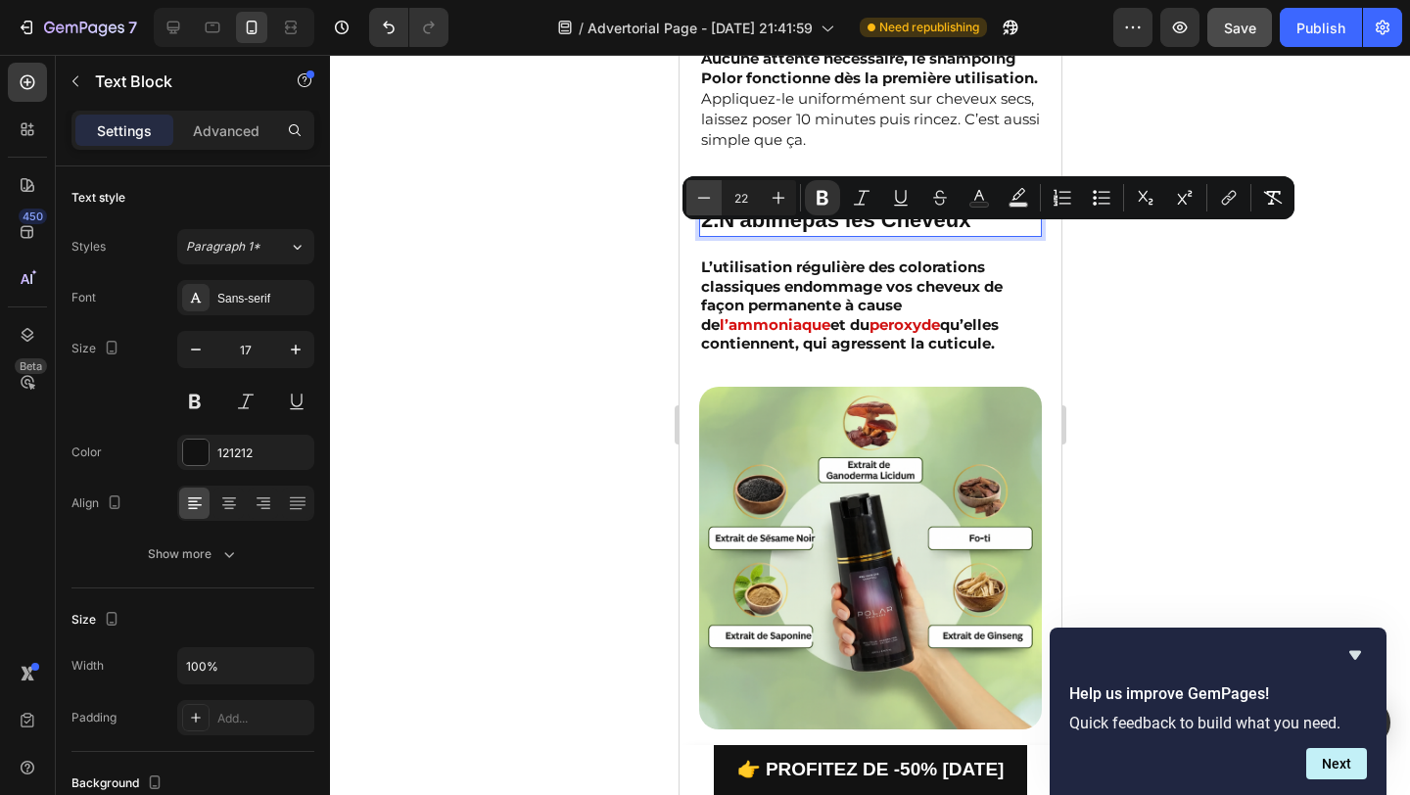
click at [709, 195] on icon "Editor contextual toolbar" at bounding box center [704, 198] width 20 height 20
type input "20"
click at [635, 274] on div at bounding box center [870, 425] width 1080 height 740
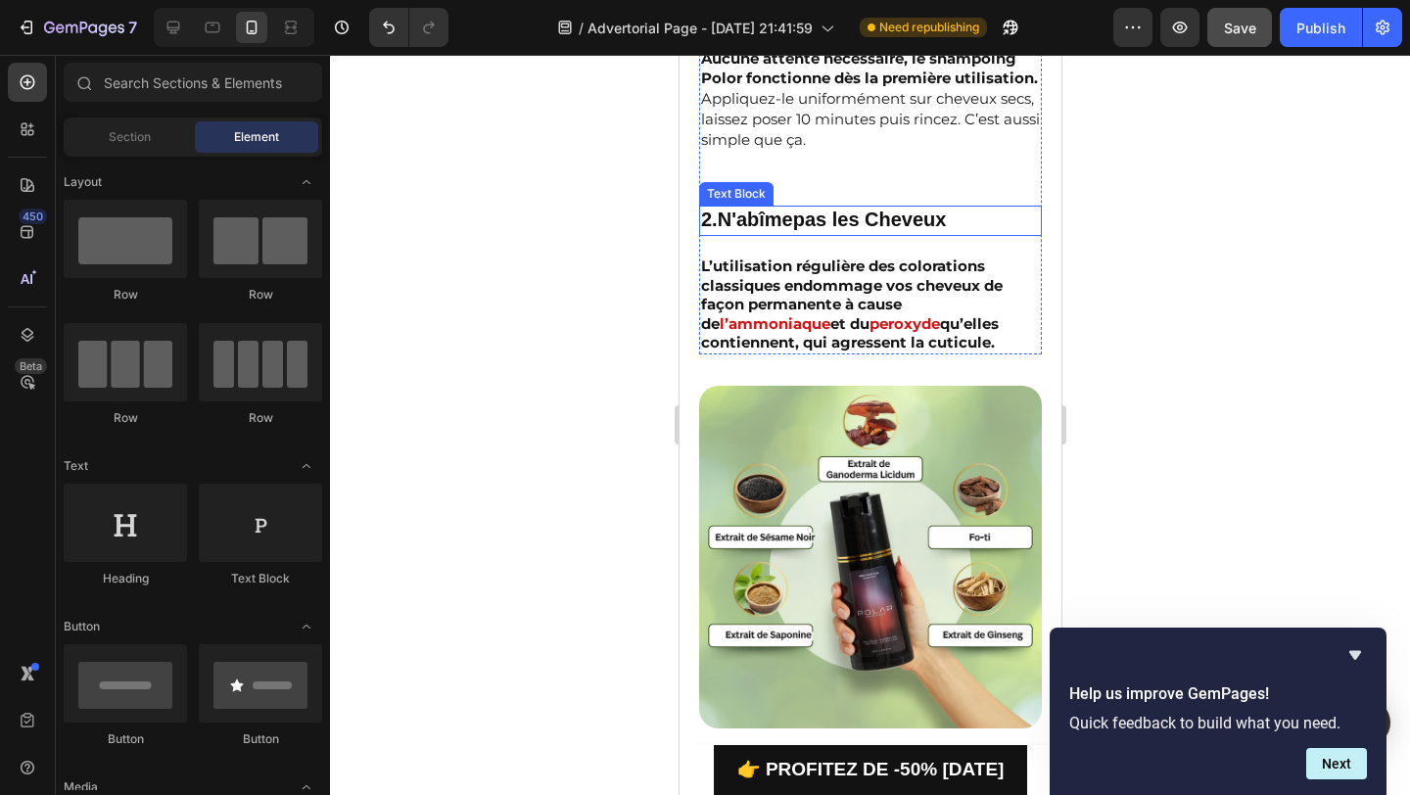
click at [812, 234] on p "2. N'abîme pas les Cheveux" at bounding box center [869, 221] width 339 height 26
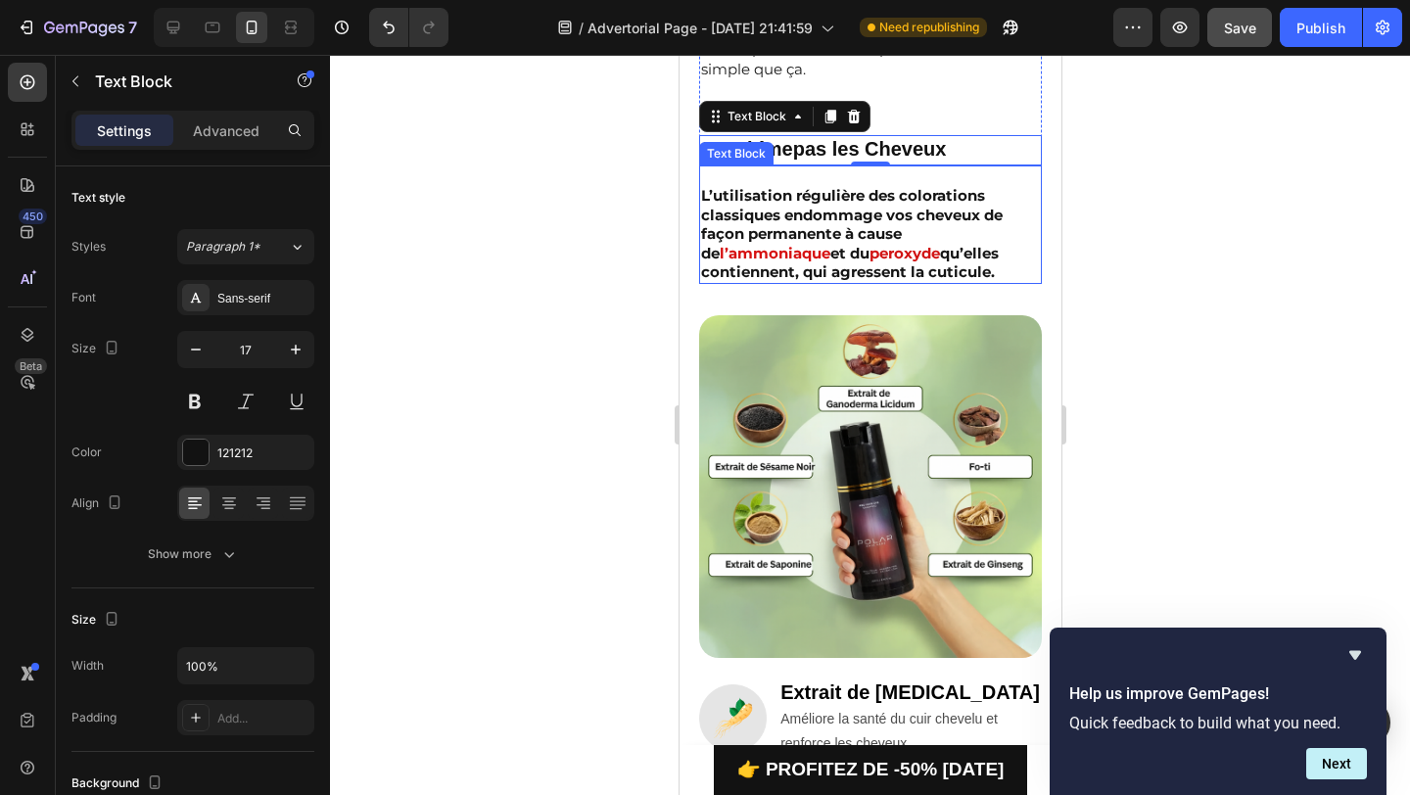
scroll to position [1160, 0]
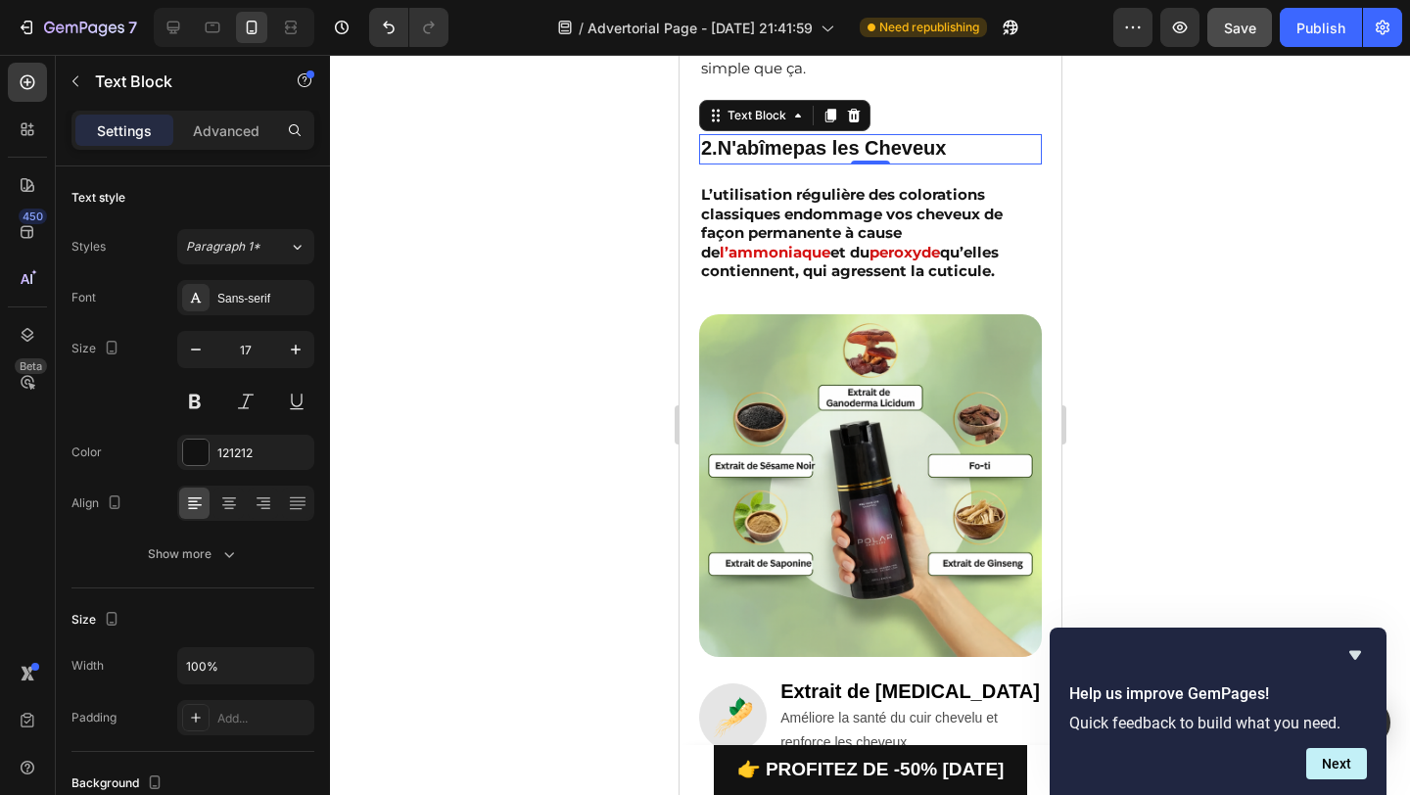
click at [788, 246] on p "L’utilisation régulière des colorations classiques endommage vos cheveux de faç…" at bounding box center [869, 233] width 339 height 96
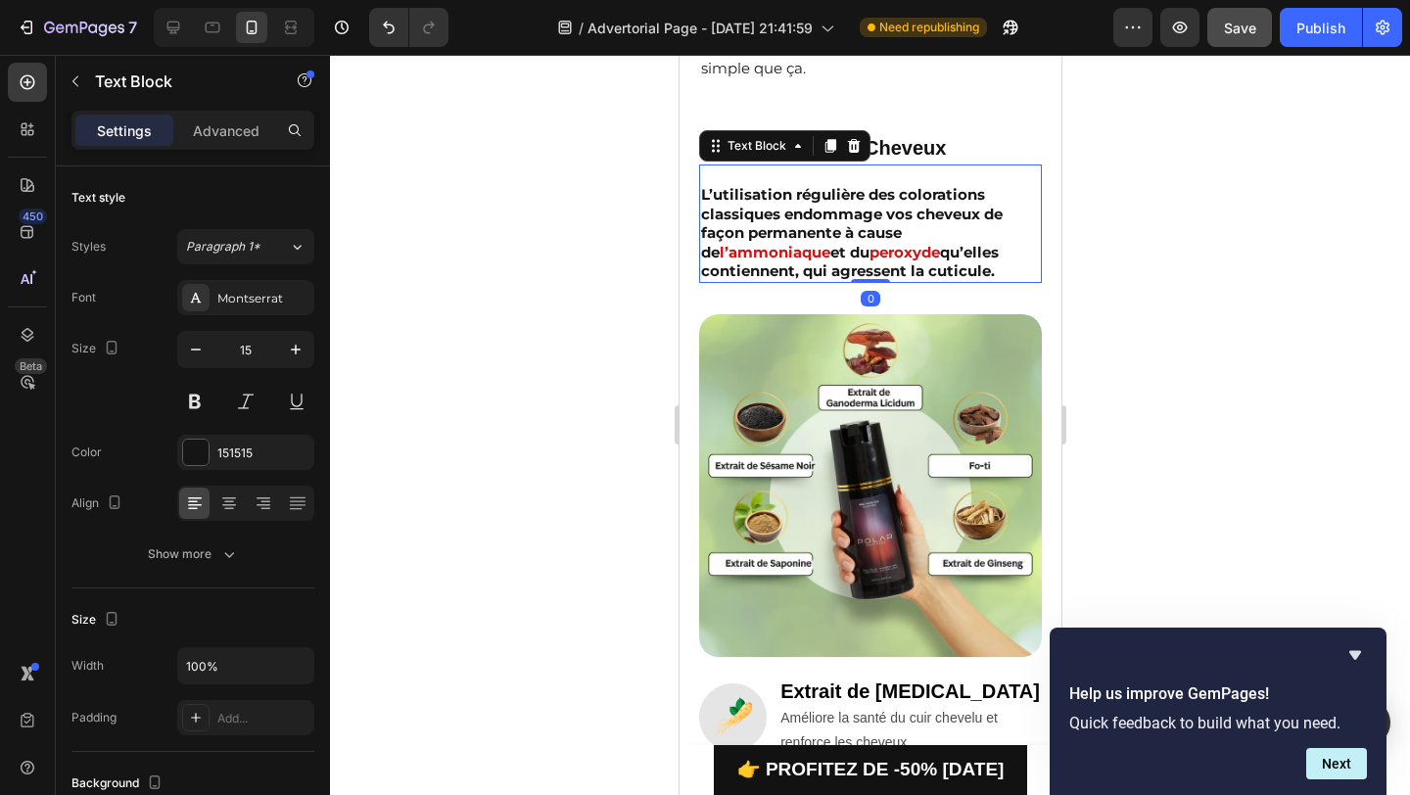
click at [788, 246] on p "L’utilisation régulière des colorations classiques endommage vos cheveux de faç…" at bounding box center [869, 233] width 339 height 96
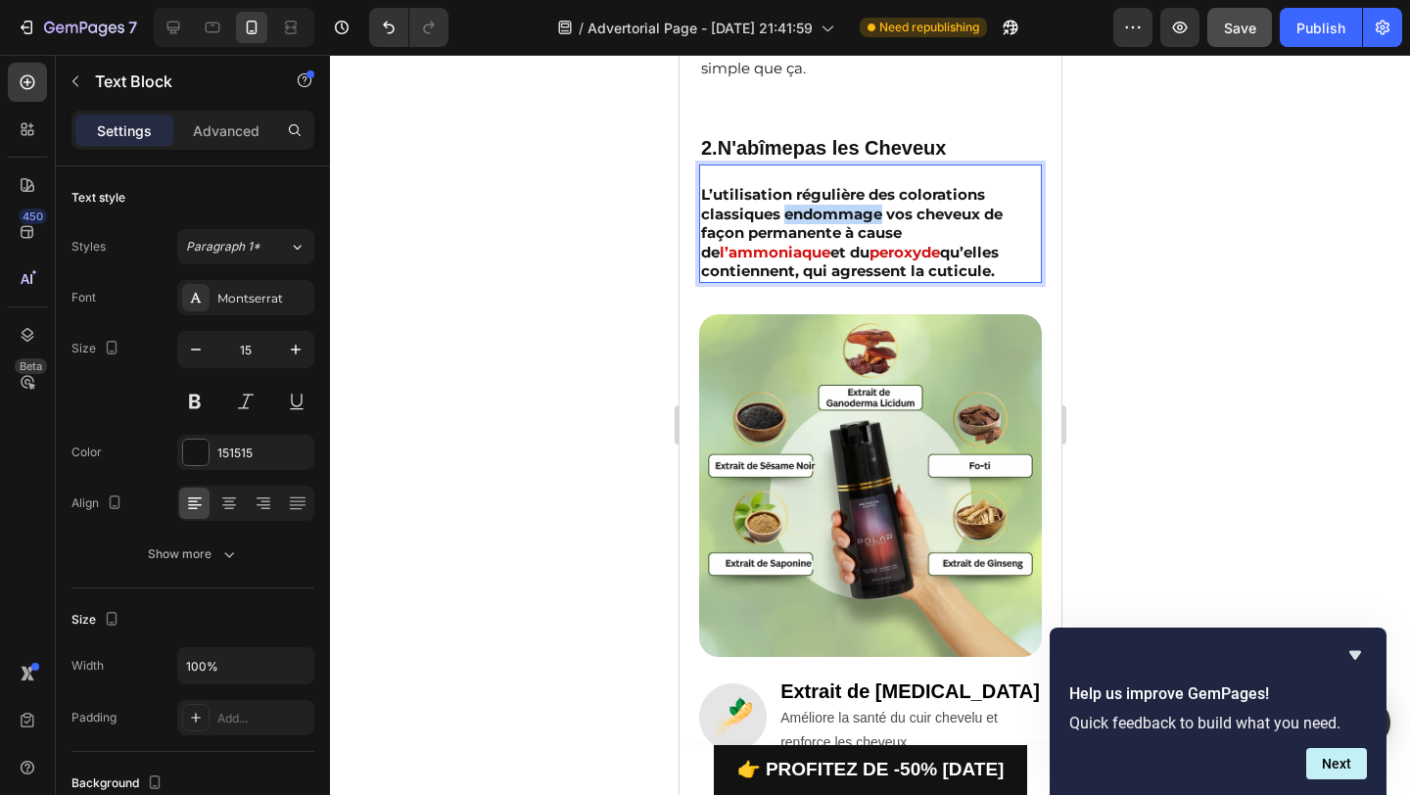
click at [788, 246] on p "L’utilisation régulière des colorations classiques endommage vos cheveux de faç…" at bounding box center [869, 233] width 339 height 96
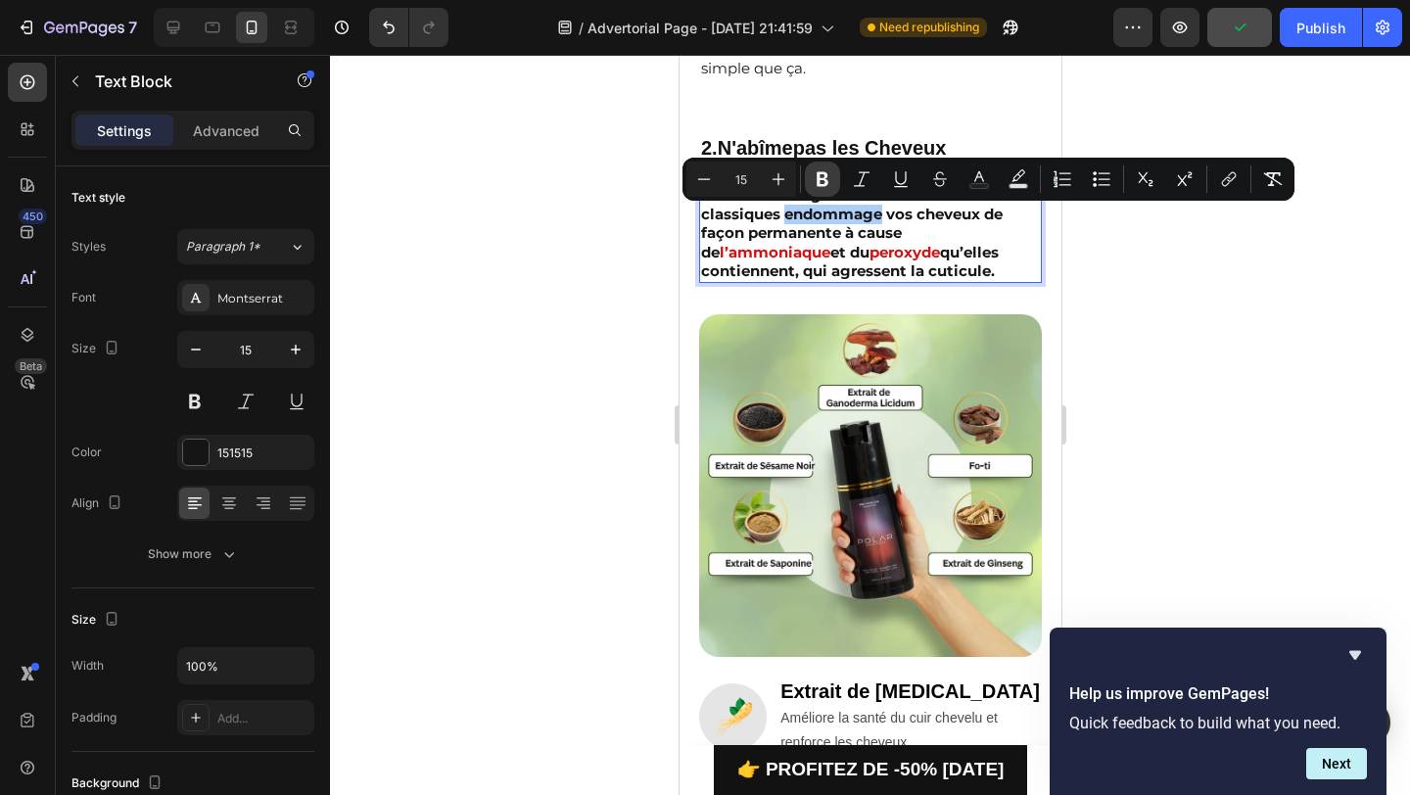
click at [822, 169] on icon "Editor contextual toolbar" at bounding box center [823, 179] width 20 height 20
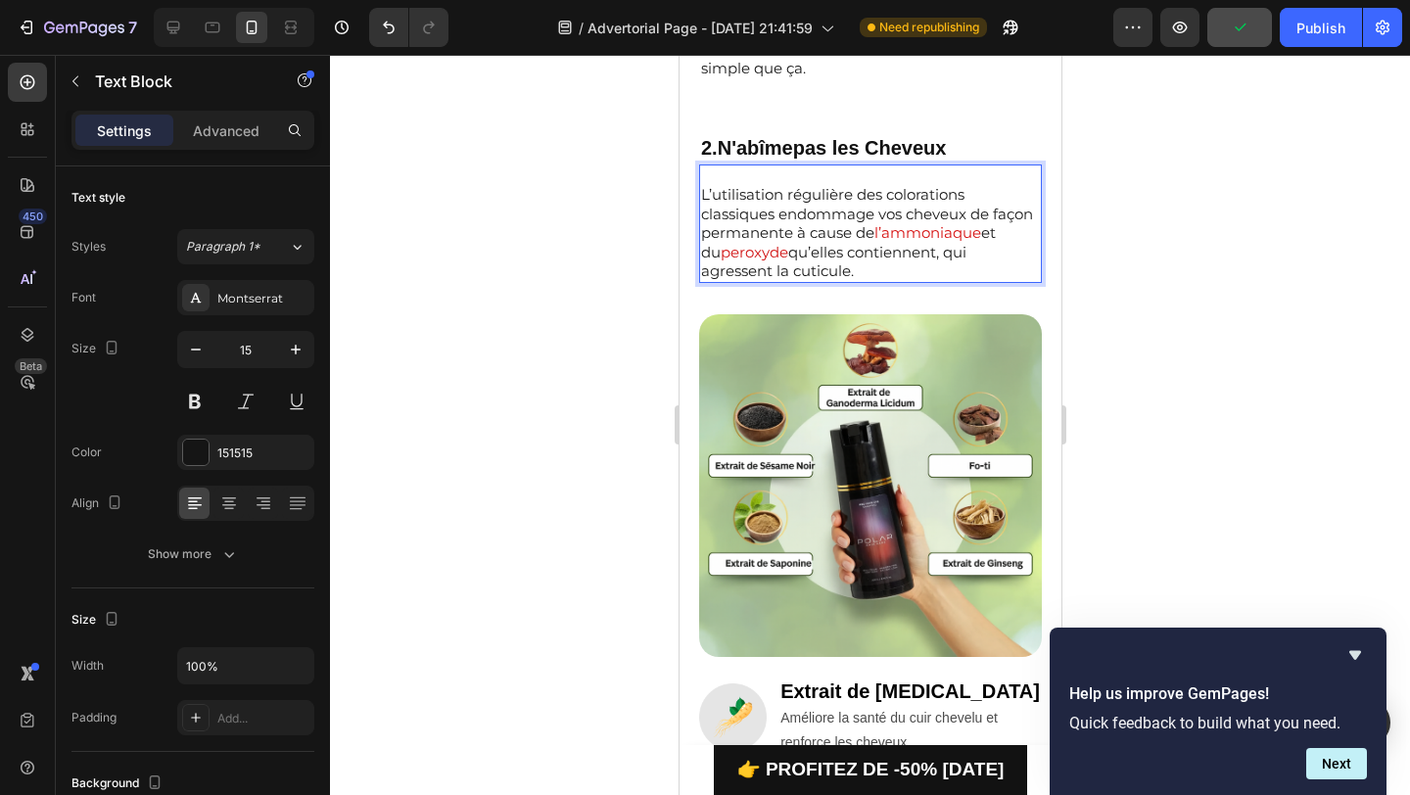
click at [567, 261] on div at bounding box center [870, 425] width 1080 height 740
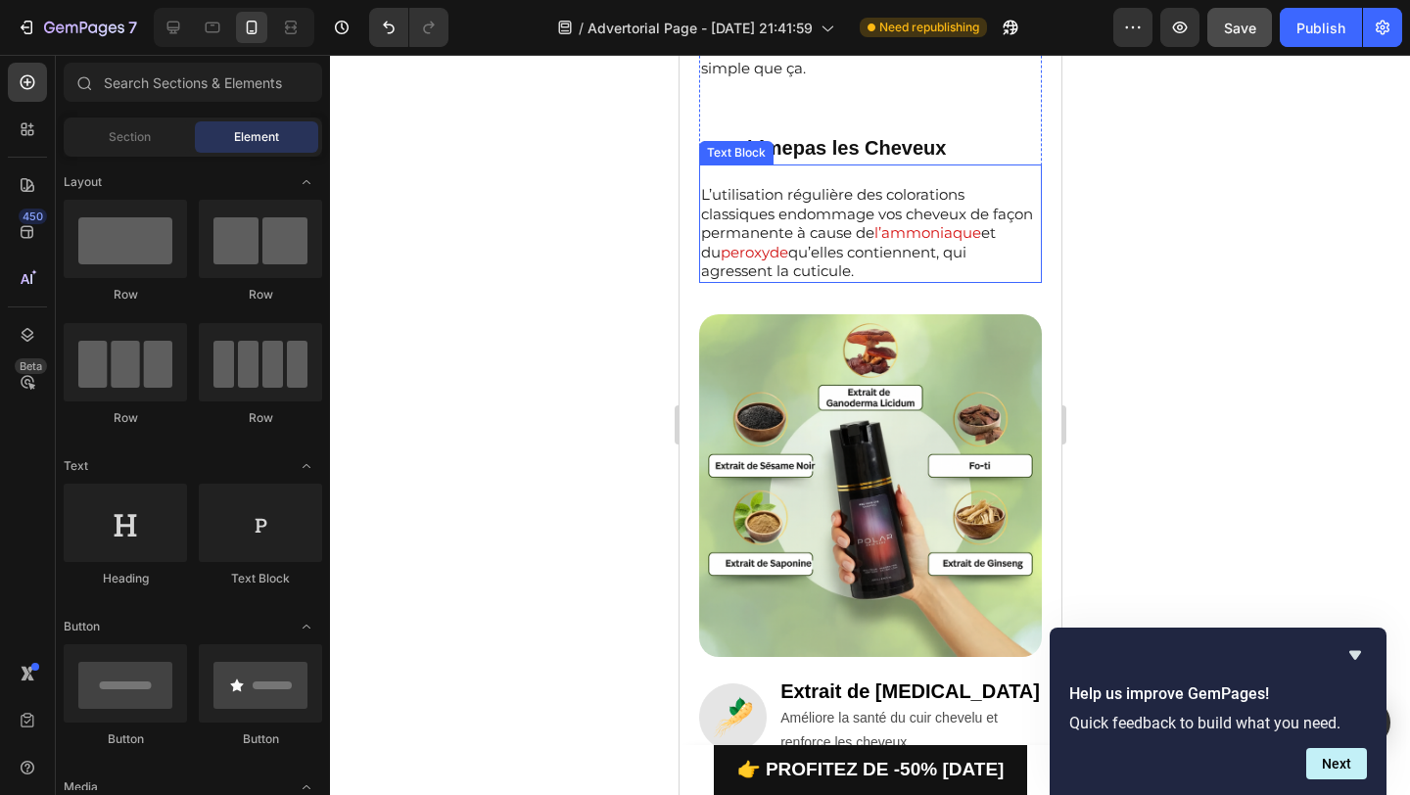
click at [758, 257] on p "L’utilisation régulière des colorations classiques endommage vos cheveux de faç…" at bounding box center [869, 233] width 339 height 96
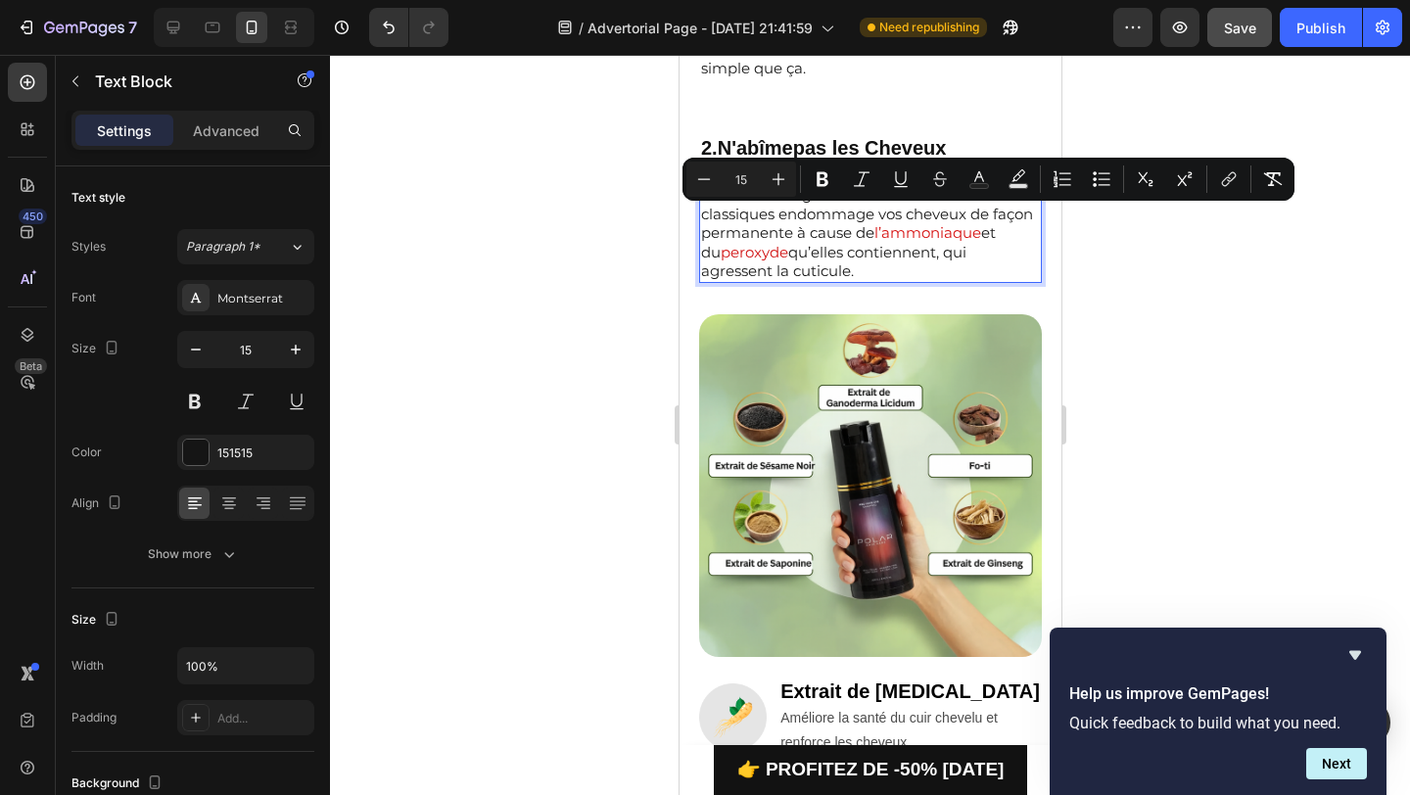
click at [779, 239] on p "L’utilisation régulière des colorations classiques endommage vos cheveux de faç…" at bounding box center [869, 233] width 339 height 96
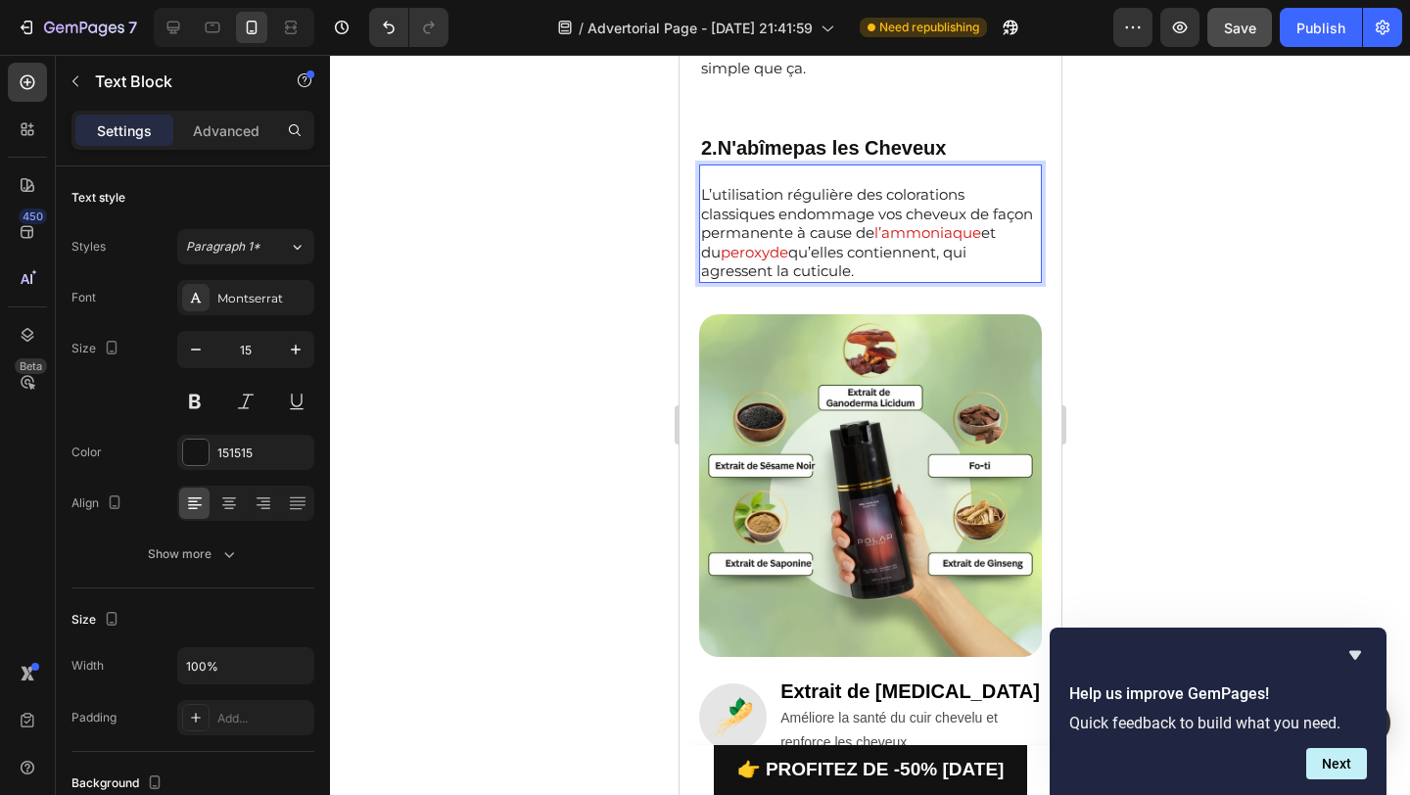
click at [871, 237] on p "L’utilisation régulière des colorations classiques endommage vos cheveux de faç…" at bounding box center [869, 233] width 339 height 96
click at [776, 261] on span "peroxyde" at bounding box center [754, 252] width 68 height 19
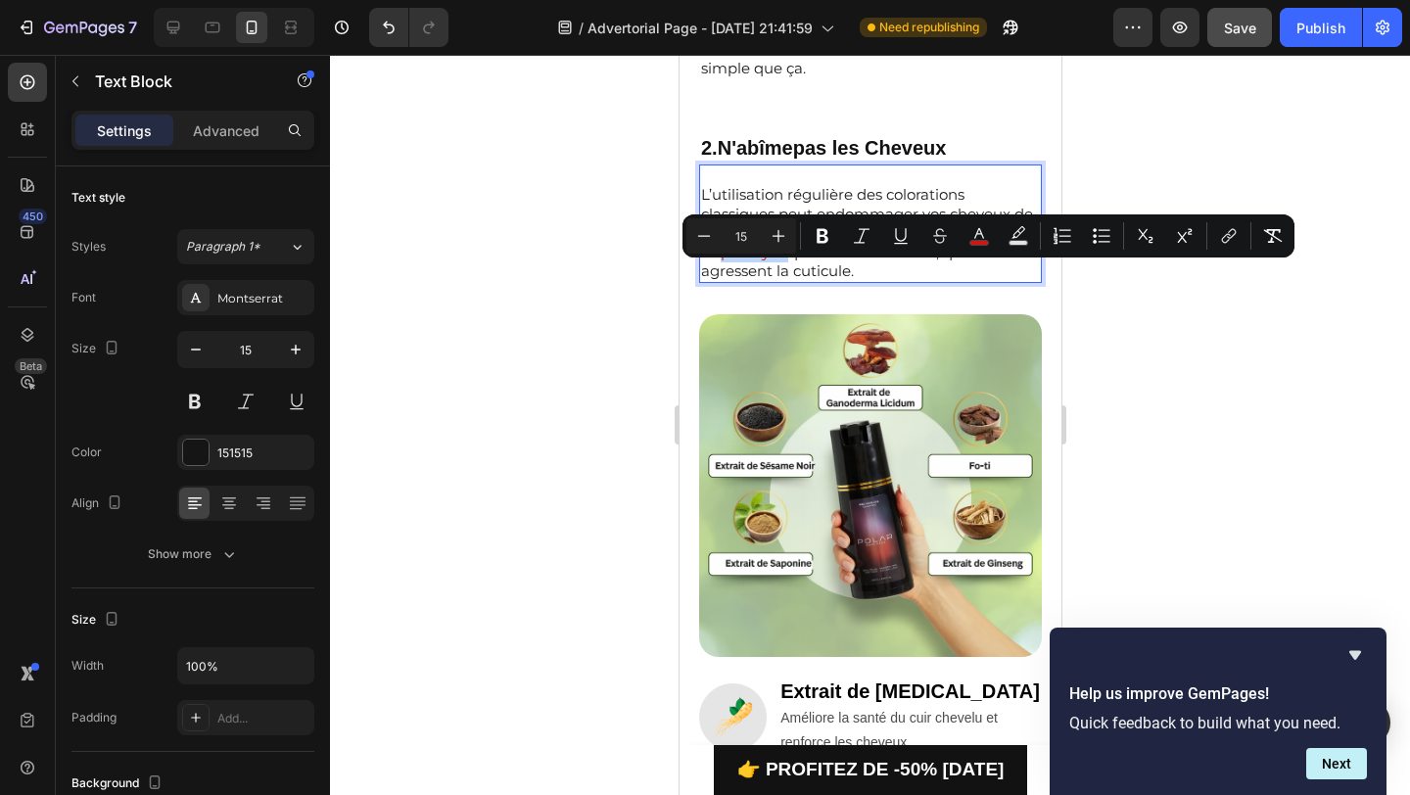
click at [828, 281] on p "L’utilisation régulière des colorations classiques peut endommager vos cheveux …" at bounding box center [869, 233] width 339 height 96
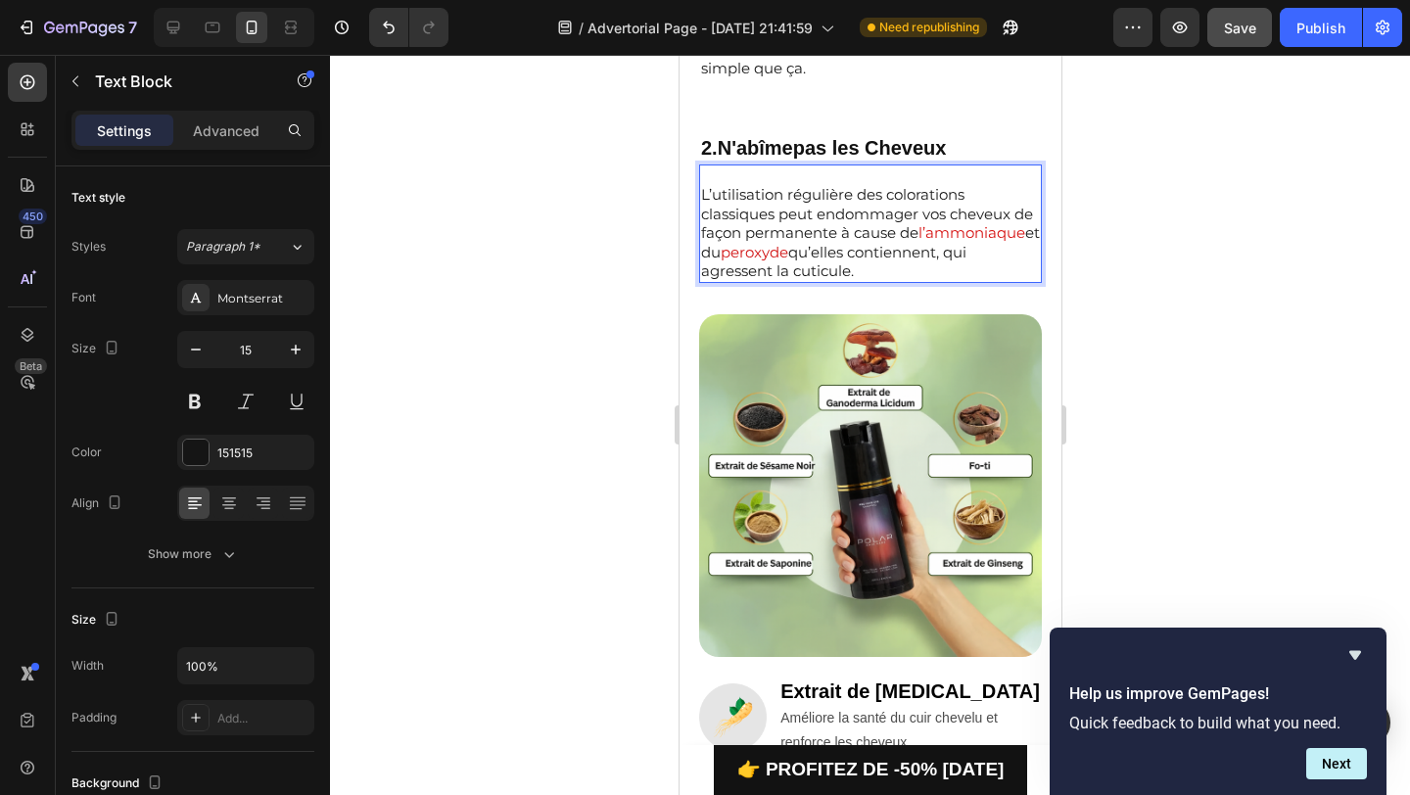
click at [773, 281] on p "L’utilisation régulière des colorations classiques peut endommager vos cheveux …" at bounding box center [869, 233] width 339 height 96
click at [793, 281] on p "L’utilisation régulière des colorations classiques peut endommager vos cheveux …" at bounding box center [869, 233] width 339 height 96
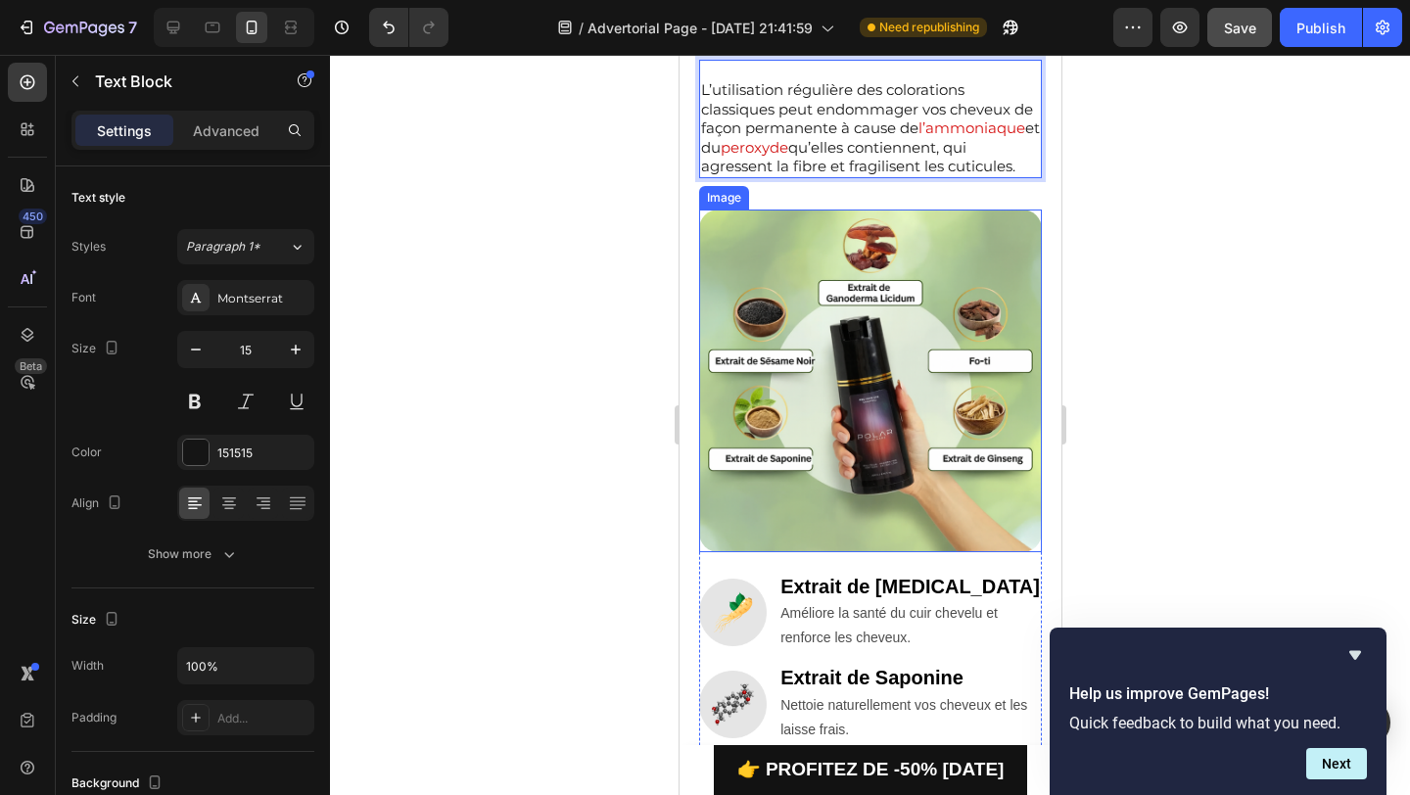
scroll to position [1270, 0]
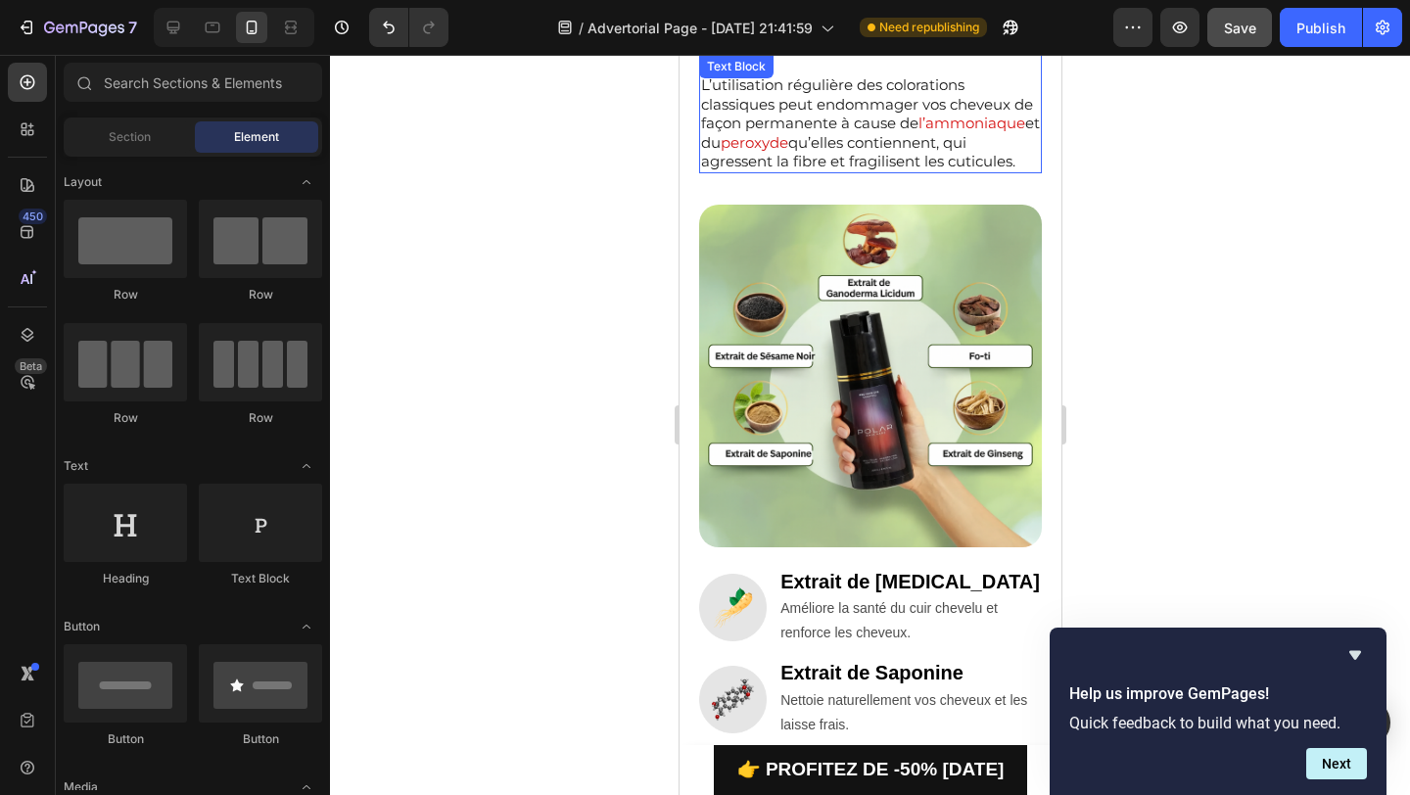
click at [871, 171] on p "L’utilisation régulière des colorations classiques peut endommager vos cheveux …" at bounding box center [869, 123] width 339 height 96
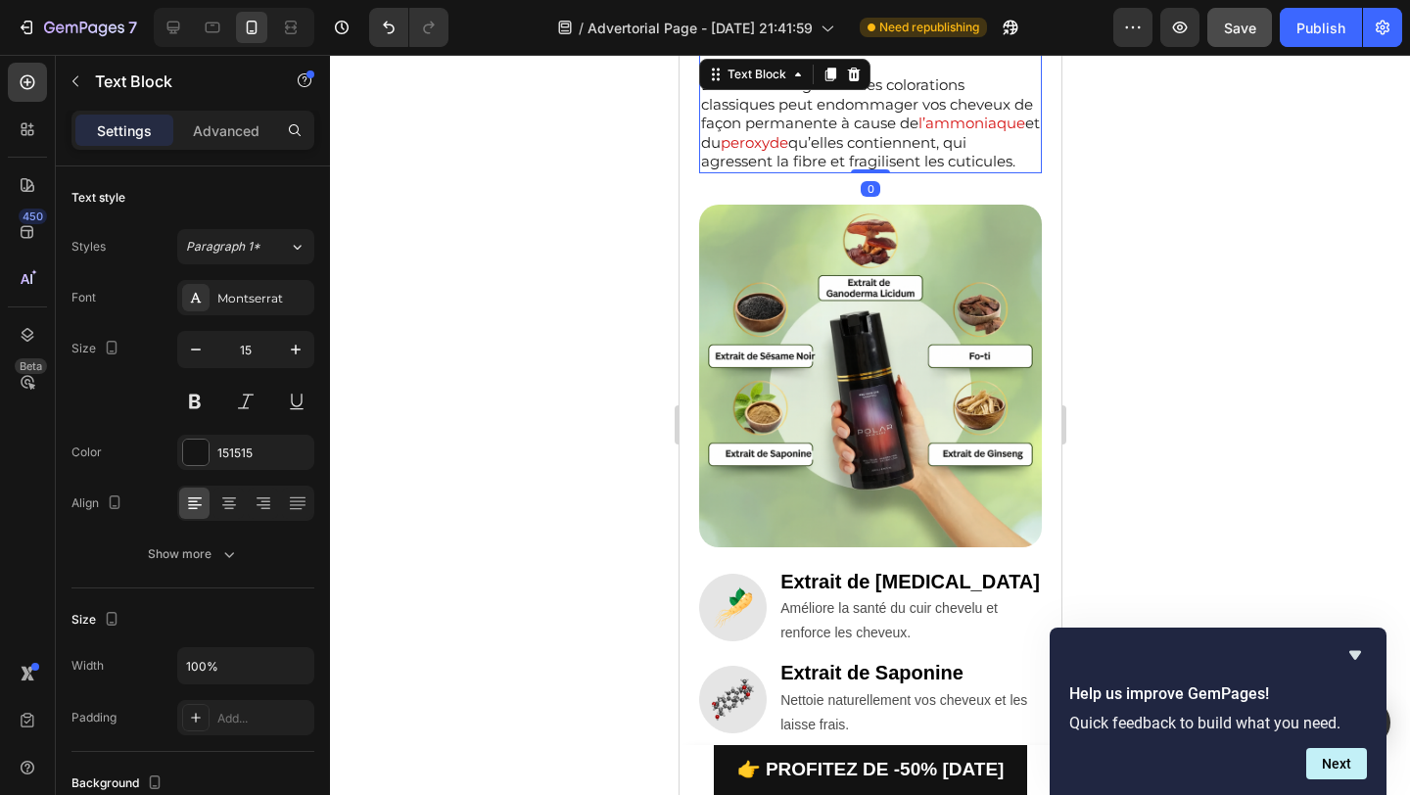
click at [603, 194] on div at bounding box center [870, 425] width 1080 height 740
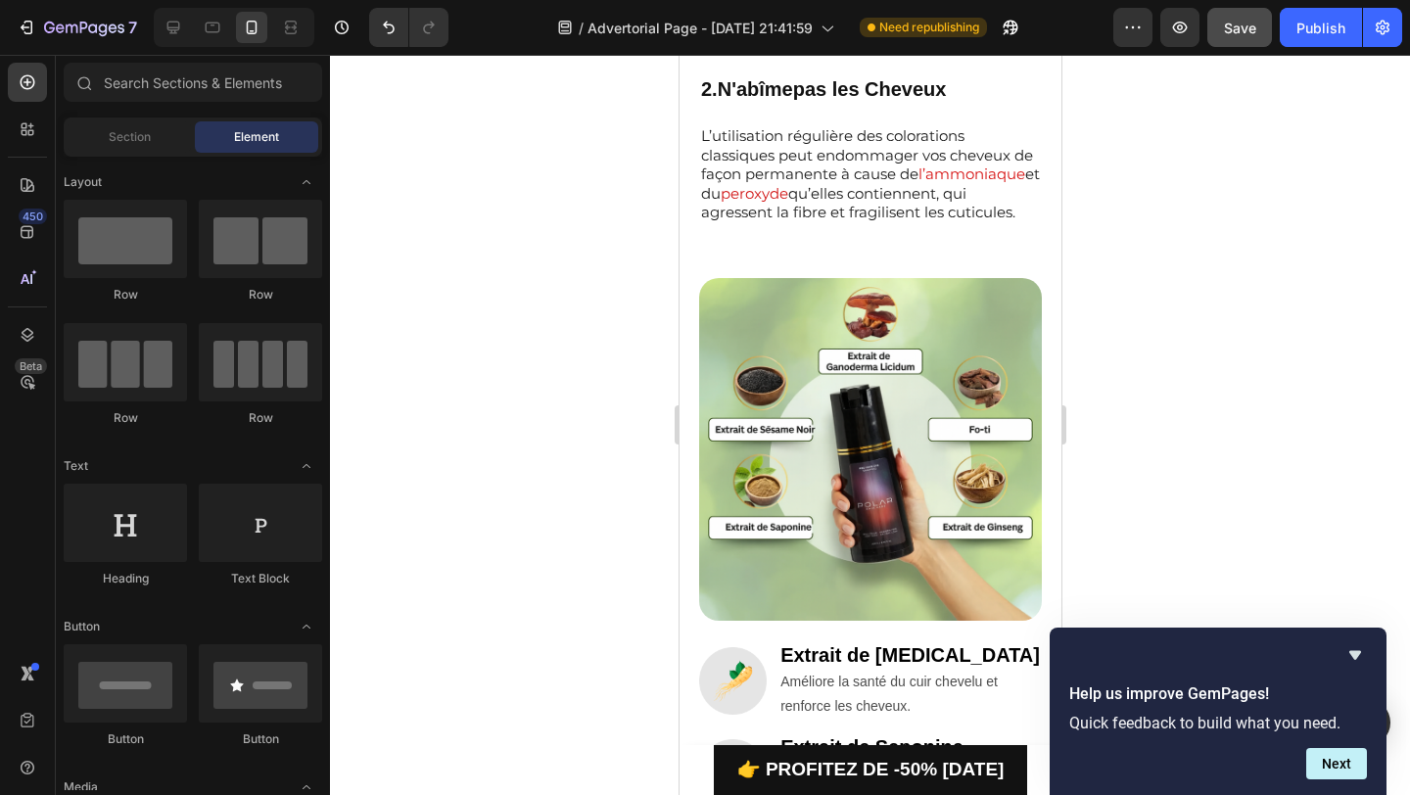
scroll to position [1144, 0]
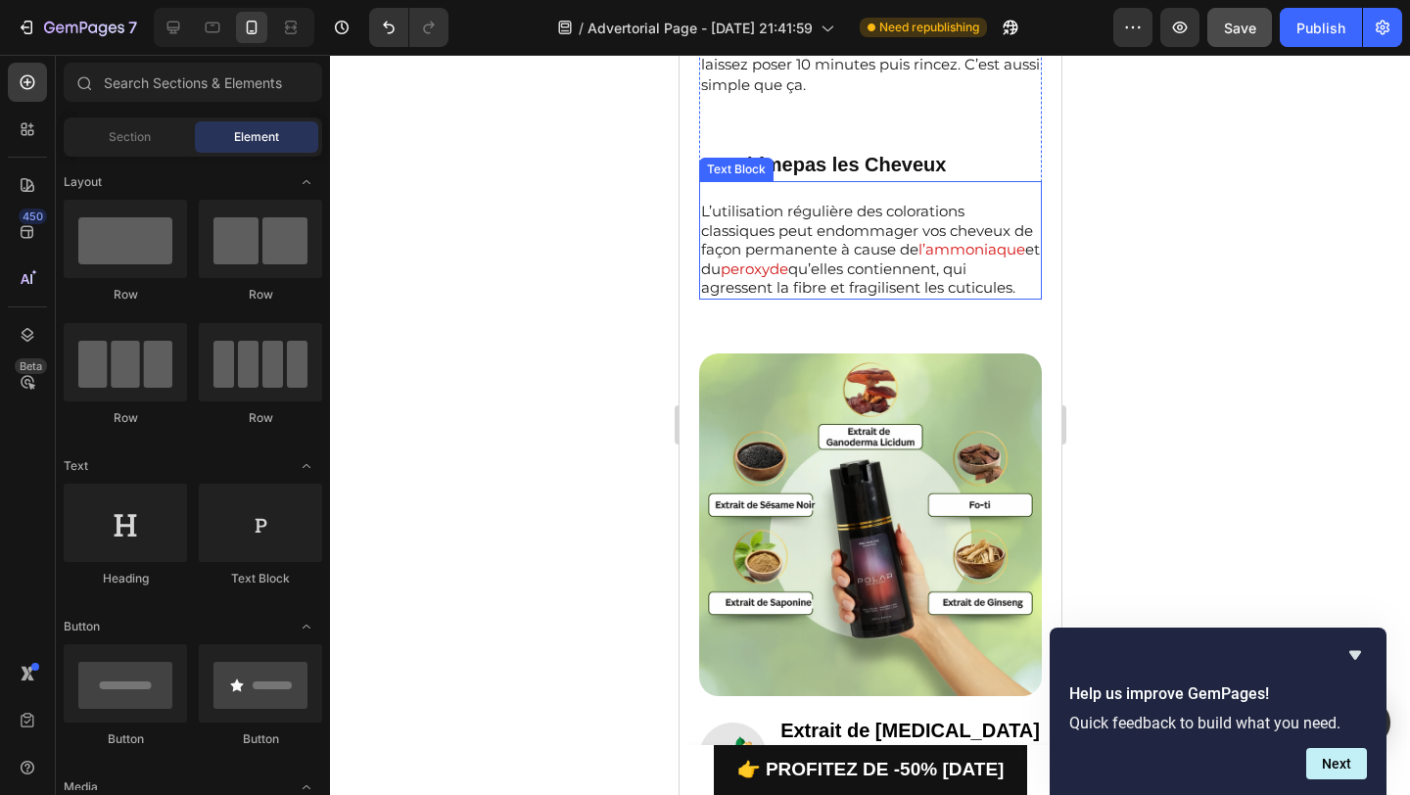
click at [772, 277] on p "L’utilisation régulière des colorations classiques peut endommager vos cheveux …" at bounding box center [869, 250] width 339 height 96
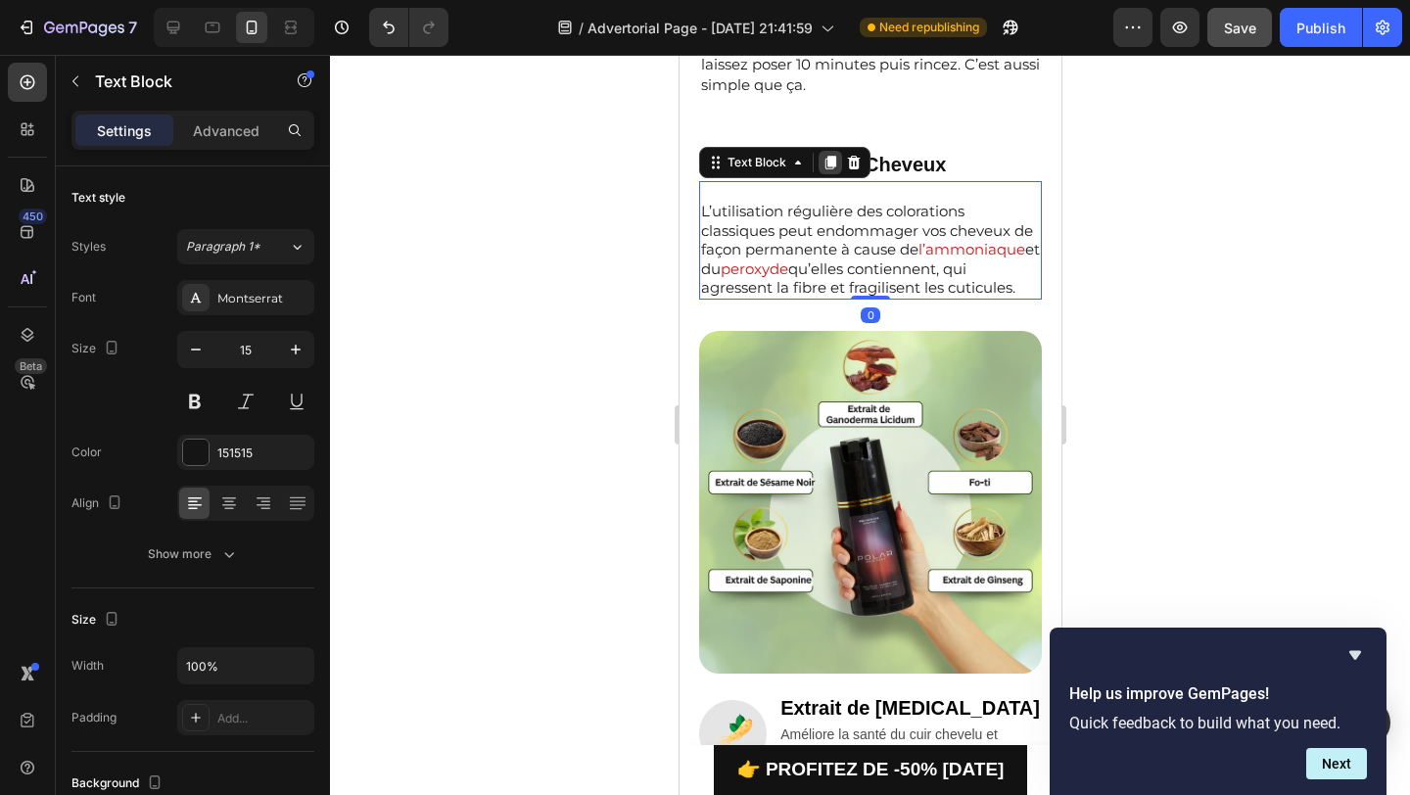
click at [831, 169] on icon at bounding box center [829, 163] width 11 height 14
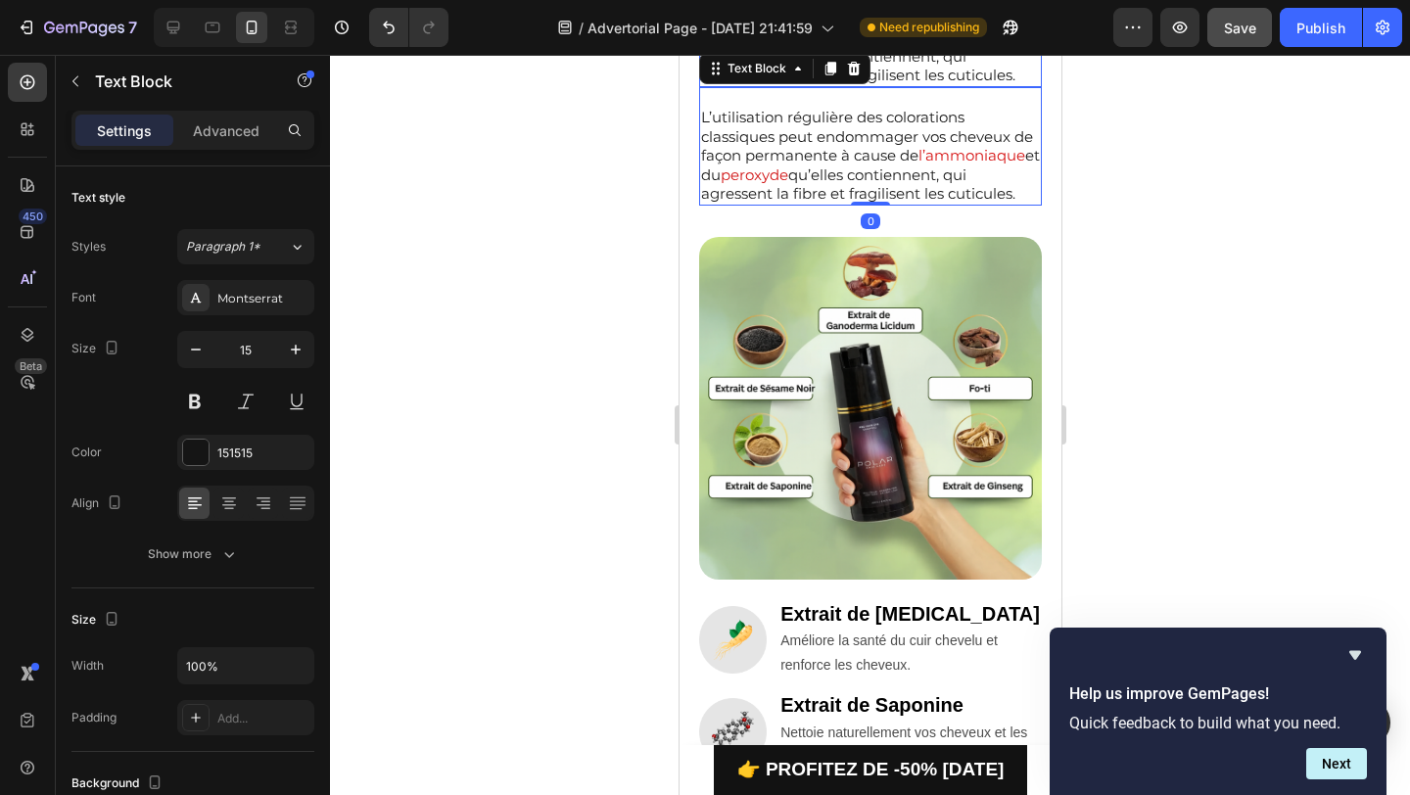
scroll to position [1389, 0]
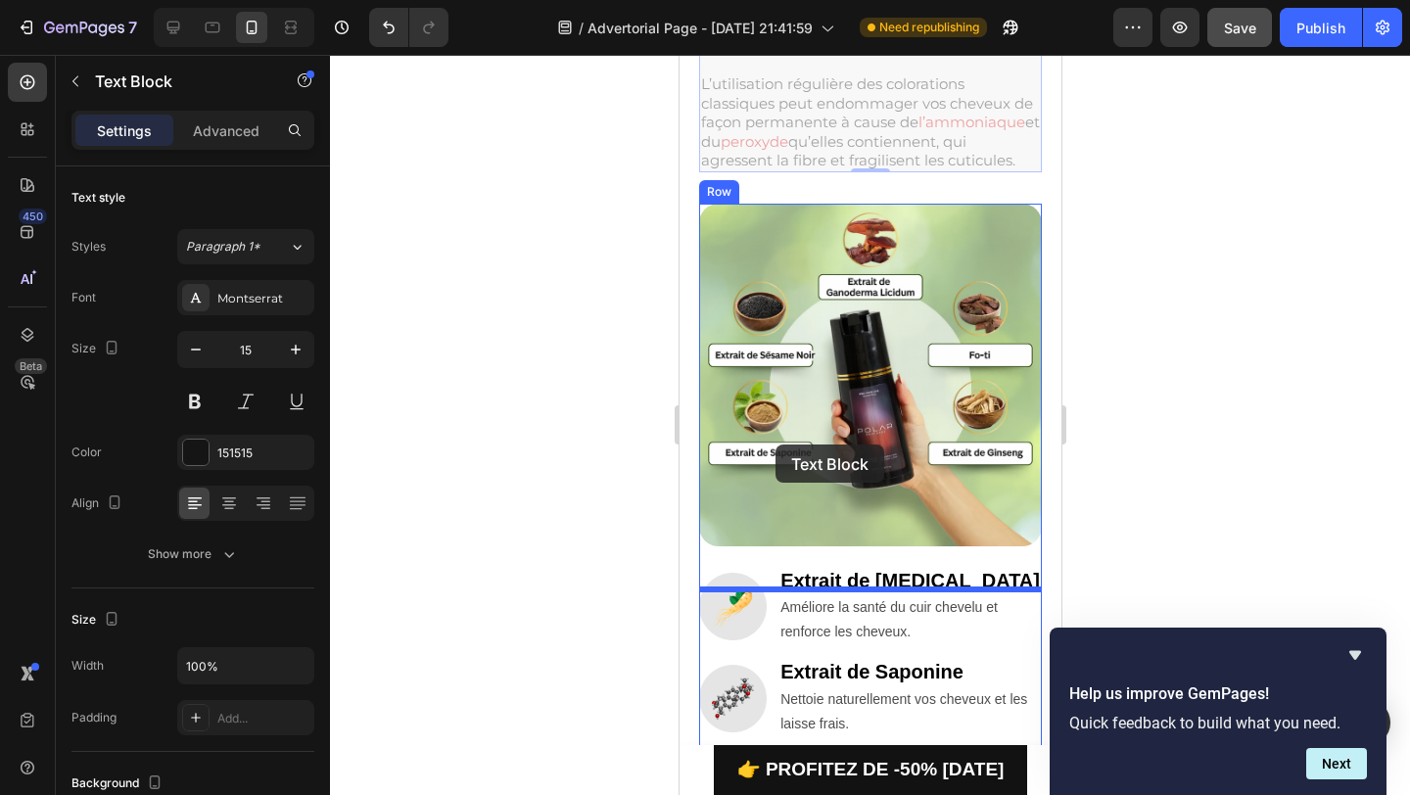
drag, startPoint x: 725, startPoint y: 65, endPoint x: 774, endPoint y: 446, distance: 384.0
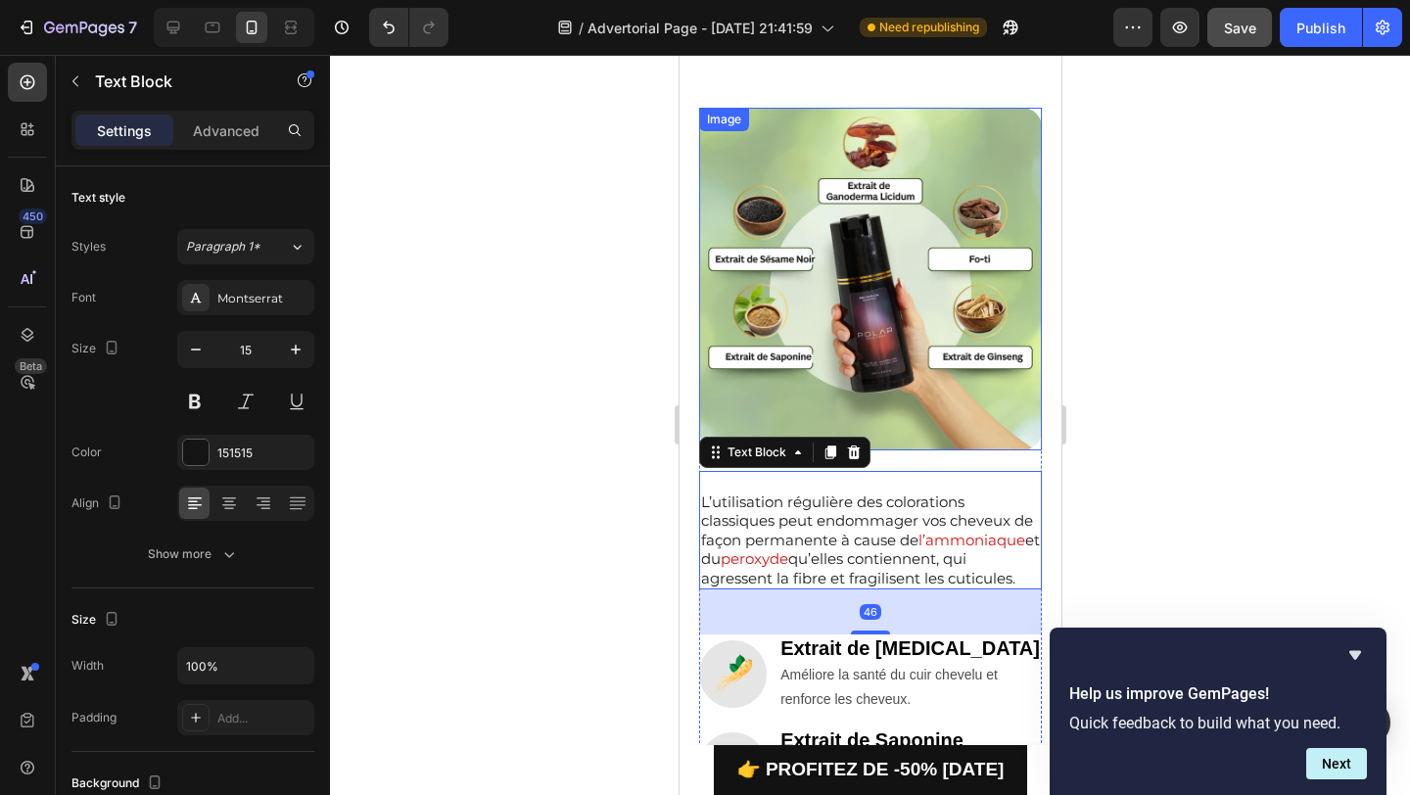
scroll to position [1452, 0]
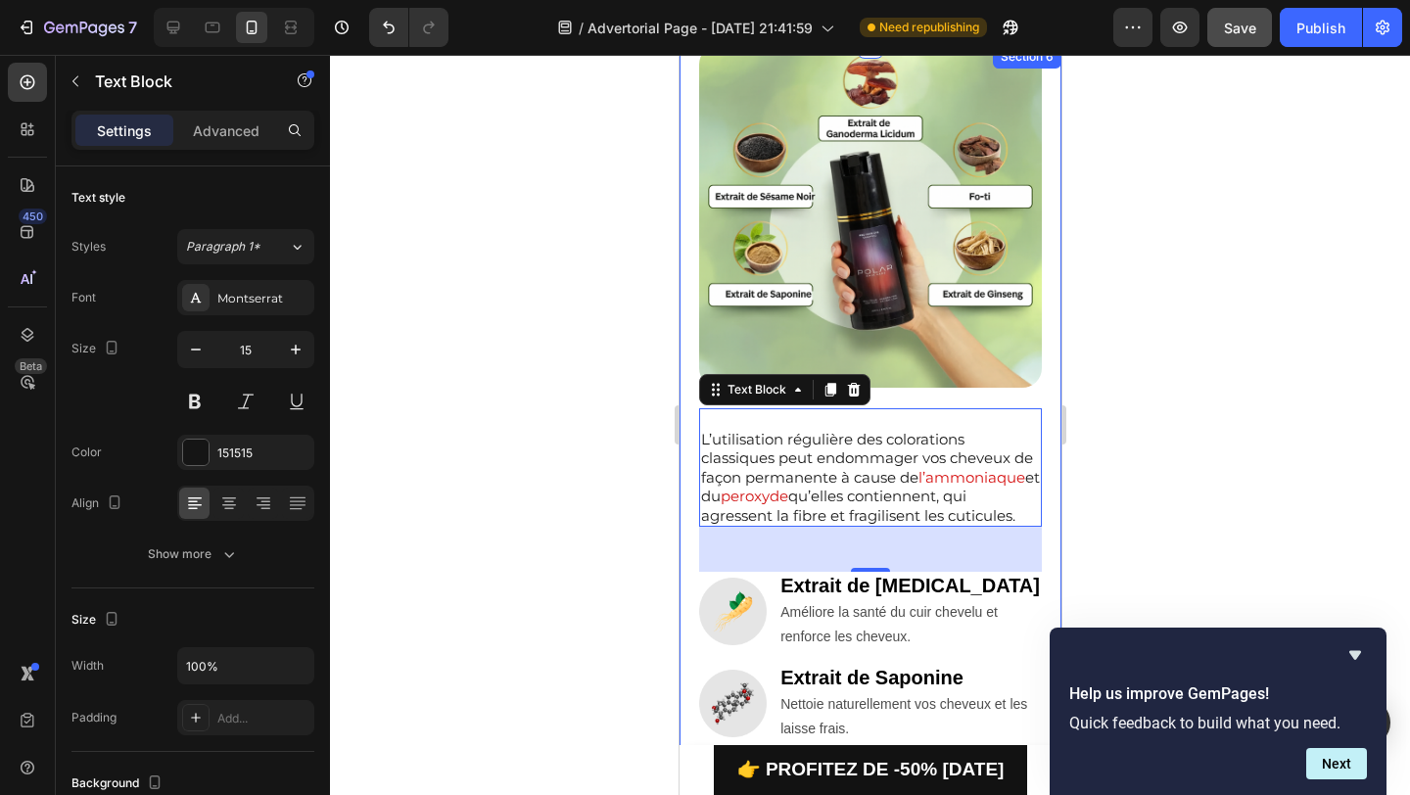
click at [1053, 382] on div "Image L’utilisation régulière des colorations classiques peut endommager vos ch…" at bounding box center [870, 642] width 382 height 1195
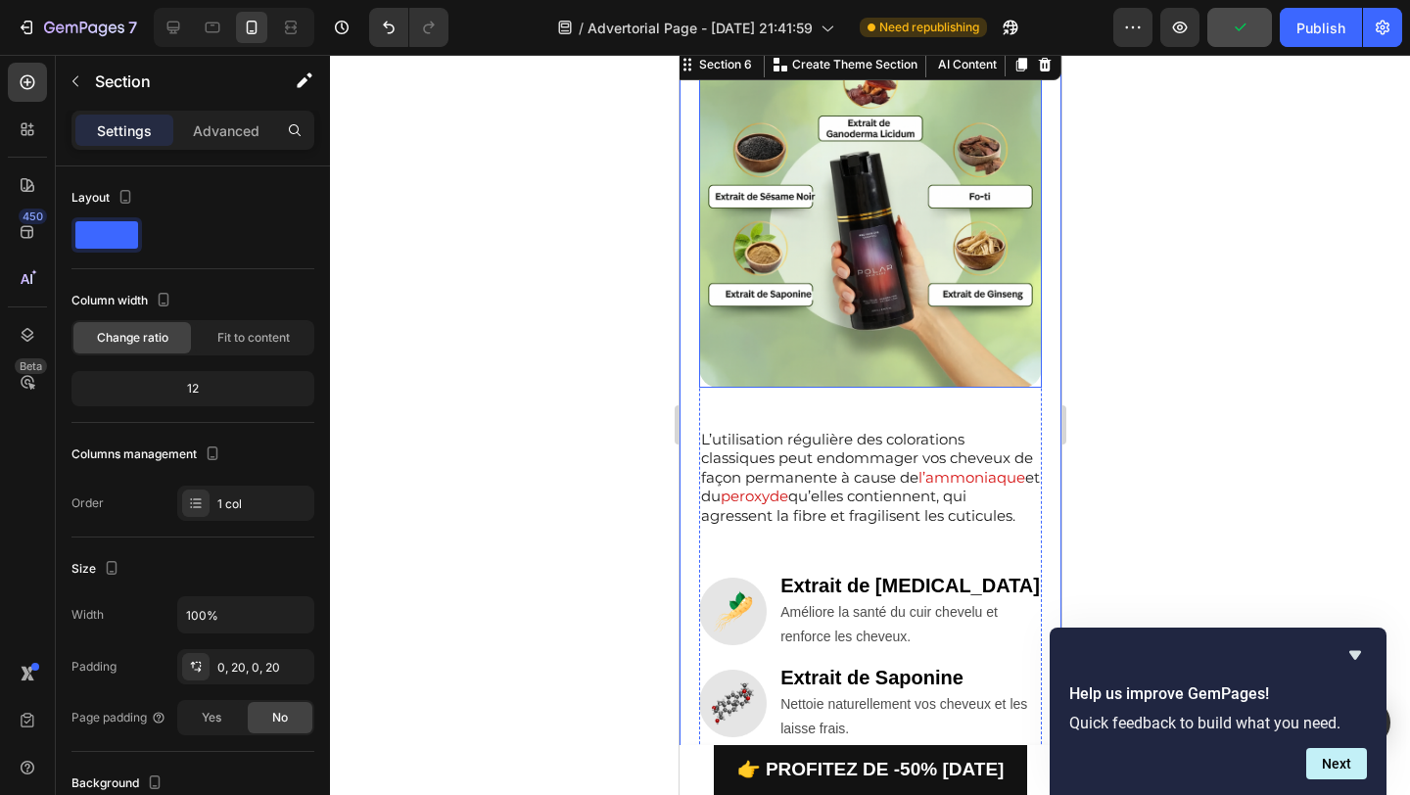
click at [873, 385] on img at bounding box center [869, 216] width 343 height 343
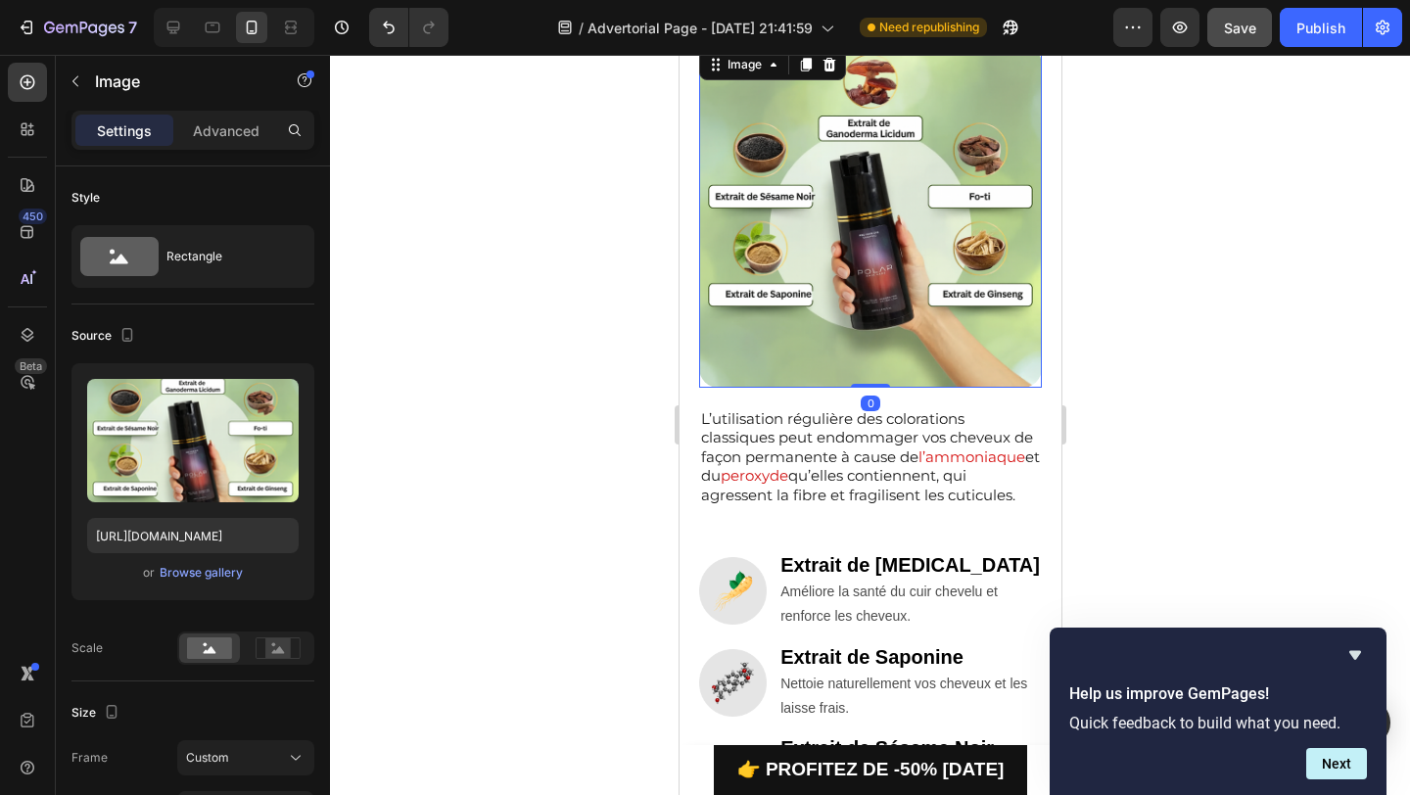
drag, startPoint x: 867, startPoint y: 404, endPoint x: 883, endPoint y: 335, distance: 71.5
click at [875, 335] on div "Image 0" at bounding box center [869, 216] width 343 height 343
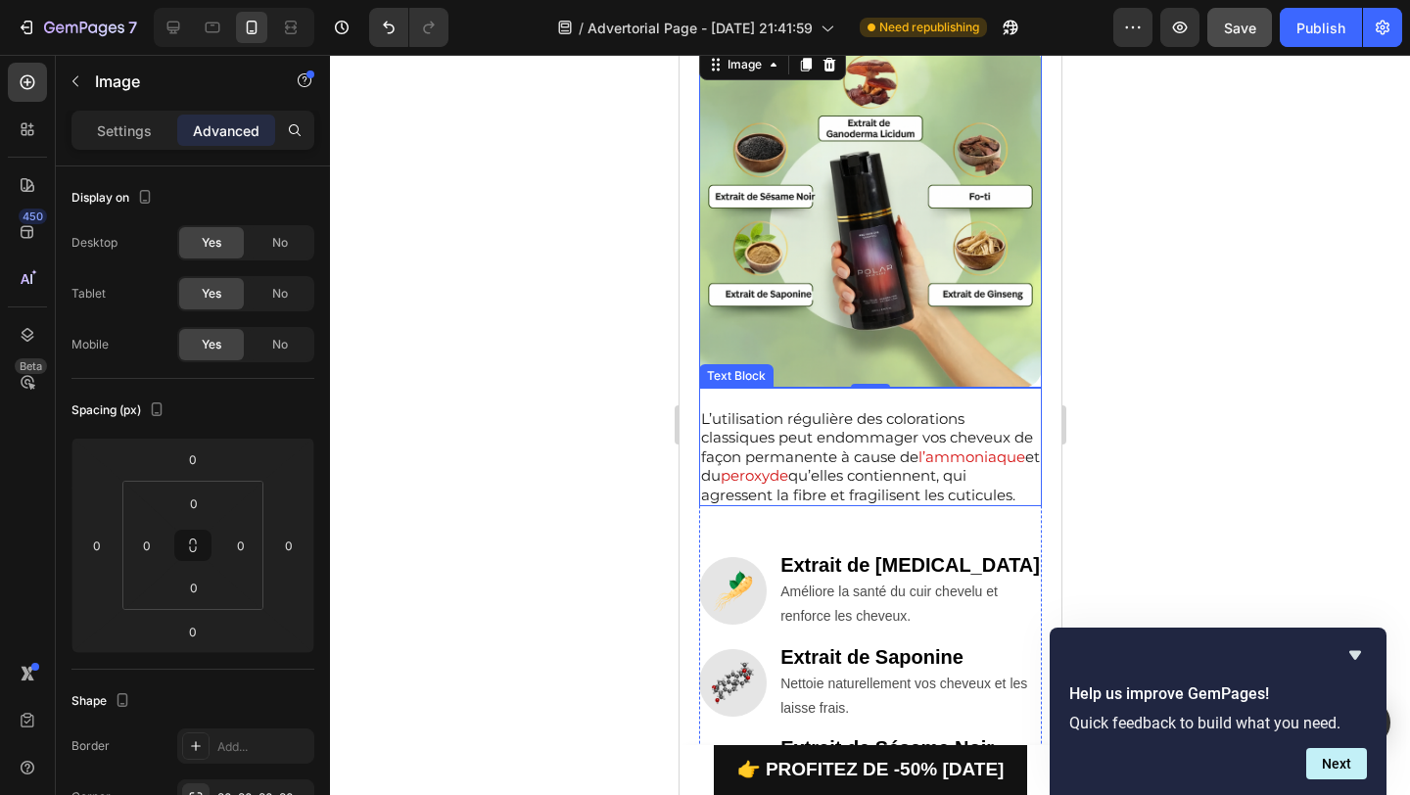
click at [762, 449] on p "L’utilisation régulière des colorations classiques peut endommager vos cheveux …" at bounding box center [869, 457] width 339 height 96
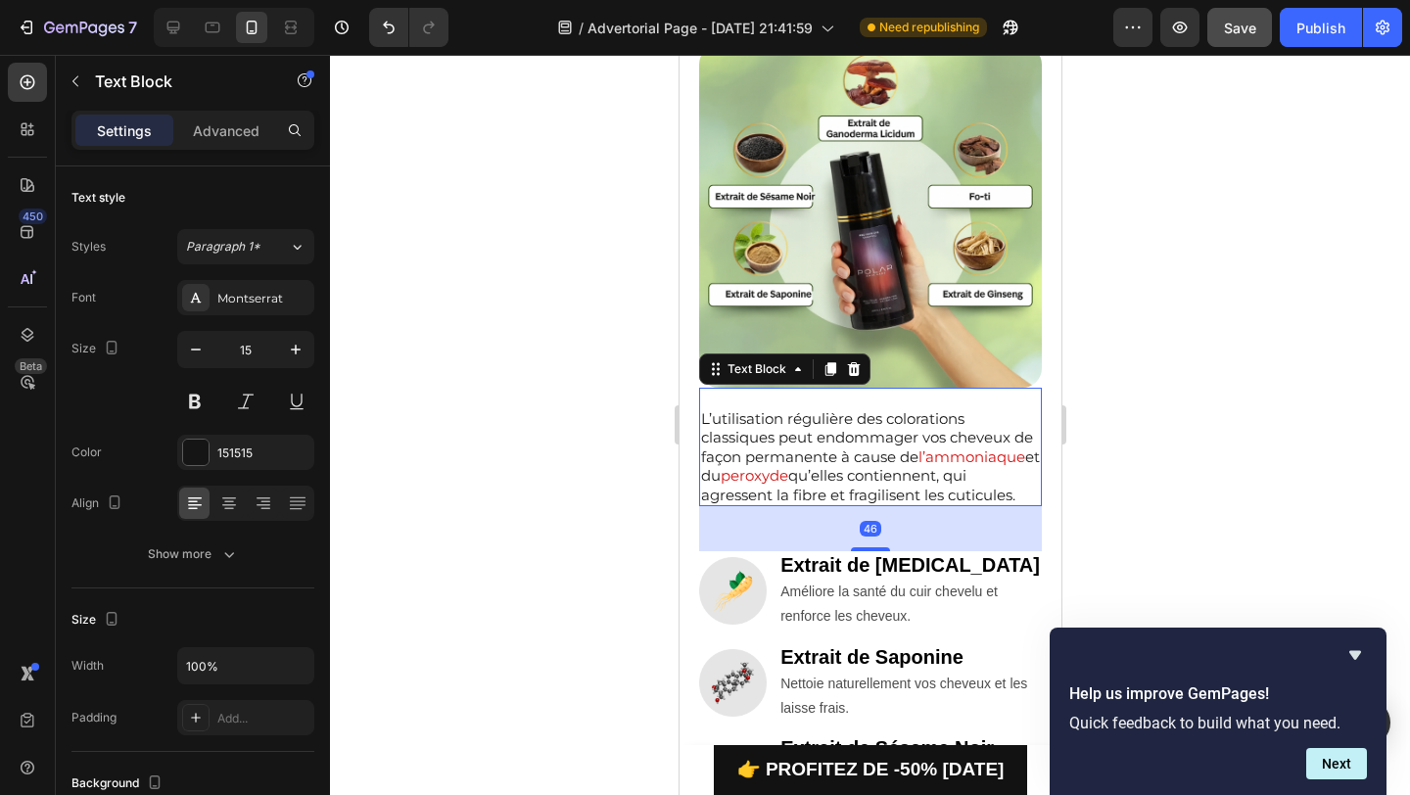
click at [762, 449] on p "L’utilisation régulière des colorations classiques peut endommager vos cheveux …" at bounding box center [869, 457] width 339 height 96
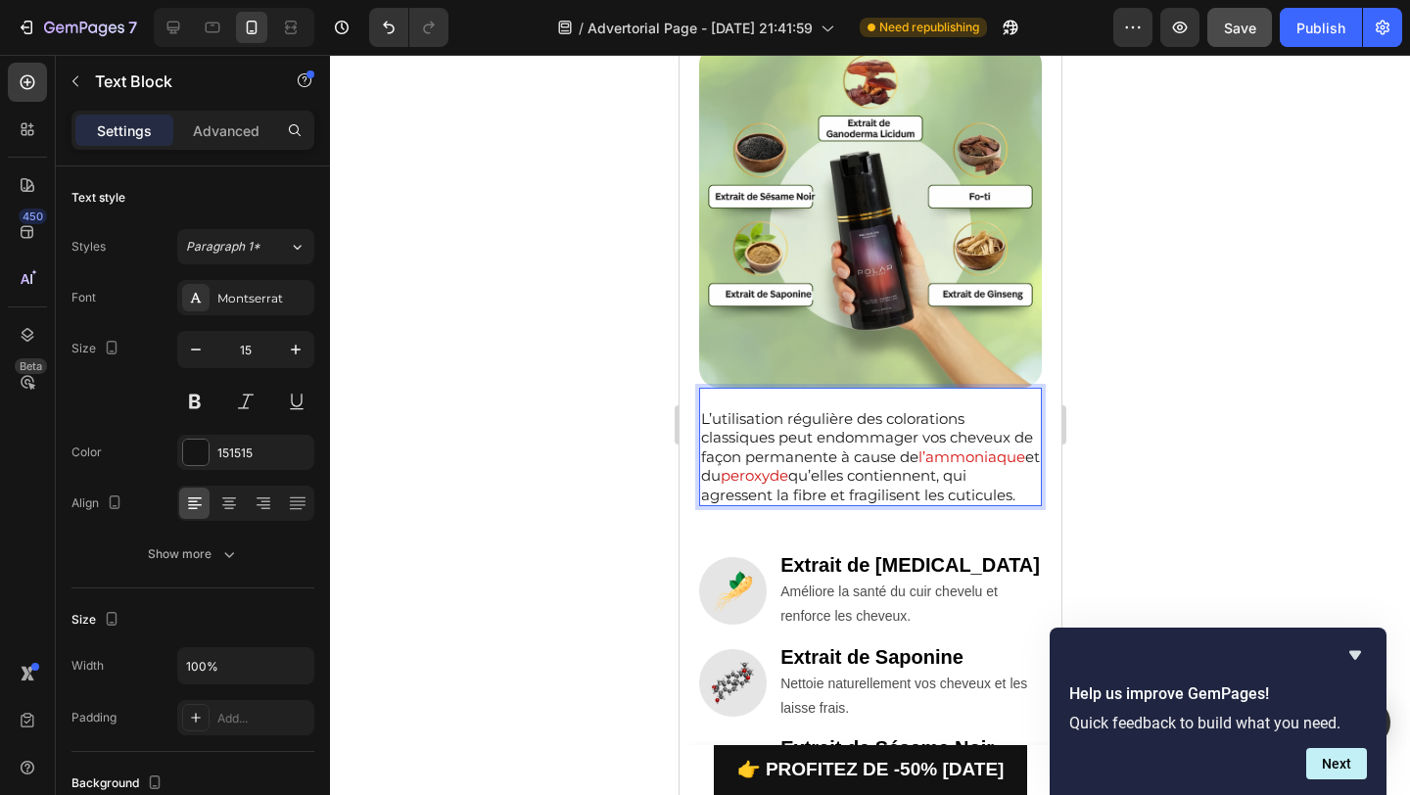
click at [762, 449] on p "L’utilisation régulière des colorations classiques peut endommager vos cheveux …" at bounding box center [869, 457] width 339 height 96
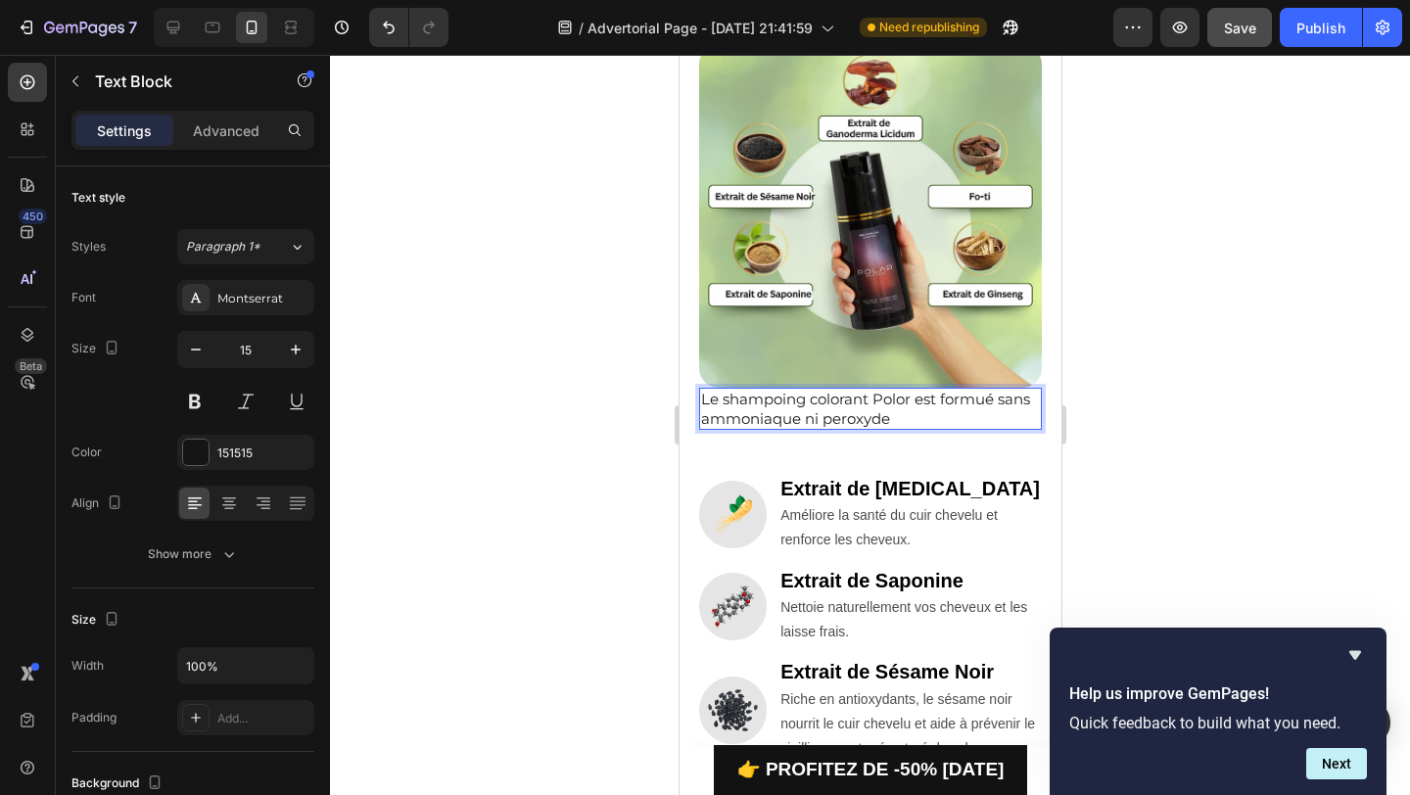
click at [983, 400] on p "Le shampoing colorant Polor est formué sans ammoniaque ni peroxyde" at bounding box center [869, 409] width 339 height 38
click at [925, 416] on p "Le shampoing colorant Polor est formulé sans ammoniaque ni peroxyde" at bounding box center [869, 409] width 339 height 38
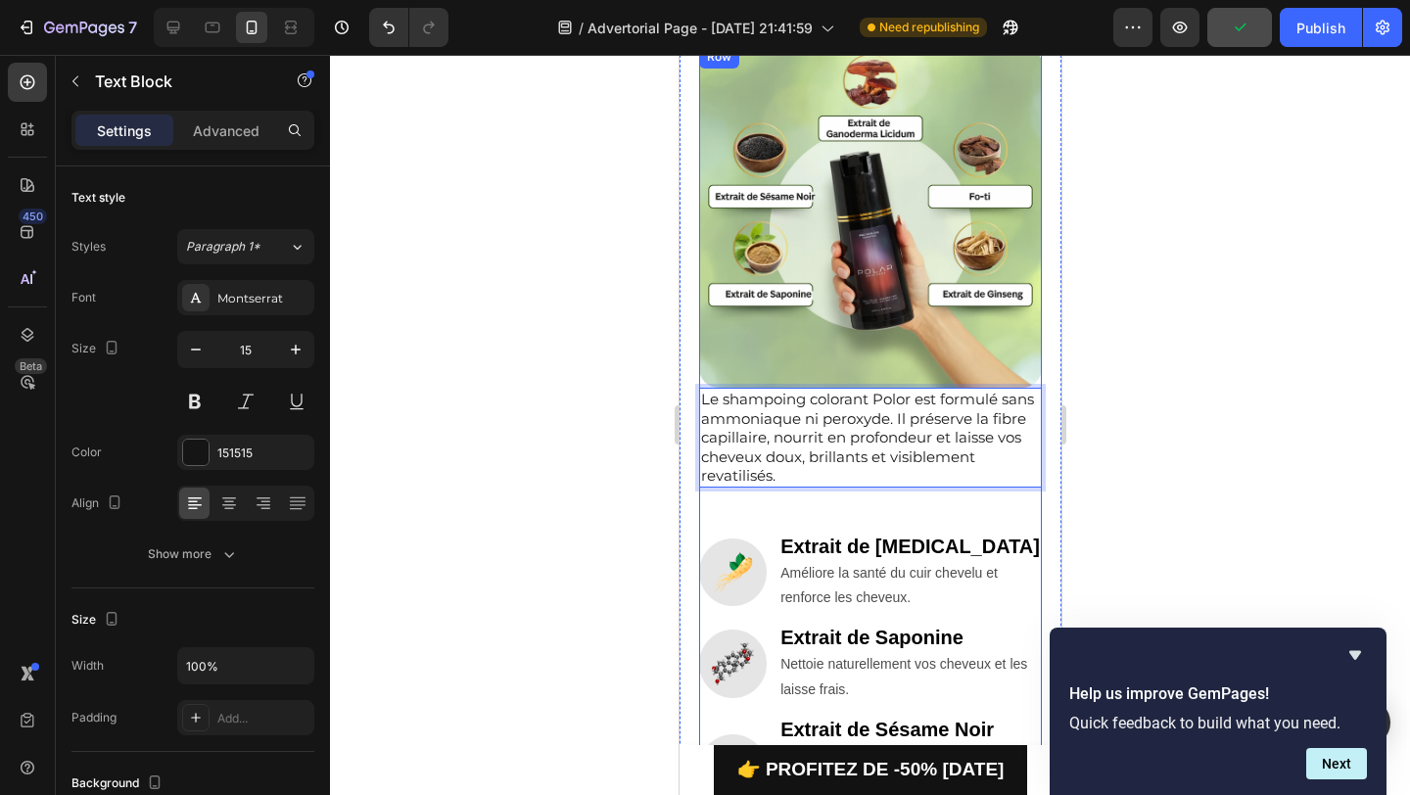
click at [1127, 475] on div at bounding box center [870, 425] width 1080 height 740
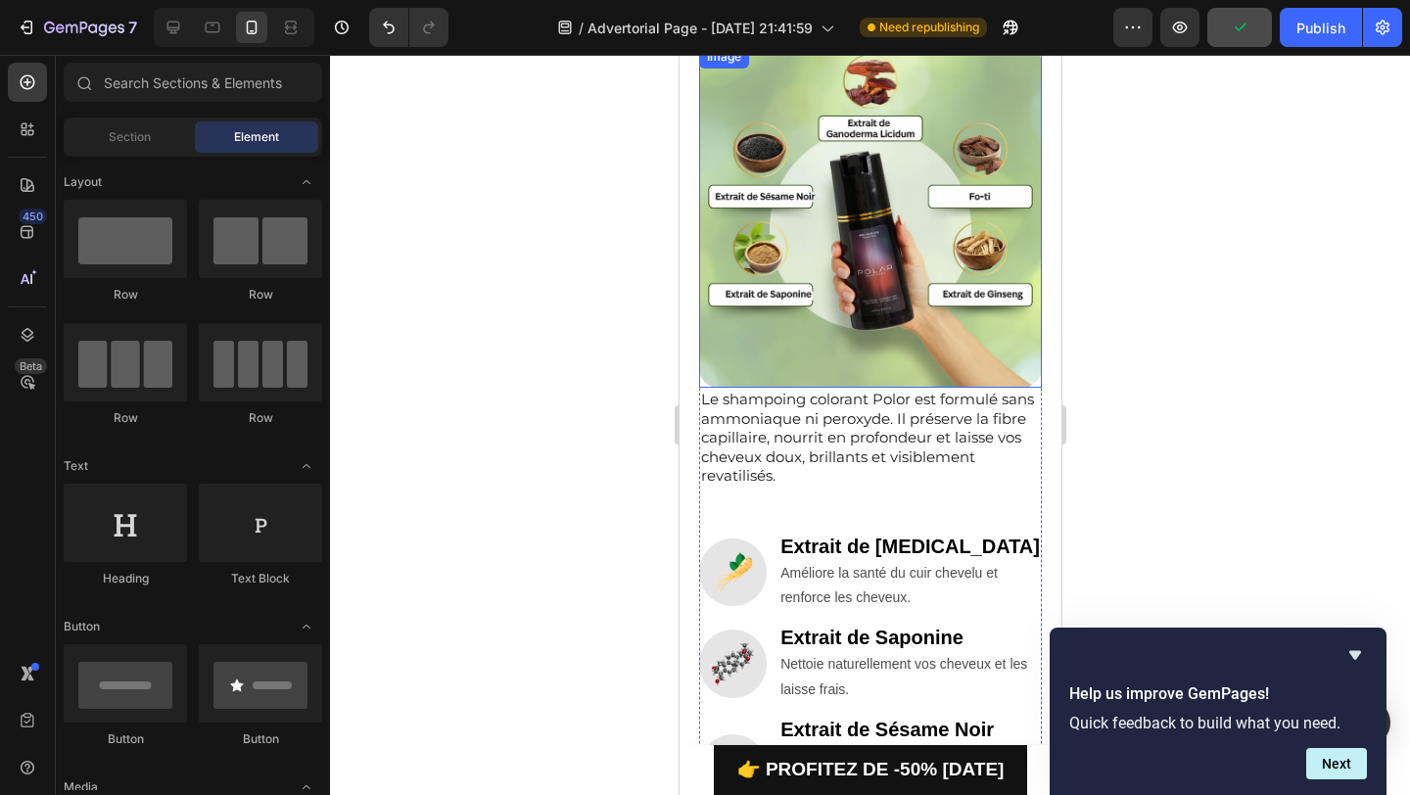
click at [850, 331] on img at bounding box center [869, 216] width 343 height 343
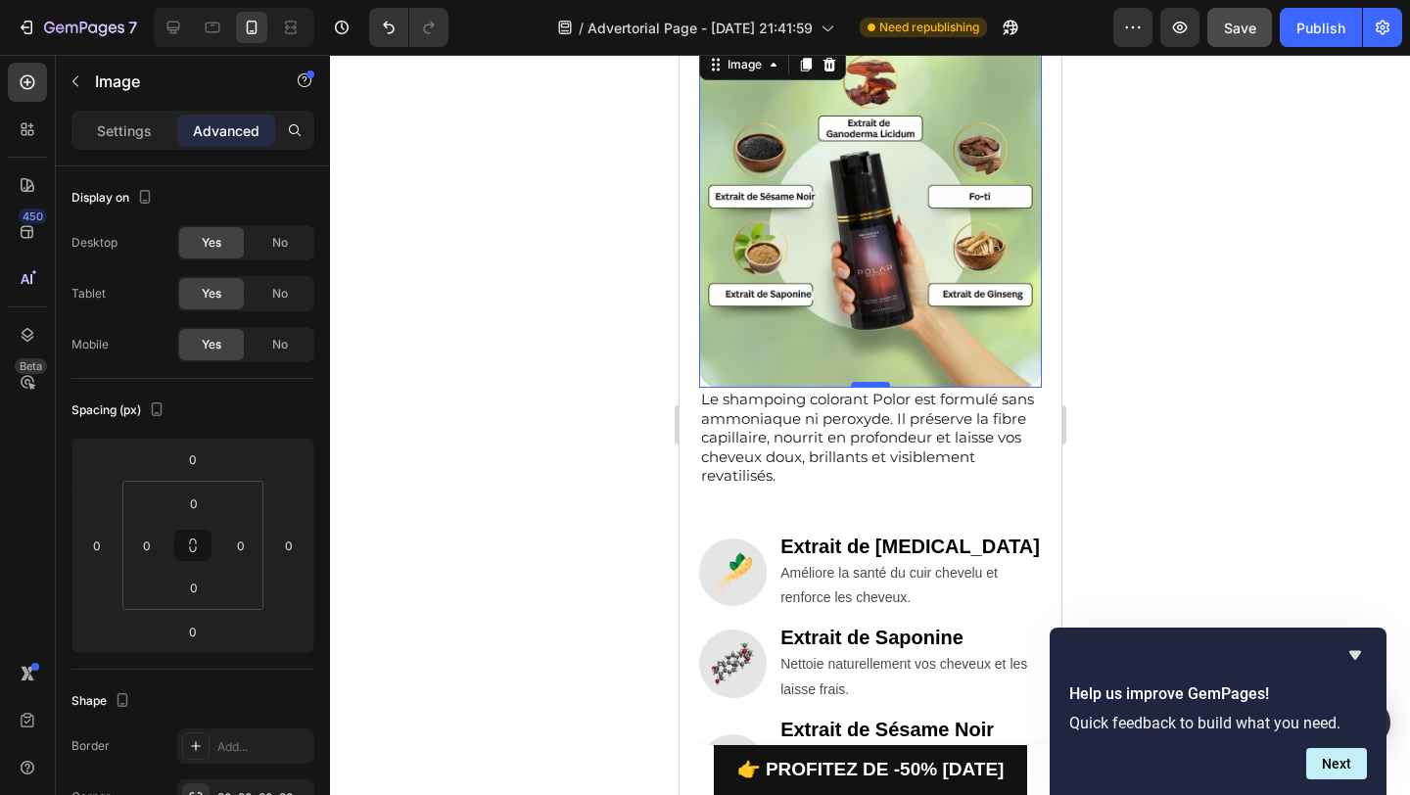
click at [873, 386] on div at bounding box center [869, 385] width 39 height 6
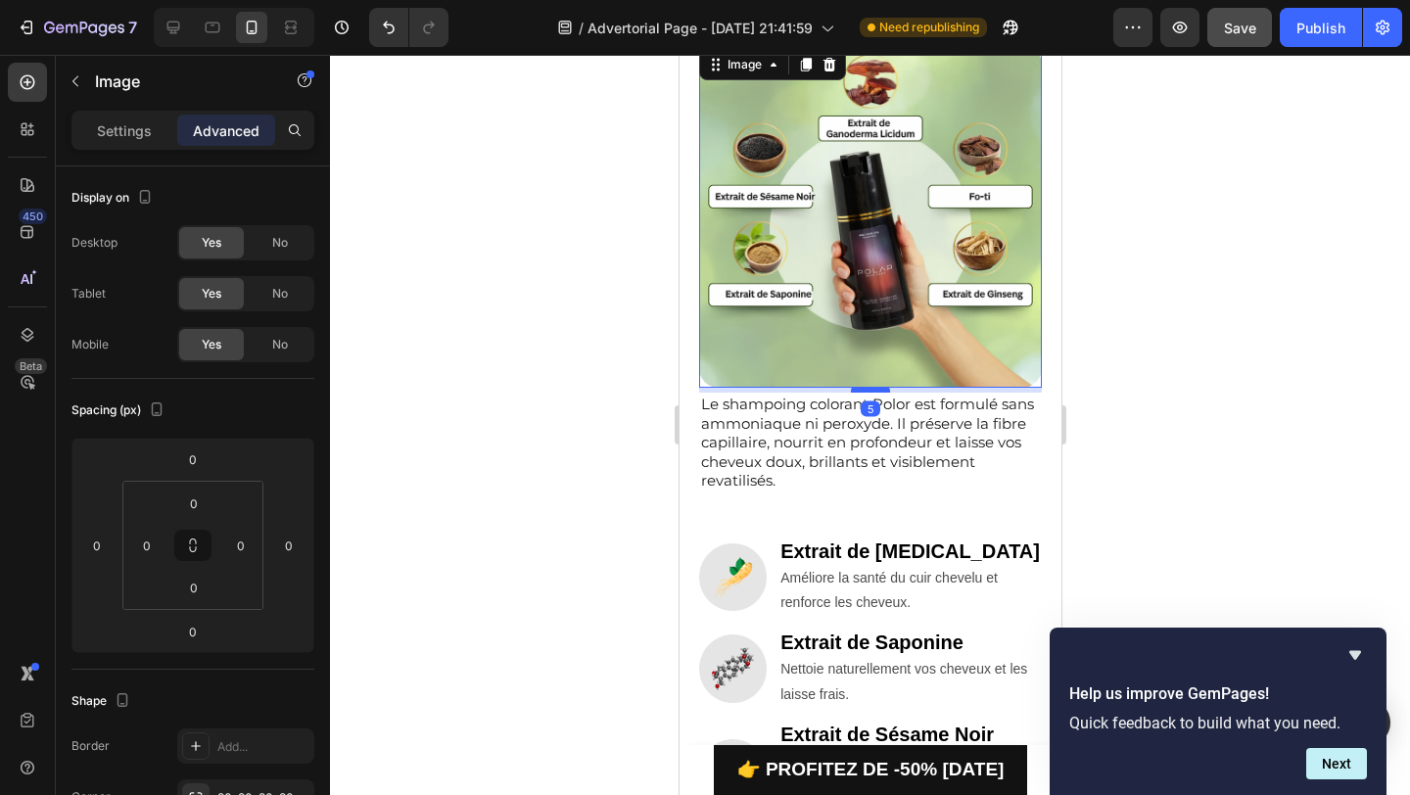
click at [865, 391] on div at bounding box center [869, 390] width 39 height 6
type input "5"
click at [821, 476] on p "Le shampoing colorant Polor est formulé sans ammoniaque ni peroxyde. Il préserv…" at bounding box center [869, 443] width 339 height 96
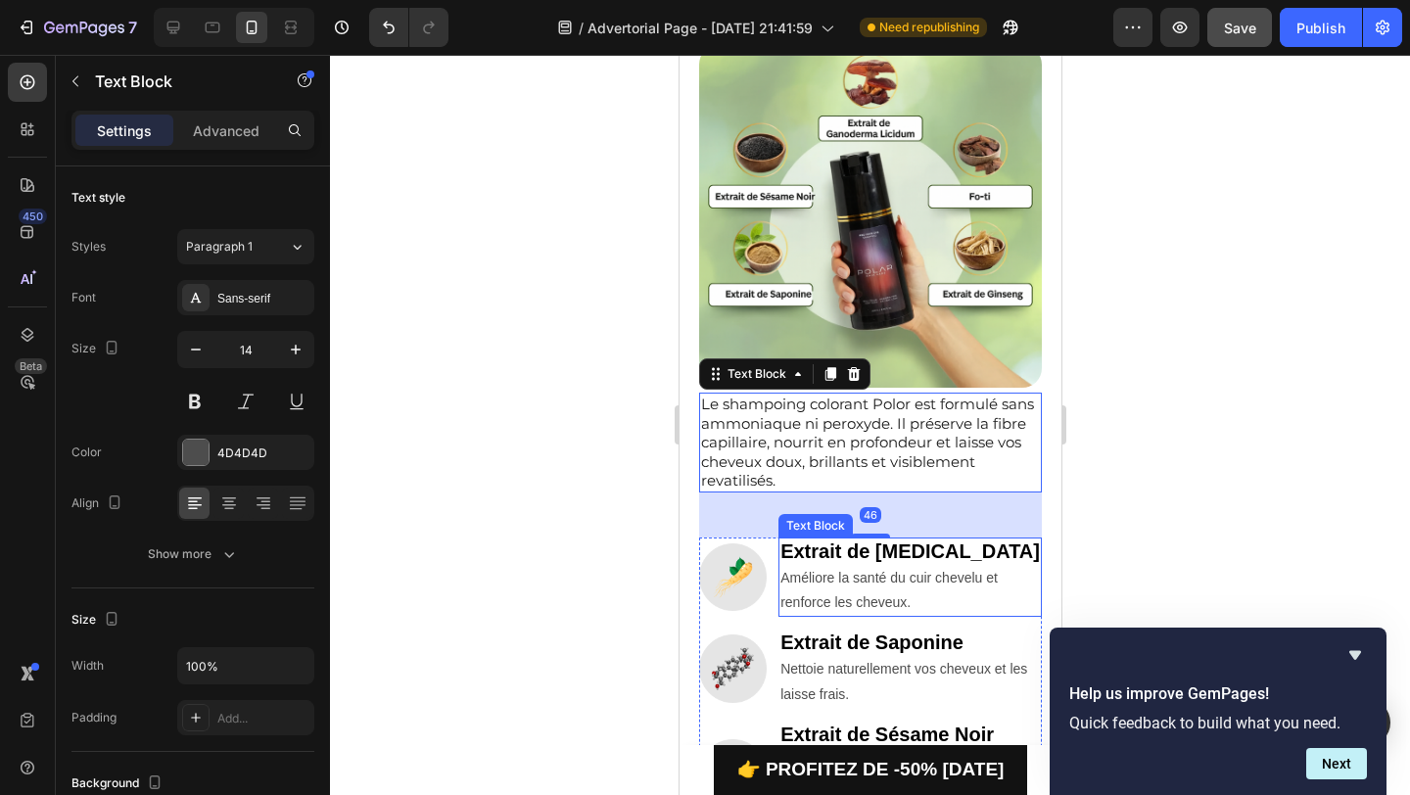
click at [865, 541] on strong "Extrait de Ginseng" at bounding box center [908, 552] width 259 height 22
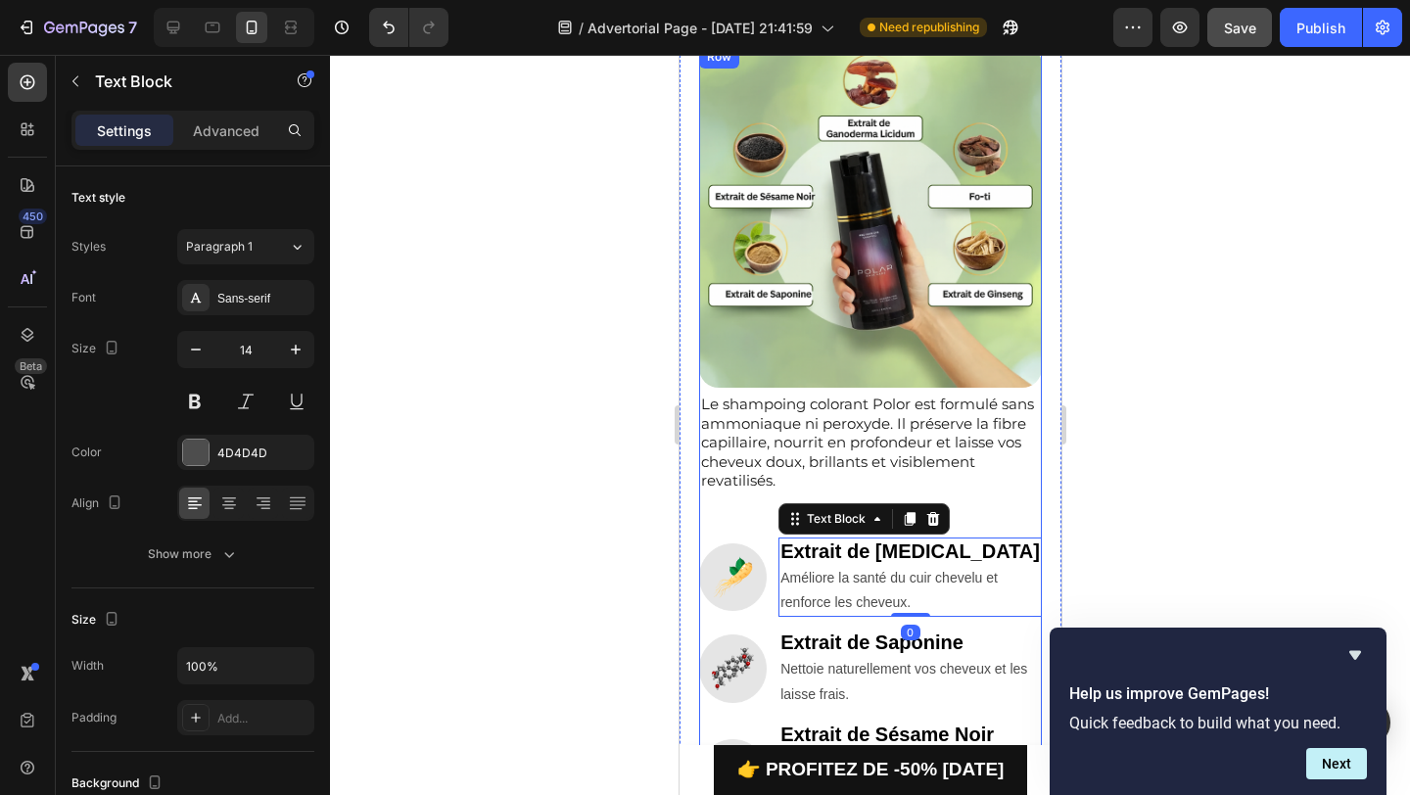
click at [780, 406] on p "Le shampoing colorant Polor est formulé sans ammoniaque ni peroxyde. Il préserv…" at bounding box center [869, 443] width 339 height 96
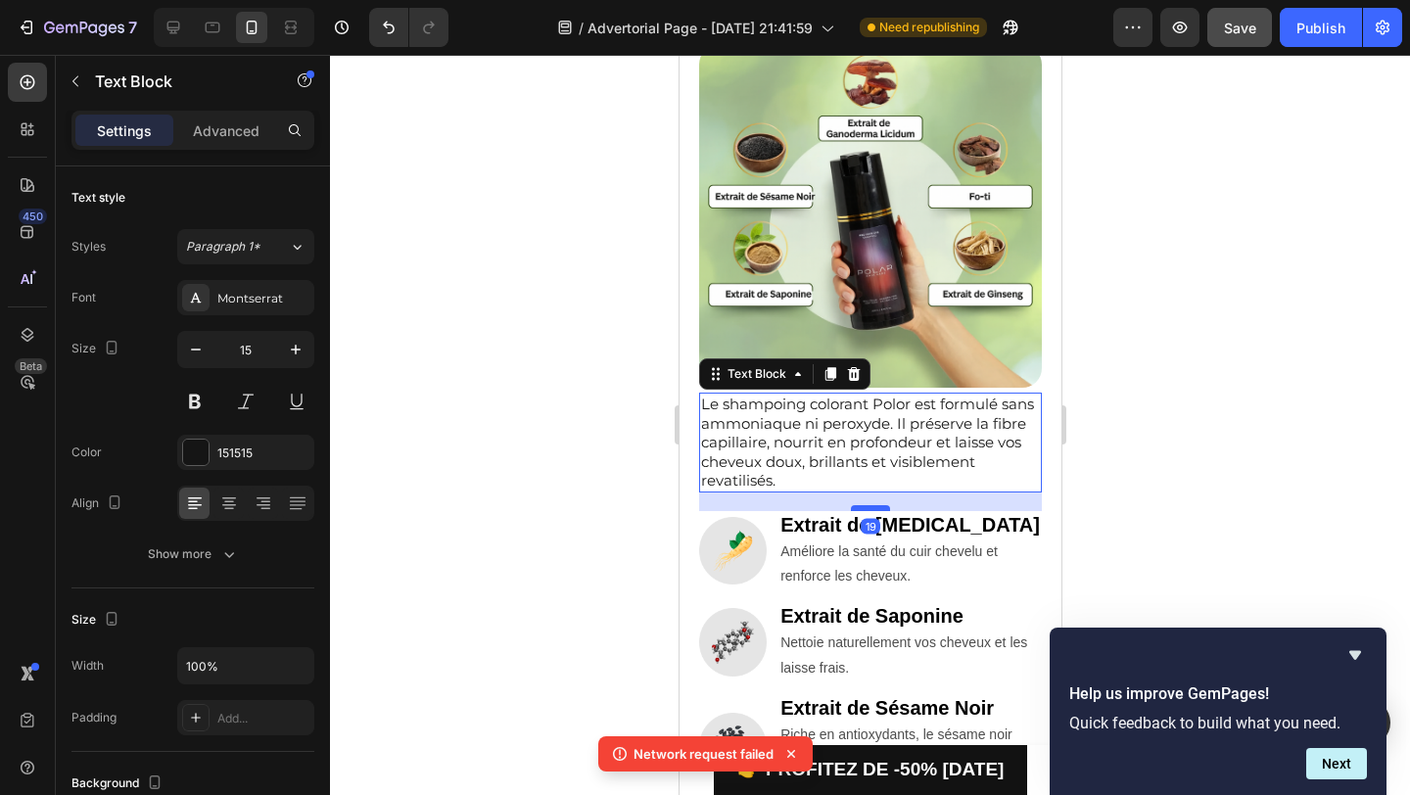
drag, startPoint x: 865, startPoint y: 534, endPoint x: 865, endPoint y: 507, distance: 26.4
click at [865, 507] on div at bounding box center [869, 508] width 39 height 6
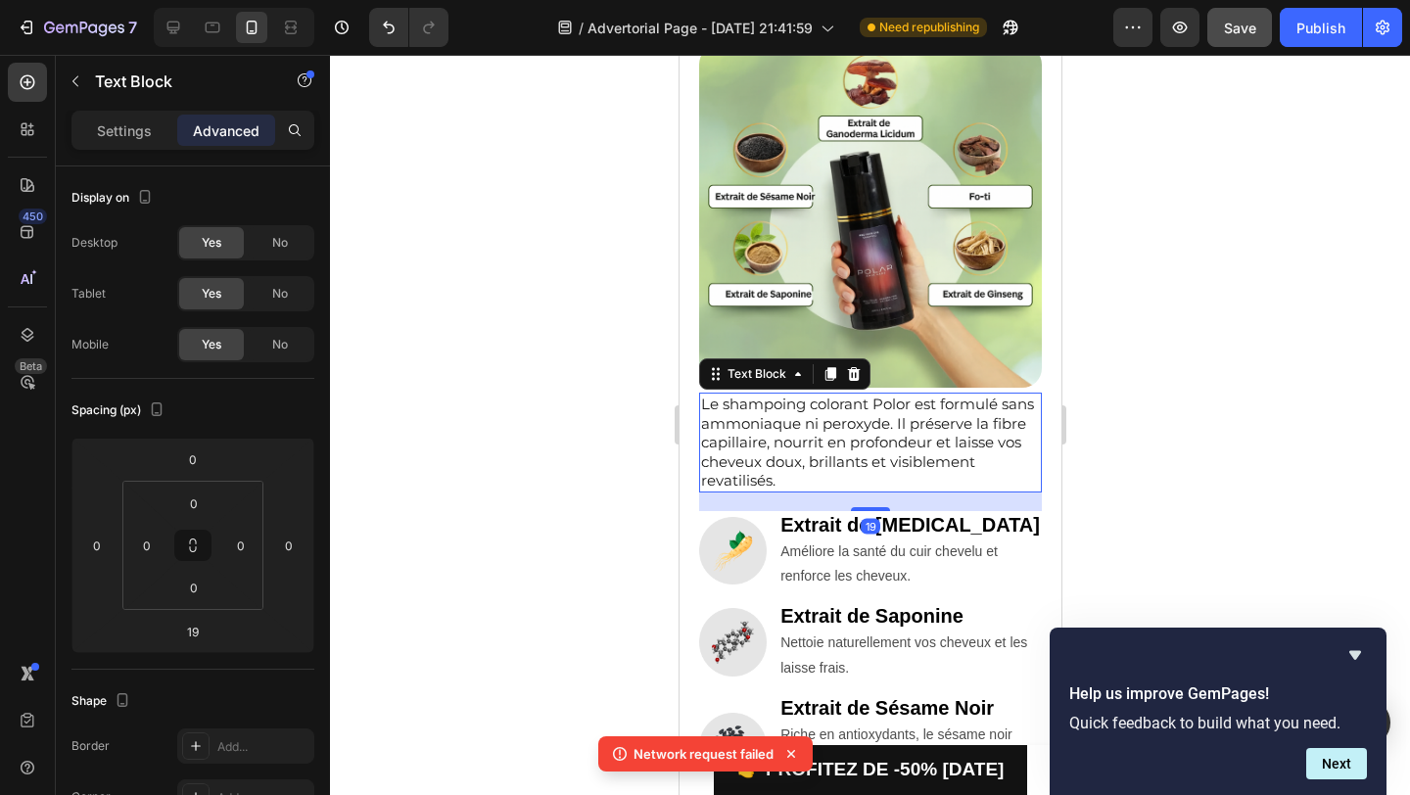
click at [1145, 449] on div at bounding box center [870, 425] width 1080 height 740
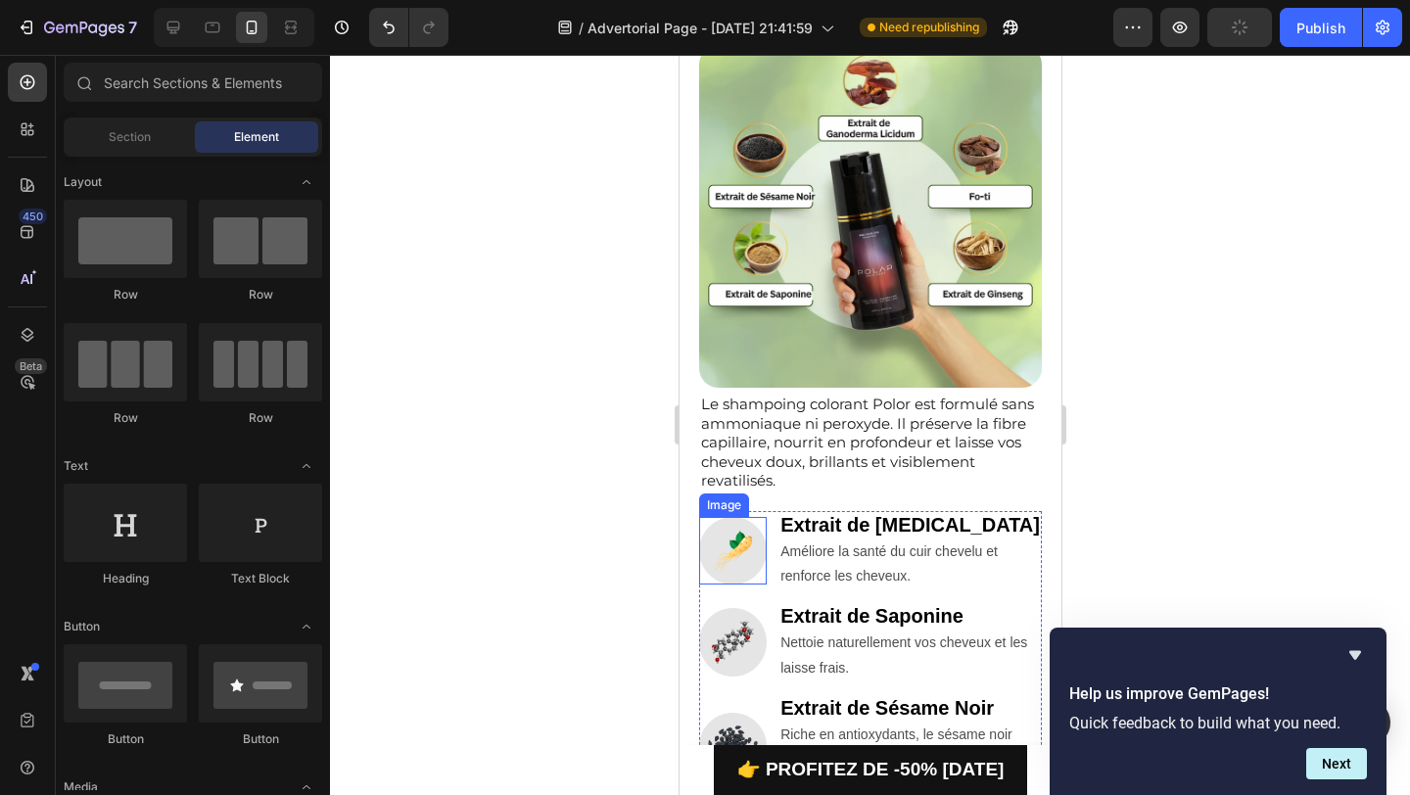
click at [742, 546] on img at bounding box center [732, 551] width 68 height 68
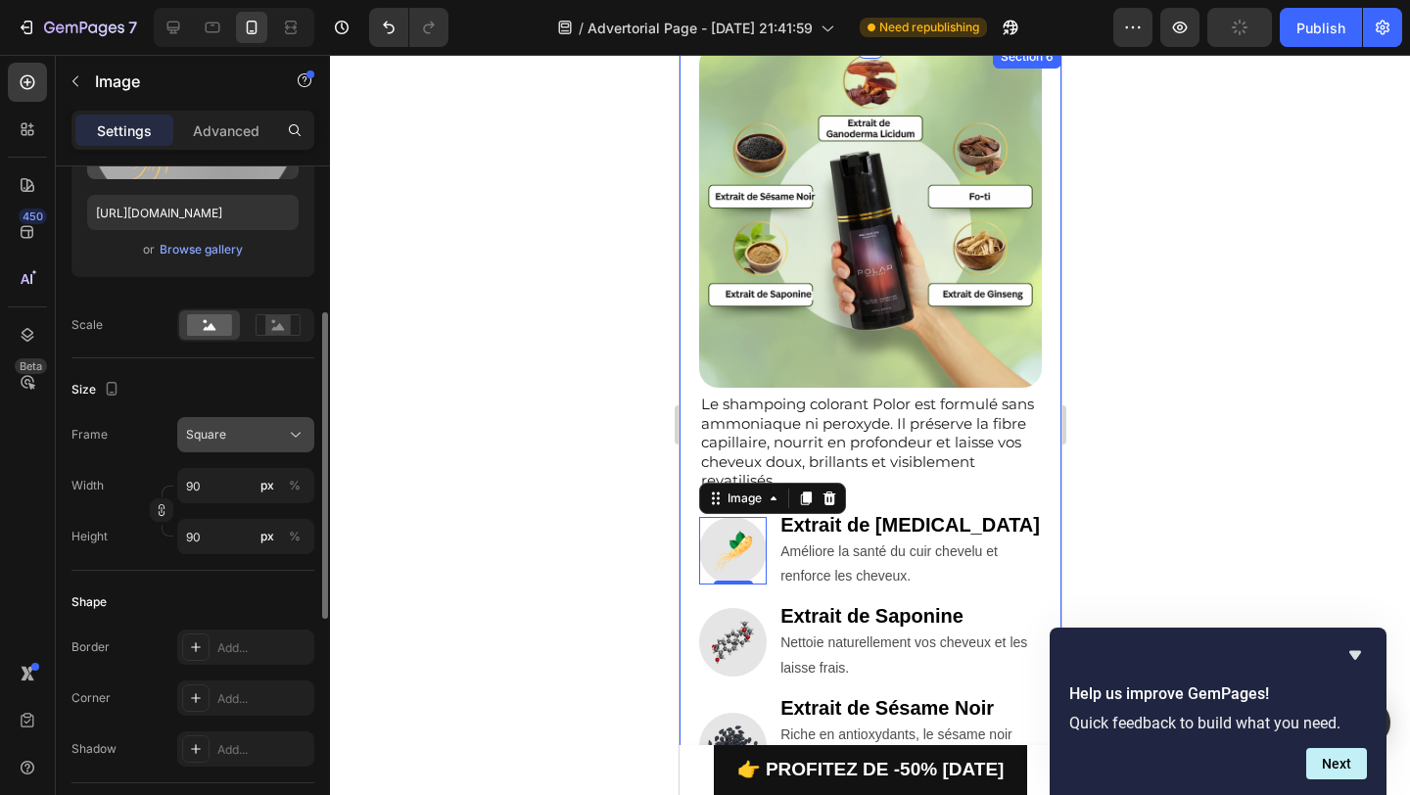
scroll to position [324, 0]
click at [189, 486] on input "90" at bounding box center [245, 484] width 137 height 35
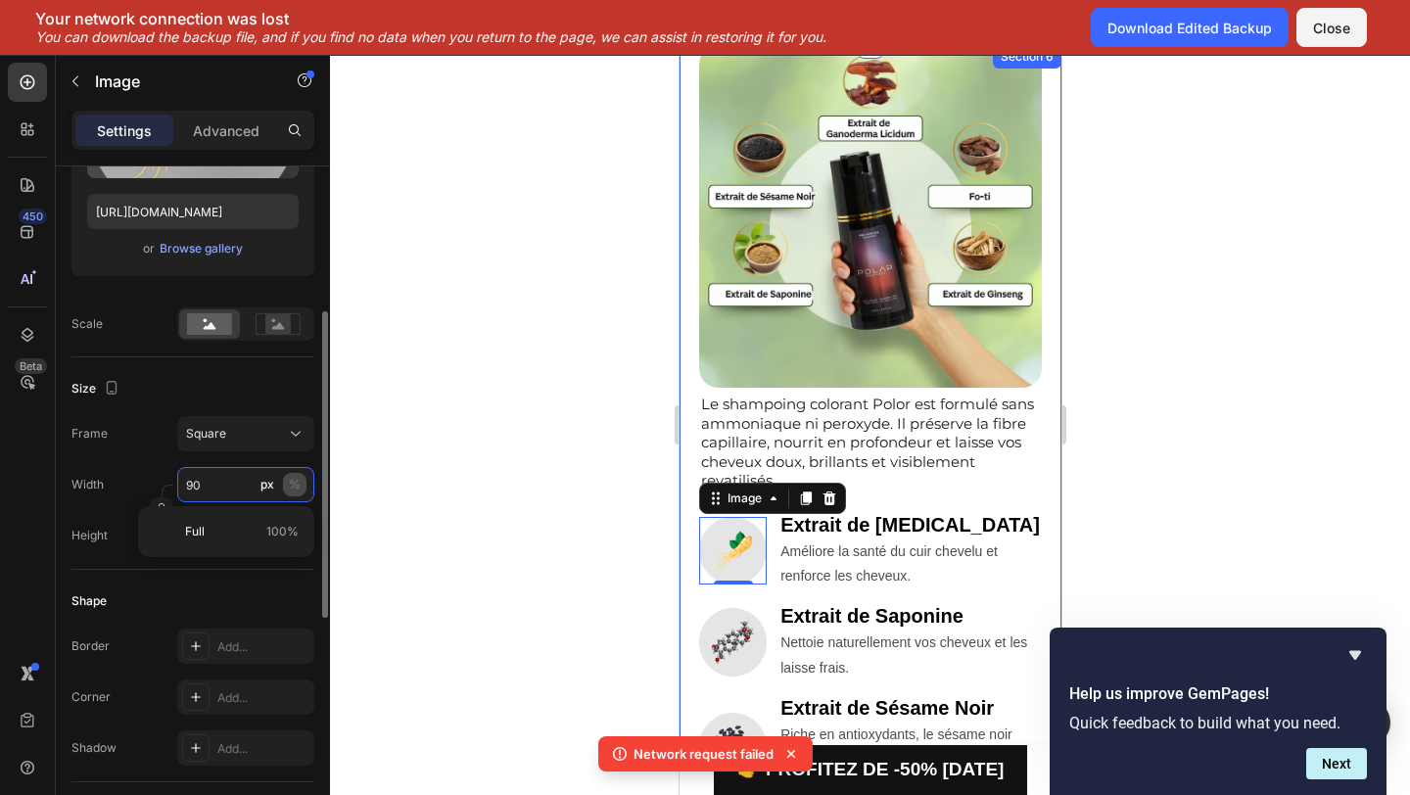
type input "0"
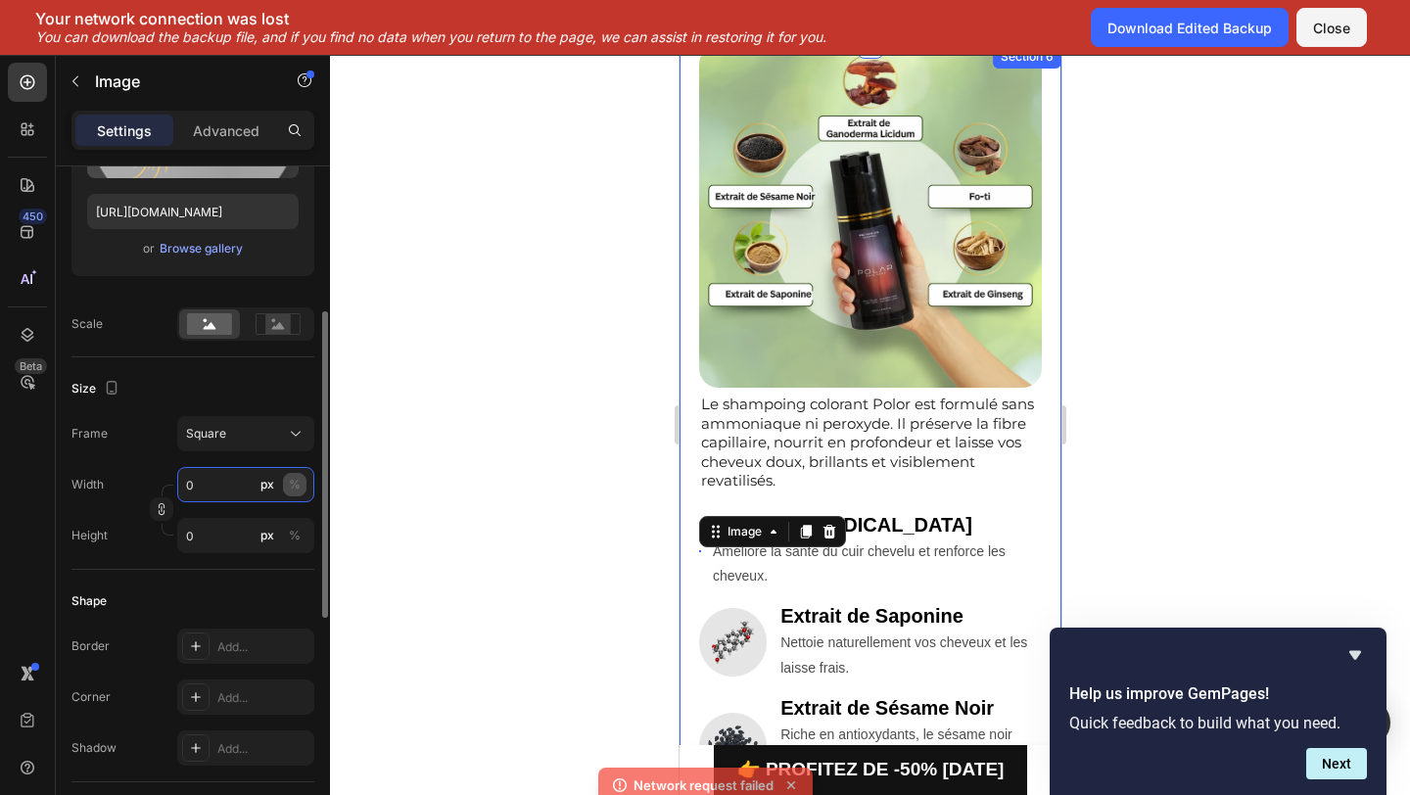
type input "80"
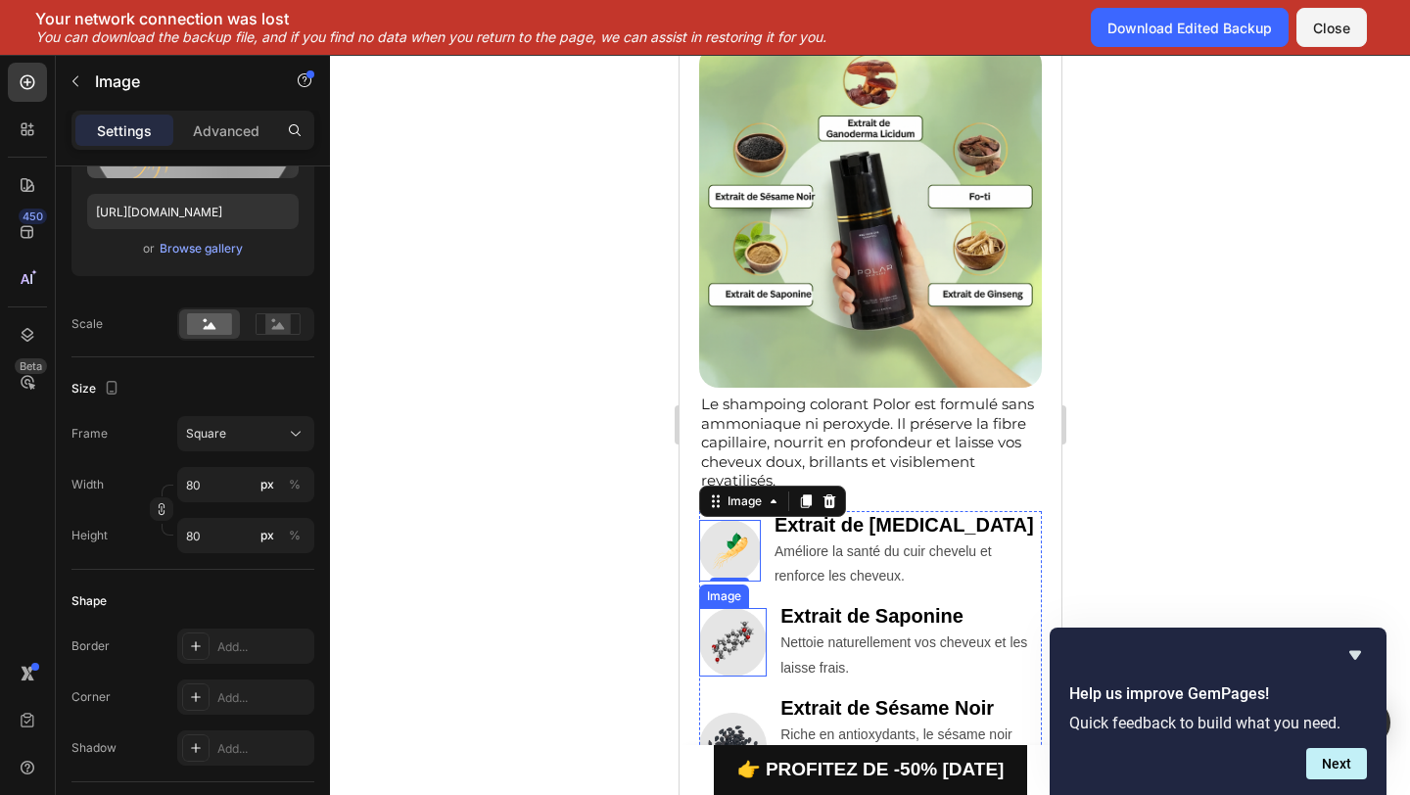
click at [721, 635] on img at bounding box center [732, 642] width 68 height 68
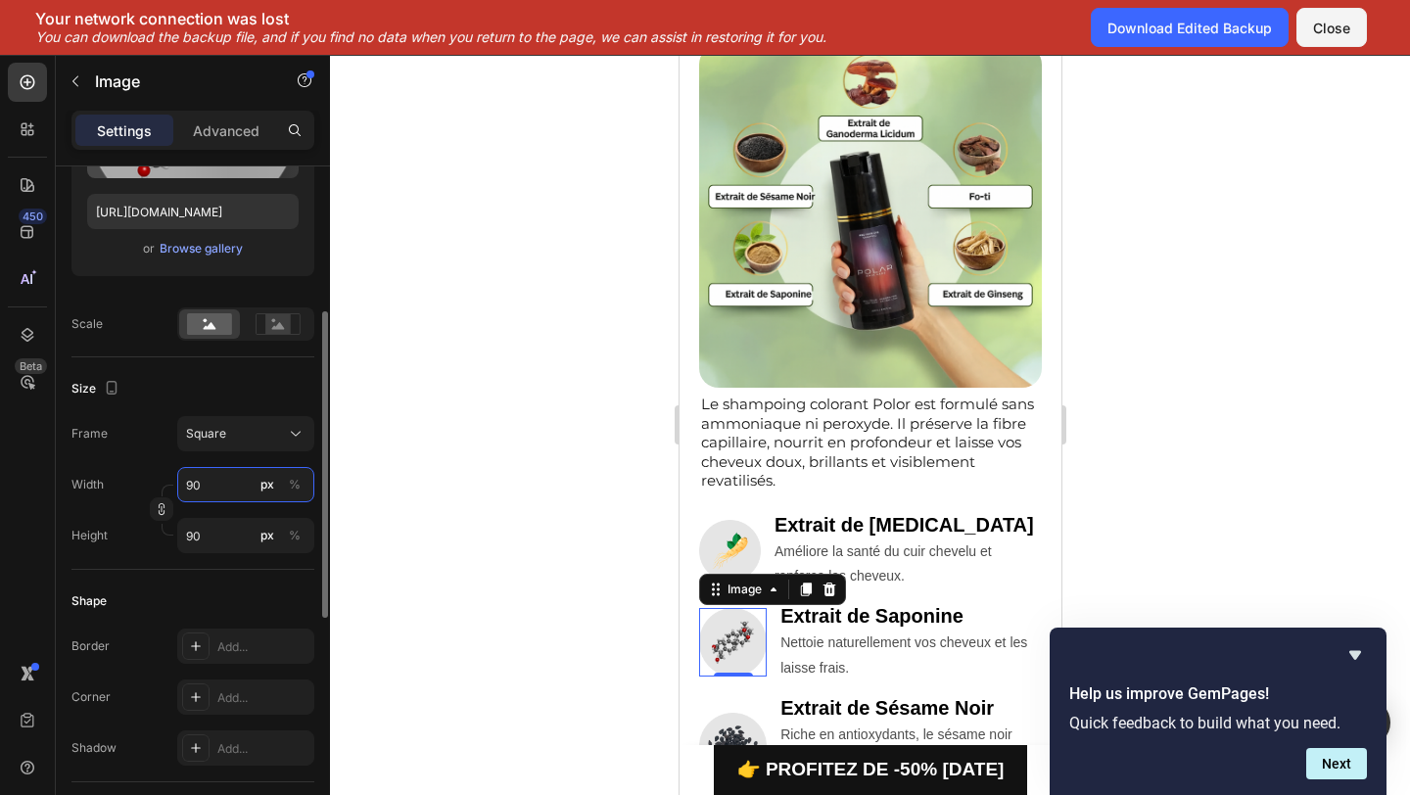
click at [190, 492] on input "90" at bounding box center [245, 484] width 137 height 35
type input "0"
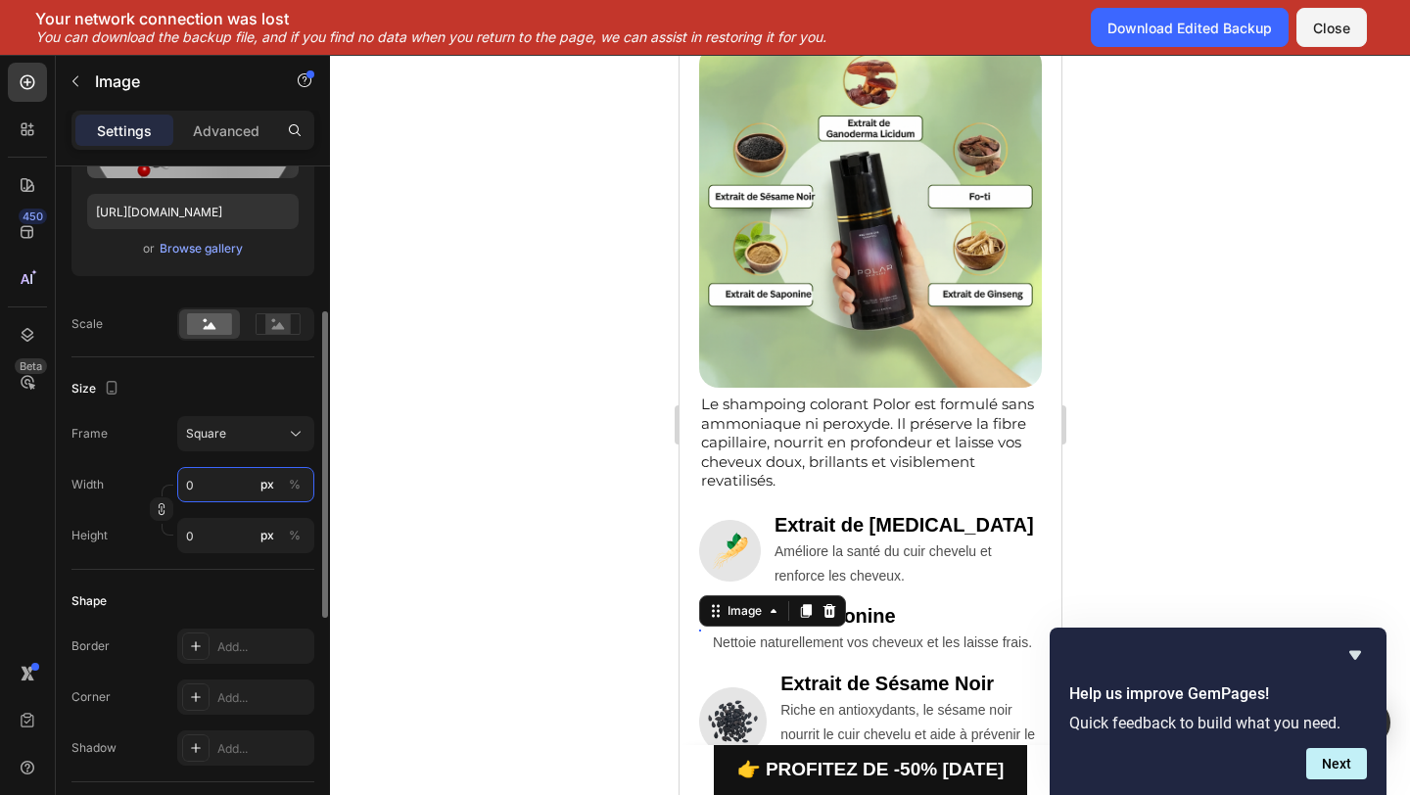
type input "80"
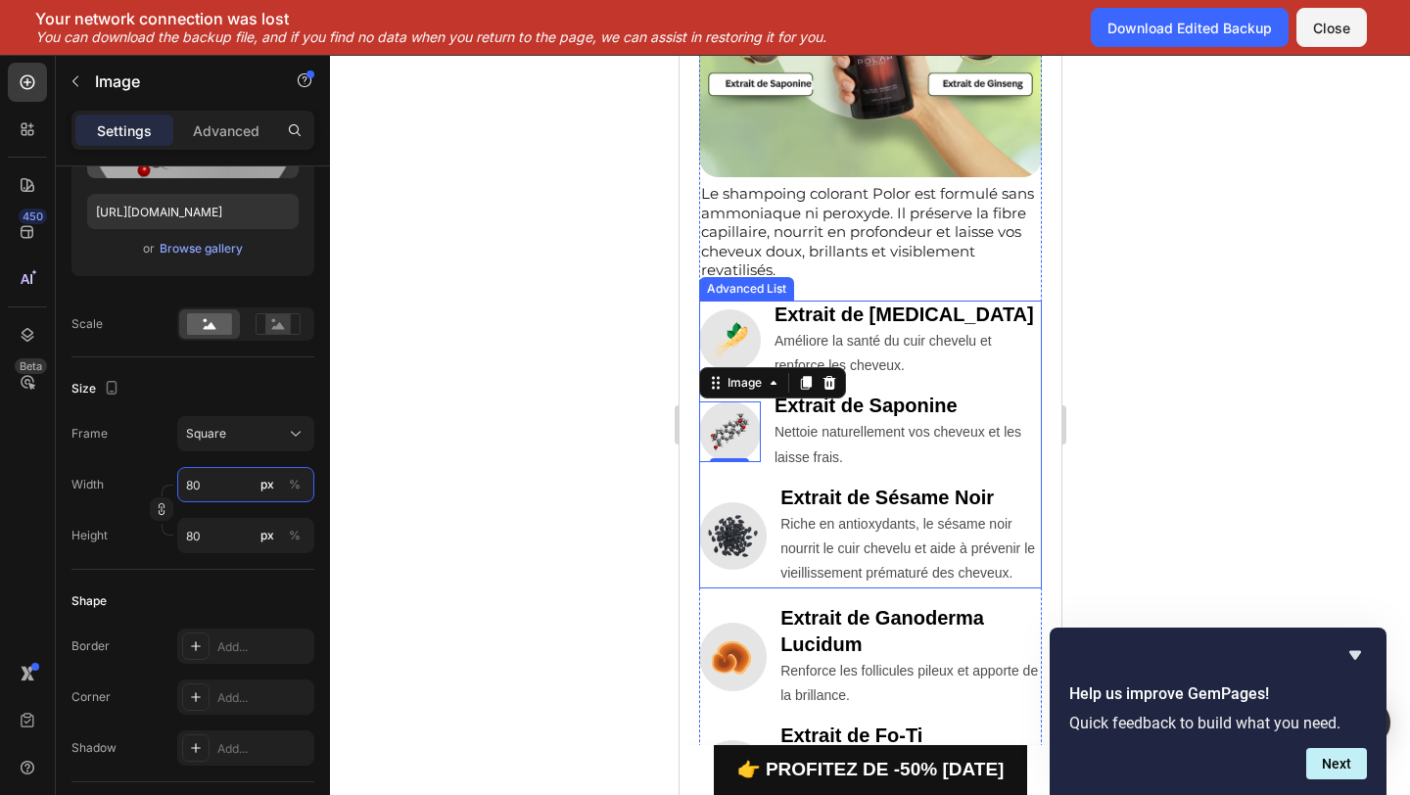
scroll to position [1666, 0]
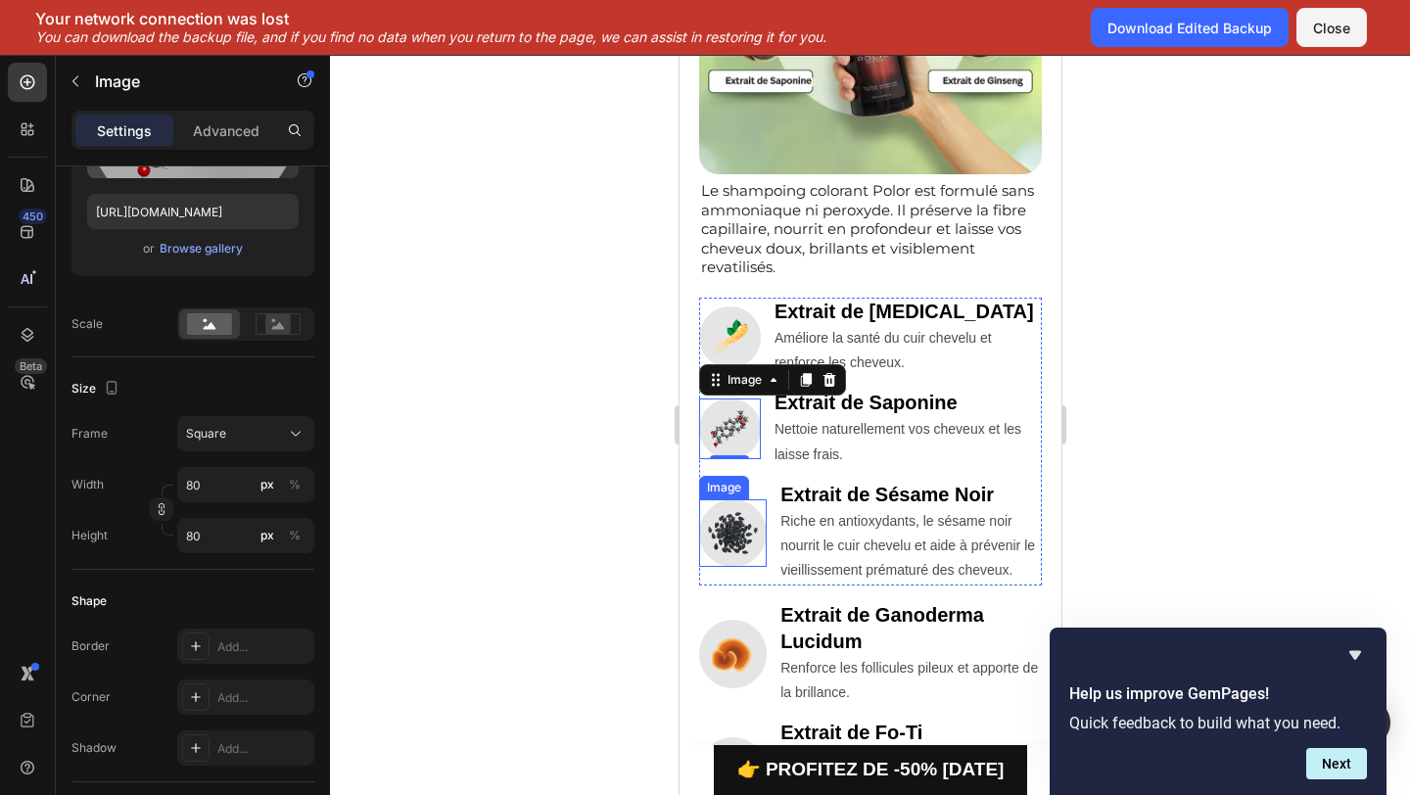
click at [734, 521] on img at bounding box center [732, 533] width 68 height 68
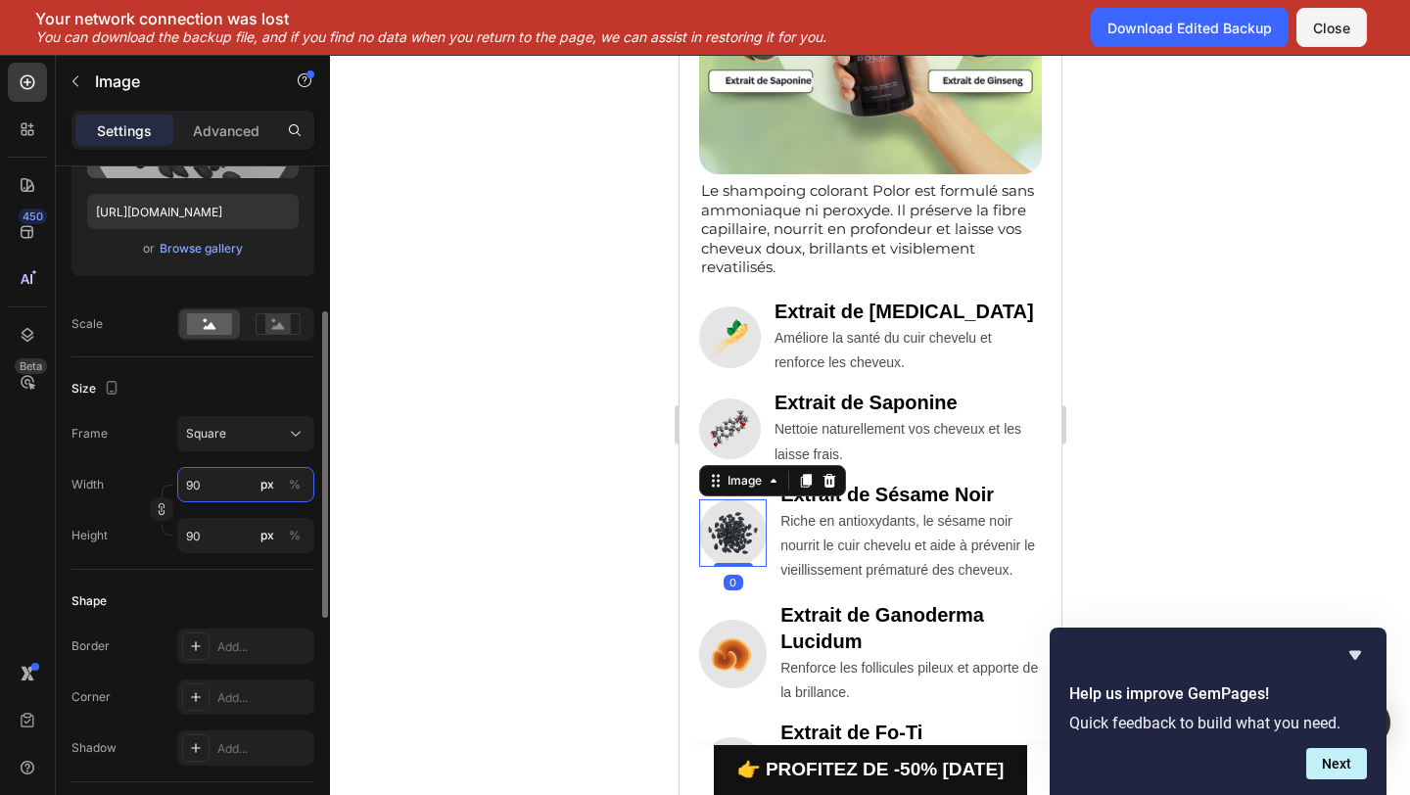
click at [188, 482] on input "90" at bounding box center [245, 484] width 137 height 35
type input "0"
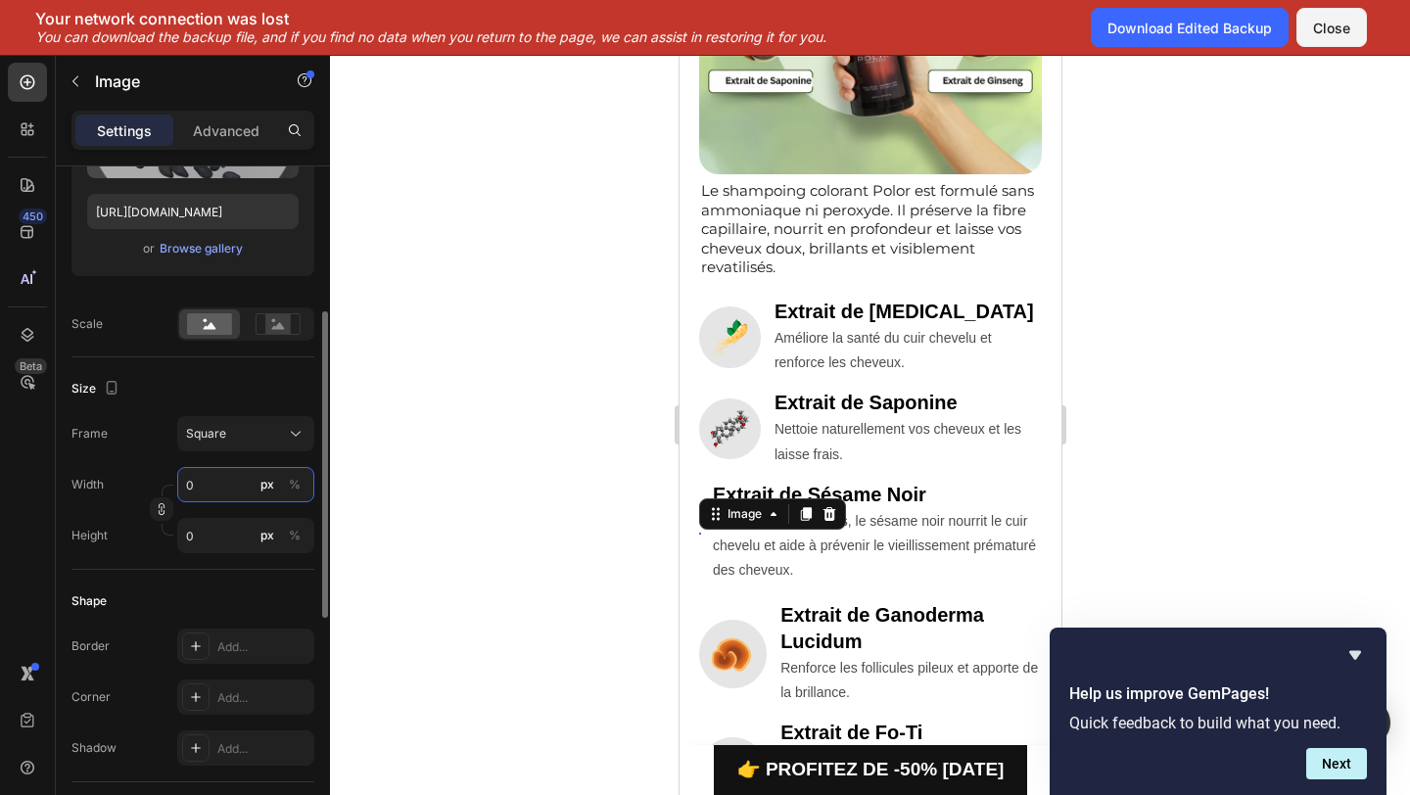
type input "80"
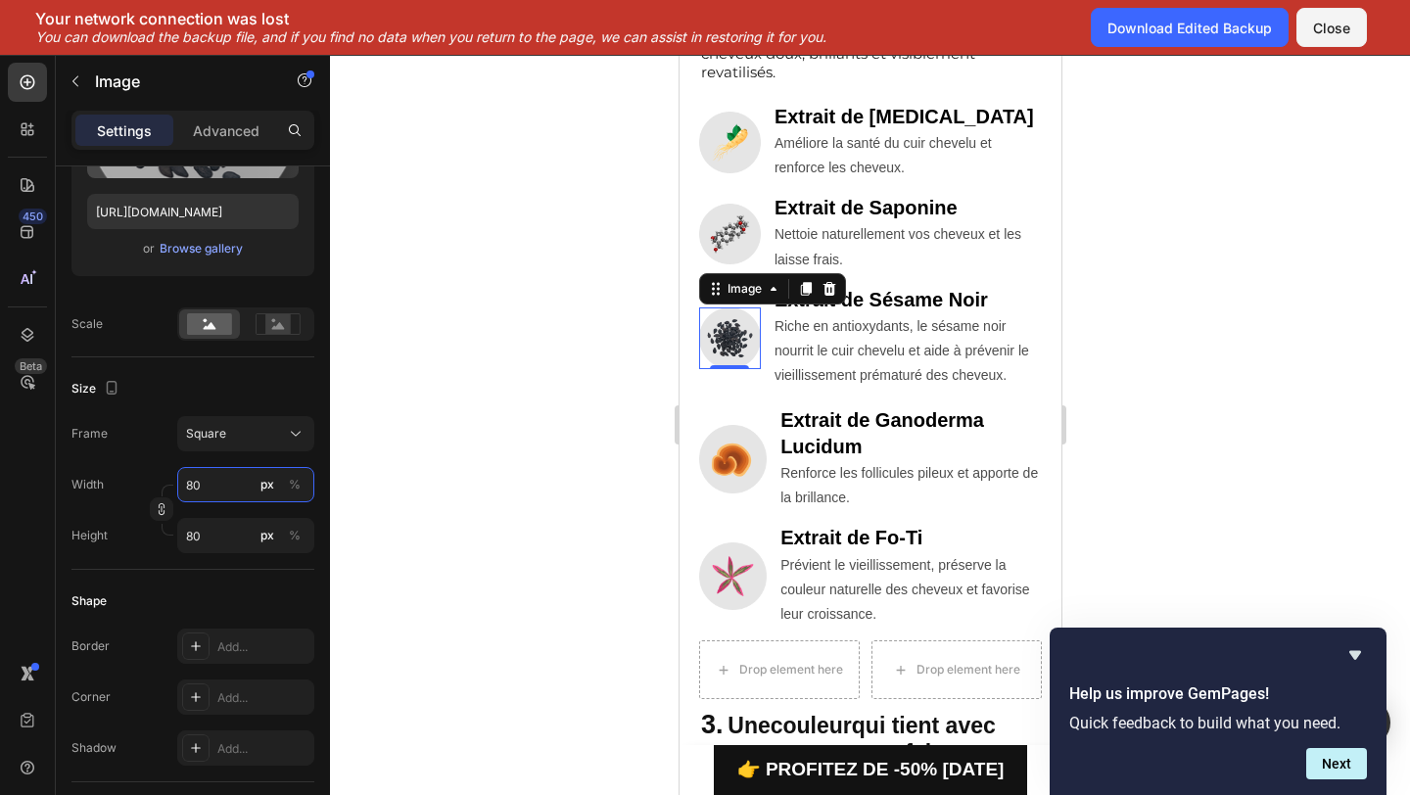
scroll to position [1942, 0]
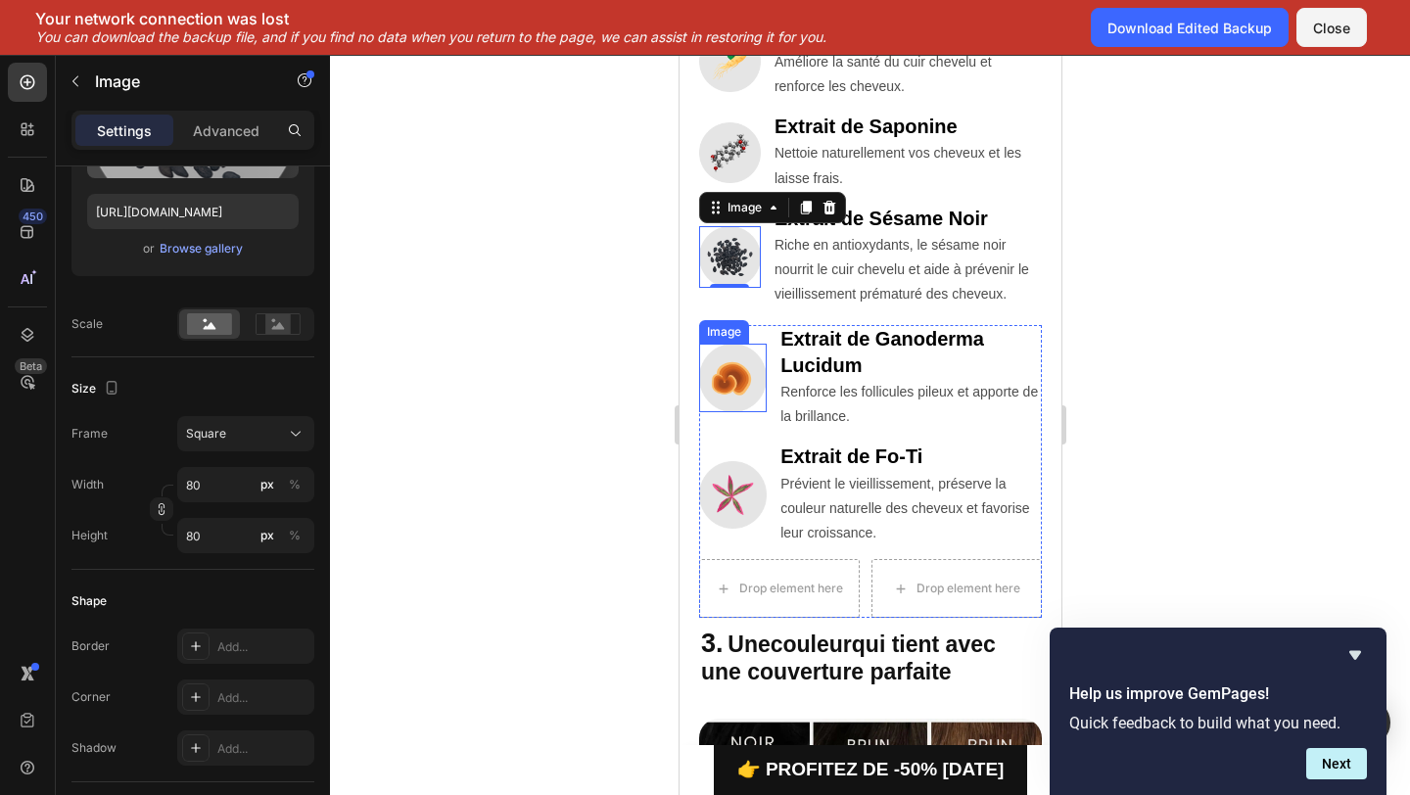
click at [744, 375] on img at bounding box center [732, 378] width 68 height 68
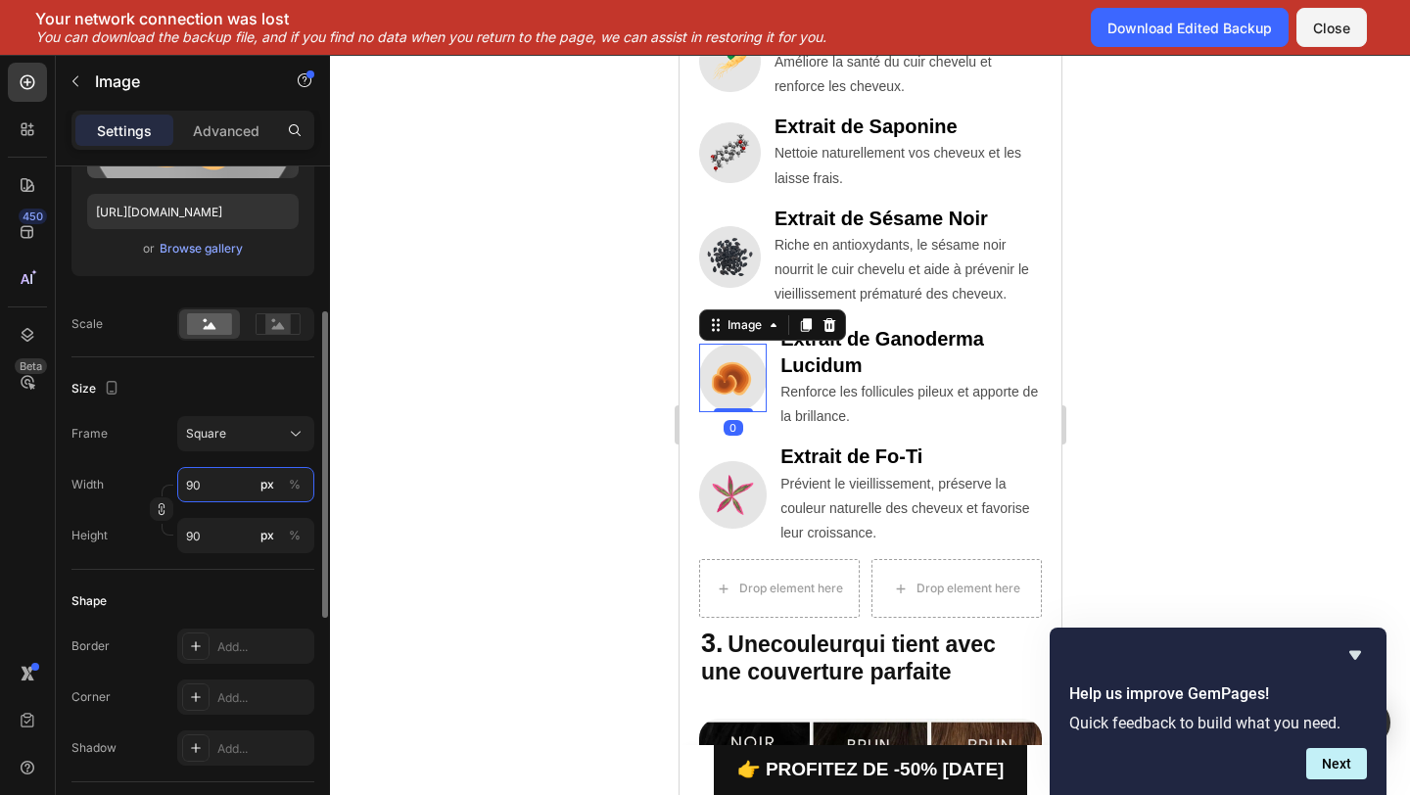
click at [200, 489] on input "90" at bounding box center [245, 484] width 137 height 35
type input "0"
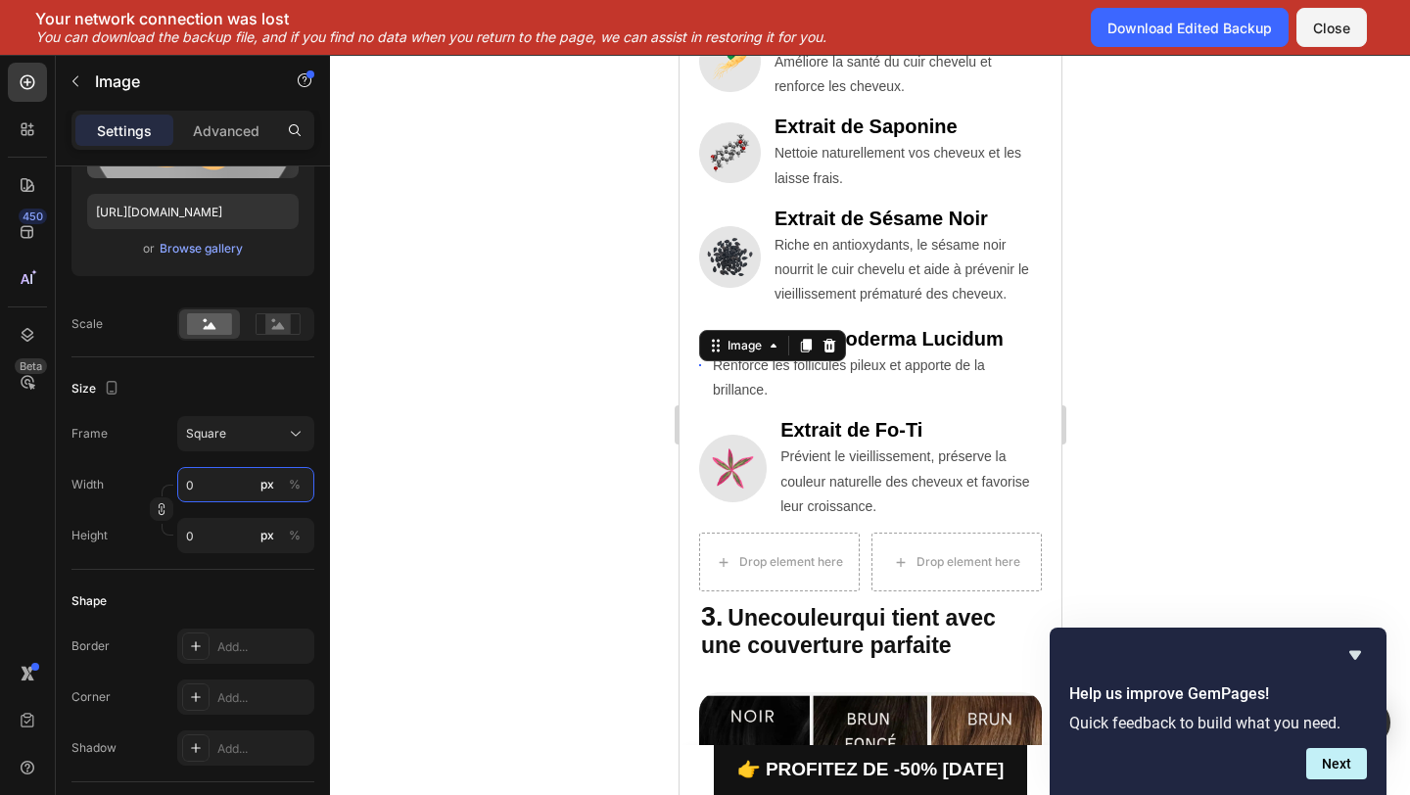
type input "80"
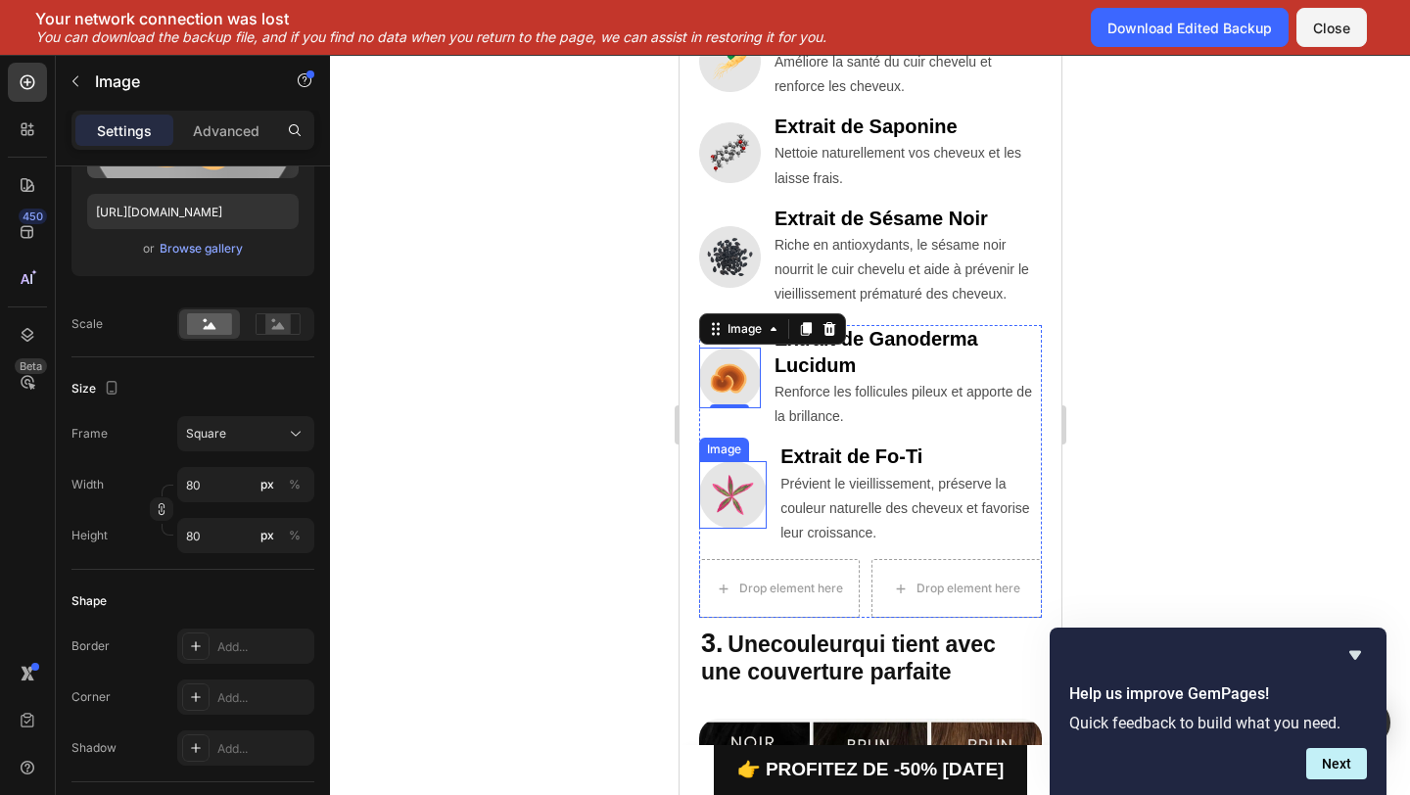
click at [718, 501] on img at bounding box center [732, 495] width 68 height 68
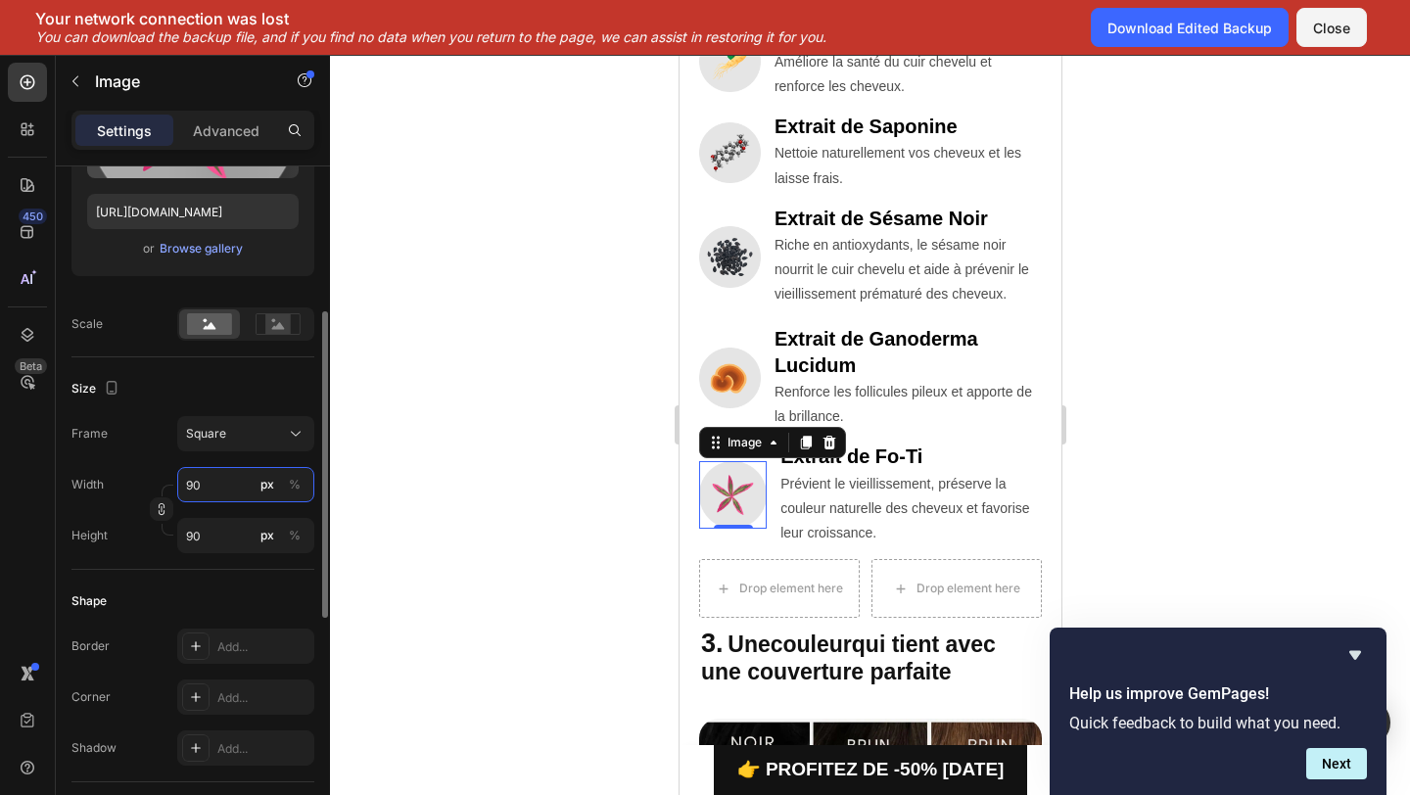
click at [193, 479] on input "90" at bounding box center [245, 484] width 137 height 35
type input "0"
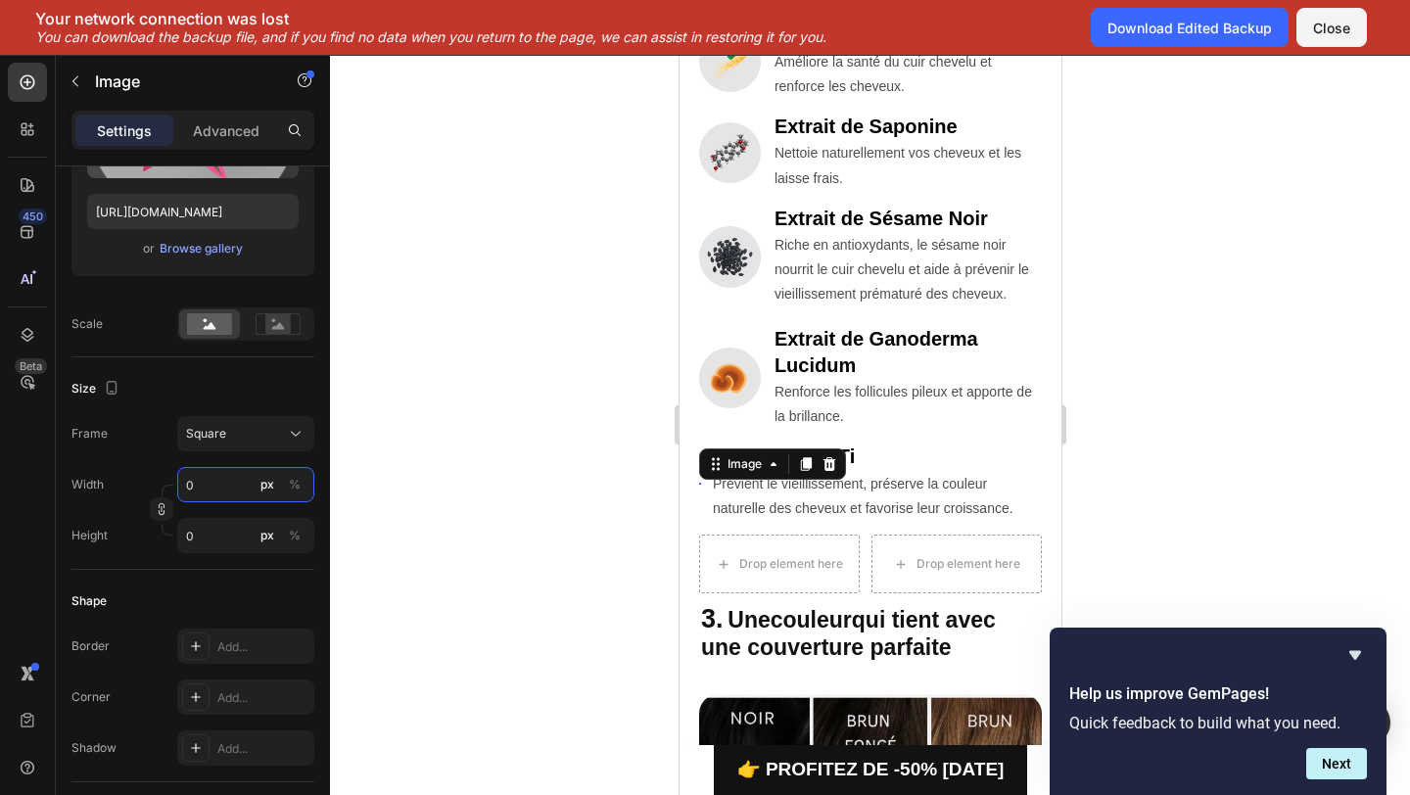
type input "80"
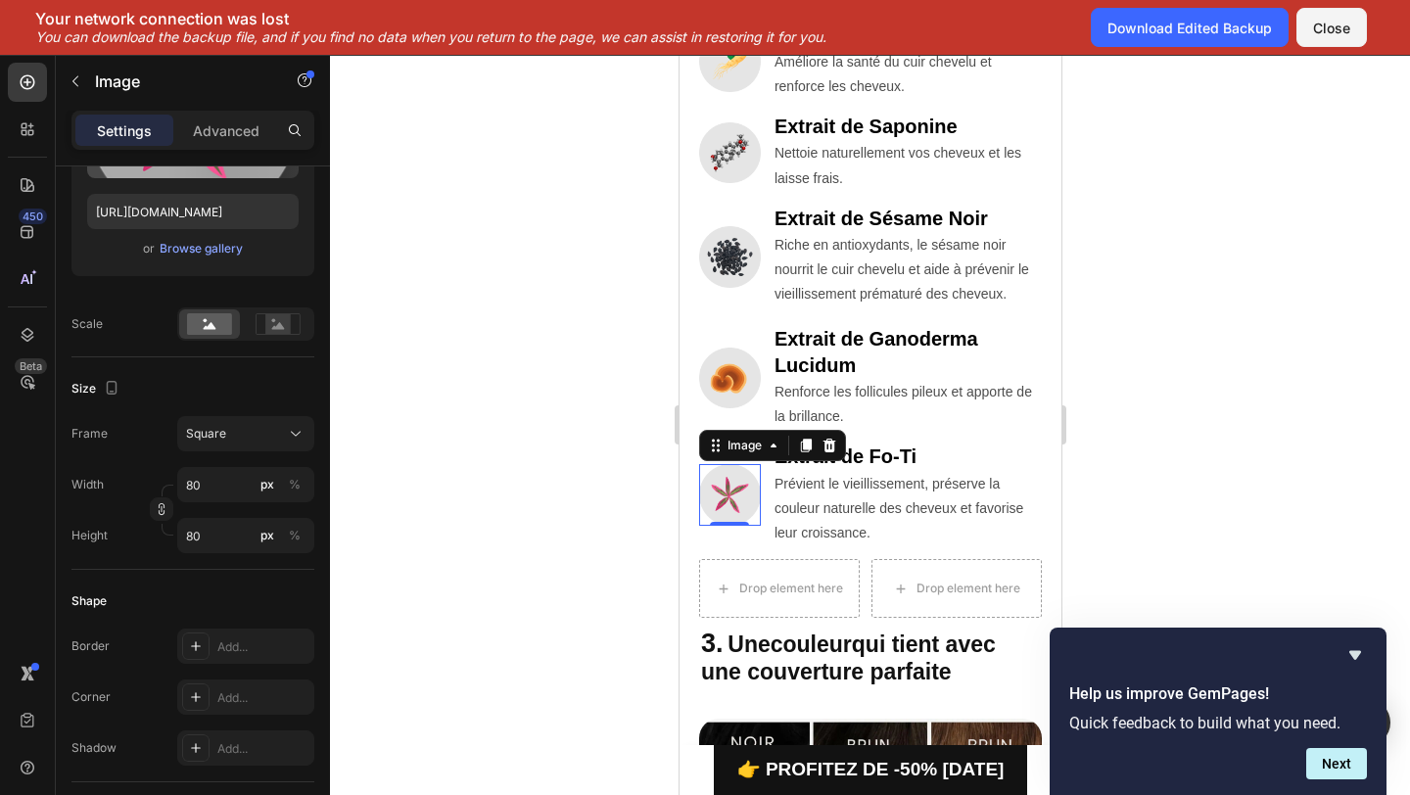
click at [571, 501] on div at bounding box center [870, 425] width 1080 height 740
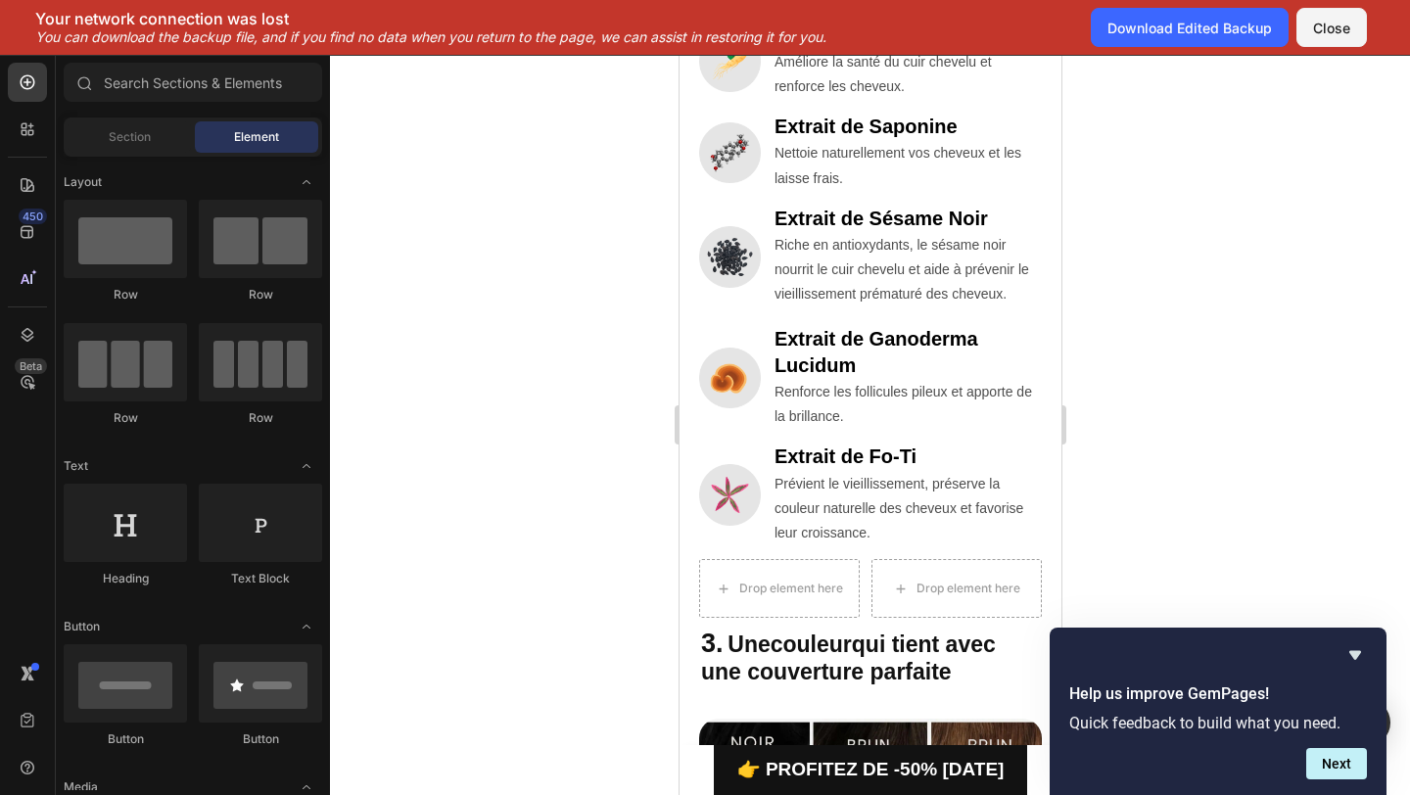
click at [571, 501] on div at bounding box center [870, 425] width 1080 height 740
